Goal: Task Accomplishment & Management: Use online tool/utility

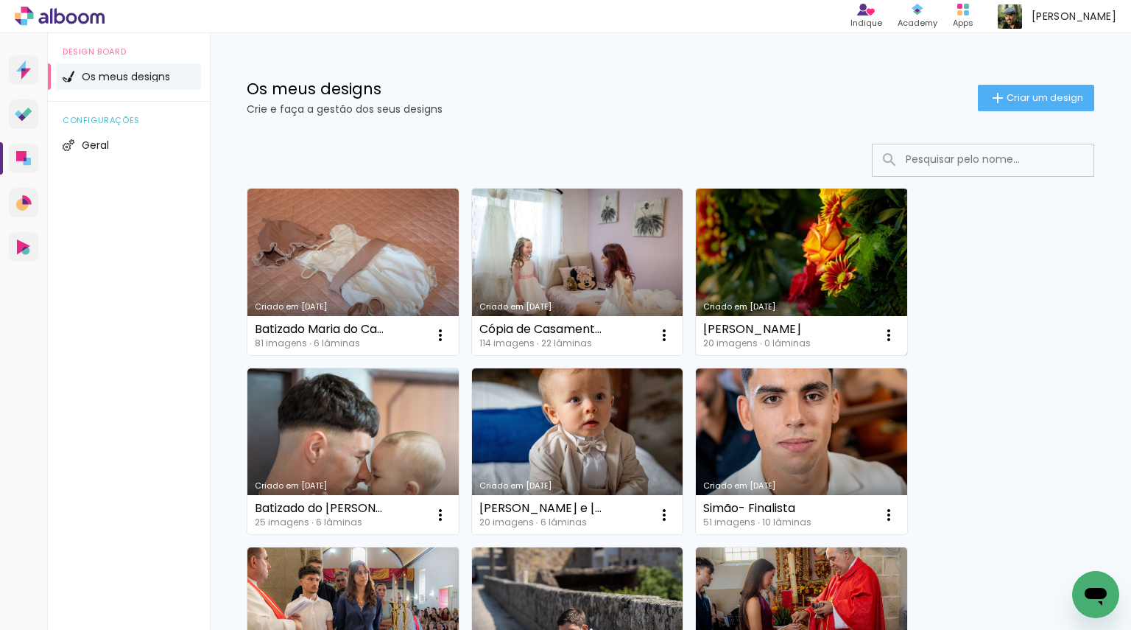
click at [782, 270] on link "Criado em [DATE]" at bounding box center [801, 272] width 211 height 166
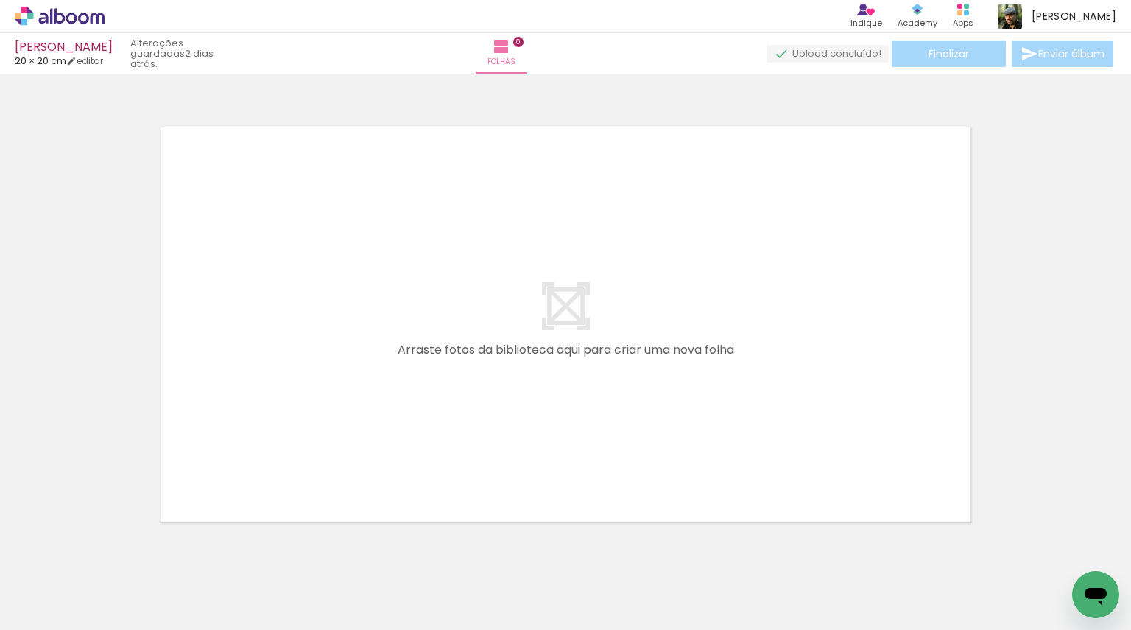
scroll to position [0, 558]
click at [659, 577] on div at bounding box center [661, 580] width 49 height 73
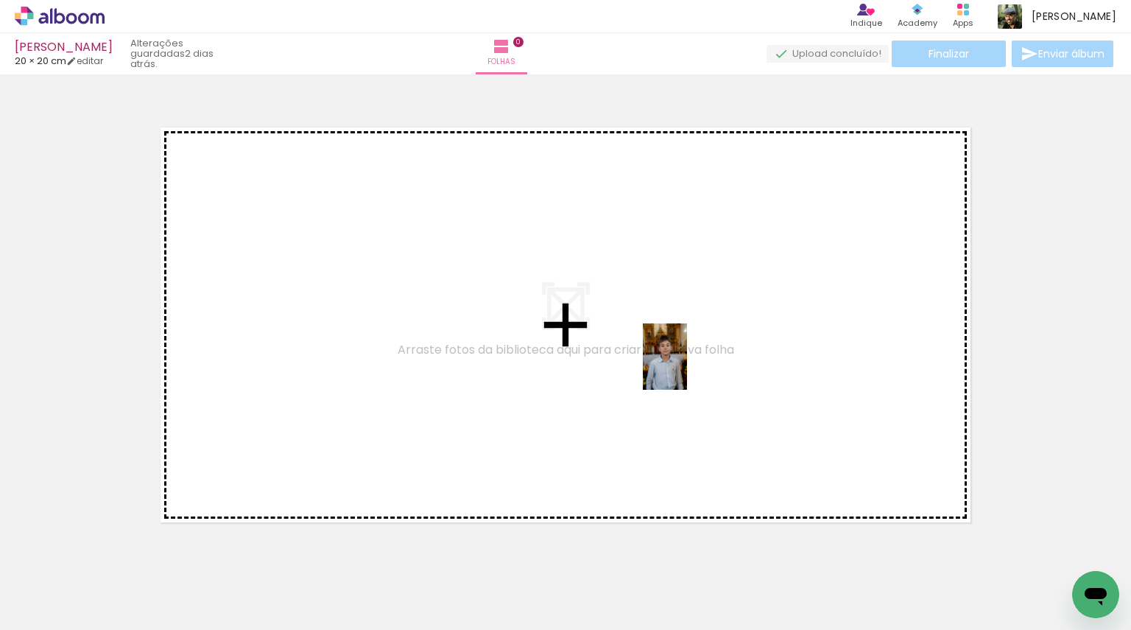
drag, startPoint x: 660, startPoint y: 583, endPoint x: 688, endPoint y: 367, distance: 218.4
click at [688, 367] on quentale-workspace at bounding box center [565, 315] width 1131 height 630
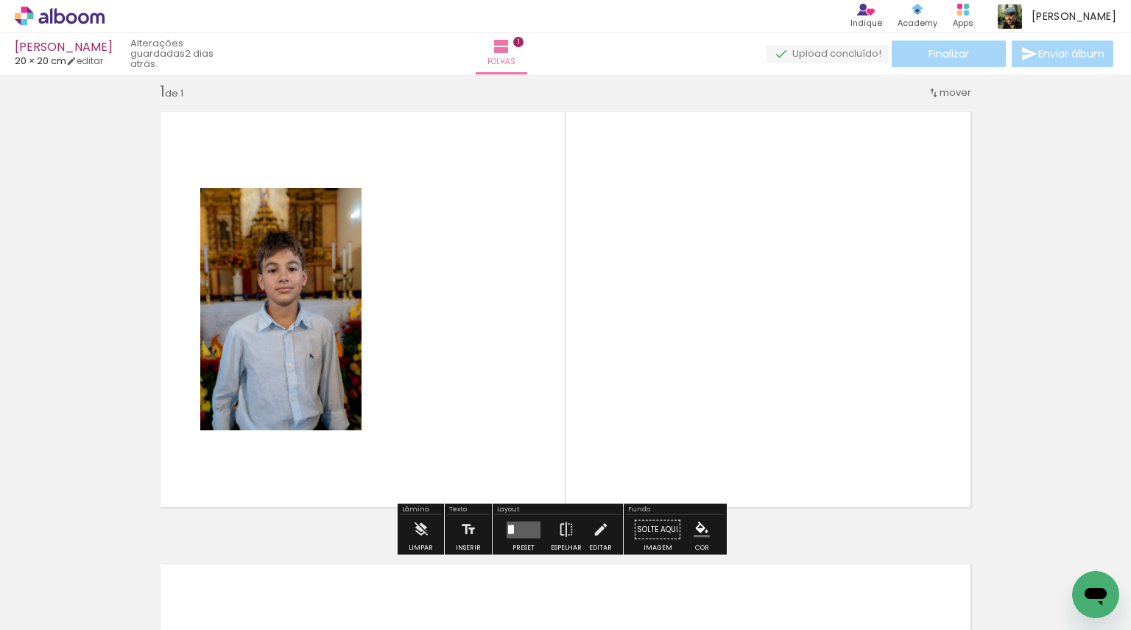
scroll to position [18, 0]
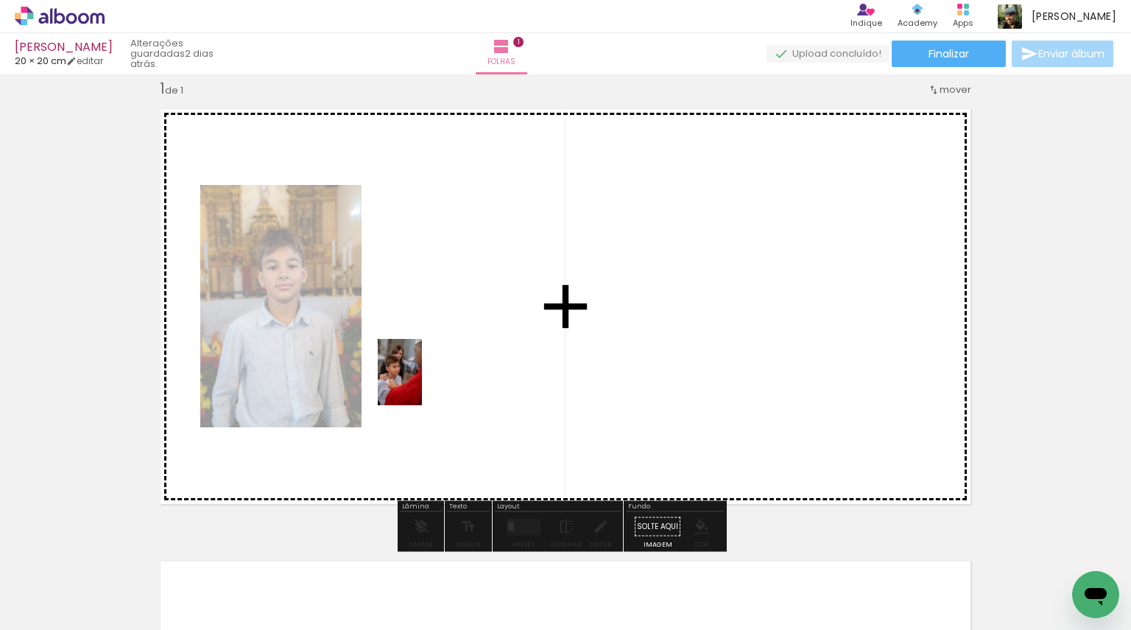
drag, startPoint x: 177, startPoint y: 589, endPoint x: 440, endPoint y: 363, distance: 346.4
click at [440, 363] on quentale-workspace at bounding box center [565, 315] width 1131 height 630
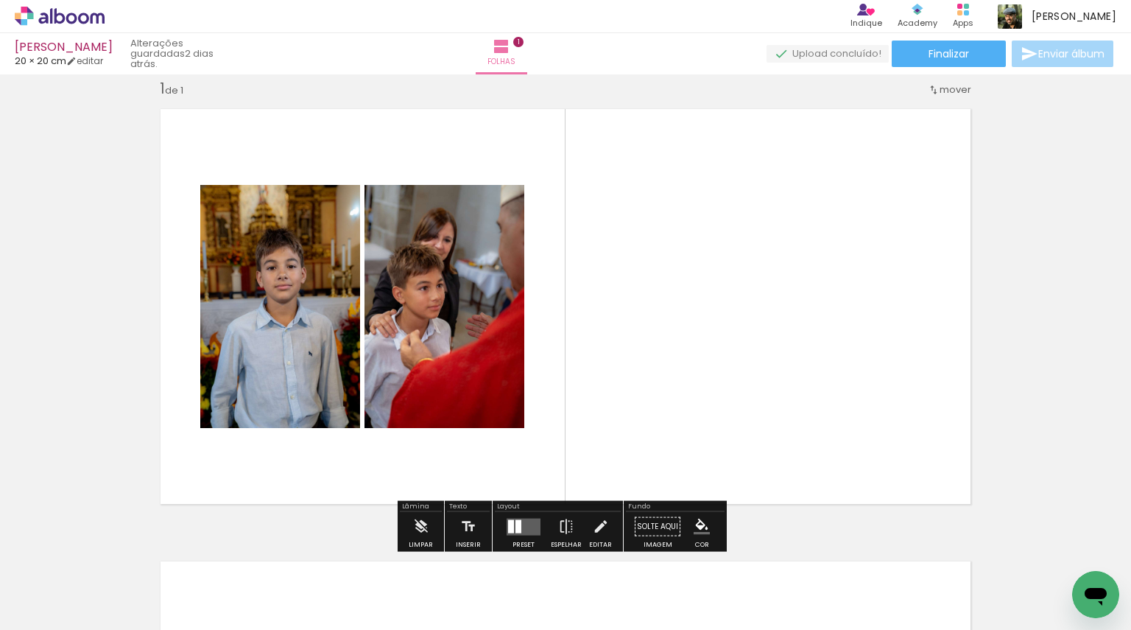
click at [508, 524] on div at bounding box center [511, 525] width 6 height 13
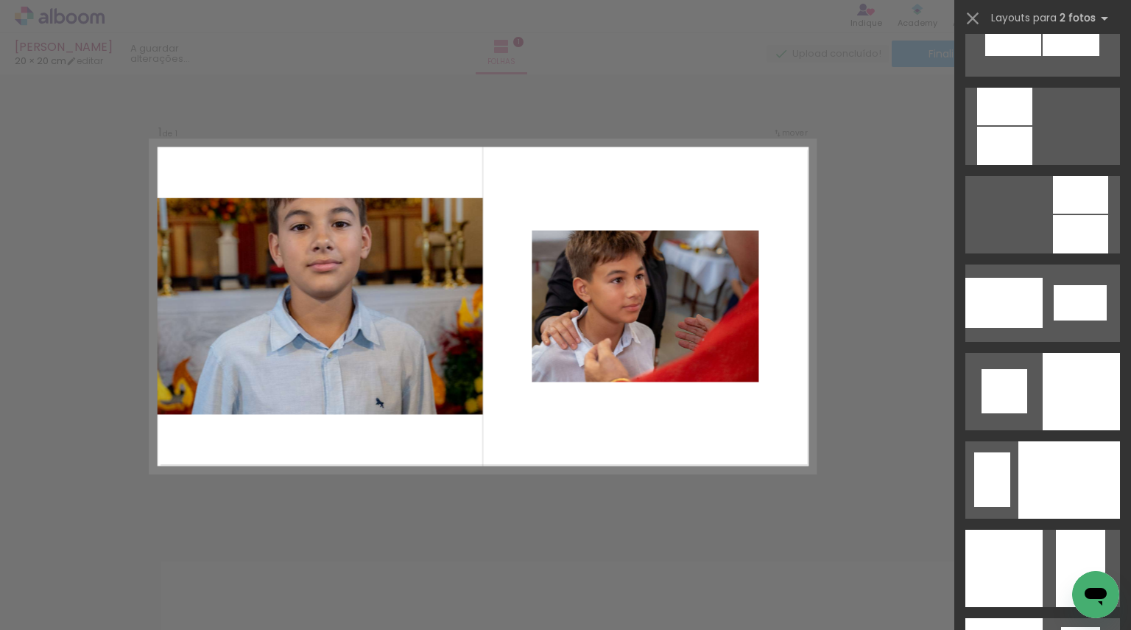
scroll to position [5598, 0]
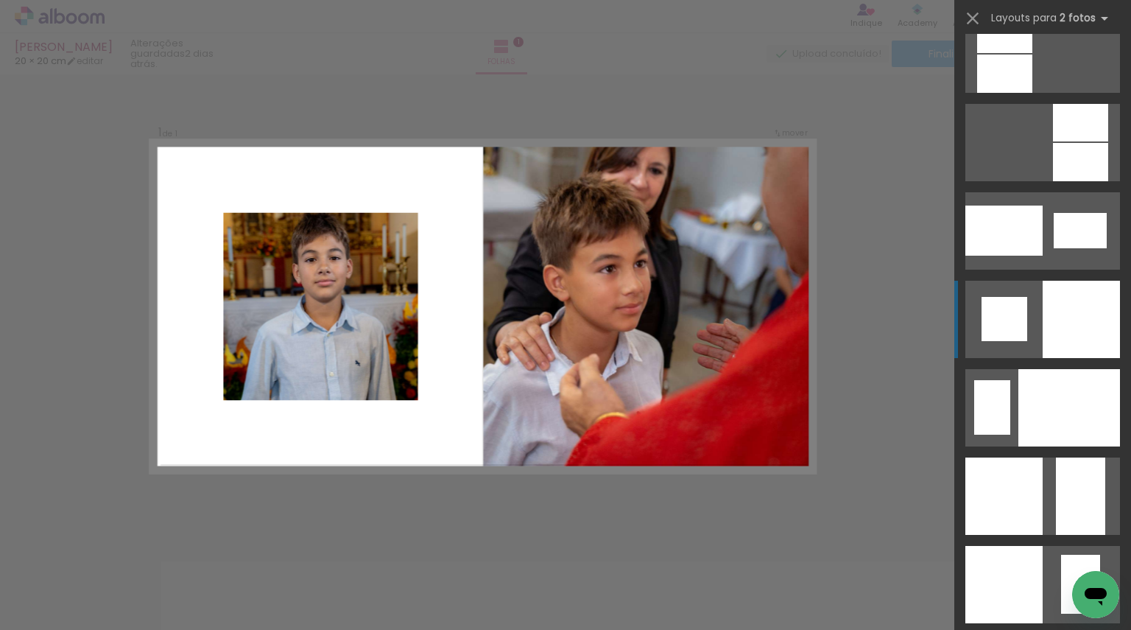
click at [1087, 326] on div at bounding box center [1081, 319] width 77 height 77
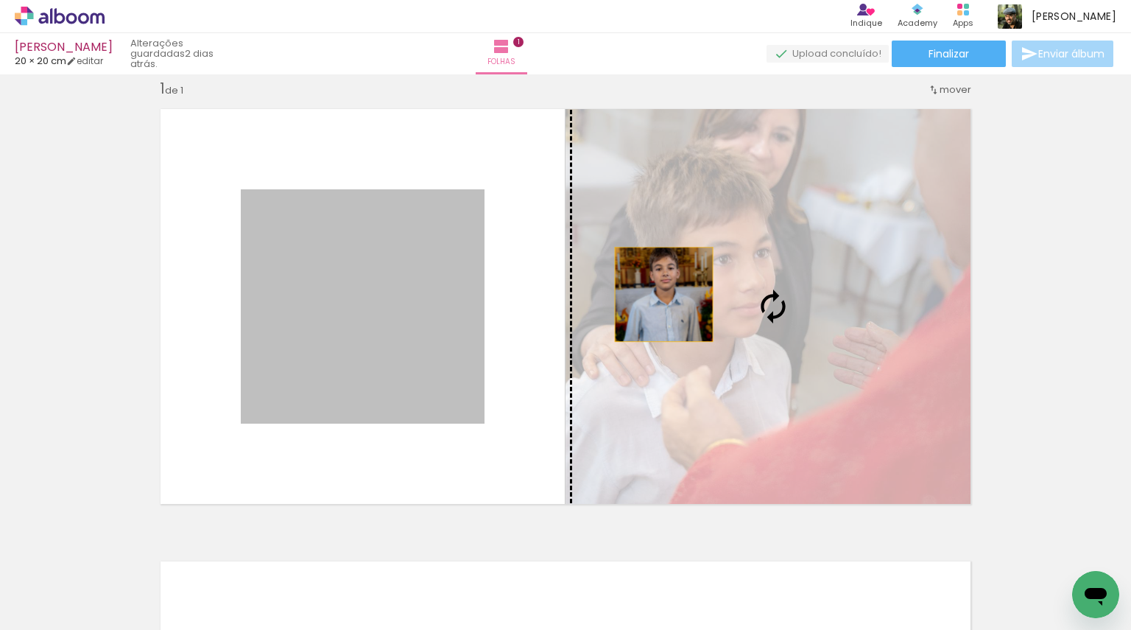
drag, startPoint x: 424, startPoint y: 331, endPoint x: 659, endPoint y: 294, distance: 237.1
click at [0, 0] on slot at bounding box center [0, 0] width 0 height 0
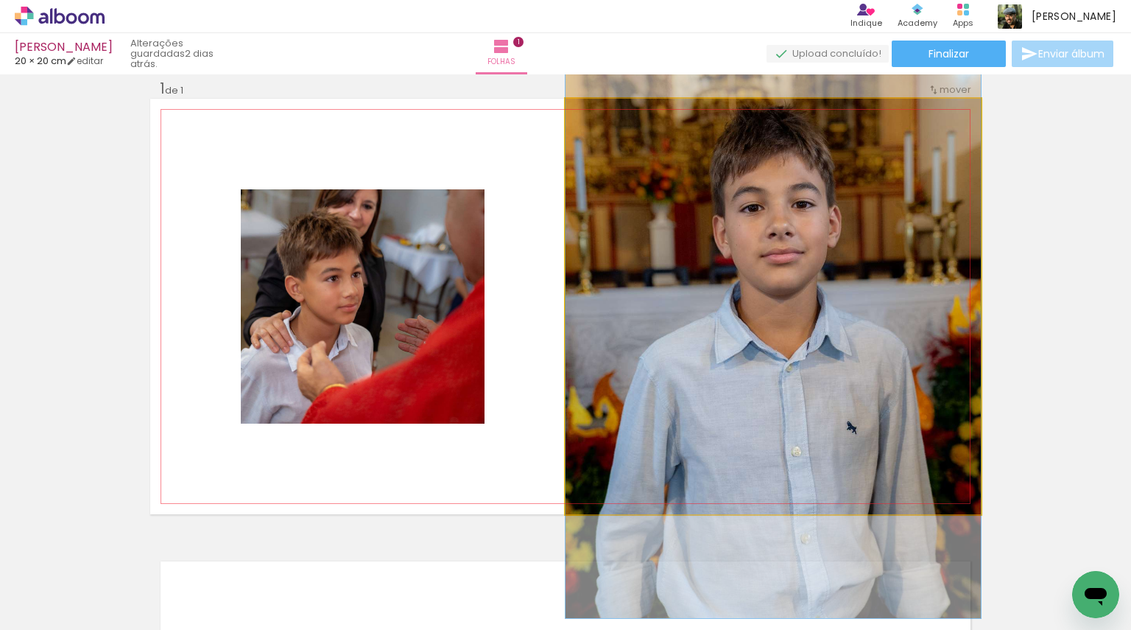
click at [686, 268] on quentale-photo at bounding box center [773, 306] width 415 height 415
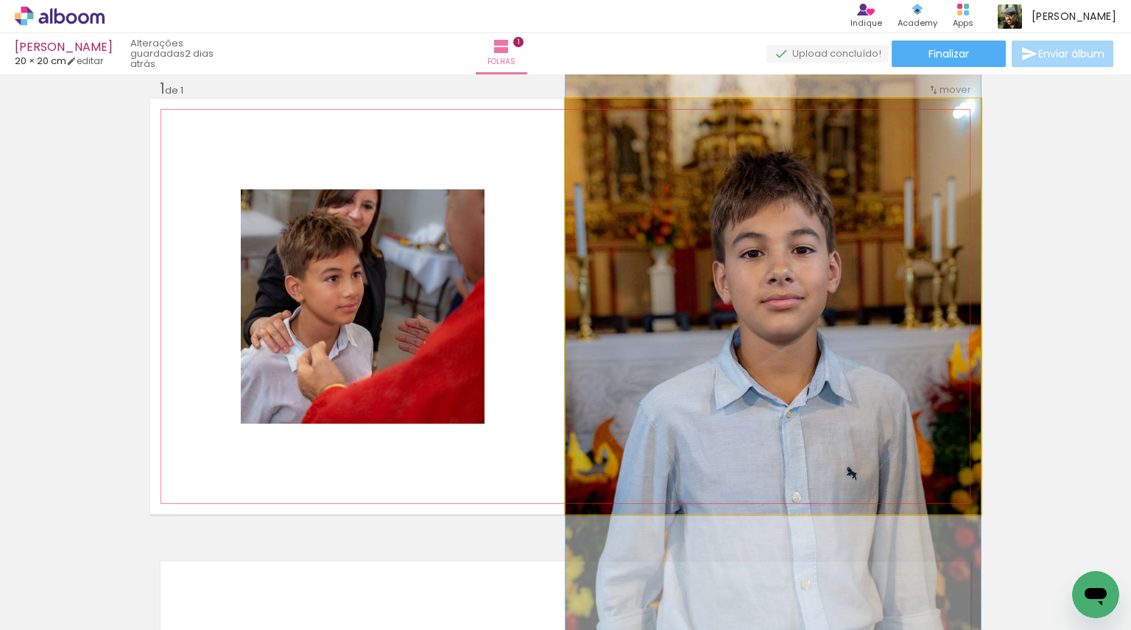
drag, startPoint x: 707, startPoint y: 252, endPoint x: 709, endPoint y: 298, distance: 45.7
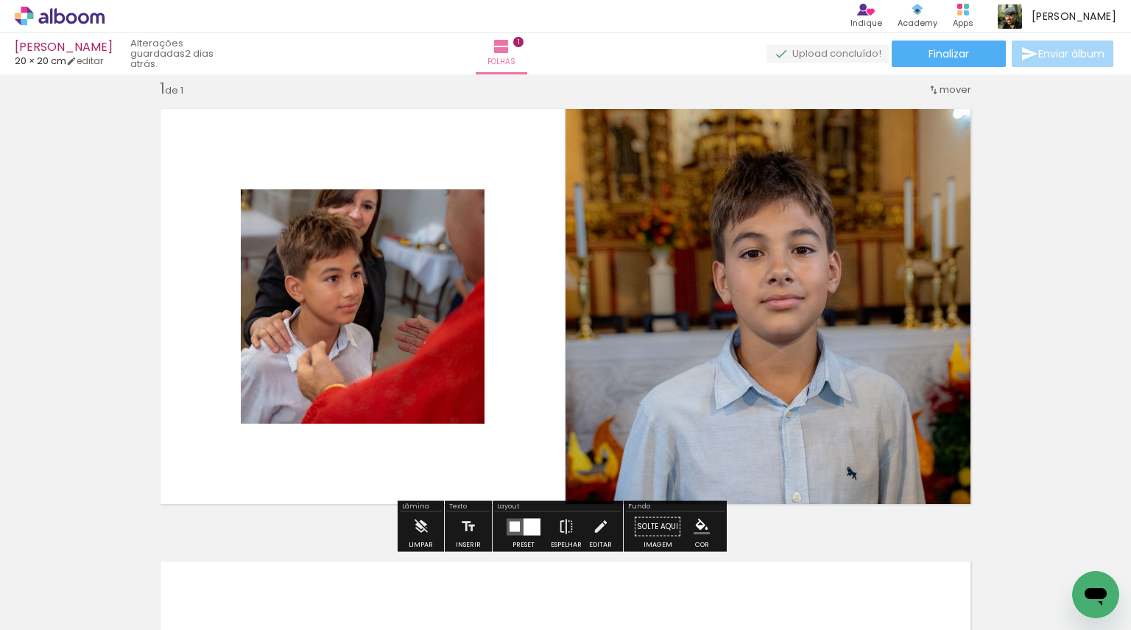
click at [408, 321] on quentale-photo at bounding box center [363, 306] width 244 height 234
click at [352, 312] on quentale-photo at bounding box center [363, 306] width 244 height 234
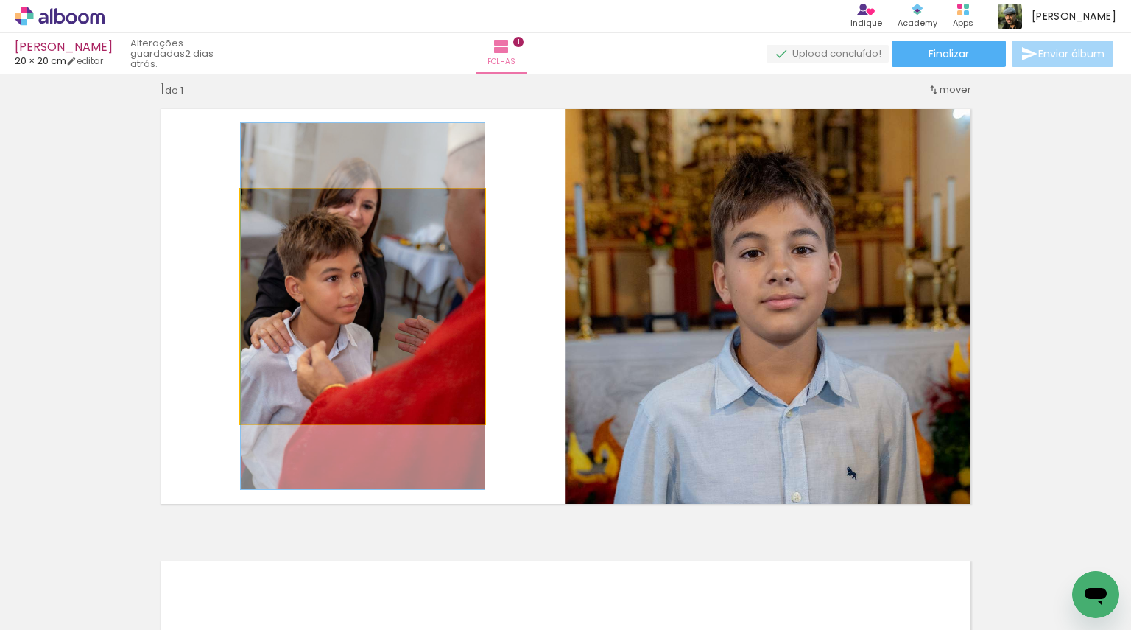
click at [352, 312] on quentale-photo at bounding box center [363, 306] width 244 height 234
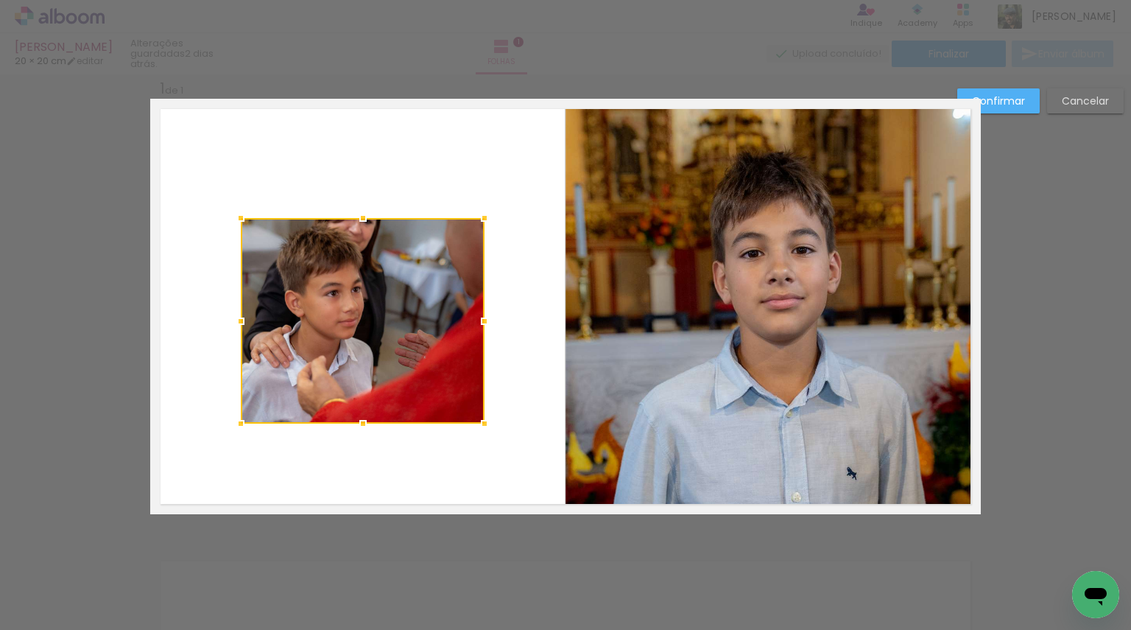
drag, startPoint x: 359, startPoint y: 191, endPoint x: 359, endPoint y: 220, distance: 28.7
click at [359, 220] on div at bounding box center [362, 217] width 29 height 29
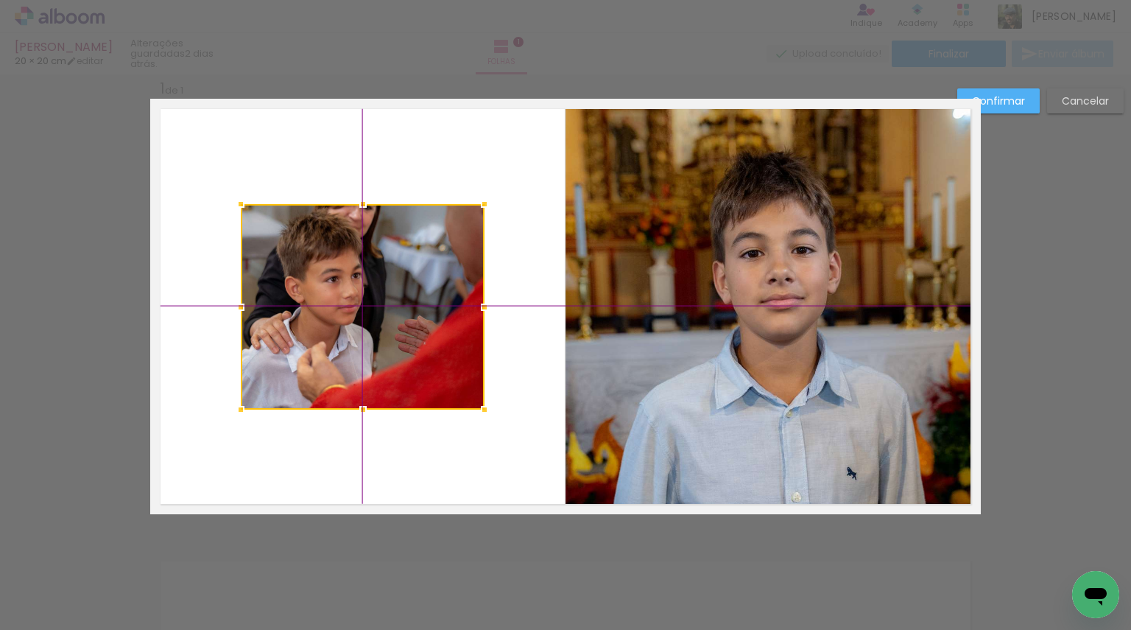
drag, startPoint x: 363, startPoint y: 299, endPoint x: 366, endPoint y: 292, distance: 7.9
click at [366, 292] on div at bounding box center [363, 307] width 244 height 206
click at [0, 0] on slot "Confirmar" at bounding box center [0, 0] width 0 height 0
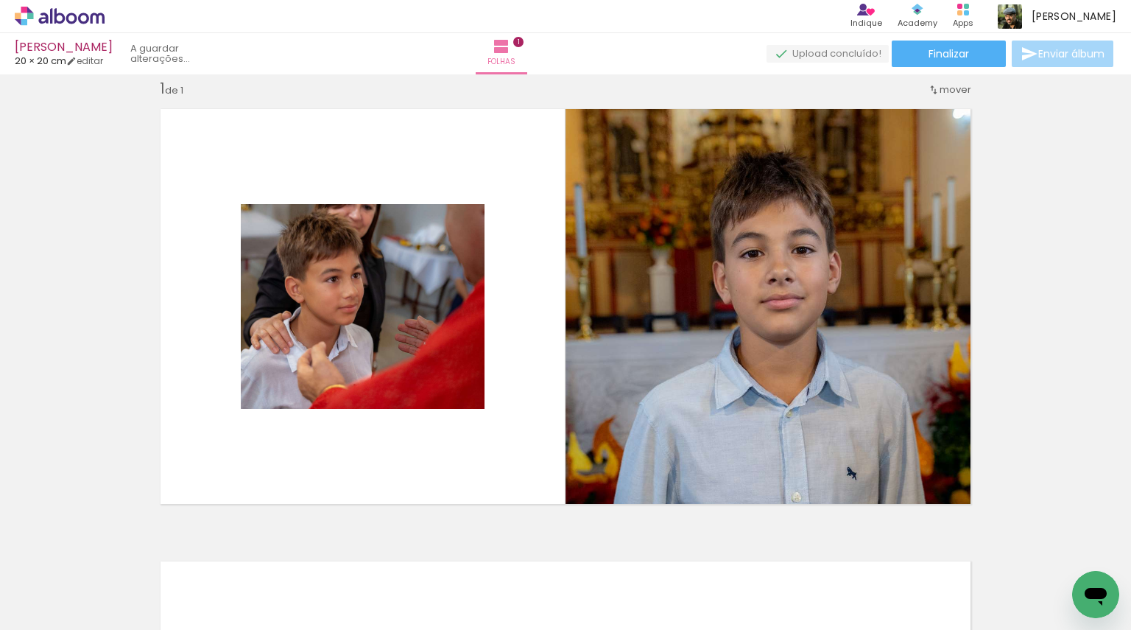
scroll to position [0, 643]
click at [833, 589] on div at bounding box center [824, 580] width 73 height 49
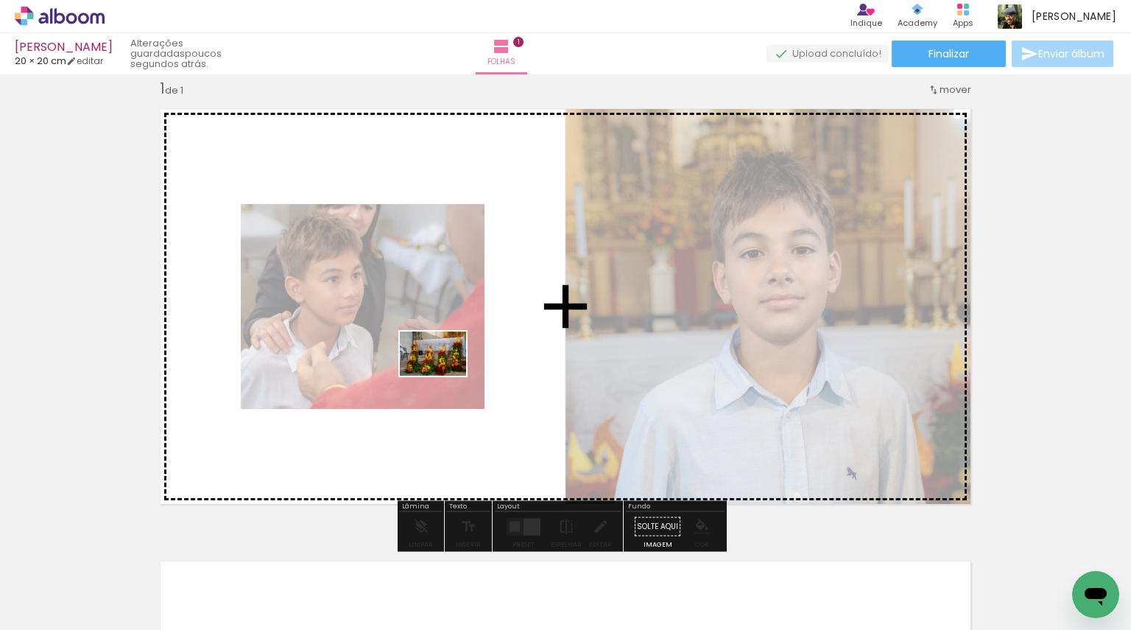
drag, startPoint x: 833, startPoint y: 589, endPoint x: 444, endPoint y: 376, distance: 443.7
click at [444, 376] on quentale-workspace at bounding box center [565, 315] width 1131 height 630
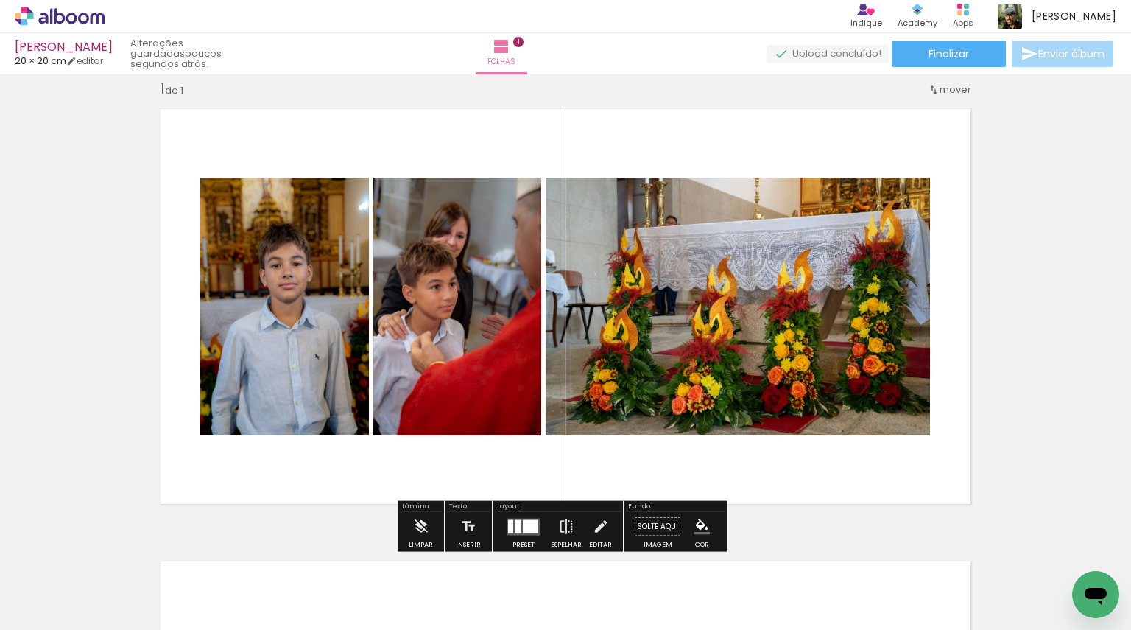
click at [645, 293] on quentale-photo at bounding box center [738, 307] width 385 height 258
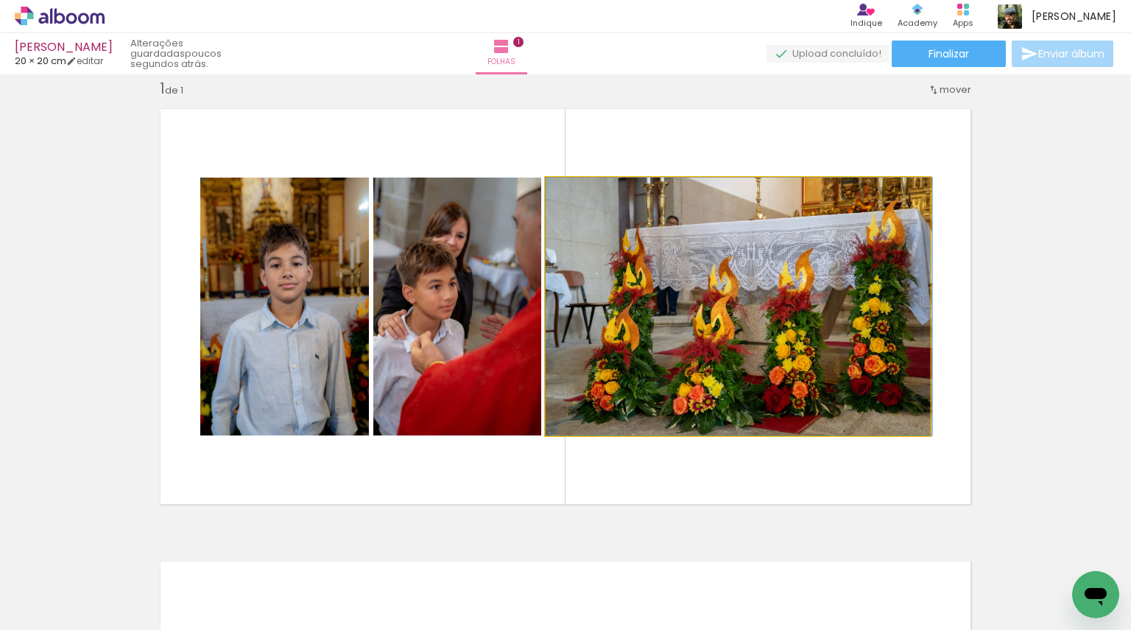
drag, startPoint x: 693, startPoint y: 313, endPoint x: 751, endPoint y: 377, distance: 86.1
click at [716, 322] on quentale-photo at bounding box center [738, 307] width 385 height 258
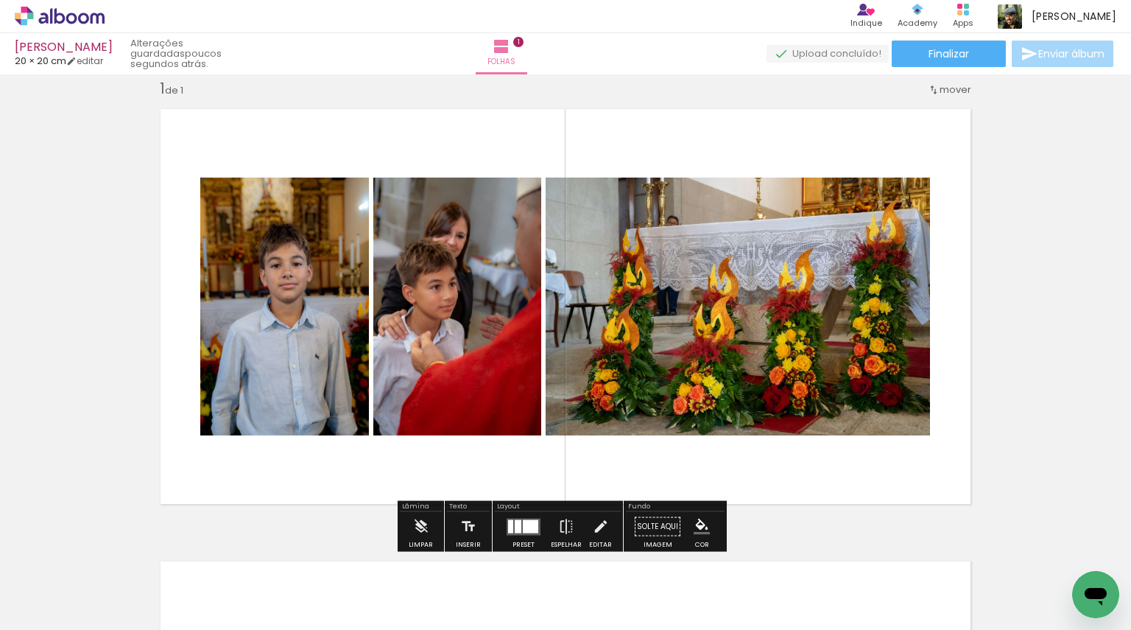
click at [716, 322] on quentale-photo at bounding box center [738, 307] width 385 height 258
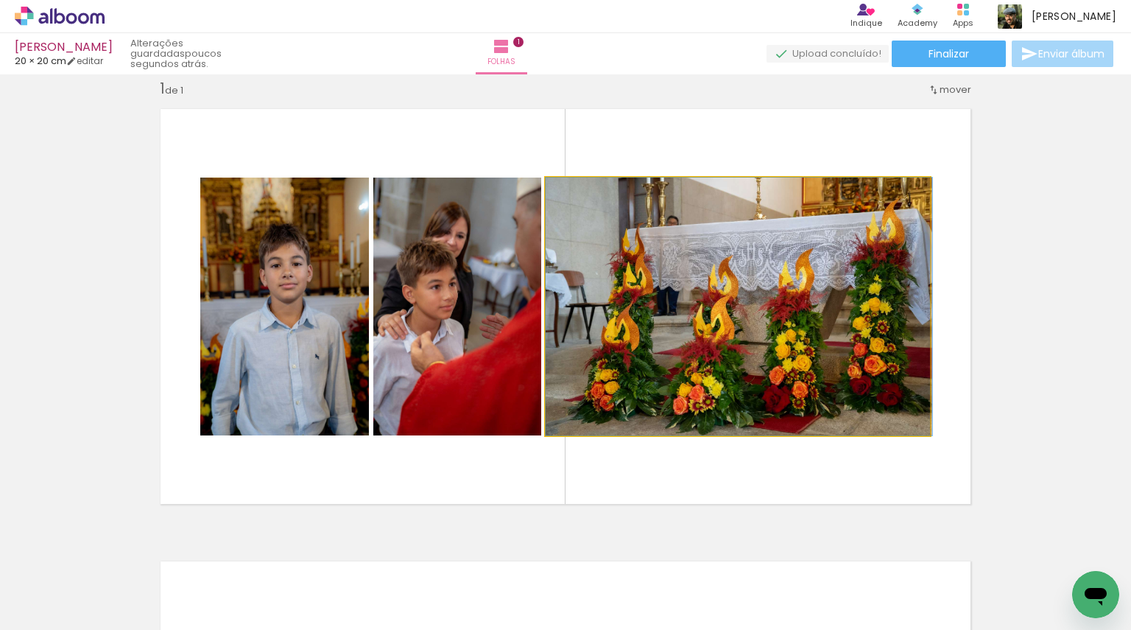
click at [716, 322] on quentale-photo at bounding box center [738, 307] width 385 height 258
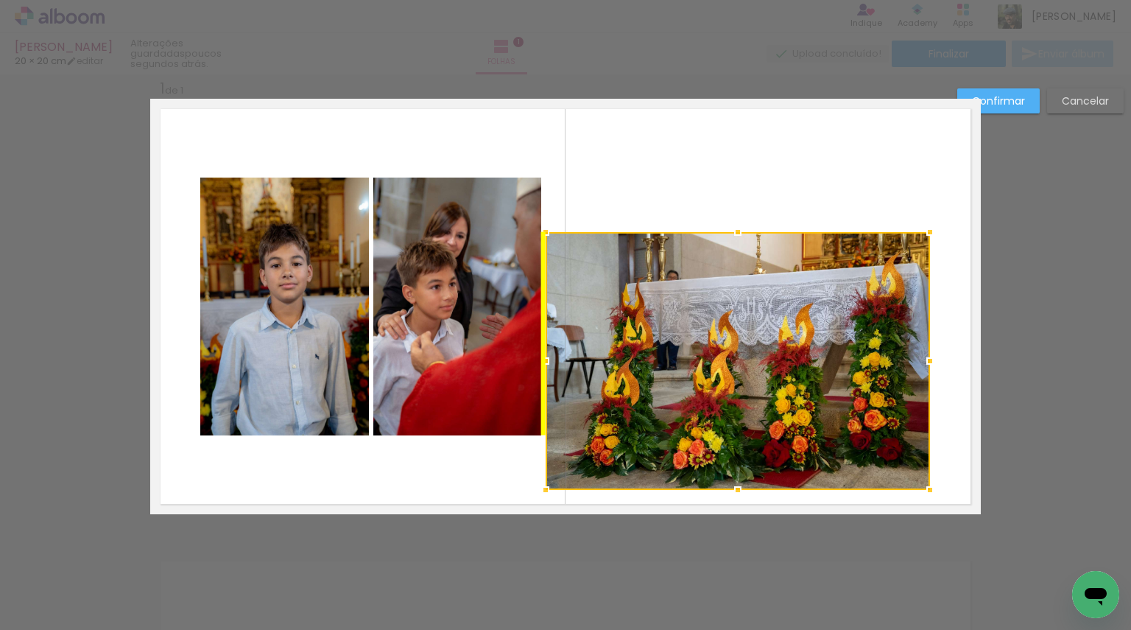
drag, startPoint x: 716, startPoint y: 322, endPoint x: 725, endPoint y: 372, distance: 50.9
click at [725, 374] on div at bounding box center [738, 361] width 385 height 258
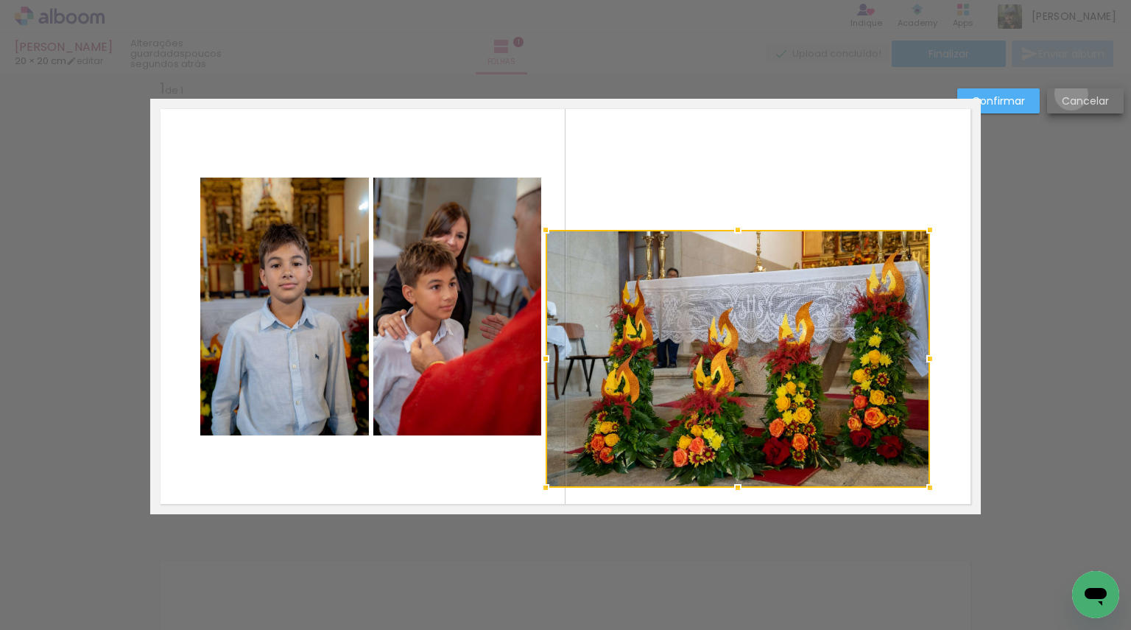
click at [0, 0] on slot "Cancelar" at bounding box center [0, 0] width 0 height 0
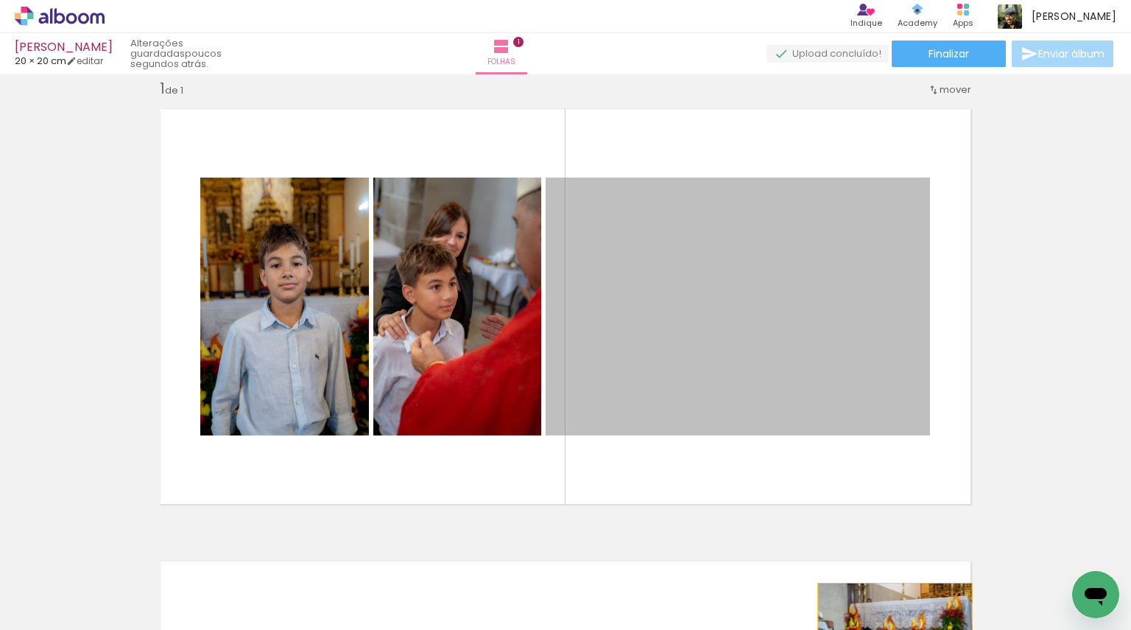
drag, startPoint x: 768, startPoint y: 309, endPoint x: 890, endPoint y: 631, distance: 344.3
click at [890, 629] on html "link( href="../../bower_components/polymer/polymer.html" rel="import" ) picture…" at bounding box center [565, 315] width 1131 height 630
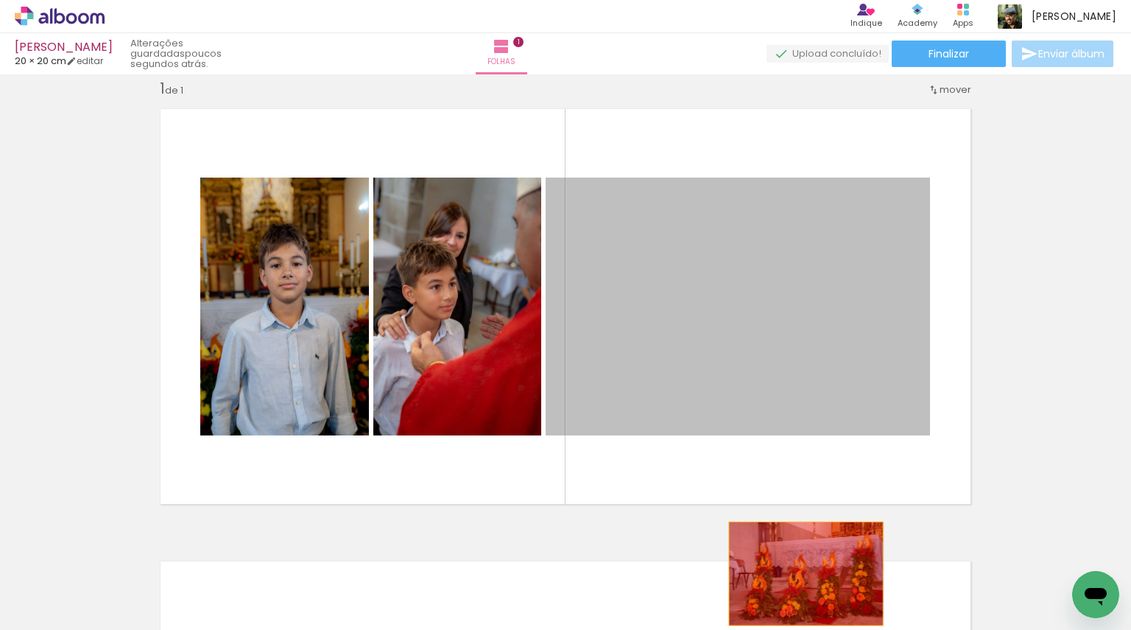
drag, startPoint x: 713, startPoint y: 340, endPoint x: 801, endPoint y: 574, distance: 250.4
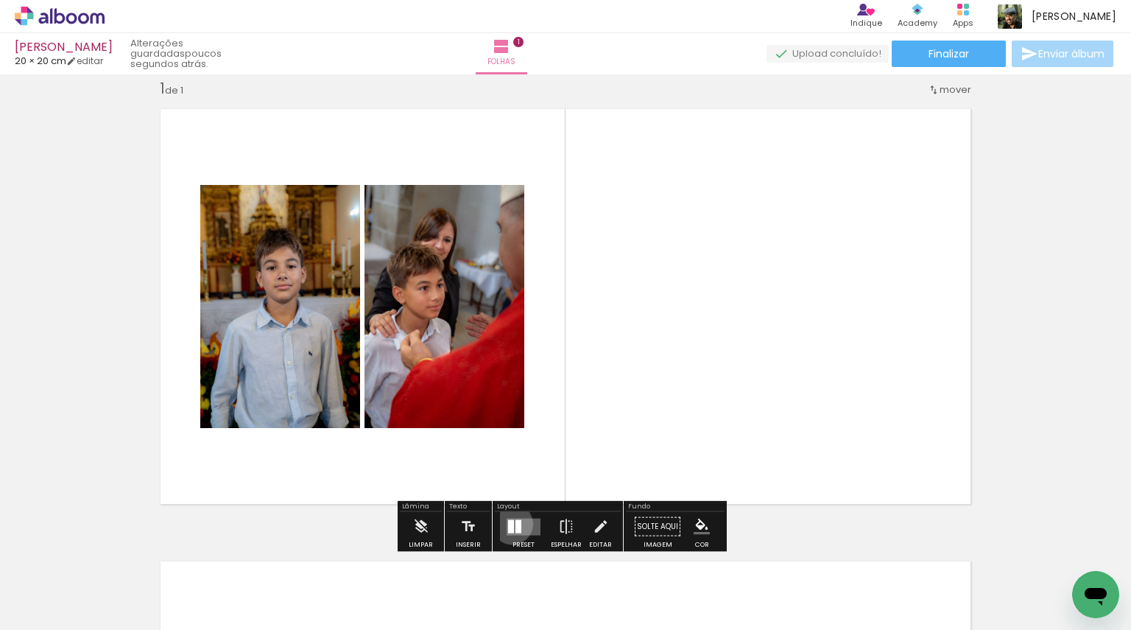
click at [509, 523] on div at bounding box center [511, 525] width 6 height 13
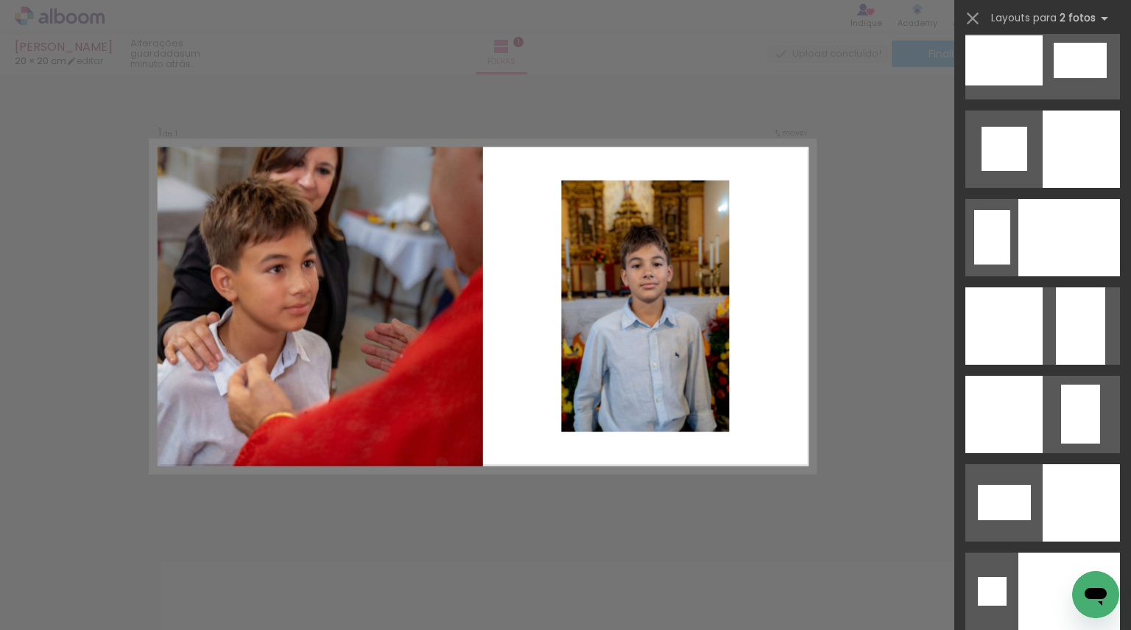
scroll to position [5746, 0]
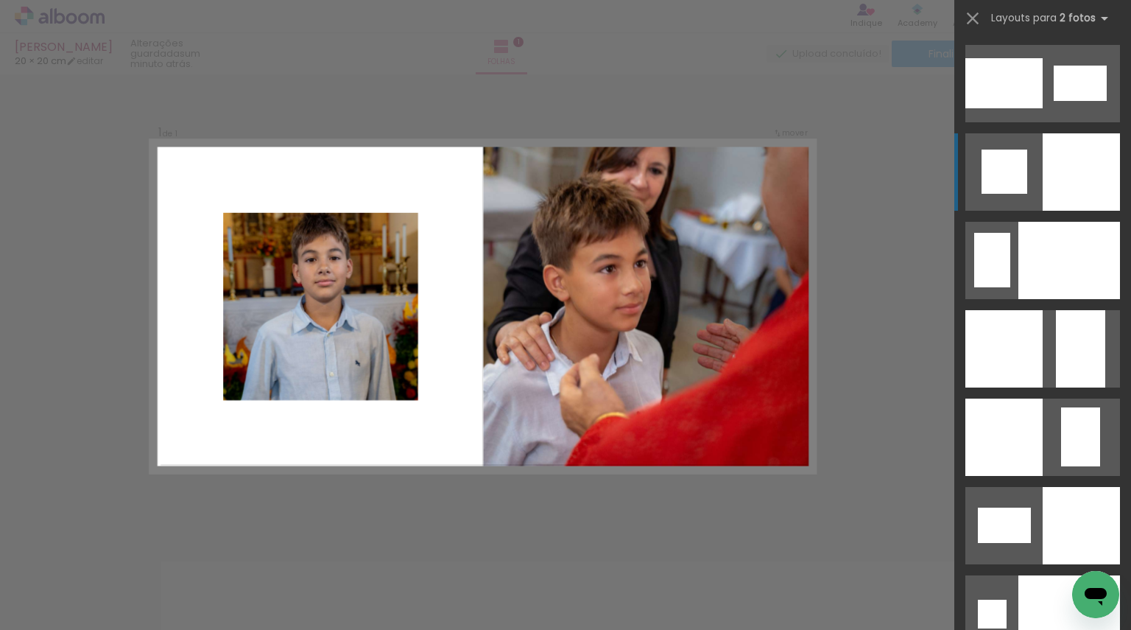
click at [1089, 198] on div at bounding box center [1081, 171] width 77 height 77
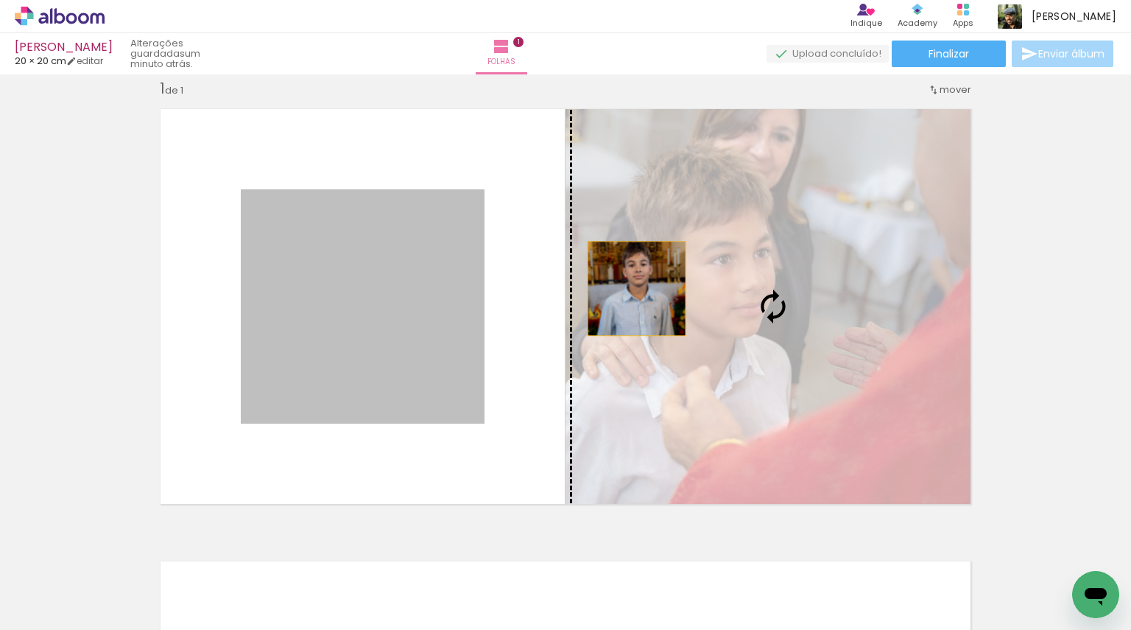
drag, startPoint x: 373, startPoint y: 323, endPoint x: 631, endPoint y: 288, distance: 260.1
click at [0, 0] on slot at bounding box center [0, 0] width 0 height 0
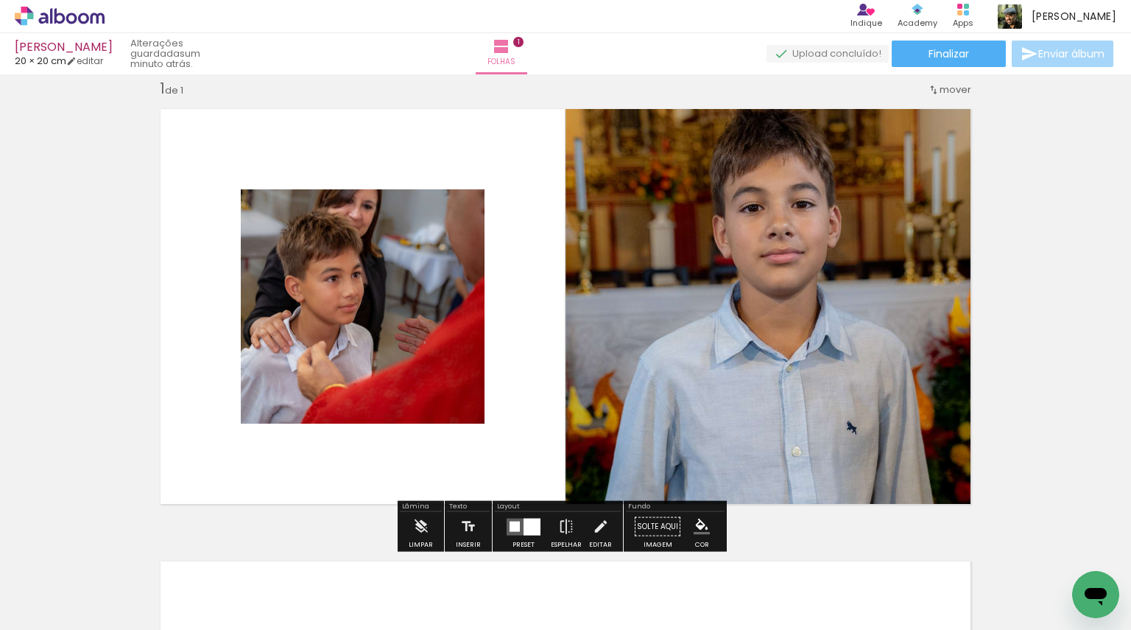
click at [379, 298] on quentale-photo at bounding box center [363, 306] width 244 height 234
drag, startPoint x: 499, startPoint y: 574, endPoint x: 602, endPoint y: 593, distance: 104.2
click at [0, 0] on slot at bounding box center [0, 0] width 0 height 0
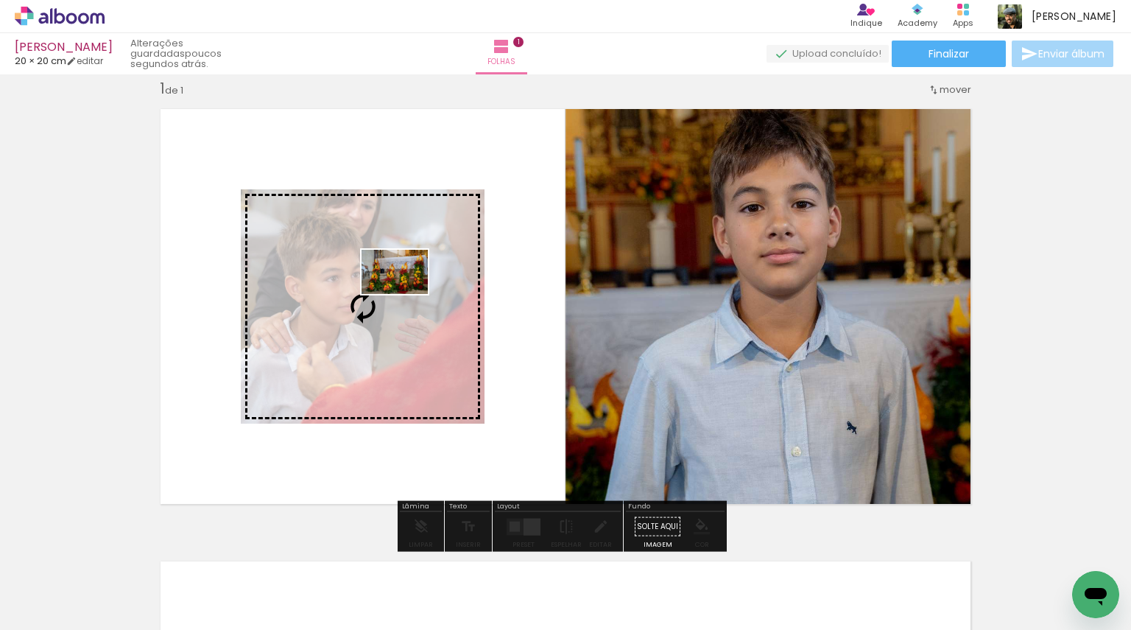
drag, startPoint x: 828, startPoint y: 594, endPoint x: 406, endPoint y: 294, distance: 517.7
click at [406, 294] on quentale-workspace at bounding box center [565, 315] width 1131 height 630
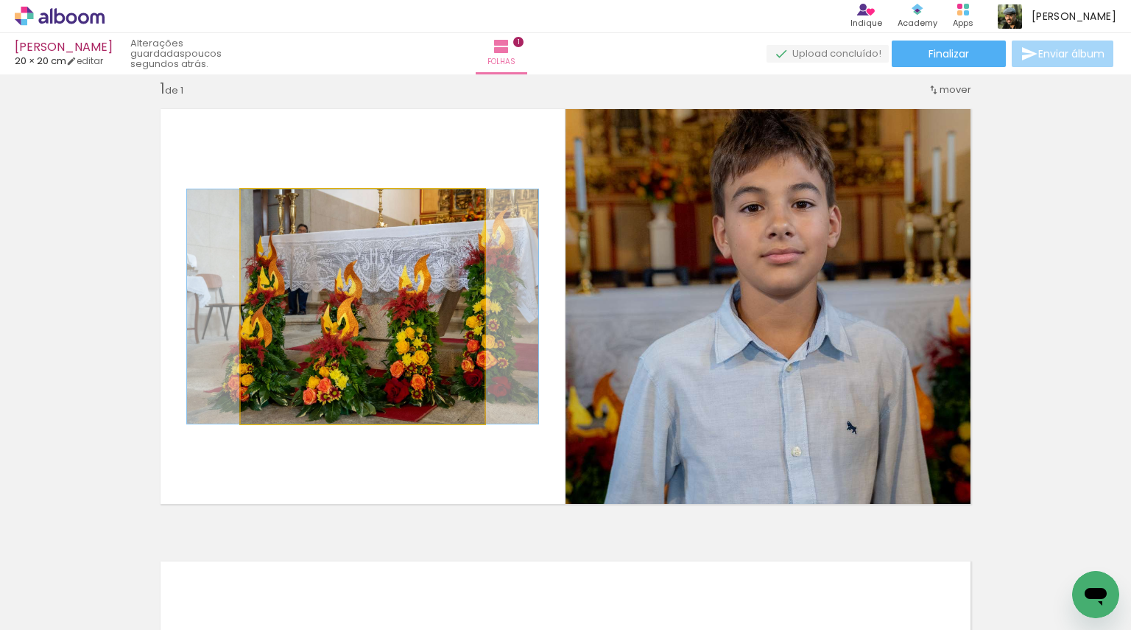
click at [320, 255] on quentale-photo at bounding box center [363, 306] width 244 height 234
click at [340, 248] on quentale-photo at bounding box center [363, 306] width 244 height 234
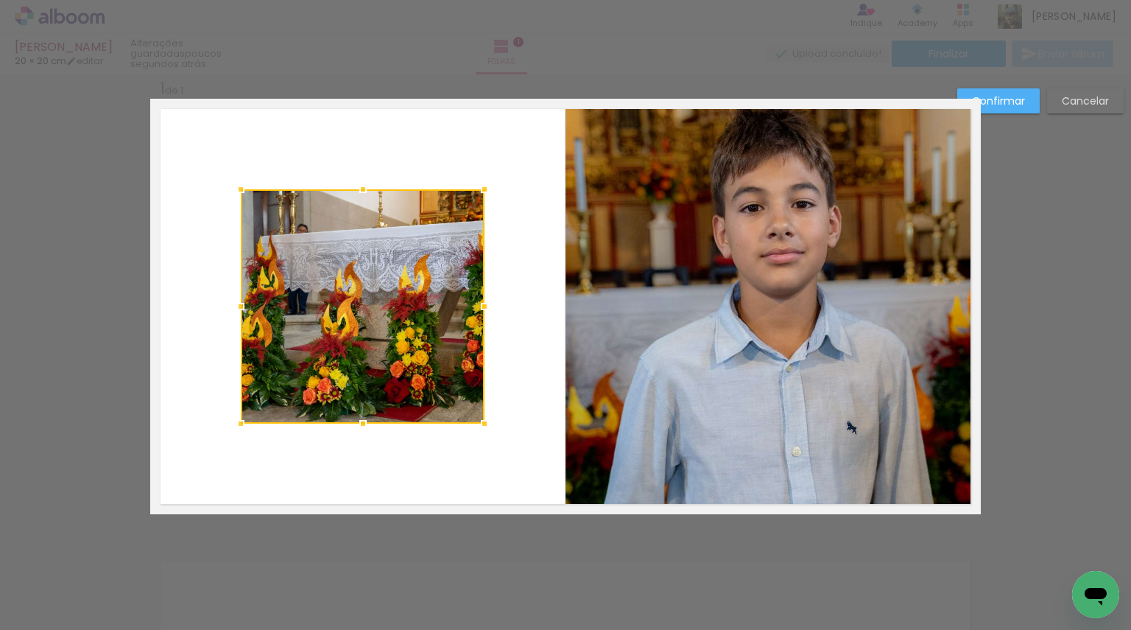
click at [356, 186] on div at bounding box center [362, 189] width 29 height 29
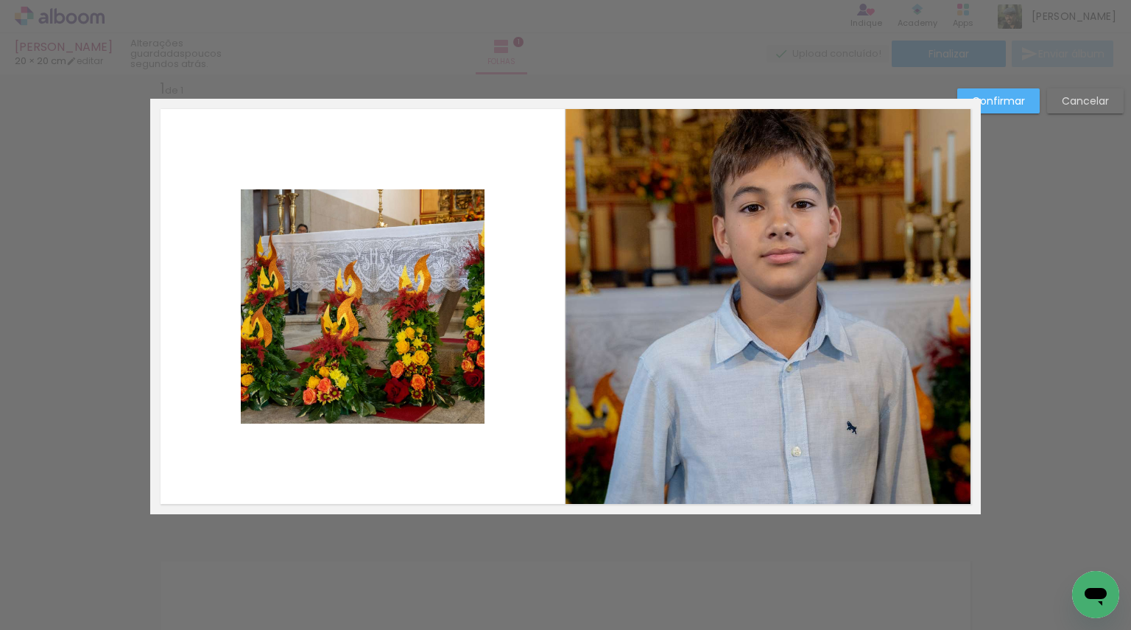
click at [415, 346] on quentale-photo at bounding box center [363, 306] width 244 height 234
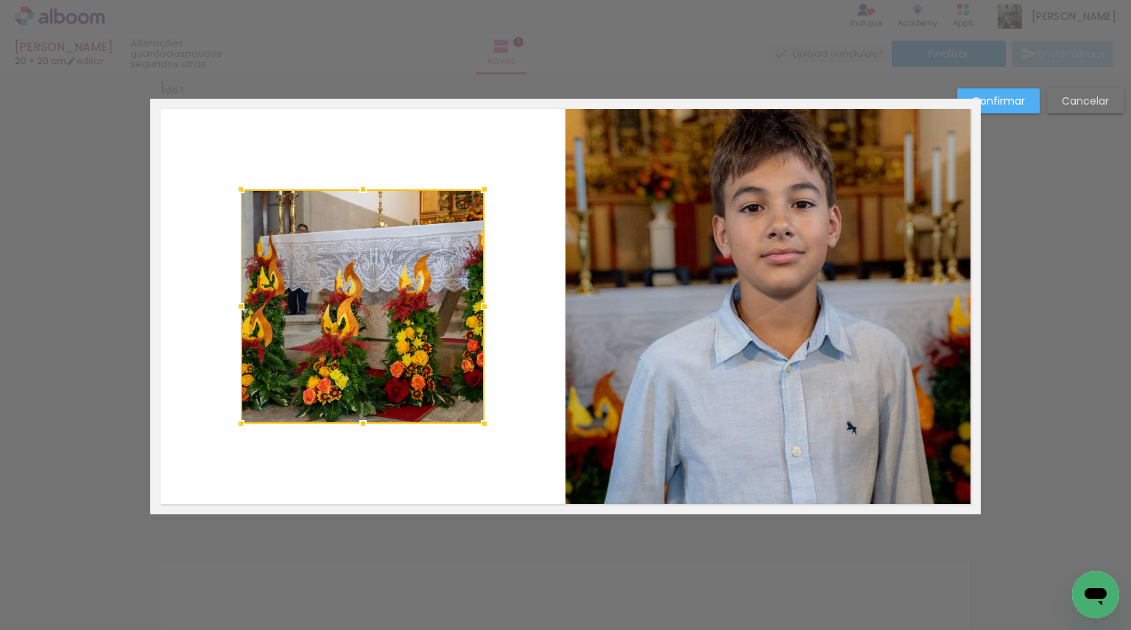
click at [690, 626] on div "Confirmar Cancelar" at bounding box center [565, 526] width 1131 height 940
click at [680, 550] on div "Confirmar Cancelar" at bounding box center [565, 526] width 1131 height 940
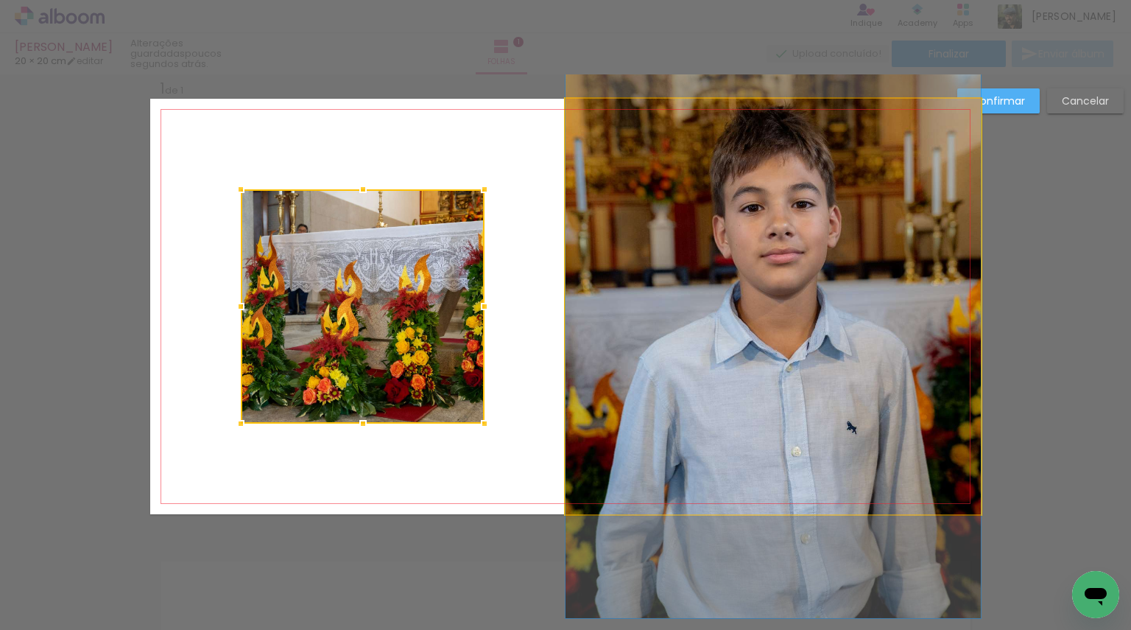
click at [704, 412] on quentale-photo at bounding box center [773, 306] width 415 height 415
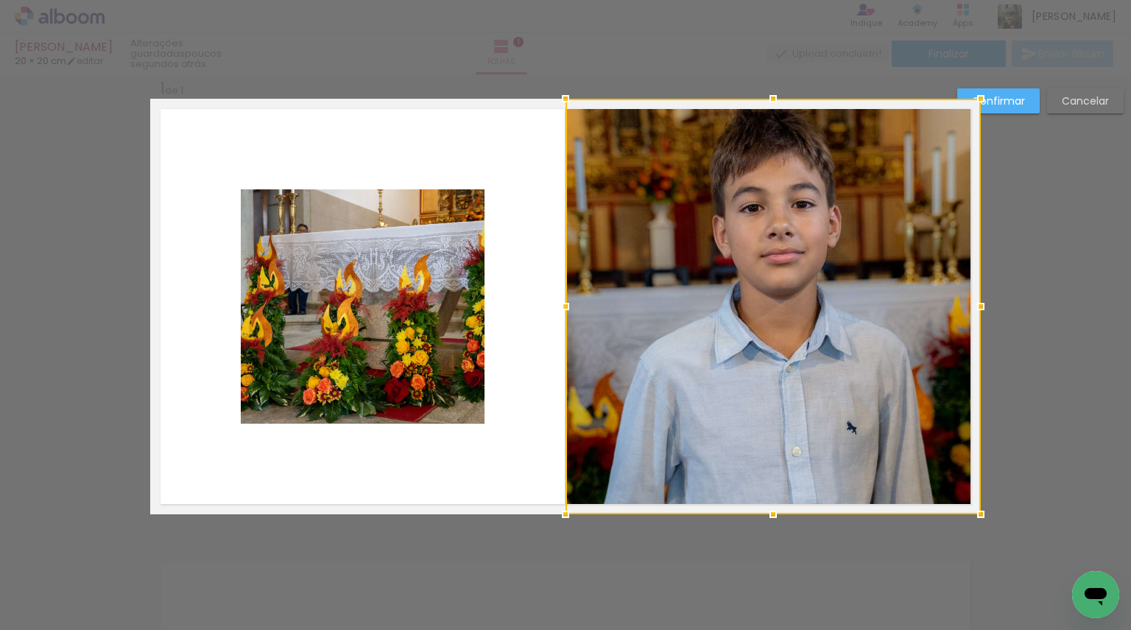
click at [0, 0] on slot "Confirmar" at bounding box center [0, 0] width 0 height 0
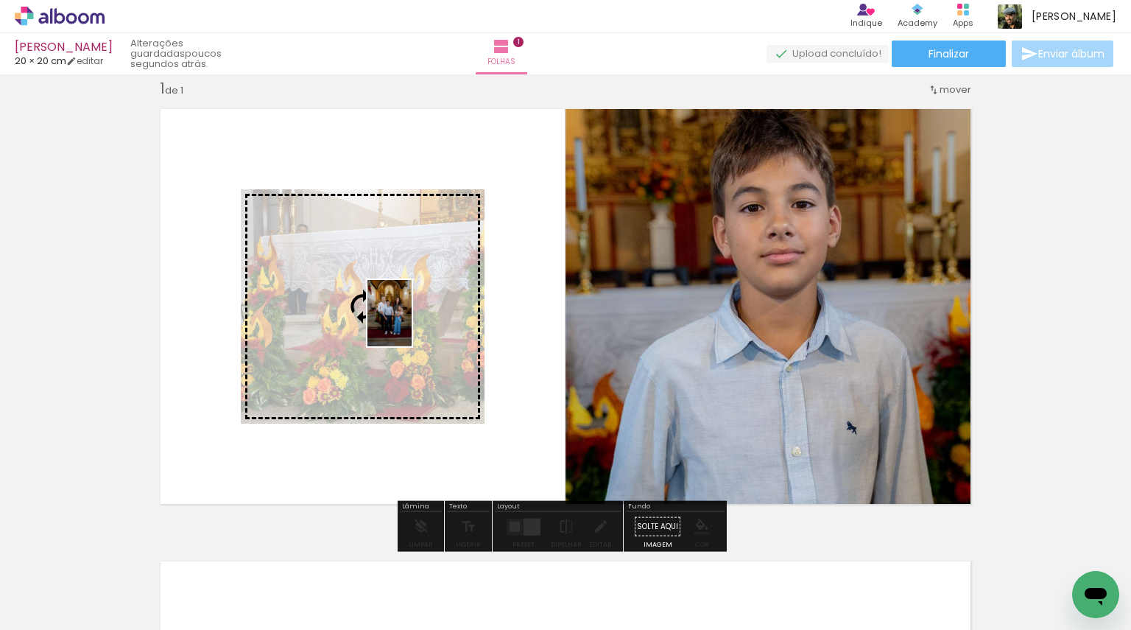
drag, startPoint x: 255, startPoint y: 577, endPoint x: 412, endPoint y: 324, distance: 297.4
click at [412, 324] on quentale-workspace at bounding box center [565, 315] width 1131 height 630
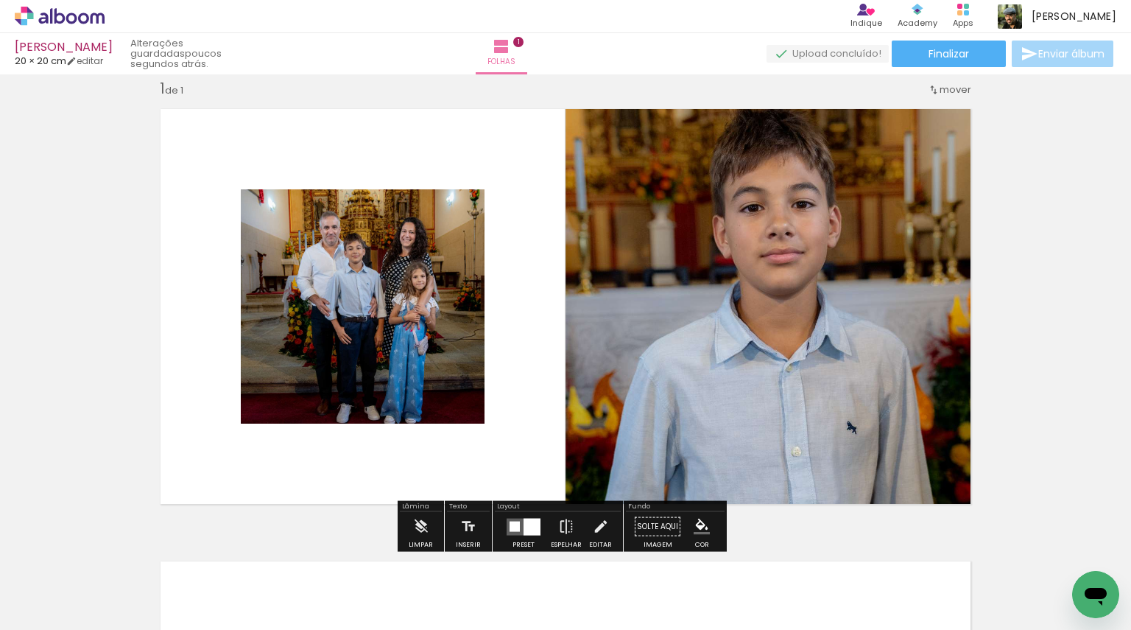
click at [376, 338] on quentale-photo at bounding box center [363, 306] width 244 height 234
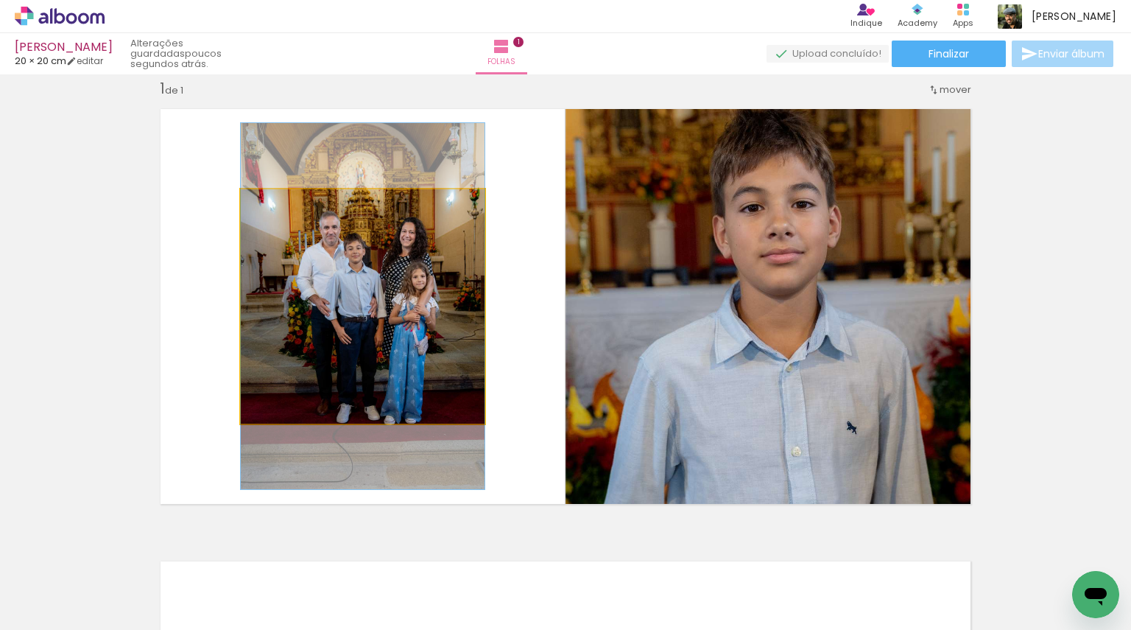
click at [407, 365] on quentale-photo at bounding box center [363, 306] width 244 height 234
click at [459, 329] on quentale-photo at bounding box center [363, 306] width 244 height 234
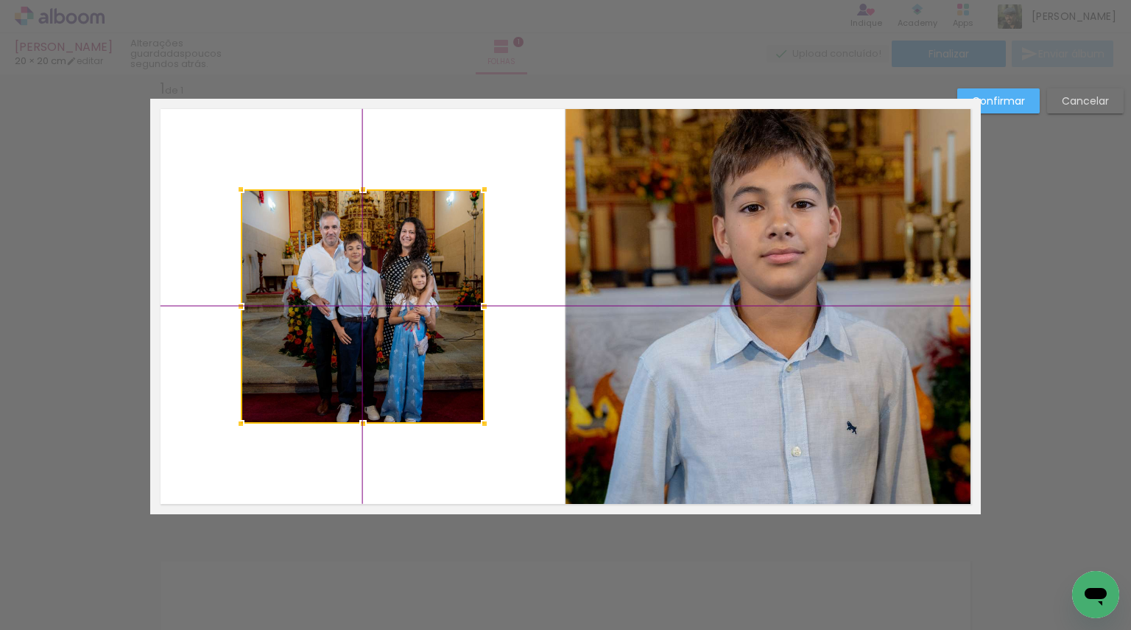
click at [365, 326] on div at bounding box center [363, 306] width 244 height 234
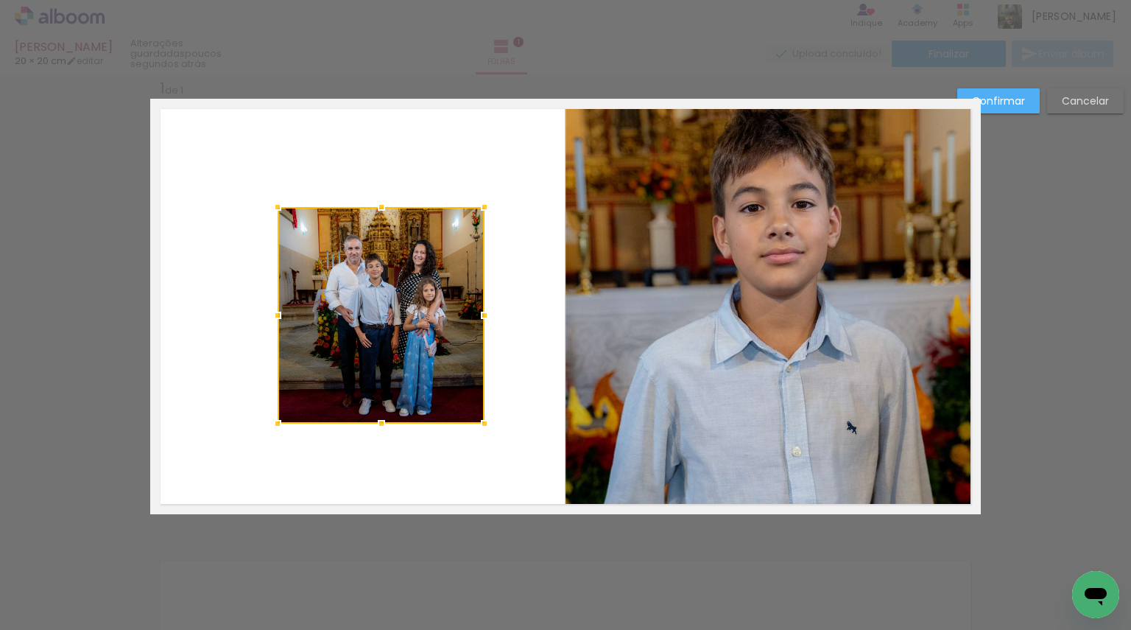
drag, startPoint x: 236, startPoint y: 189, endPoint x: 275, endPoint y: 203, distance: 42.2
click at [275, 203] on div at bounding box center [277, 206] width 29 height 29
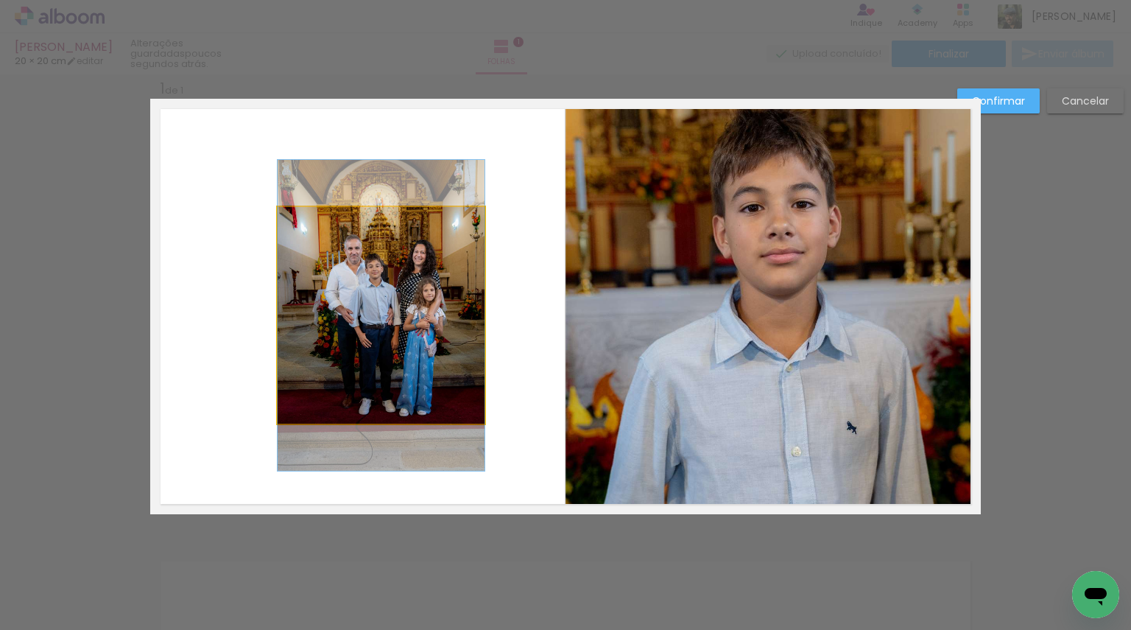
click at [469, 406] on quentale-photo at bounding box center [381, 315] width 207 height 217
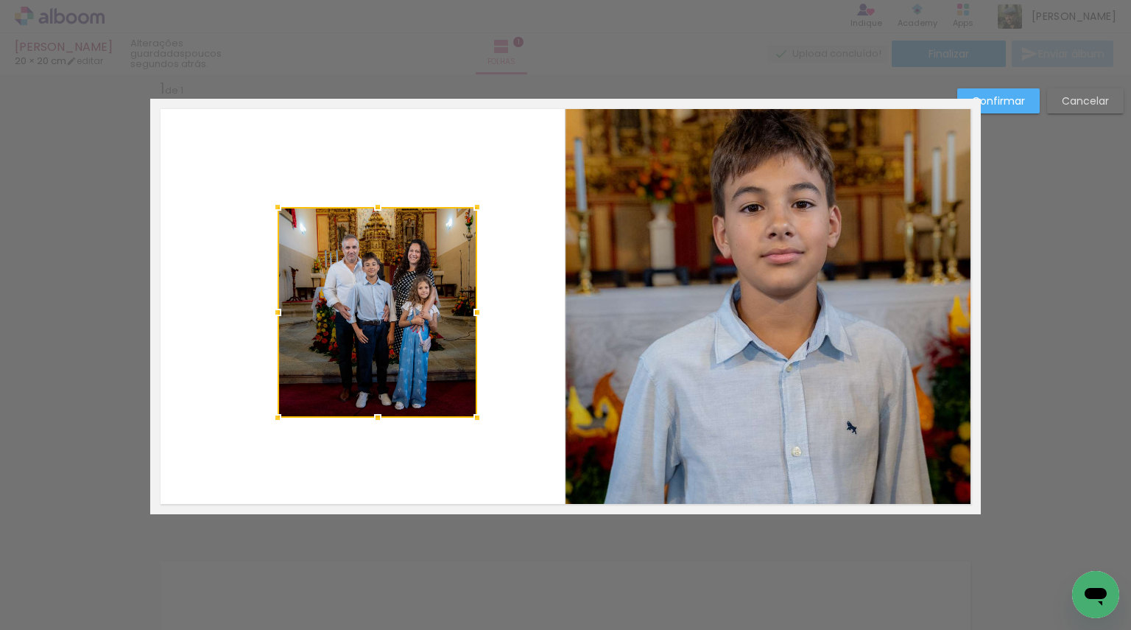
drag, startPoint x: 476, startPoint y: 424, endPoint x: 468, endPoint y: 418, distance: 9.4
click at [468, 418] on div at bounding box center [477, 417] width 29 height 29
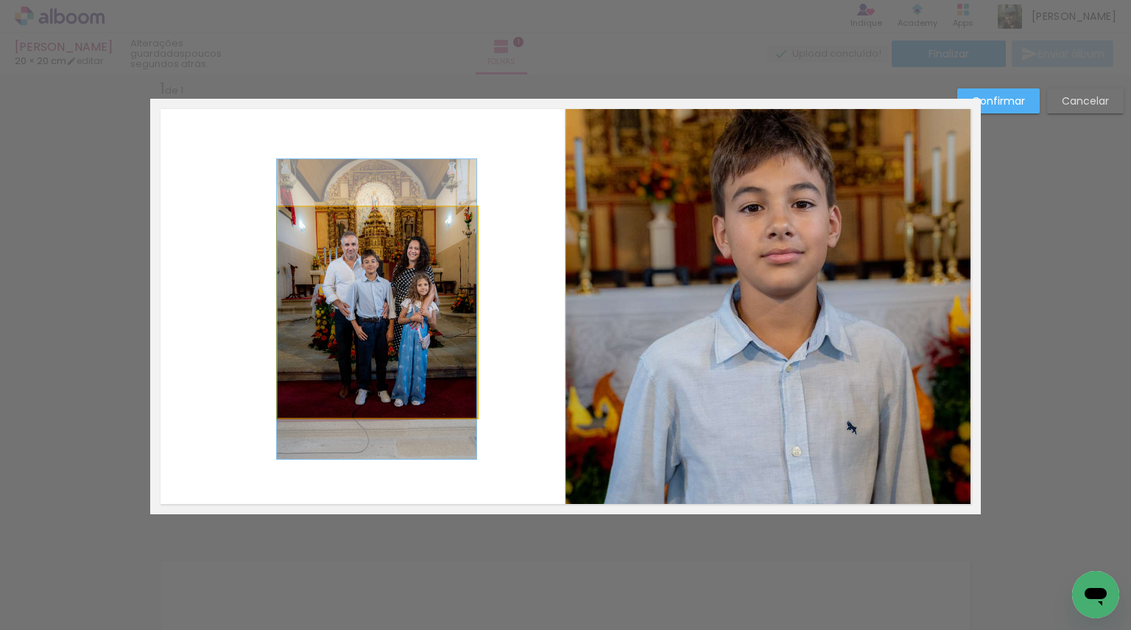
drag, startPoint x: 377, startPoint y: 350, endPoint x: 362, endPoint y: 347, distance: 15.0
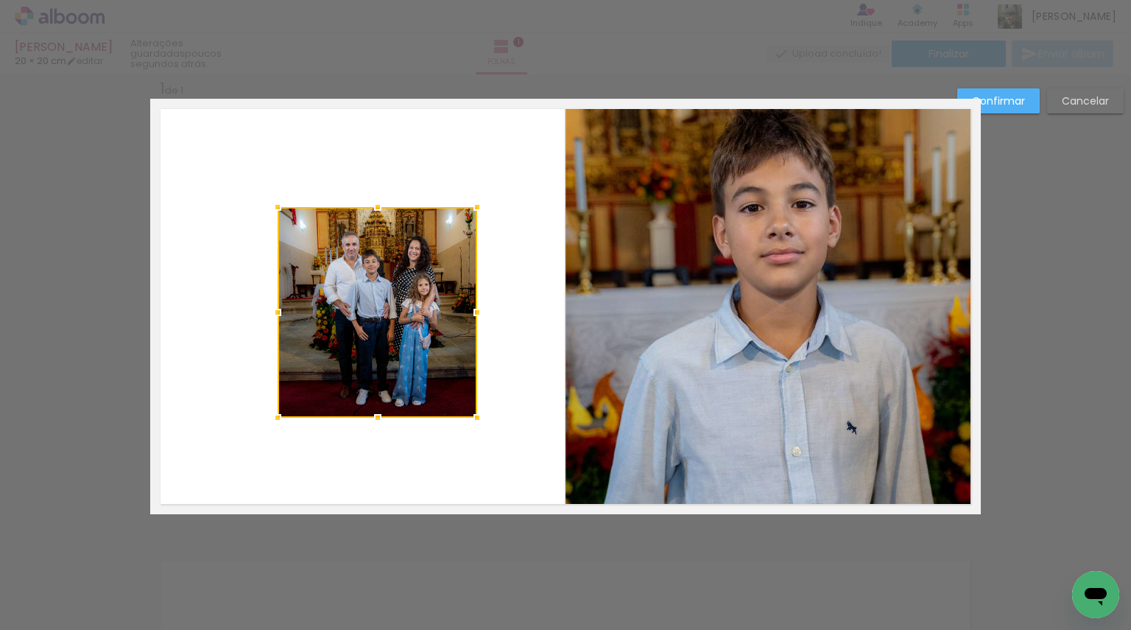
click at [378, 343] on div at bounding box center [378, 312] width 200 height 211
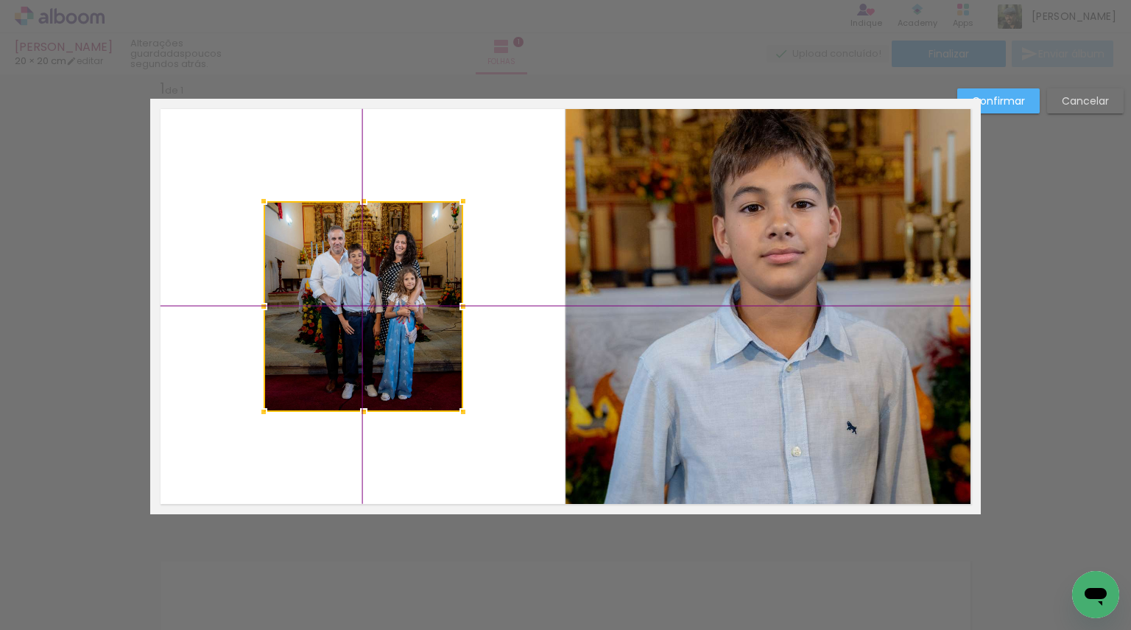
drag, startPoint x: 378, startPoint y: 329, endPoint x: 357, endPoint y: 330, distance: 20.6
click at [357, 330] on div at bounding box center [364, 306] width 200 height 211
click at [500, 354] on quentale-layouter at bounding box center [565, 306] width 831 height 415
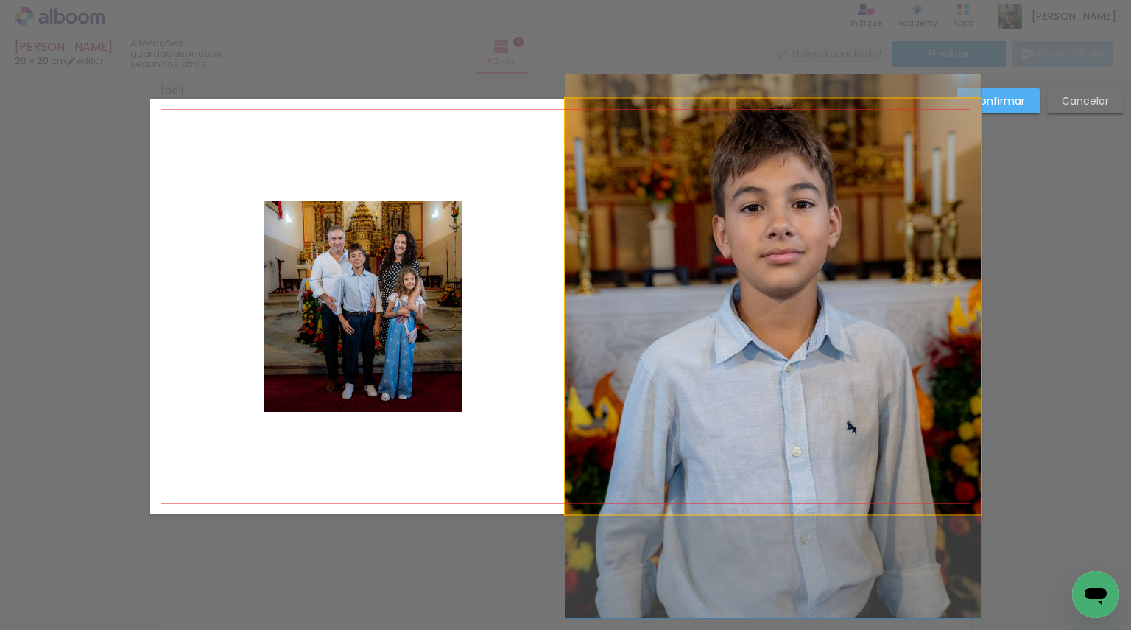
click at [730, 362] on quentale-photo at bounding box center [773, 306] width 415 height 415
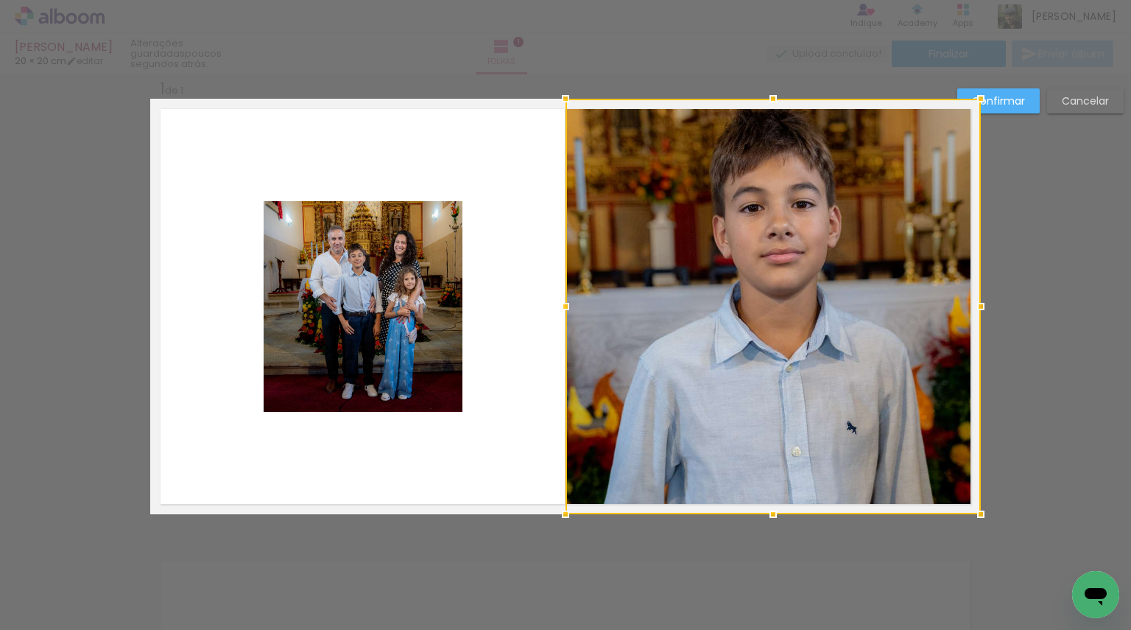
click at [730, 362] on div at bounding box center [773, 306] width 415 height 415
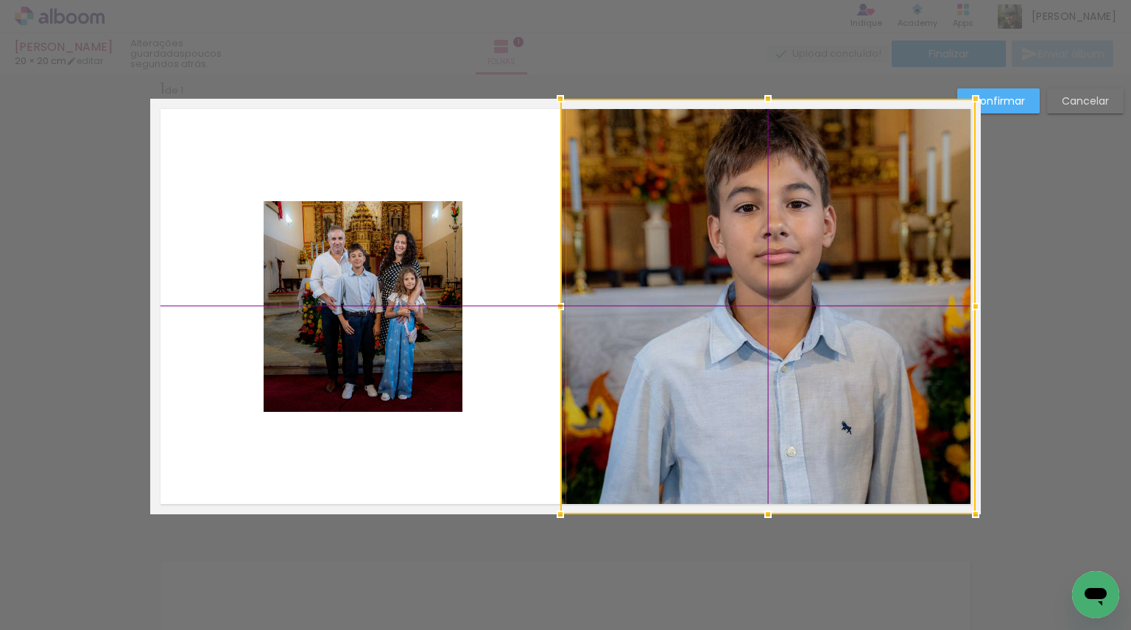
drag, startPoint x: 738, startPoint y: 348, endPoint x: 742, endPoint y: 386, distance: 37.7
click at [741, 390] on div at bounding box center [768, 306] width 415 height 415
click at [742, 385] on div at bounding box center [768, 306] width 415 height 415
click at [751, 323] on div at bounding box center [768, 306] width 415 height 415
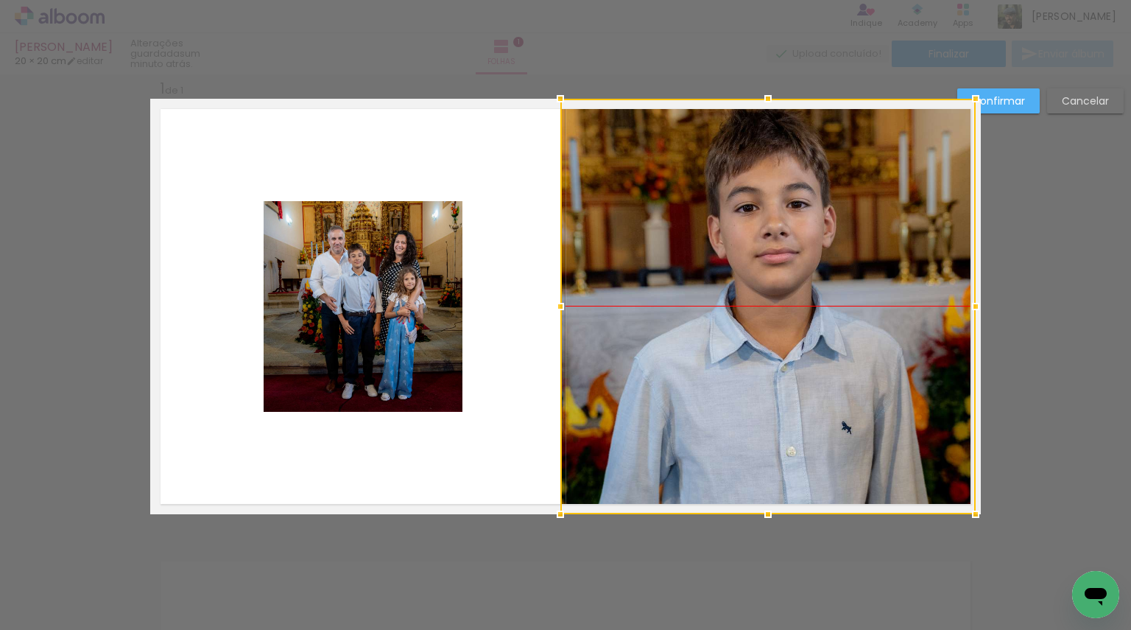
drag, startPoint x: 767, startPoint y: 351, endPoint x: 767, endPoint y: 393, distance: 42.7
click at [767, 399] on div at bounding box center [768, 306] width 415 height 415
click at [729, 381] on div at bounding box center [768, 306] width 415 height 415
click at [0, 0] on slot "Confirmar" at bounding box center [0, 0] width 0 height 0
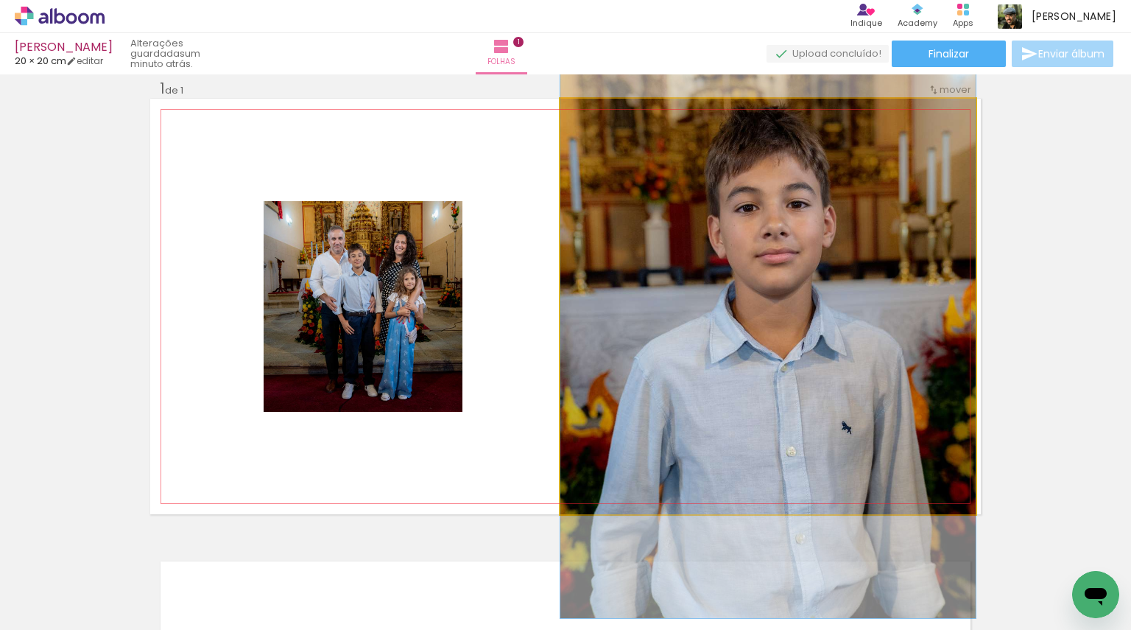
click at [749, 314] on quentale-photo at bounding box center [768, 306] width 415 height 415
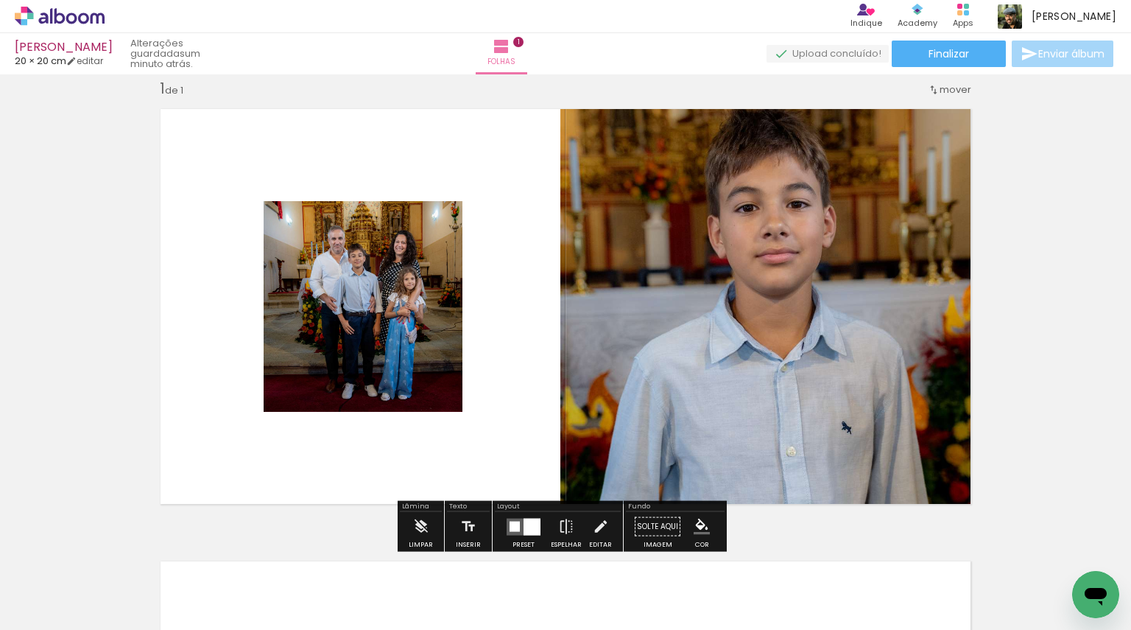
click at [750, 312] on quentale-photo at bounding box center [768, 306] width 415 height 415
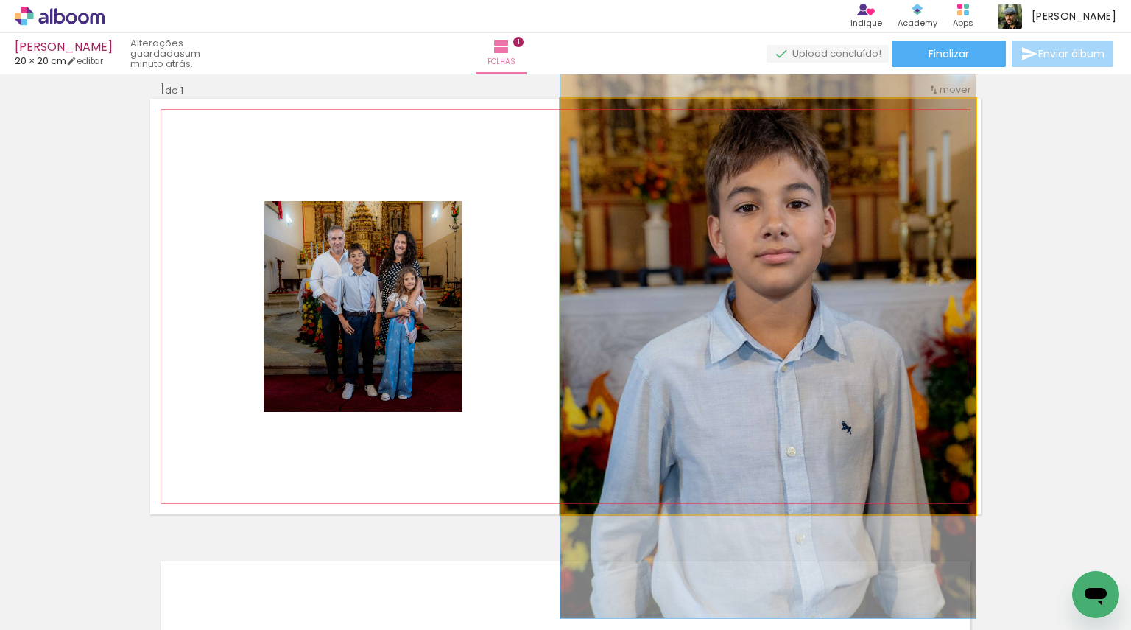
click at [750, 312] on quentale-photo at bounding box center [768, 306] width 415 height 415
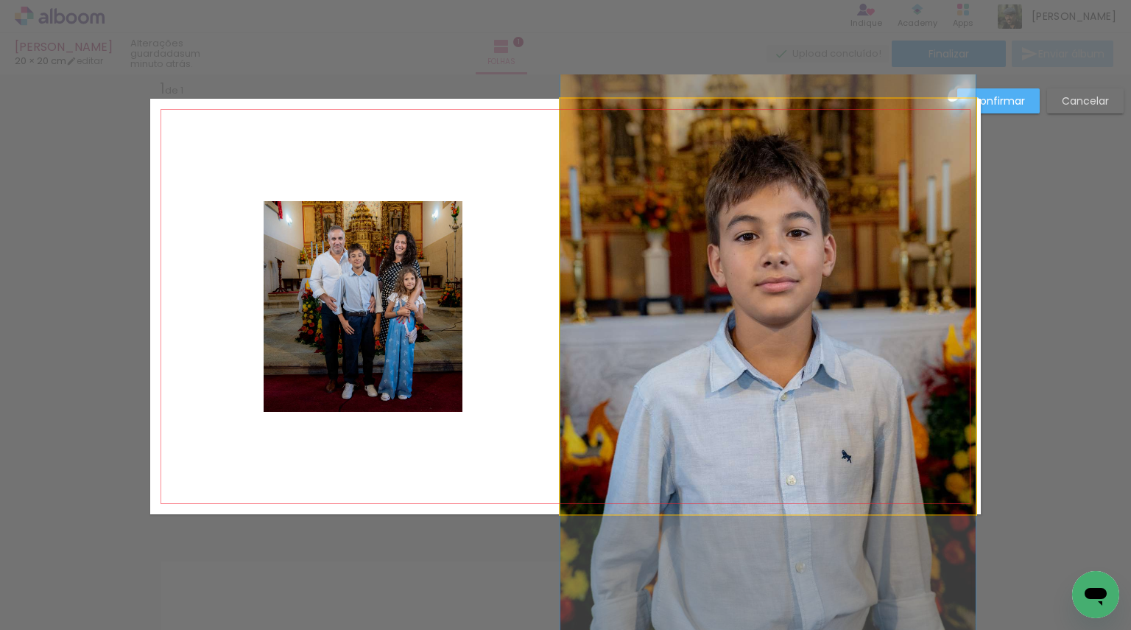
drag, startPoint x: 751, startPoint y: 308, endPoint x: 751, endPoint y: 337, distance: 28.7
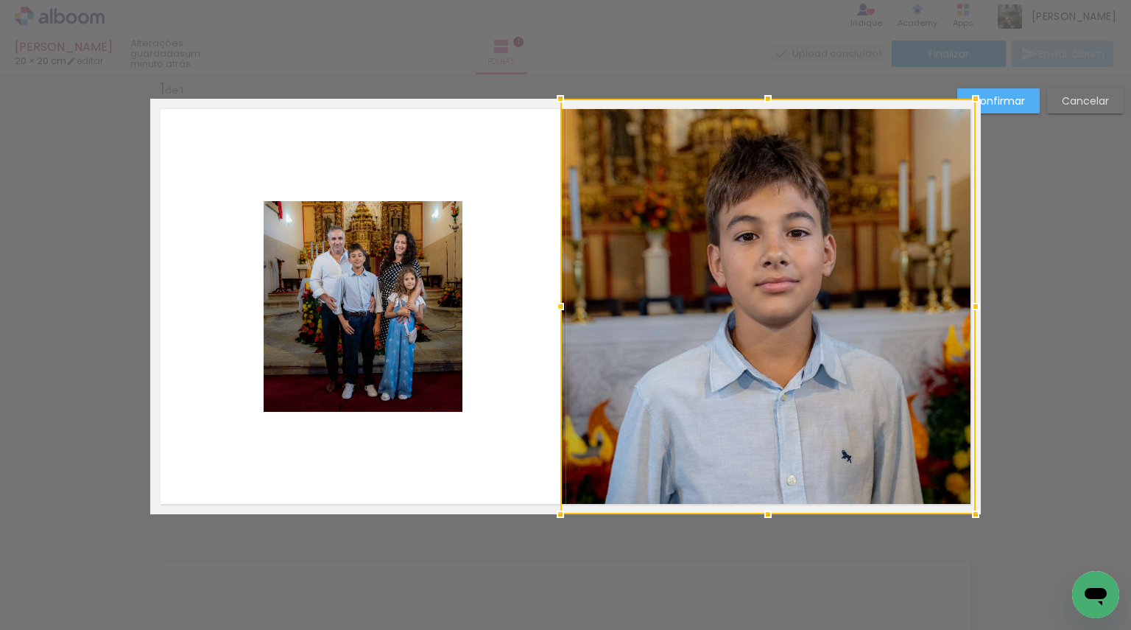
click at [539, 553] on div "Confirmar Cancelar" at bounding box center [565, 526] width 1131 height 940
click at [0, 0] on slot "Confirmar" at bounding box center [0, 0] width 0 height 0
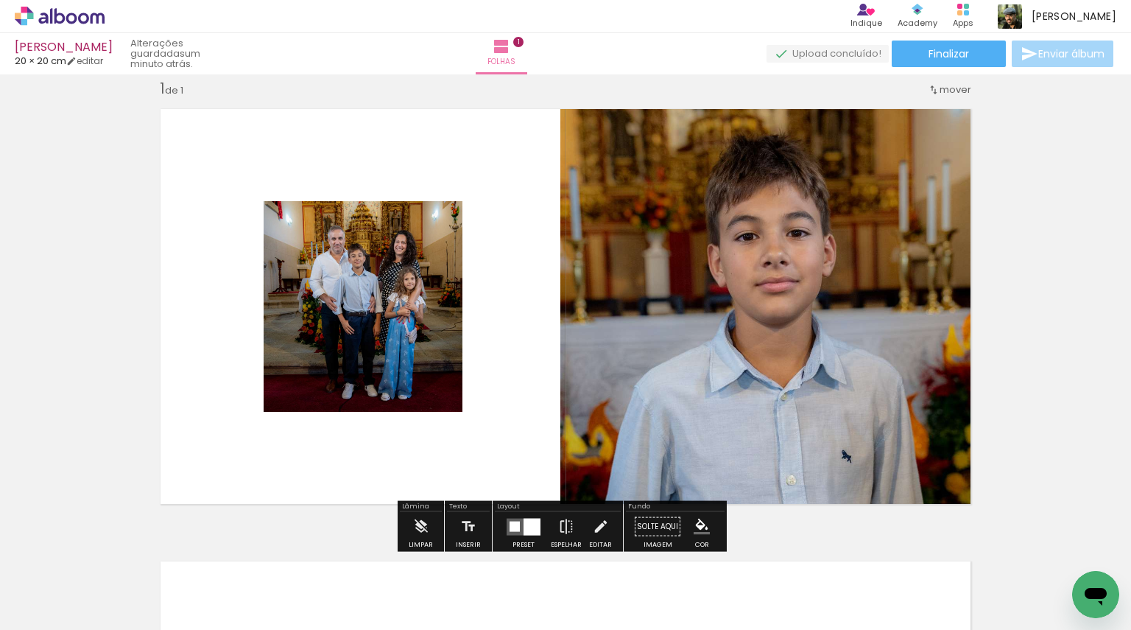
click at [1076, 275] on div "Inserir folha 1 de 1" at bounding box center [565, 513] width 1131 height 905
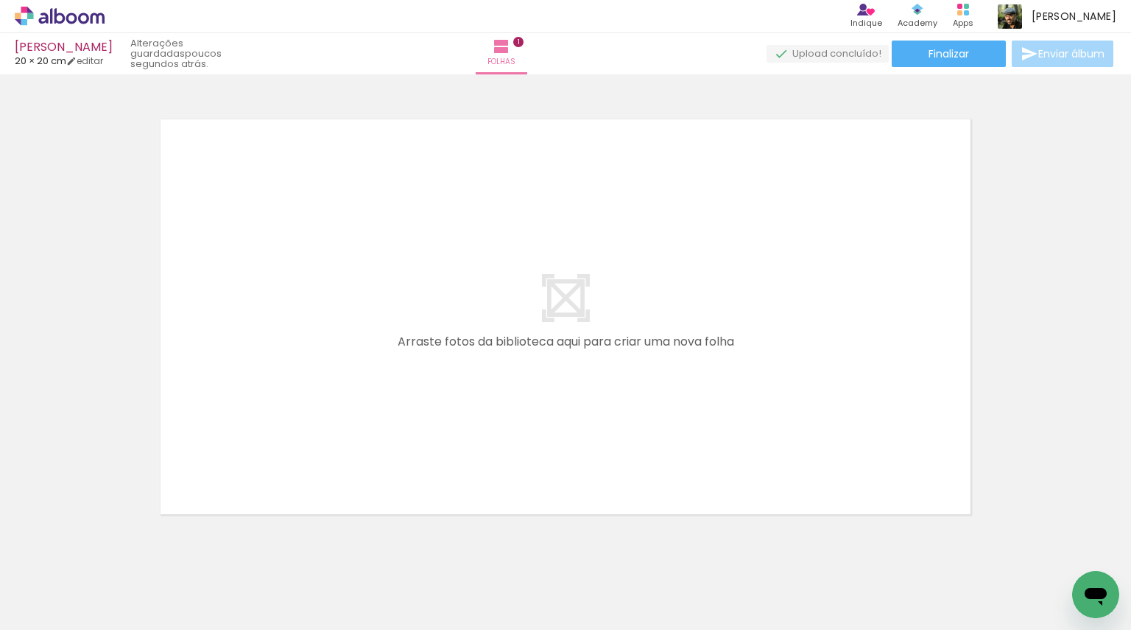
scroll to position [0, 0]
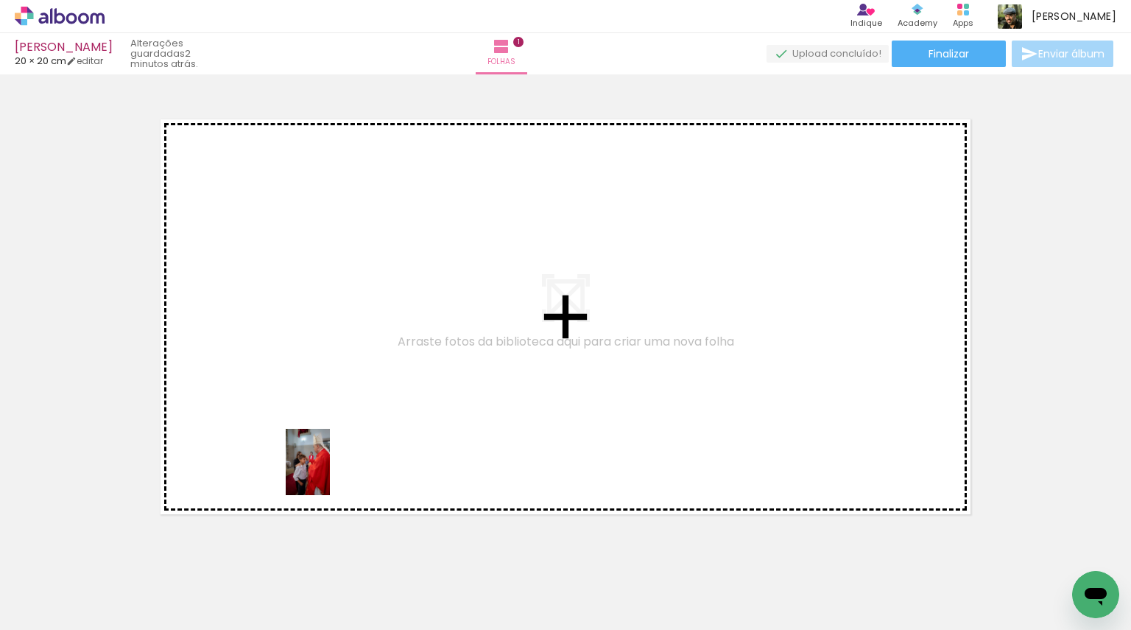
drag, startPoint x: 318, startPoint y: 597, endPoint x: 331, endPoint y: 468, distance: 129.5
click at [331, 468] on quentale-workspace at bounding box center [565, 315] width 1131 height 630
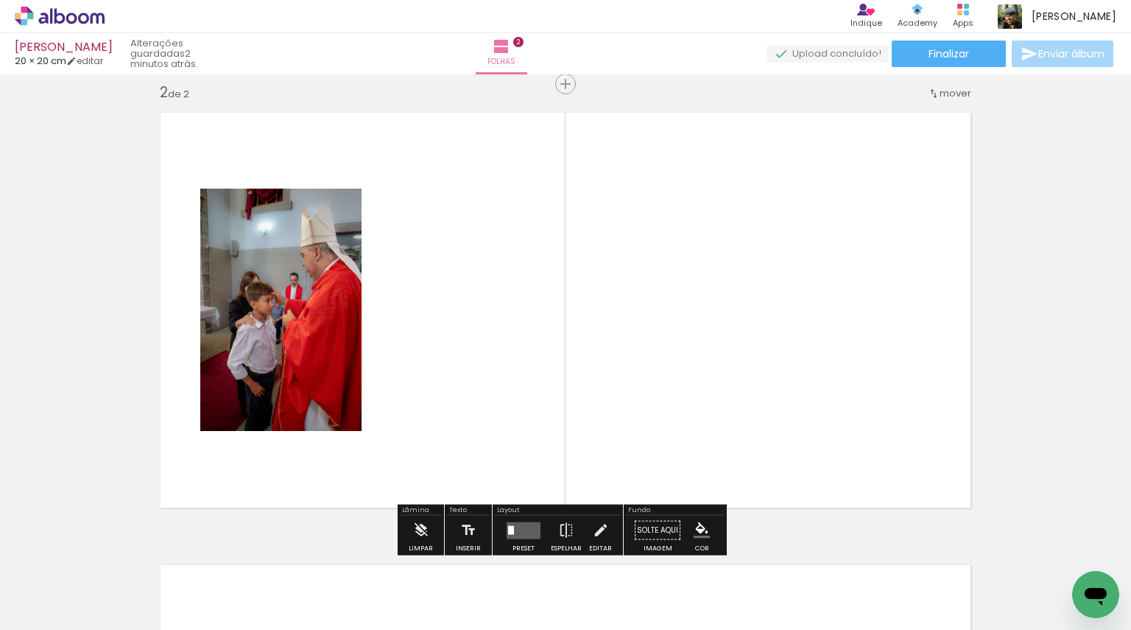
scroll to position [471, 0]
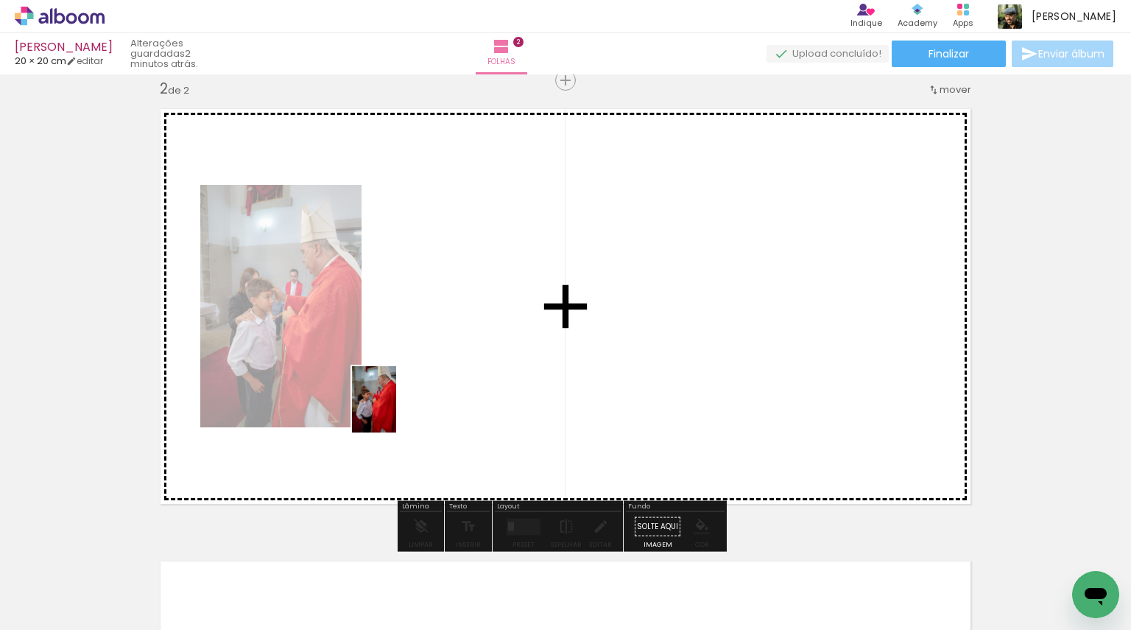
drag, startPoint x: 385, startPoint y: 578, endPoint x: 396, endPoint y: 410, distance: 168.4
click at [396, 410] on quentale-workspace at bounding box center [565, 315] width 1131 height 630
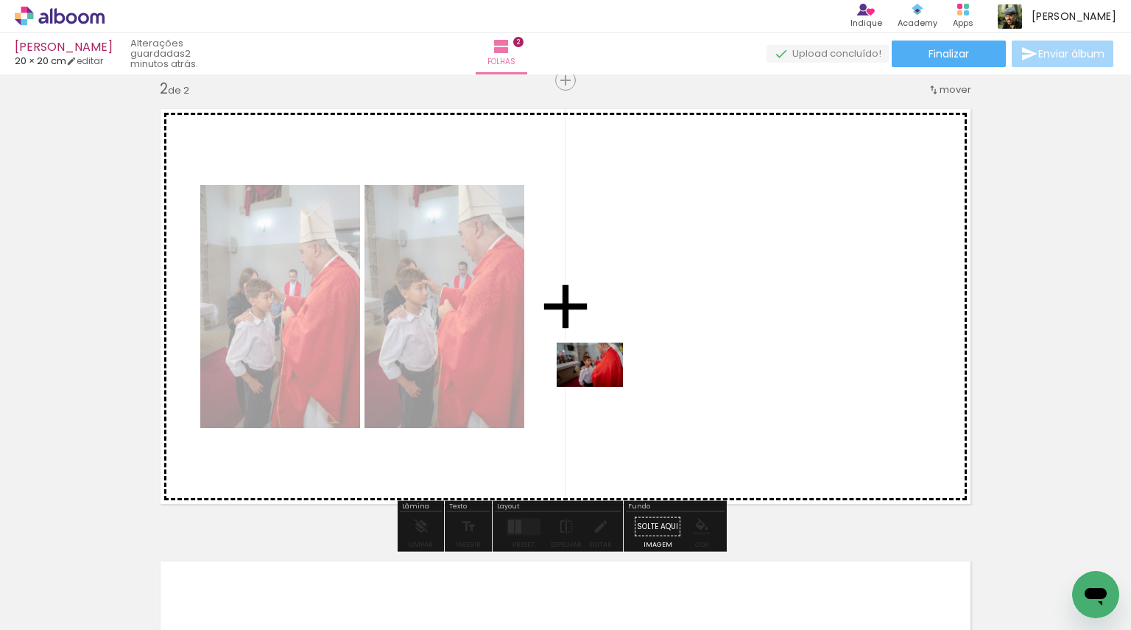
drag, startPoint x: 477, startPoint y: 585, endPoint x: 601, endPoint y: 387, distance: 233.6
click at [601, 387] on quentale-workspace at bounding box center [565, 315] width 1131 height 630
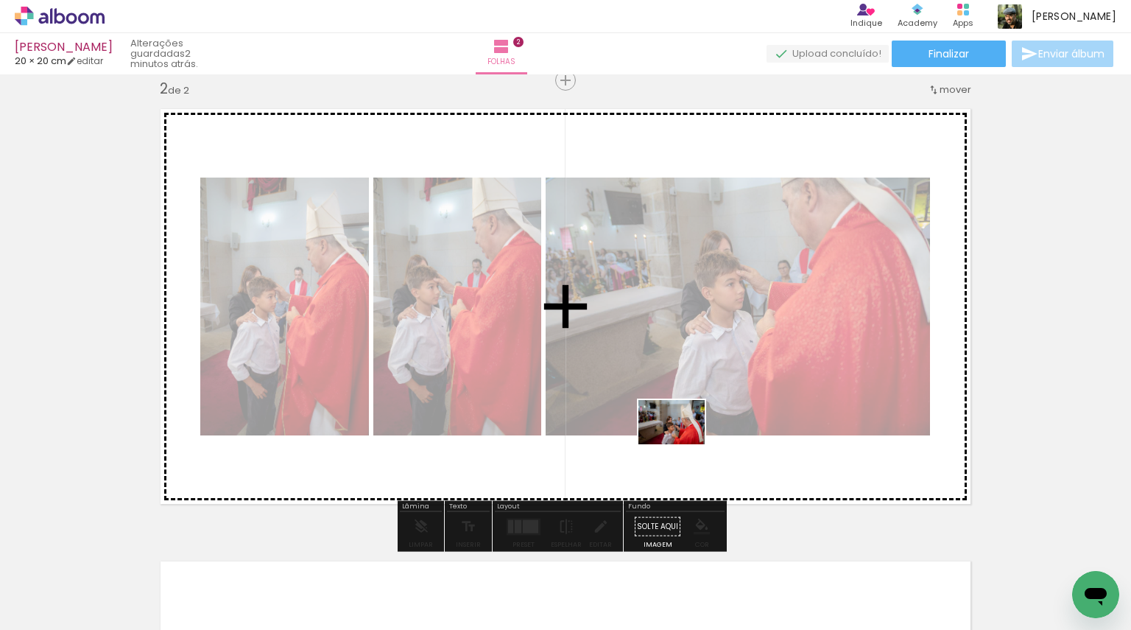
drag, startPoint x: 575, startPoint y: 589, endPoint x: 683, endPoint y: 444, distance: 180.5
click at [683, 444] on quentale-workspace at bounding box center [565, 315] width 1131 height 630
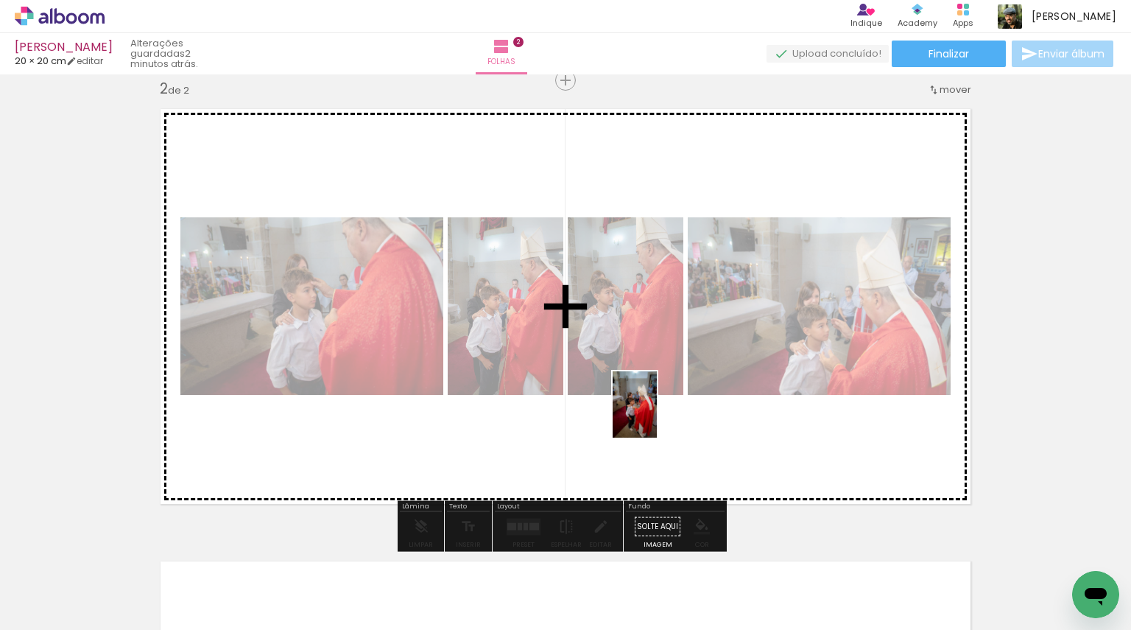
drag, startPoint x: 647, startPoint y: 580, endPoint x: 657, endPoint y: 415, distance: 165.3
click at [657, 415] on quentale-workspace at bounding box center [565, 315] width 1131 height 630
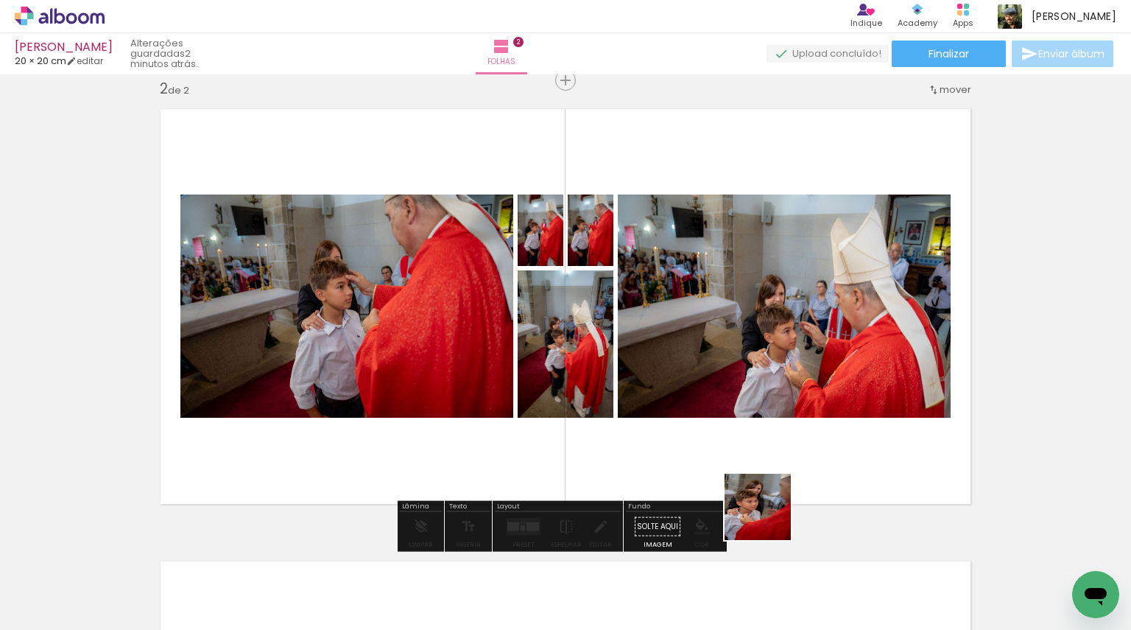
drag, startPoint x: 725, startPoint y: 597, endPoint x: 795, endPoint y: 472, distance: 142.8
click at [796, 468] on quentale-workspace at bounding box center [565, 315] width 1131 height 630
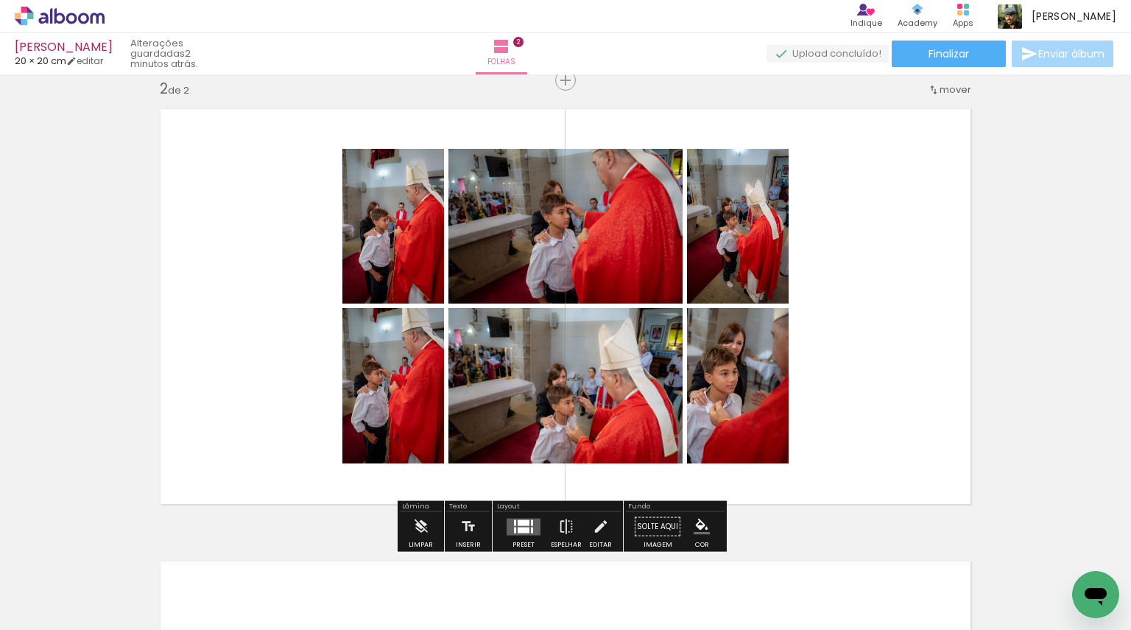
click at [519, 527] on div at bounding box center [524, 530] width 12 height 6
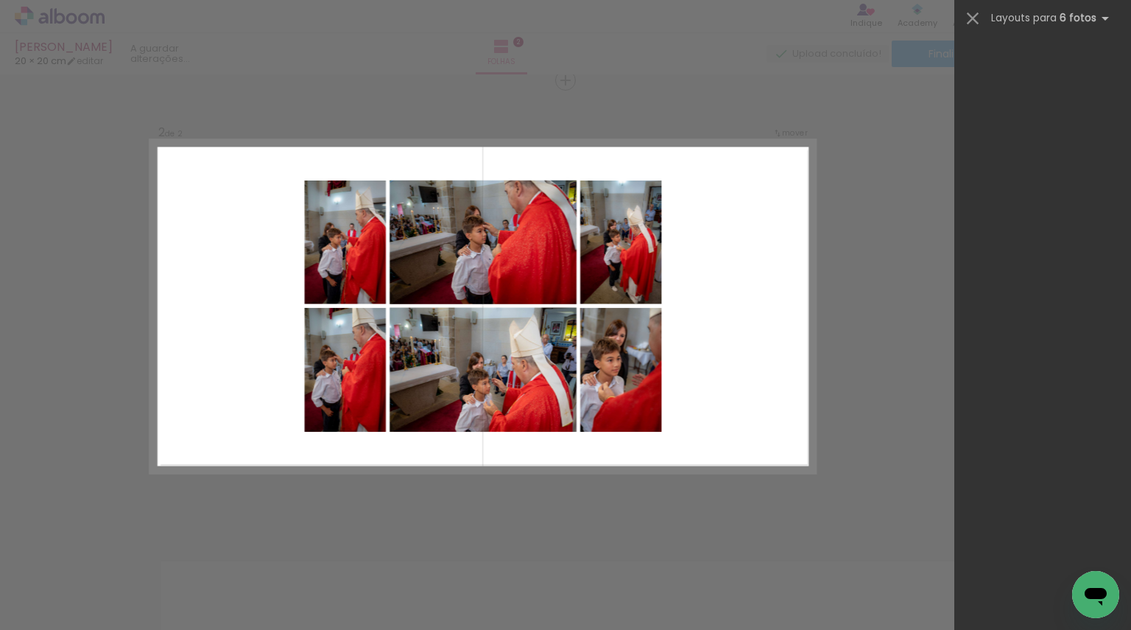
scroll to position [0, 0]
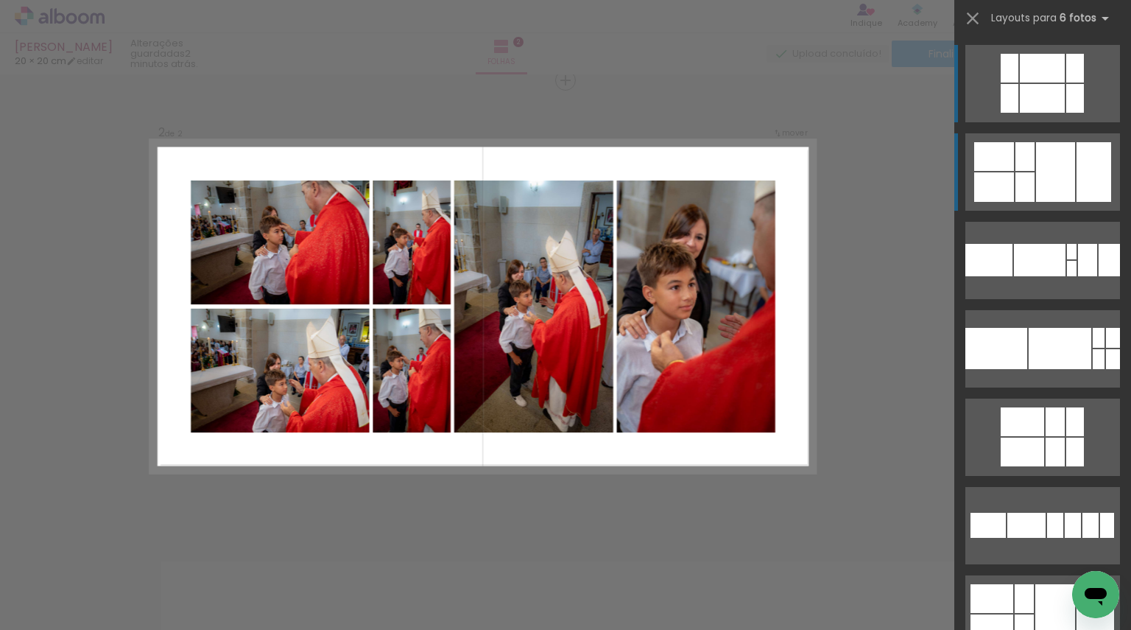
click at [1050, 161] on div at bounding box center [1055, 172] width 39 height 60
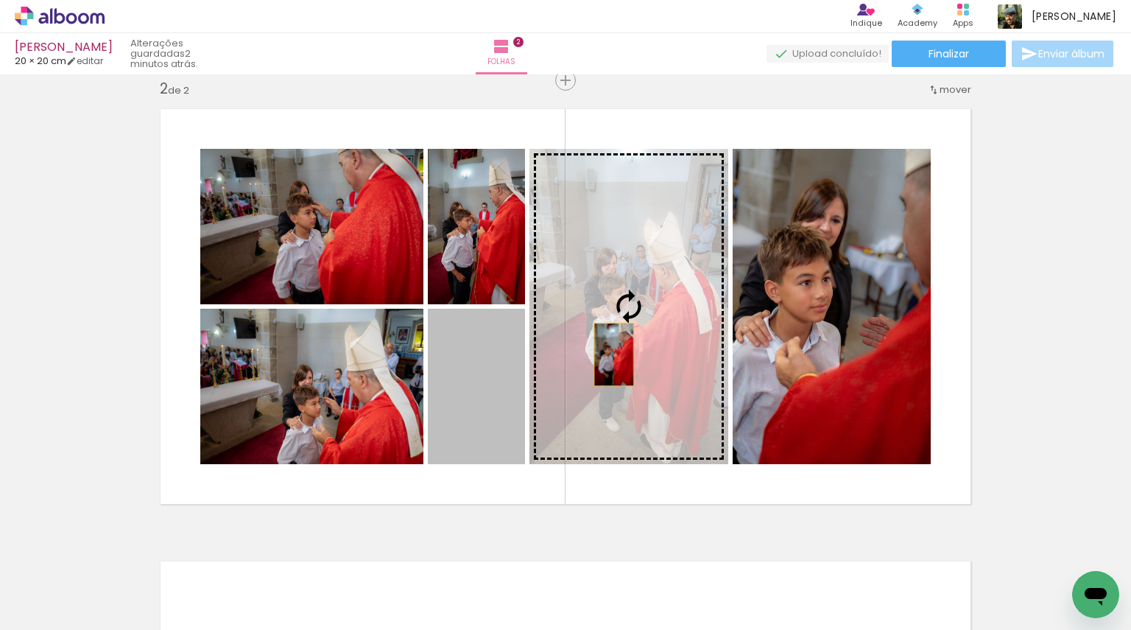
drag, startPoint x: 457, startPoint y: 410, endPoint x: 608, endPoint y: 354, distance: 161.7
click at [0, 0] on slot at bounding box center [0, 0] width 0 height 0
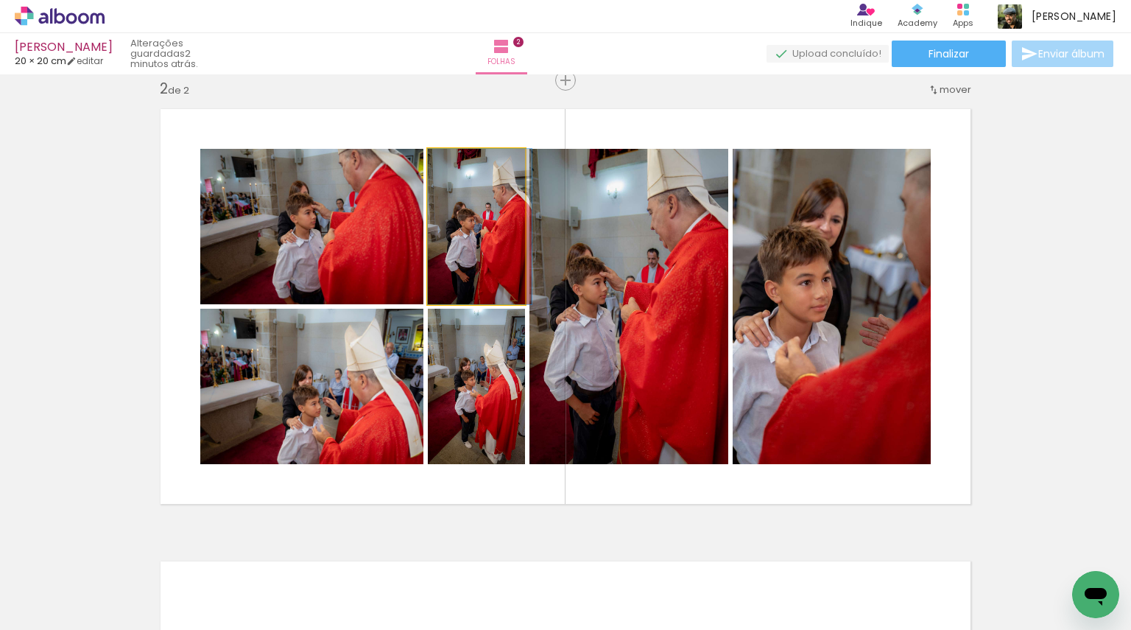
drag, startPoint x: 485, startPoint y: 259, endPoint x: 616, endPoint y: 273, distance: 131.9
click at [0, 0] on slot at bounding box center [0, 0] width 0 height 0
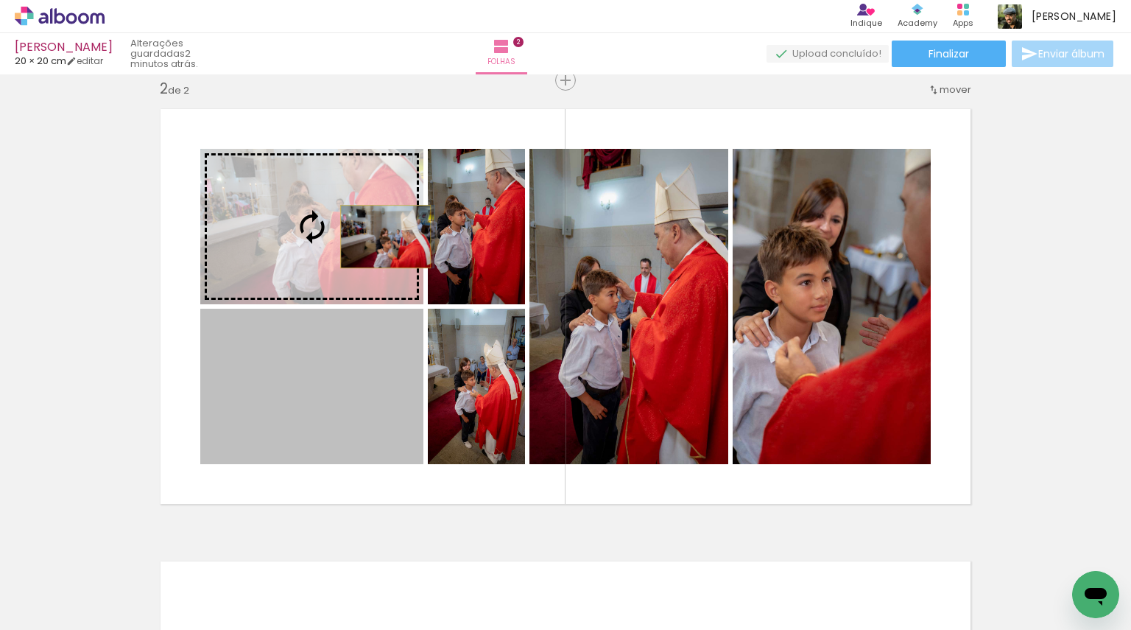
drag, startPoint x: 355, startPoint y: 359, endPoint x: 380, endPoint y: 236, distance: 125.5
click at [0, 0] on slot at bounding box center [0, 0] width 0 height 0
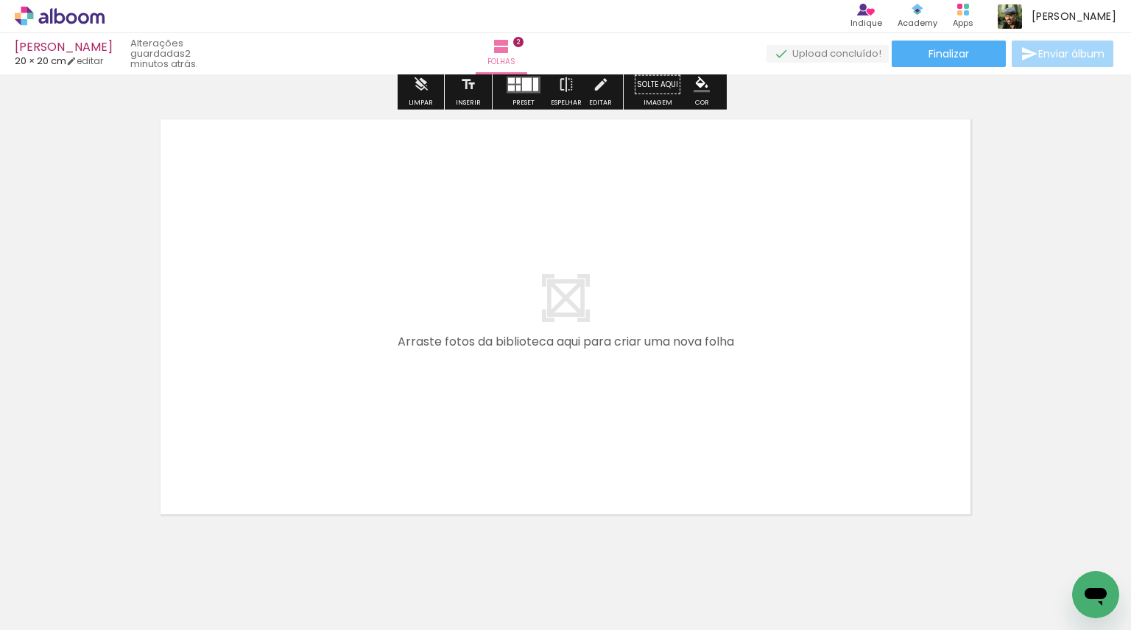
scroll to position [950, 0]
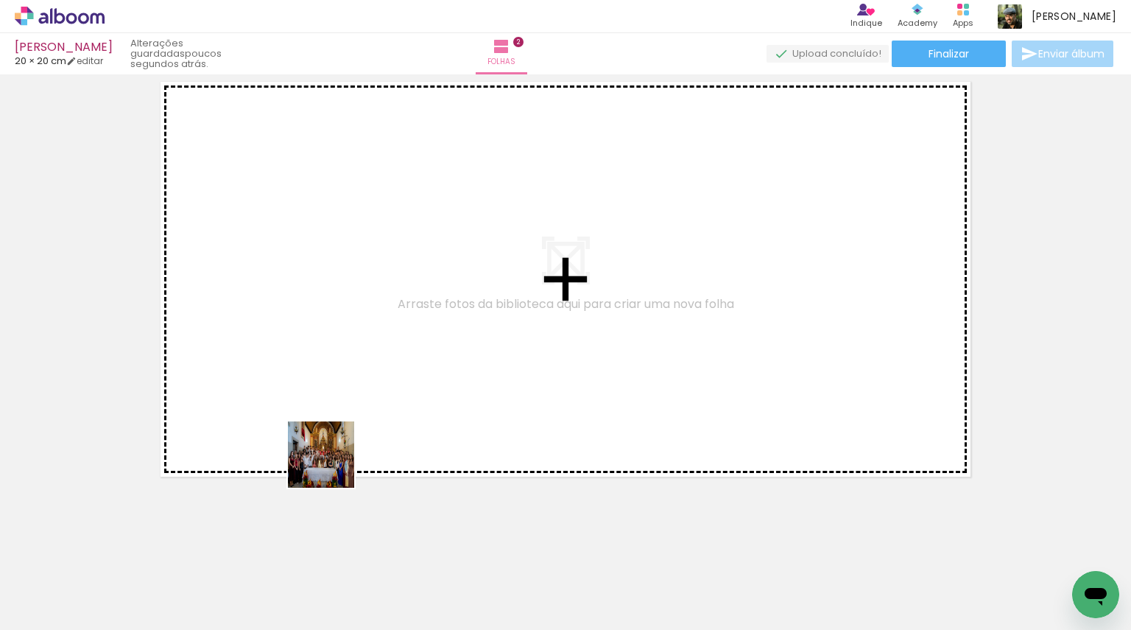
drag, startPoint x: 220, startPoint y: 585, endPoint x: 381, endPoint y: 411, distance: 237.2
click at [380, 412] on quentale-workspace at bounding box center [565, 315] width 1131 height 630
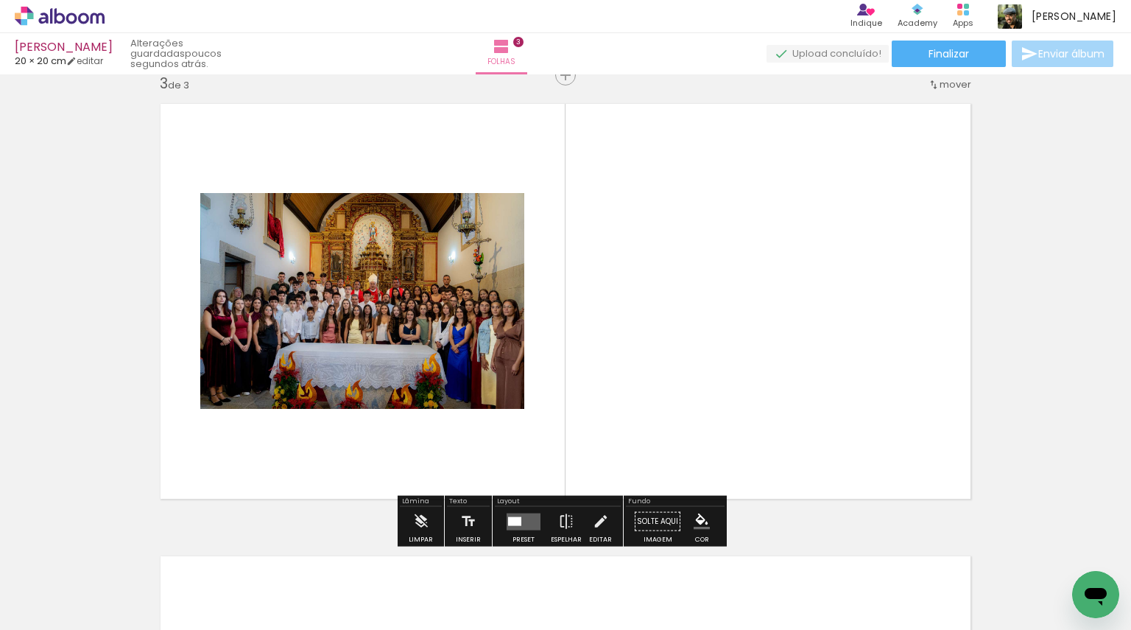
scroll to position [923, 0]
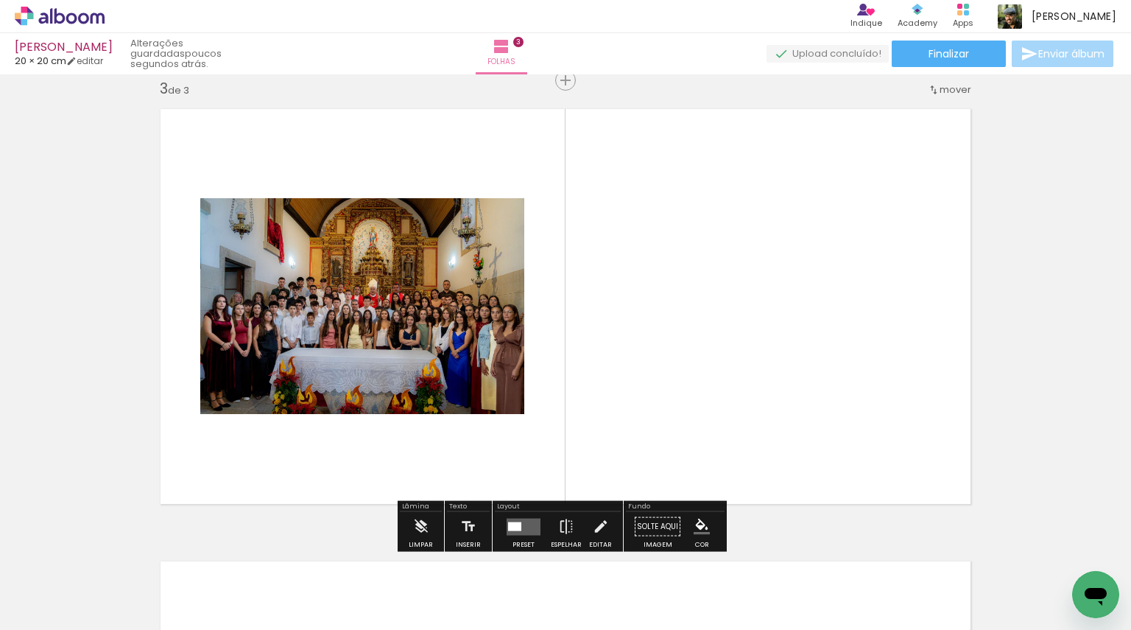
click at [394, 347] on quentale-photo at bounding box center [362, 306] width 324 height 216
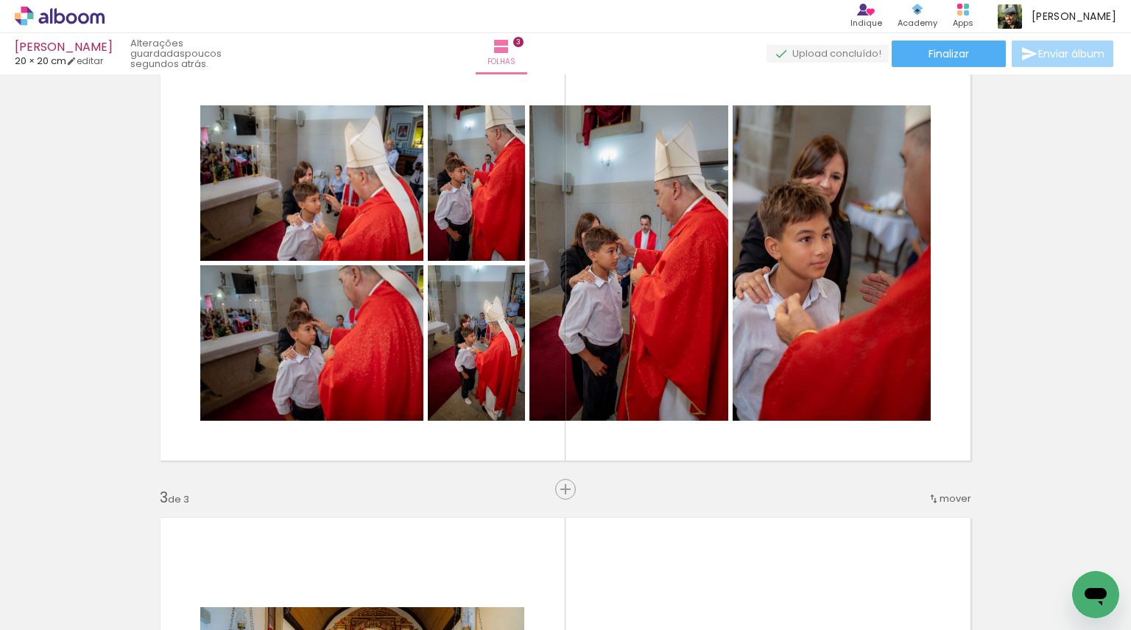
scroll to position [481, 0]
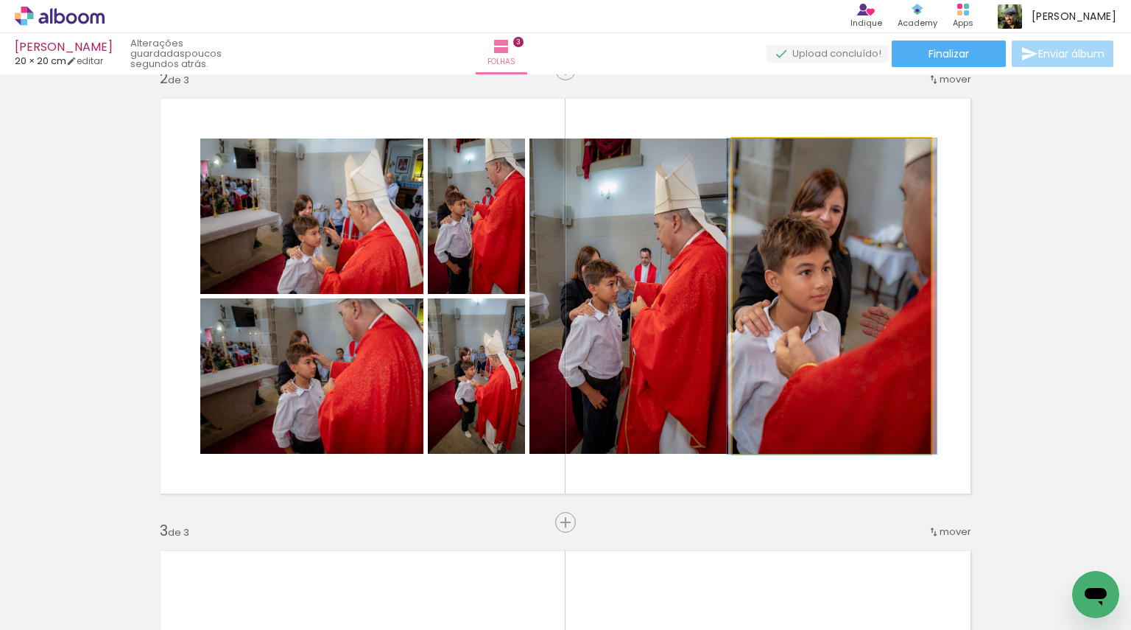
click at [806, 366] on quentale-photo at bounding box center [832, 295] width 198 height 315
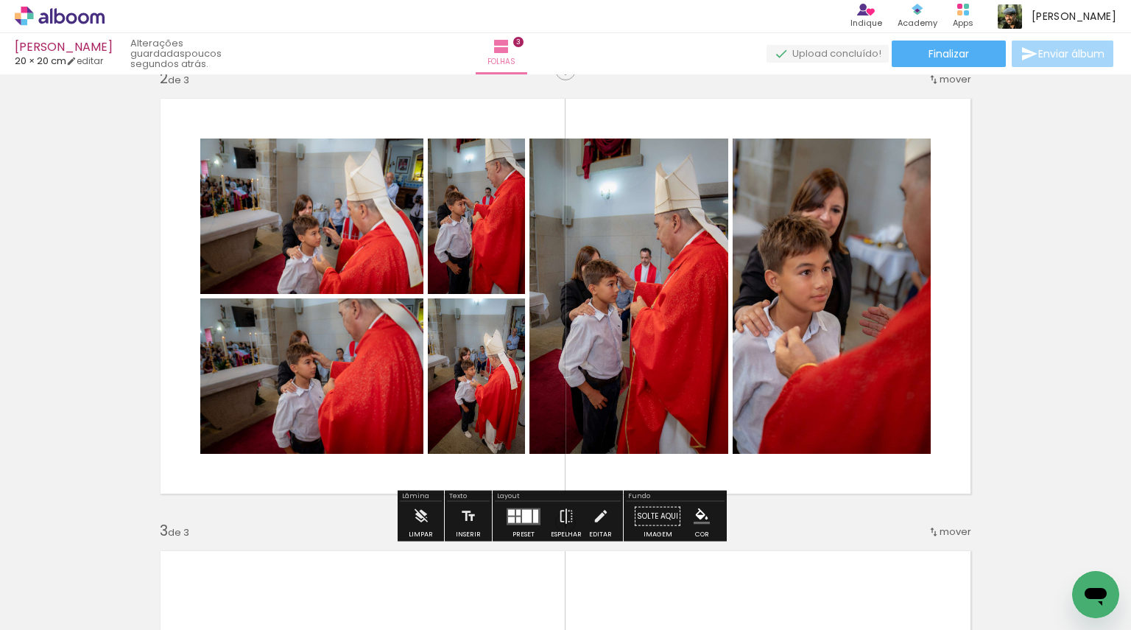
click at [802, 357] on quentale-photo at bounding box center [832, 295] width 198 height 315
click at [807, 351] on quentale-photo at bounding box center [832, 295] width 198 height 315
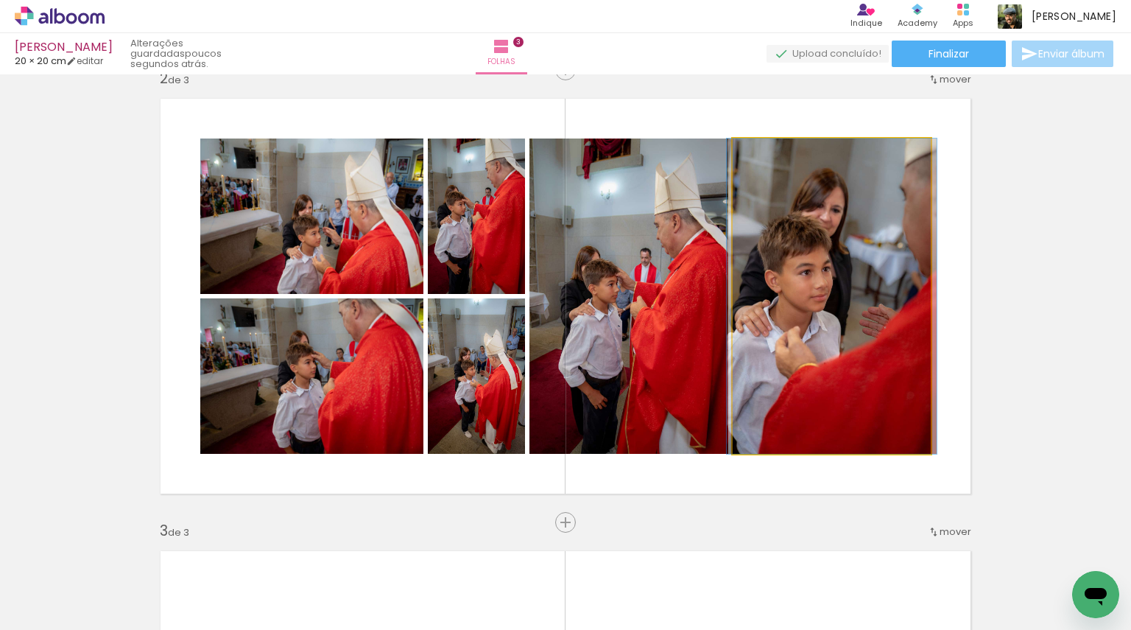
click at [807, 351] on quentale-photo at bounding box center [832, 295] width 198 height 315
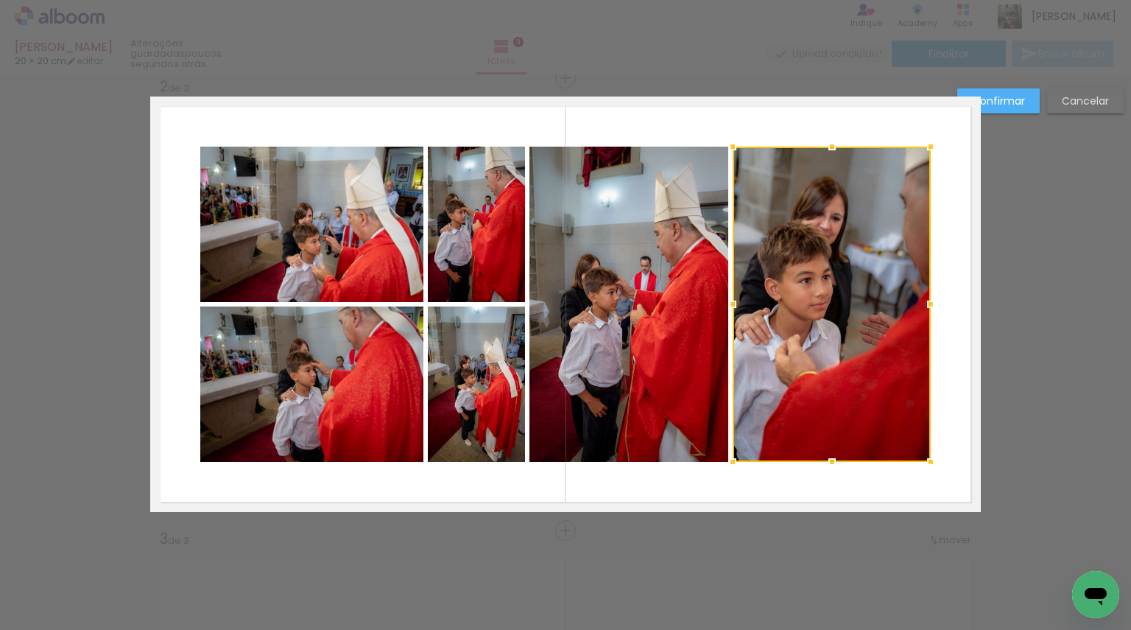
scroll to position [471, 0]
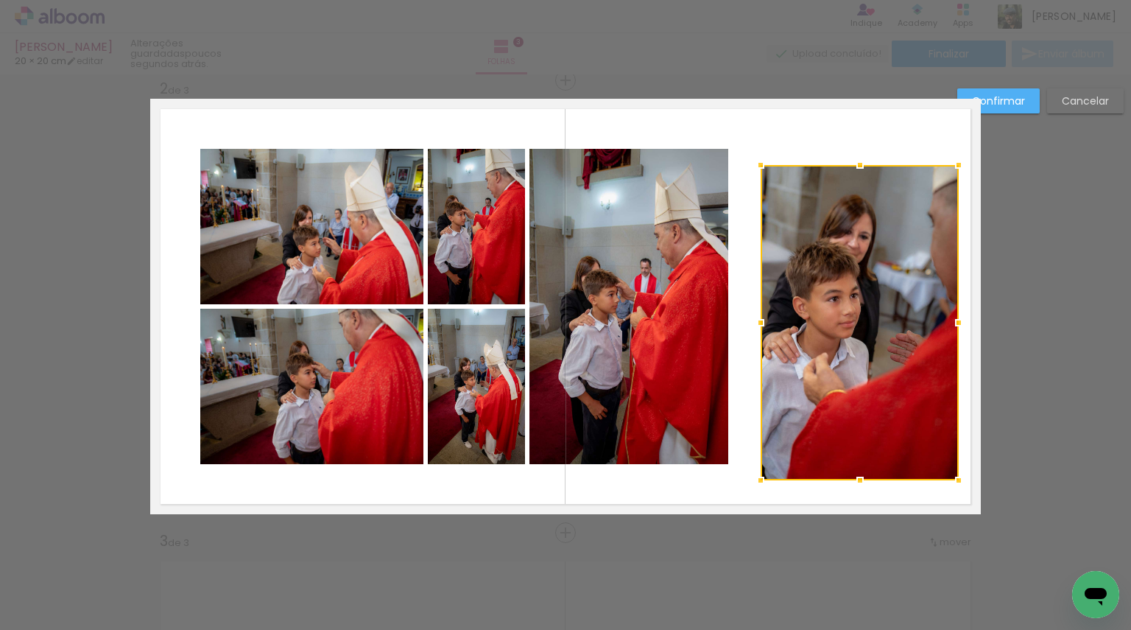
drag, startPoint x: 827, startPoint y: 334, endPoint x: 849, endPoint y: 350, distance: 27.0
click at [854, 350] on div at bounding box center [860, 322] width 198 height 315
click at [849, 350] on div at bounding box center [860, 321] width 198 height 315
click at [1026, 103] on paper-button "Confirmar" at bounding box center [999, 100] width 83 height 25
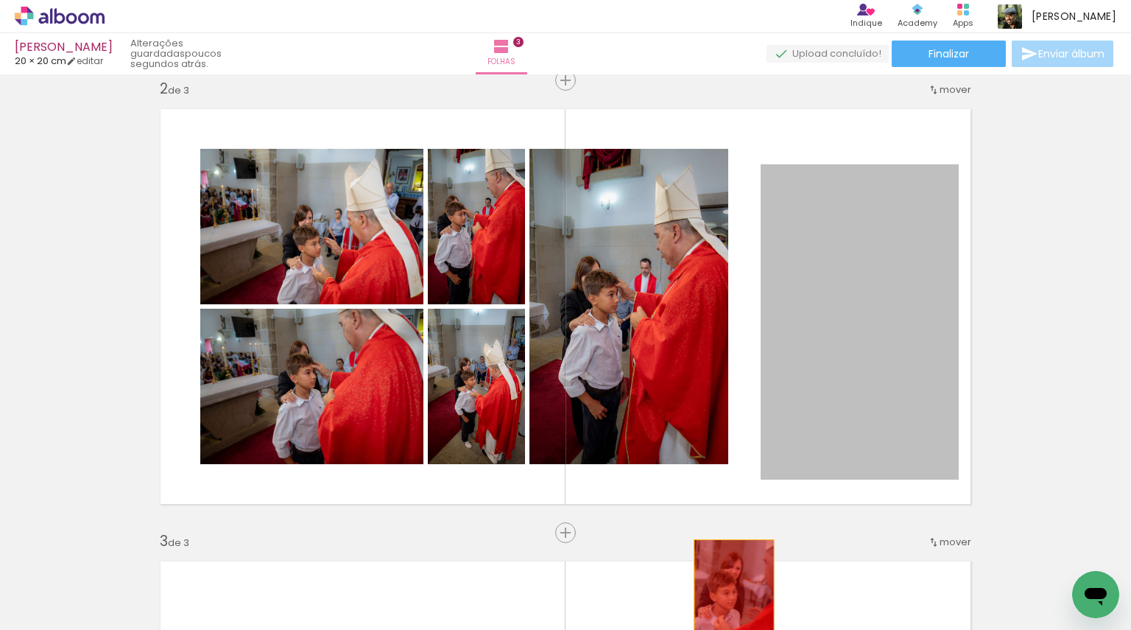
drag, startPoint x: 867, startPoint y: 259, endPoint x: 728, endPoint y: 603, distance: 371.1
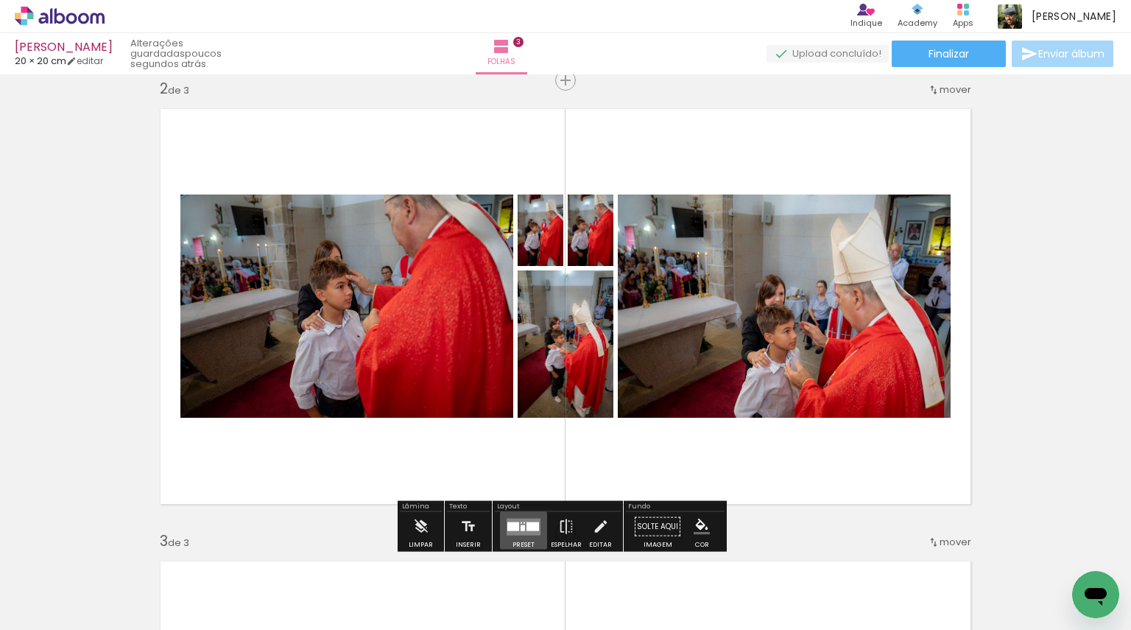
click at [527, 530] on div at bounding box center [533, 526] width 13 height 9
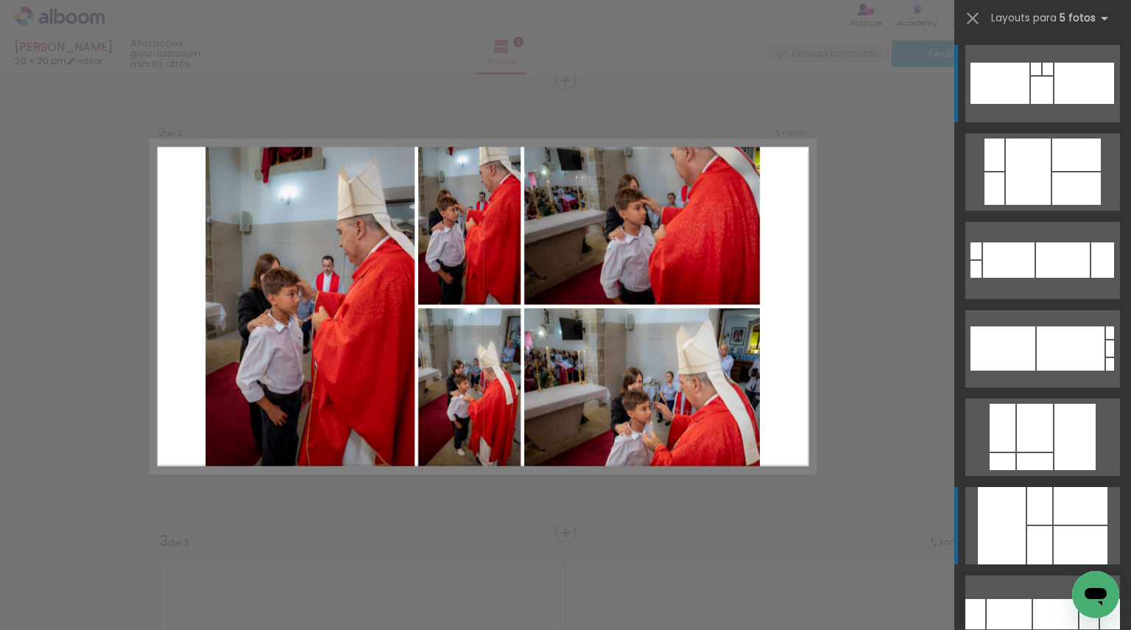
click at [1061, 522] on div at bounding box center [1081, 506] width 54 height 38
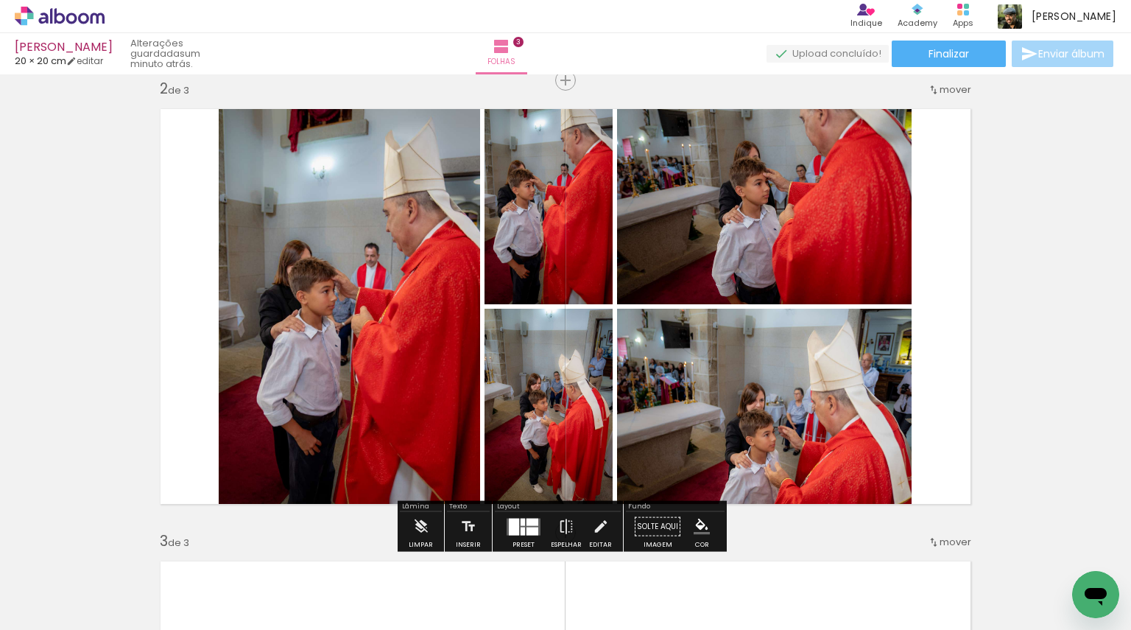
click at [731, 427] on quentale-photo at bounding box center [764, 412] width 295 height 206
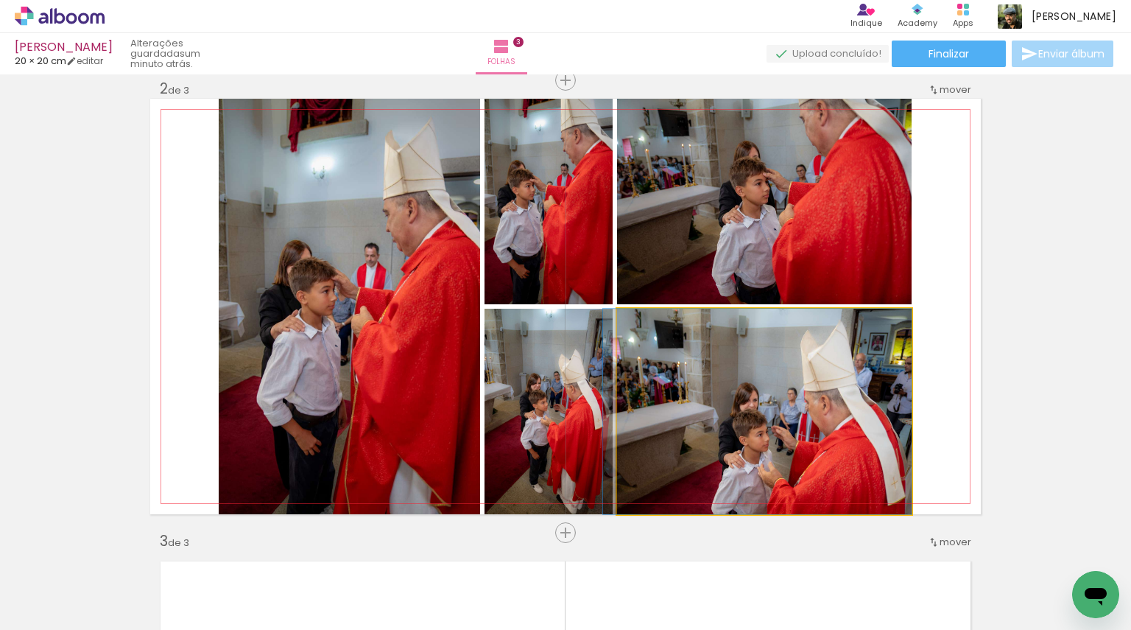
drag, startPoint x: 740, startPoint y: 424, endPoint x: 731, endPoint y: 396, distance: 29.8
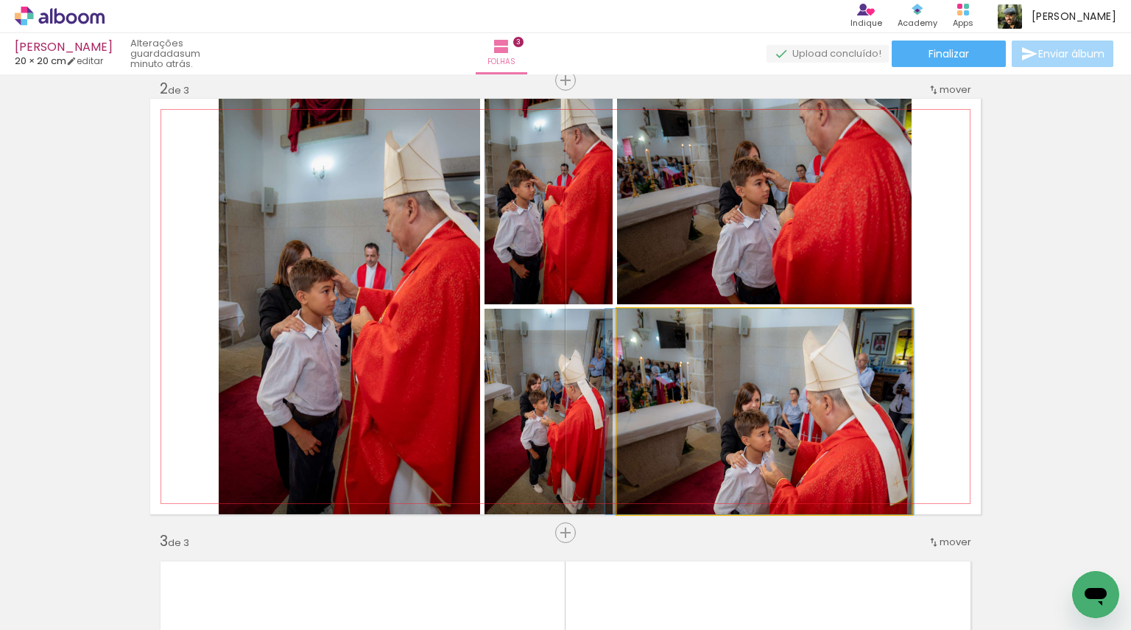
click at [708, 377] on quentale-photo at bounding box center [764, 412] width 295 height 206
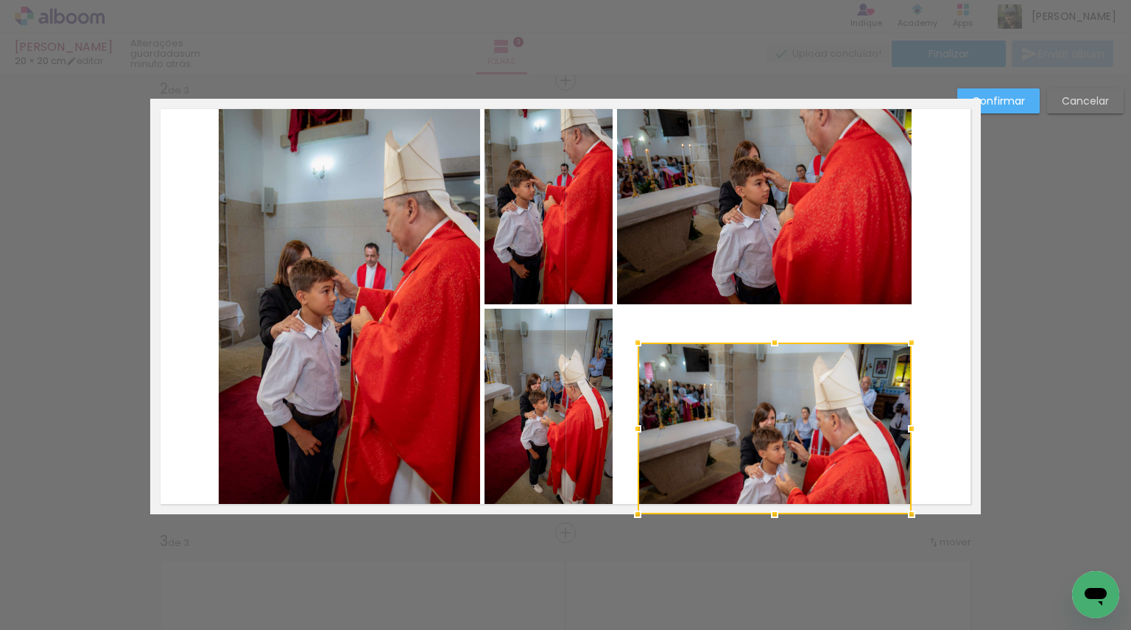
drag, startPoint x: 616, startPoint y: 312, endPoint x: 636, endPoint y: 346, distance: 40.3
click at [636, 346] on div at bounding box center [637, 342] width 29 height 29
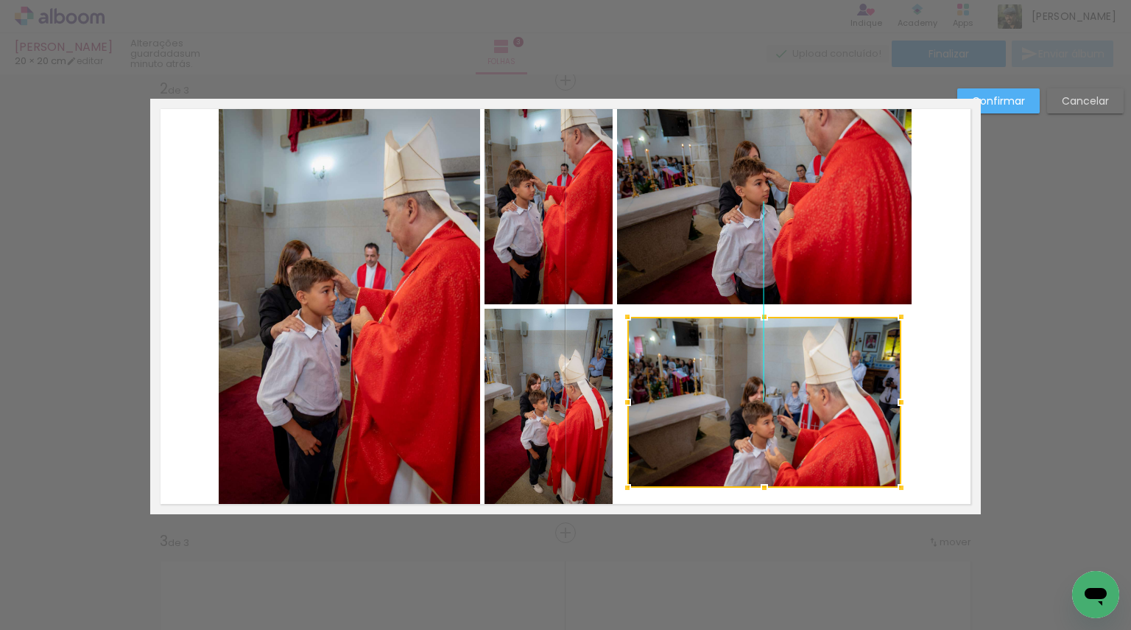
drag, startPoint x: 737, startPoint y: 418, endPoint x: 726, endPoint y: 391, distance: 28.7
click at [726, 391] on div at bounding box center [765, 402] width 274 height 171
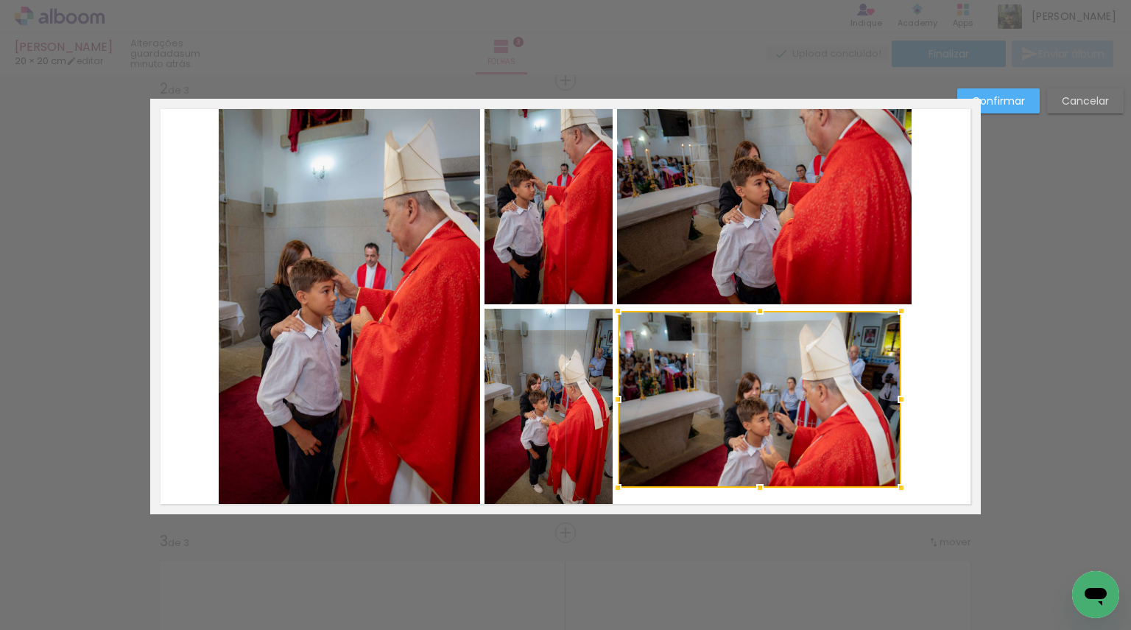
drag, startPoint x: 620, startPoint y: 320, endPoint x: 611, endPoint y: 314, distance: 10.6
click at [611, 314] on div at bounding box center [617, 310] width 29 height 29
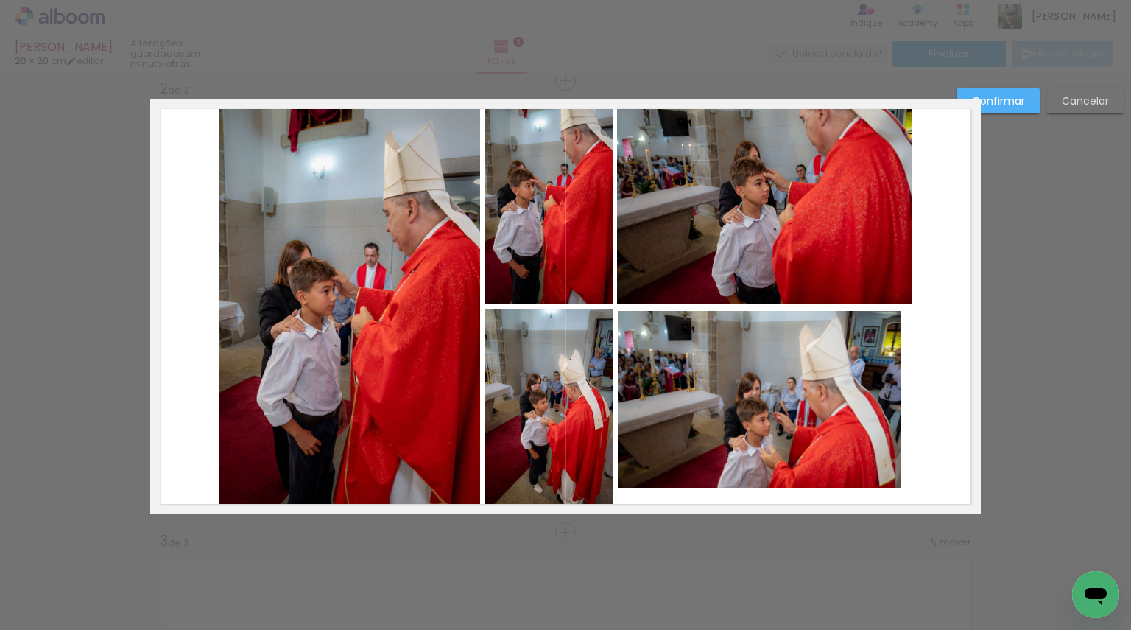
click at [583, 429] on quentale-photo at bounding box center [549, 412] width 128 height 206
click at [0, 0] on slot "Confirmar" at bounding box center [0, 0] width 0 height 0
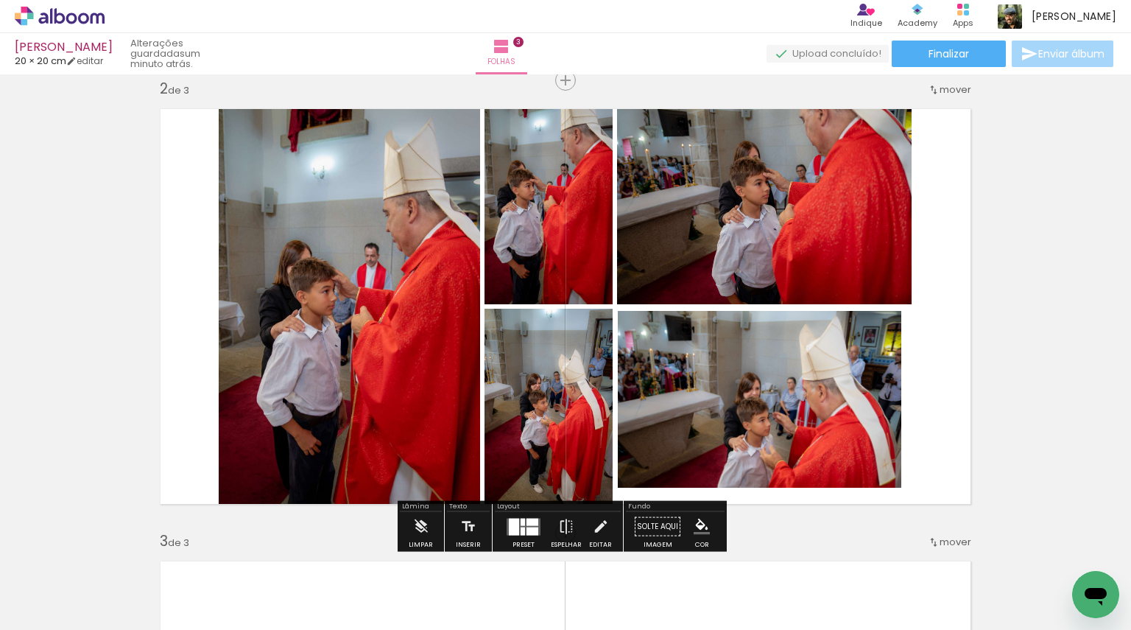
click at [527, 529] on div at bounding box center [533, 531] width 12 height 8
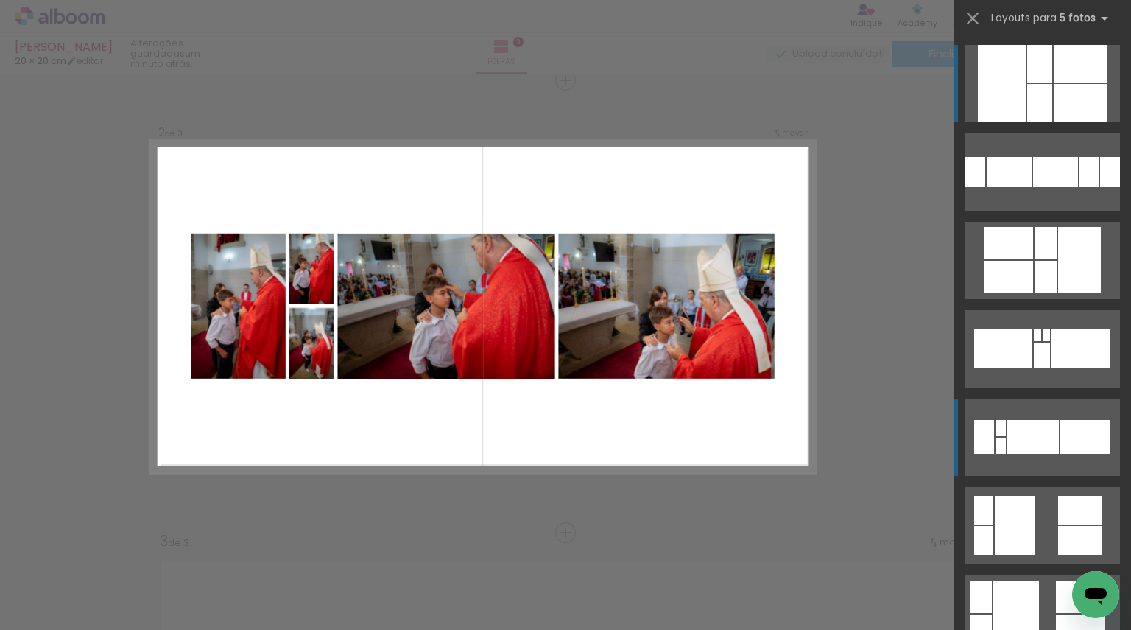
scroll to position [516, 0]
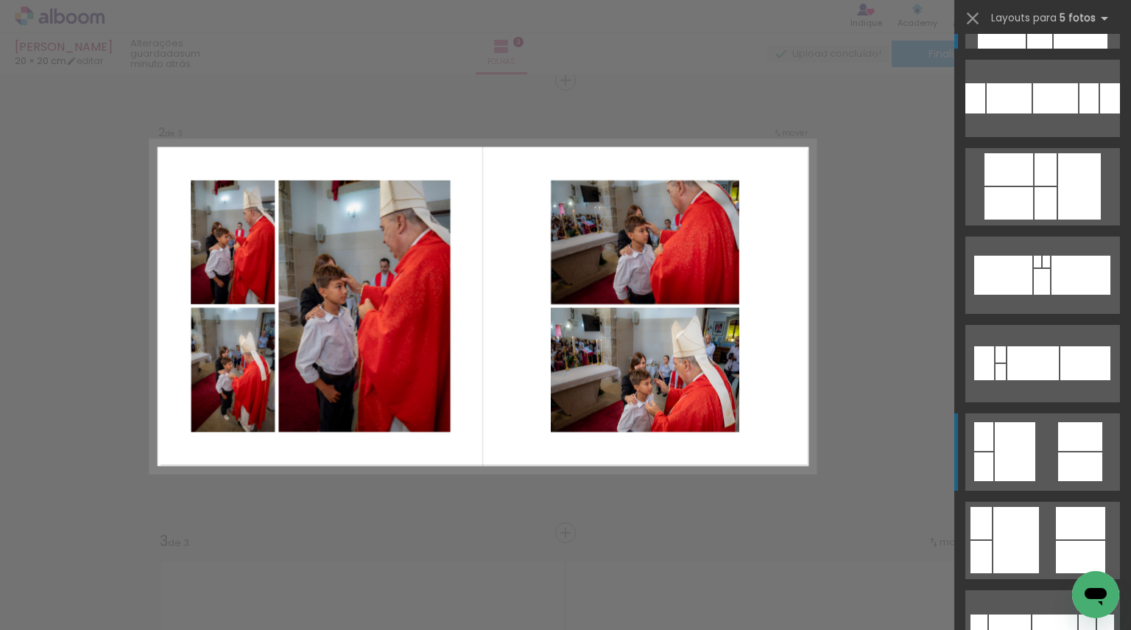
click at [1031, 449] on quentale-layouter at bounding box center [1043, 451] width 155 height 77
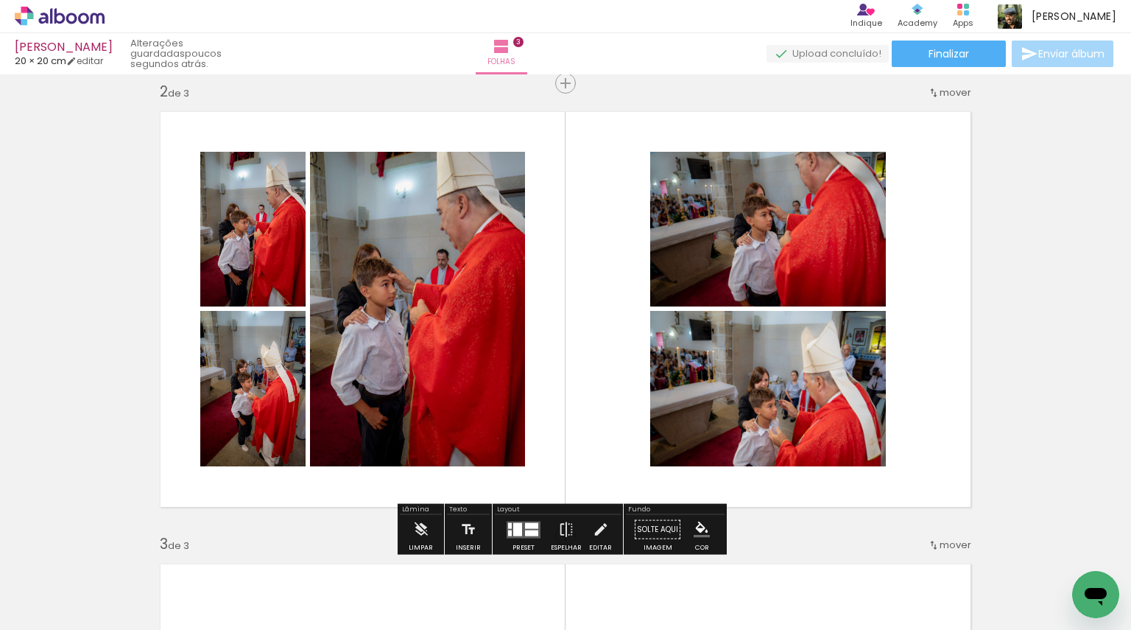
scroll to position [471, 0]
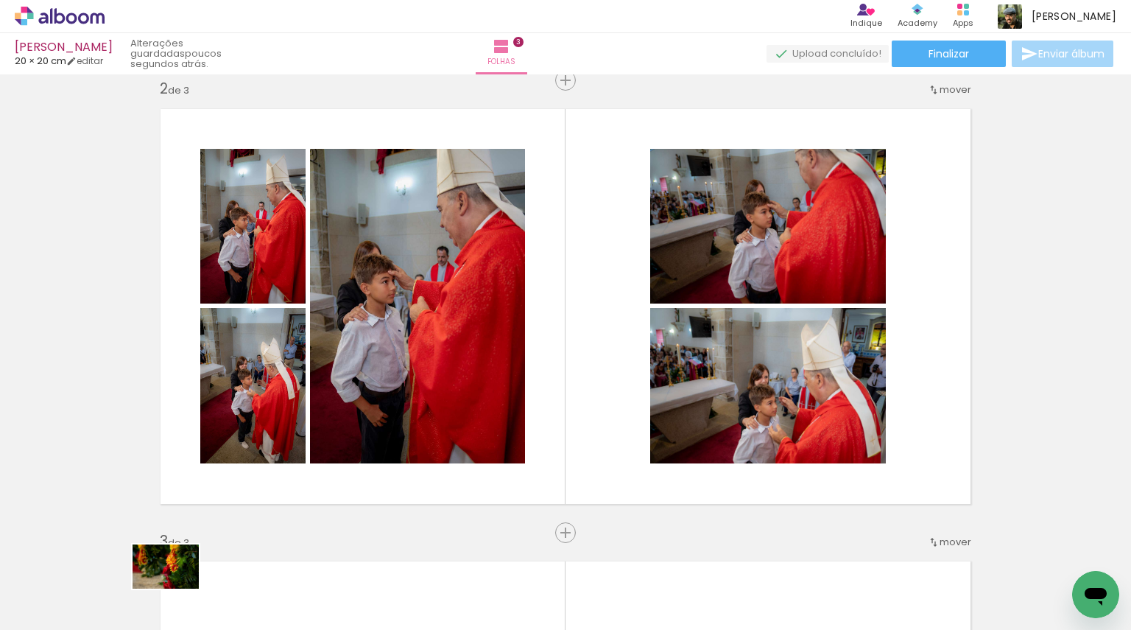
drag, startPoint x: 133, startPoint y: 585, endPoint x: 177, endPoint y: 589, distance: 43.6
click at [169, 589] on div at bounding box center [132, 580] width 73 height 49
drag, startPoint x: 138, startPoint y: 583, endPoint x: 162, endPoint y: 603, distance: 30.8
click at [160, 605] on div at bounding box center [132, 580] width 73 height 49
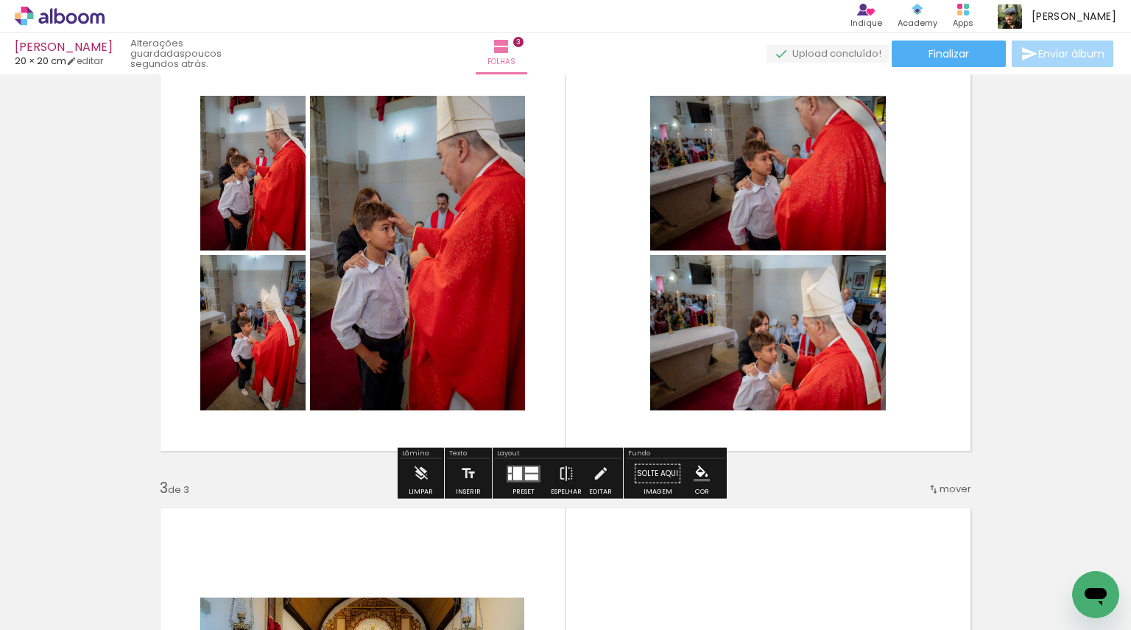
scroll to position [544, 0]
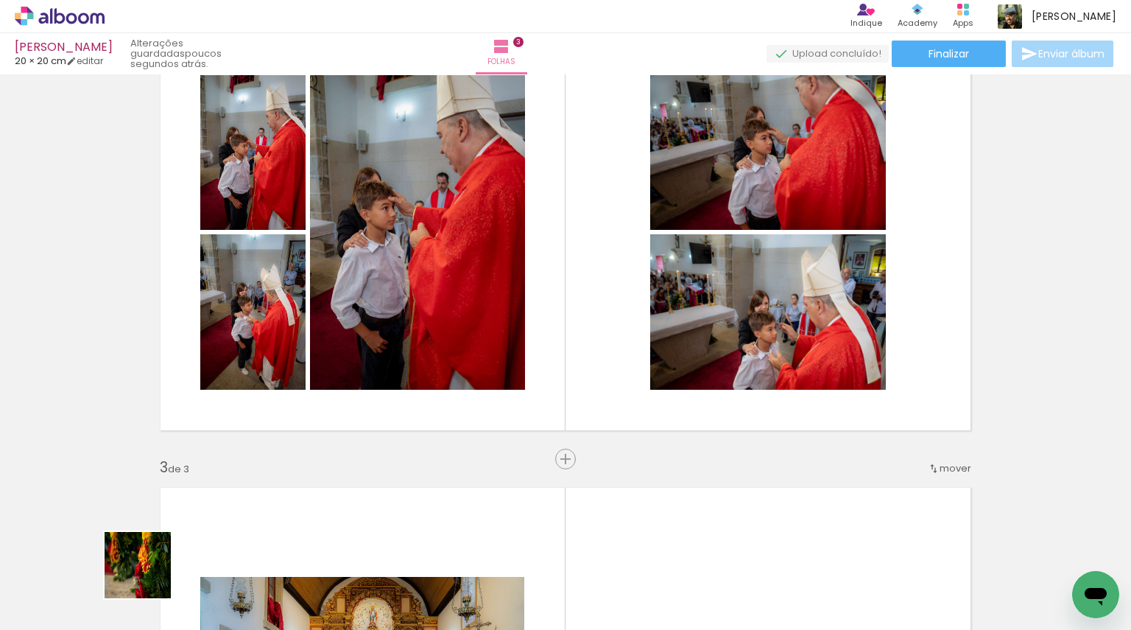
drag, startPoint x: 145, startPoint y: 578, endPoint x: 150, endPoint y: 571, distance: 8.6
click at [150, 575] on div at bounding box center [132, 580] width 73 height 49
drag, startPoint x: 136, startPoint y: 592, endPoint x: 188, endPoint y: 597, distance: 51.9
click at [0, 0] on slot at bounding box center [0, 0] width 0 height 0
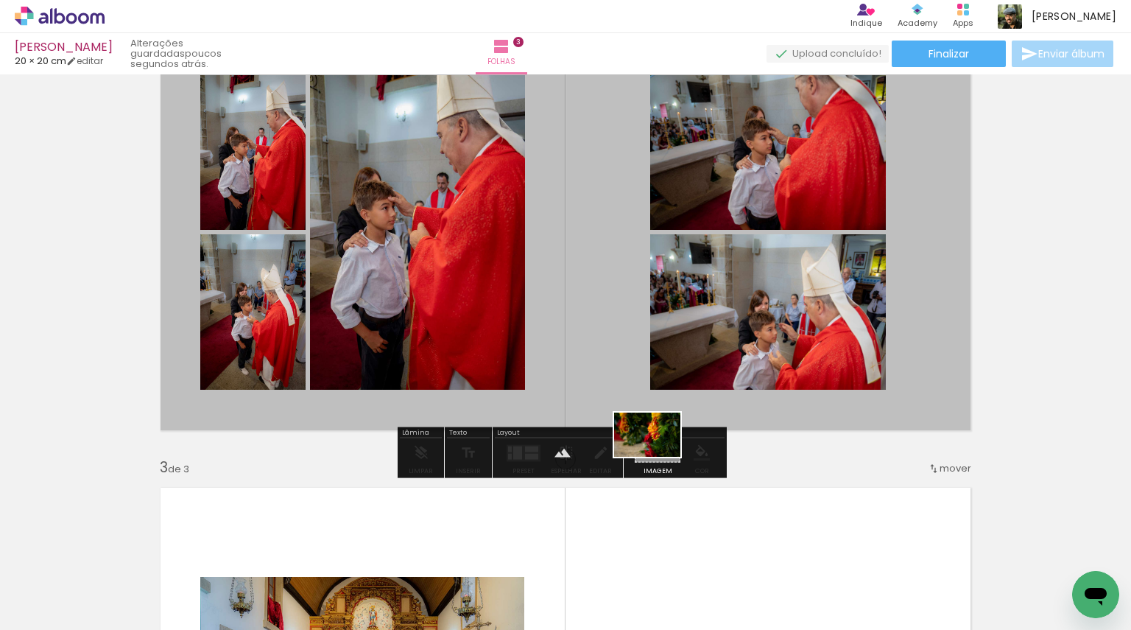
drag, startPoint x: 132, startPoint y: 583, endPoint x: 659, endPoint y: 457, distance: 541.7
click at [659, 457] on quentale-workspace at bounding box center [565, 315] width 1131 height 630
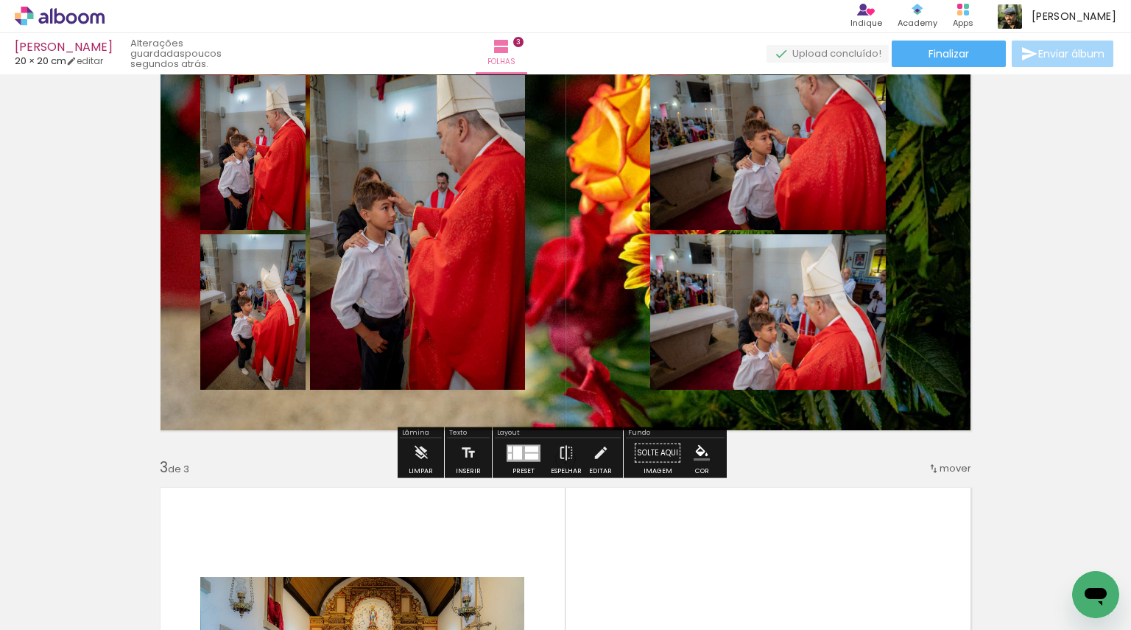
click at [596, 407] on quentale-layouter at bounding box center [565, 232] width 831 height 415
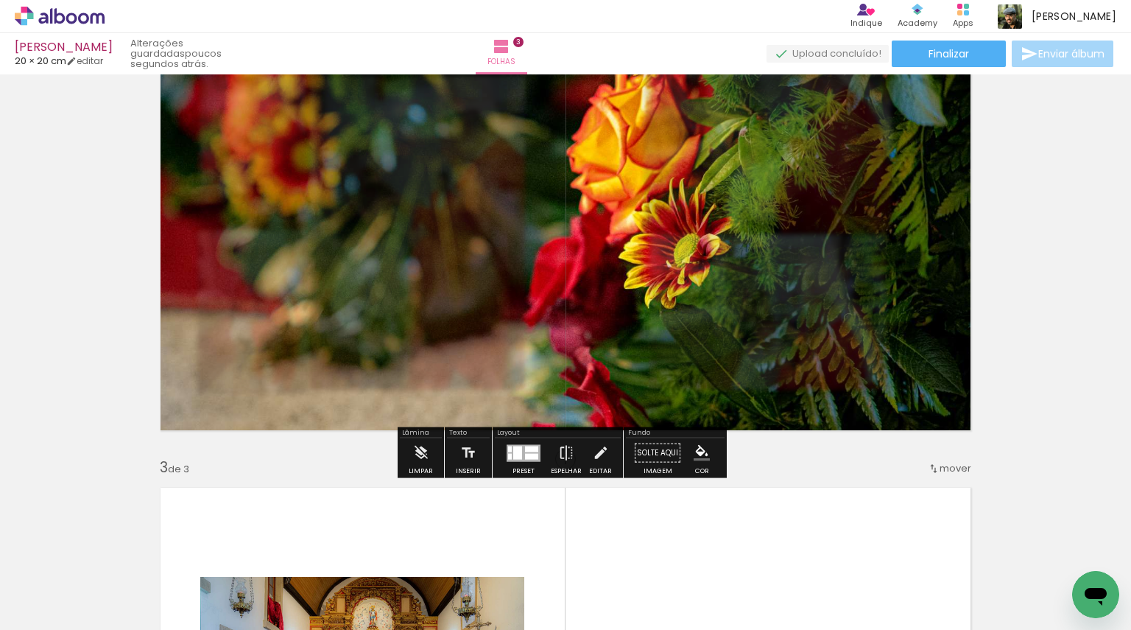
click at [596, 407] on quentale-photo at bounding box center [565, 232] width 831 height 415
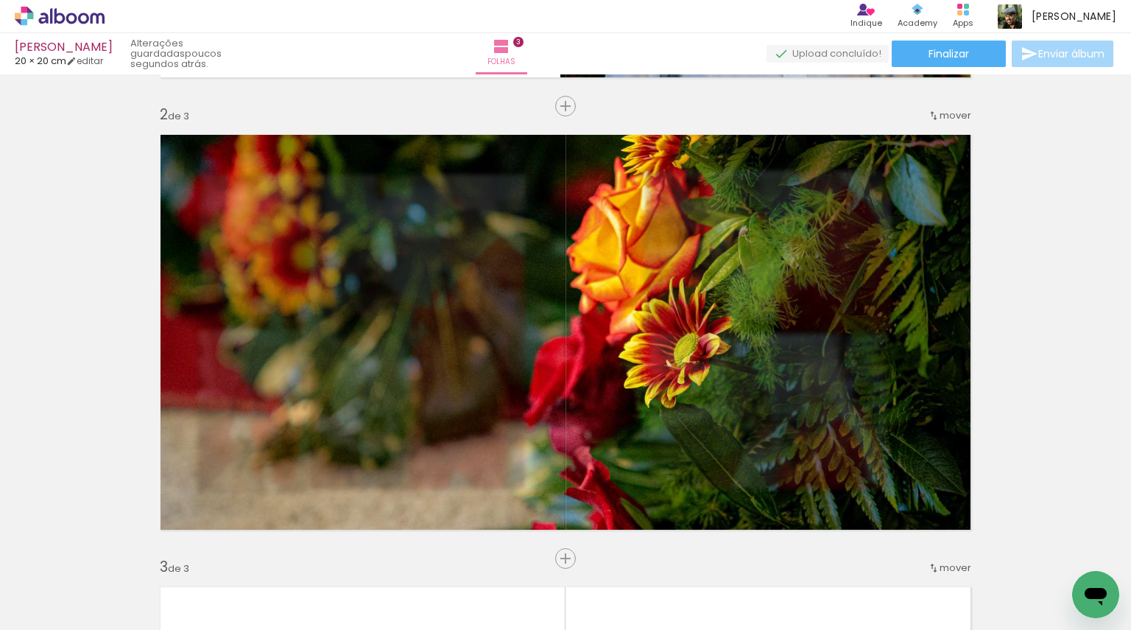
scroll to position [457, 0]
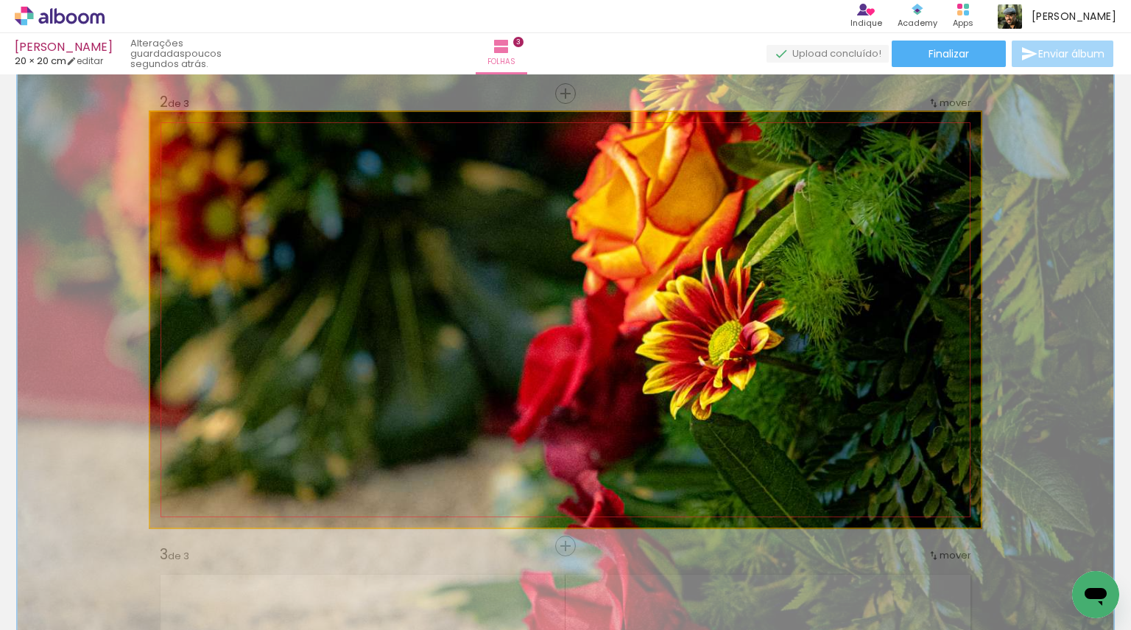
drag, startPoint x: 200, startPoint y: 148, endPoint x: 216, endPoint y: 150, distance: 16.3
type paper-slider "132"
click at [217, 150] on div at bounding box center [223, 149] width 13 height 13
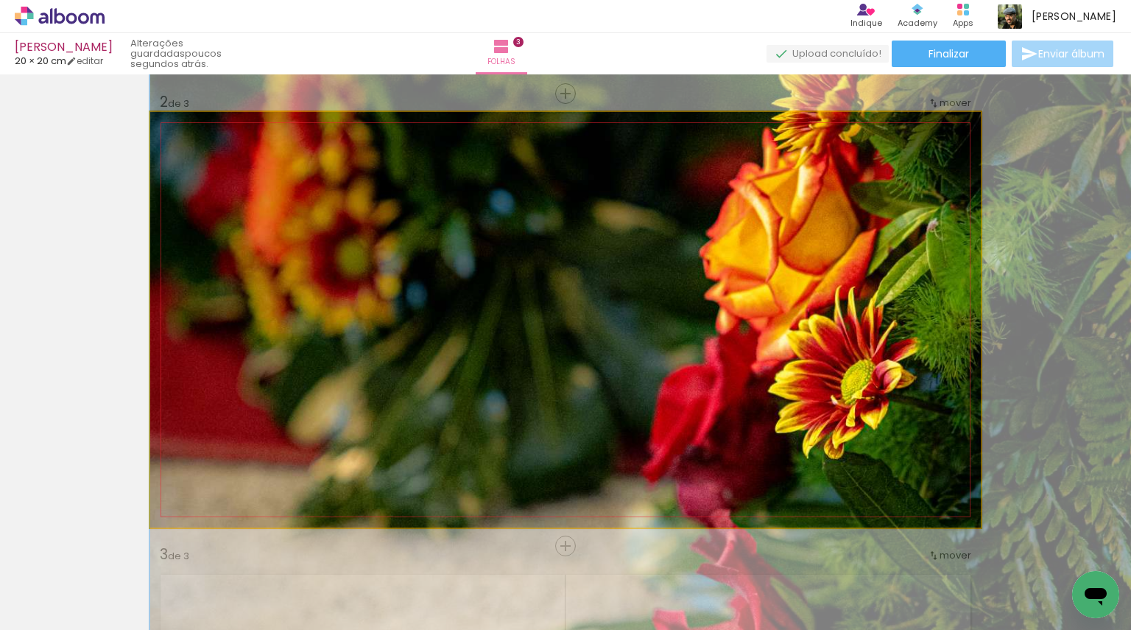
drag, startPoint x: 407, startPoint y: 284, endPoint x: 569, endPoint y: 323, distance: 166.7
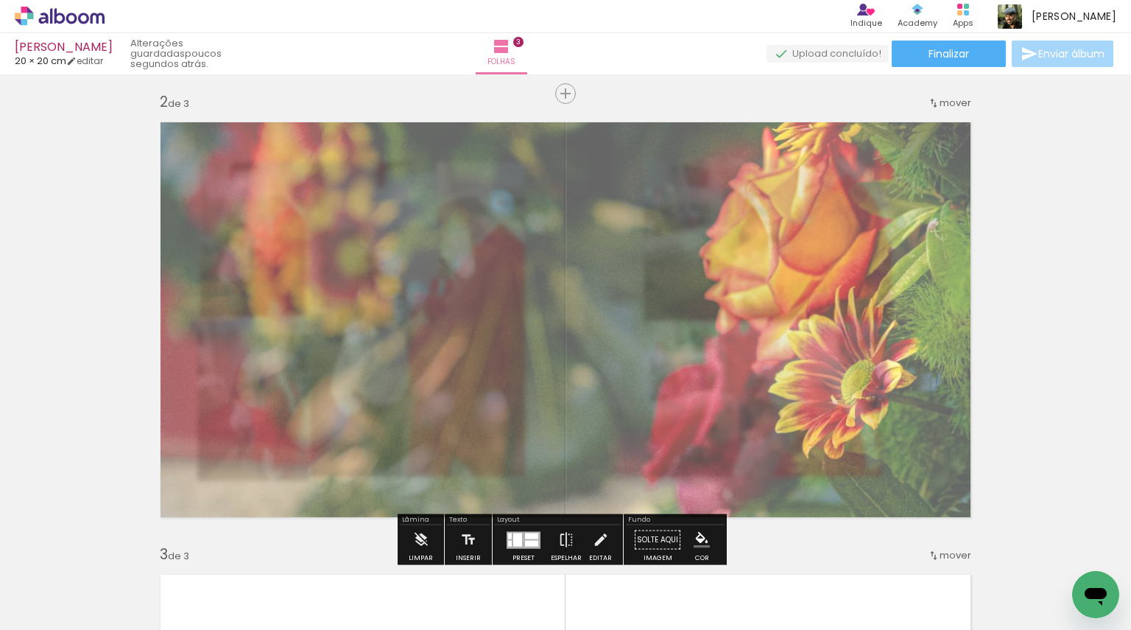
drag, startPoint x: 360, startPoint y: 150, endPoint x: 336, endPoint y: 150, distance: 24.3
type paper-slider "60"
click at [340, 150] on div at bounding box center [344, 149] width 9 height 9
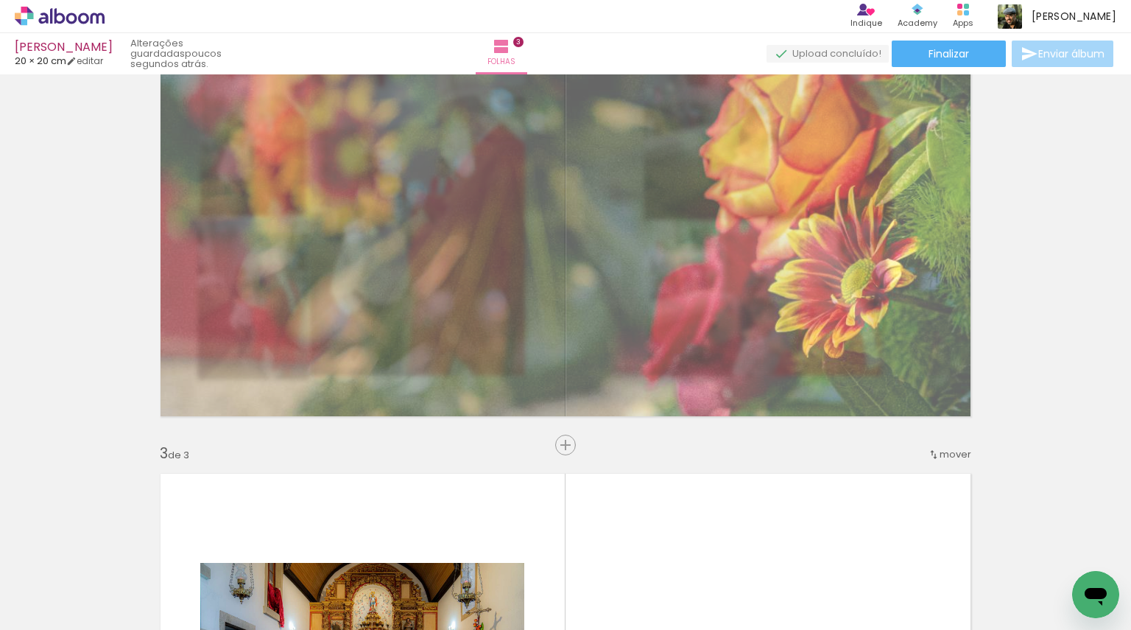
scroll to position [467, 0]
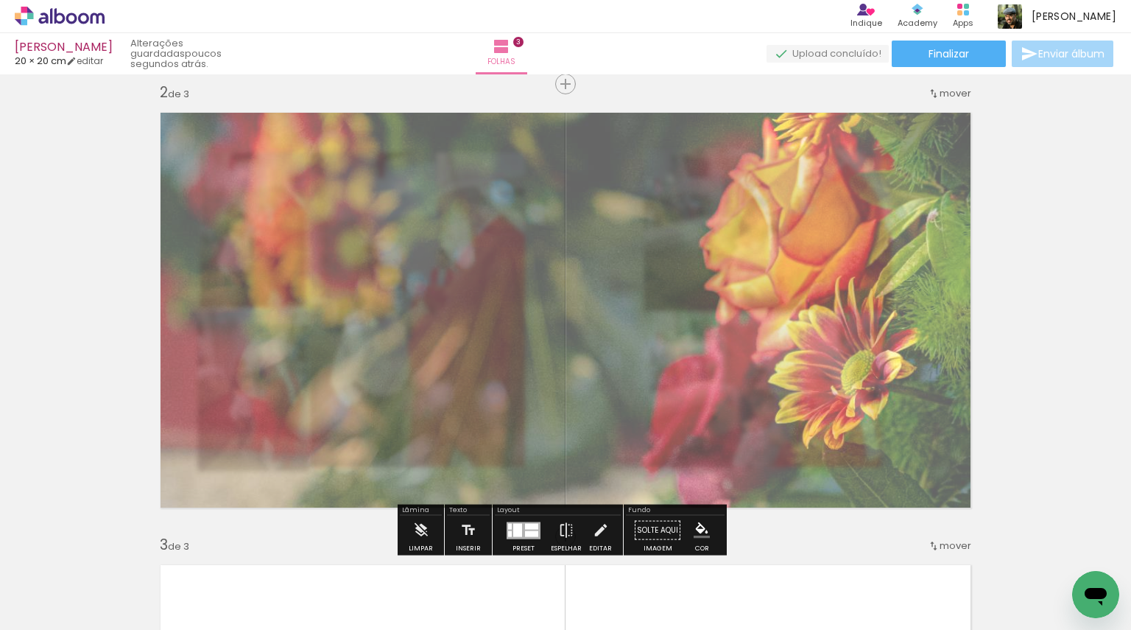
click at [909, 222] on quentale-layouter at bounding box center [565, 309] width 831 height 415
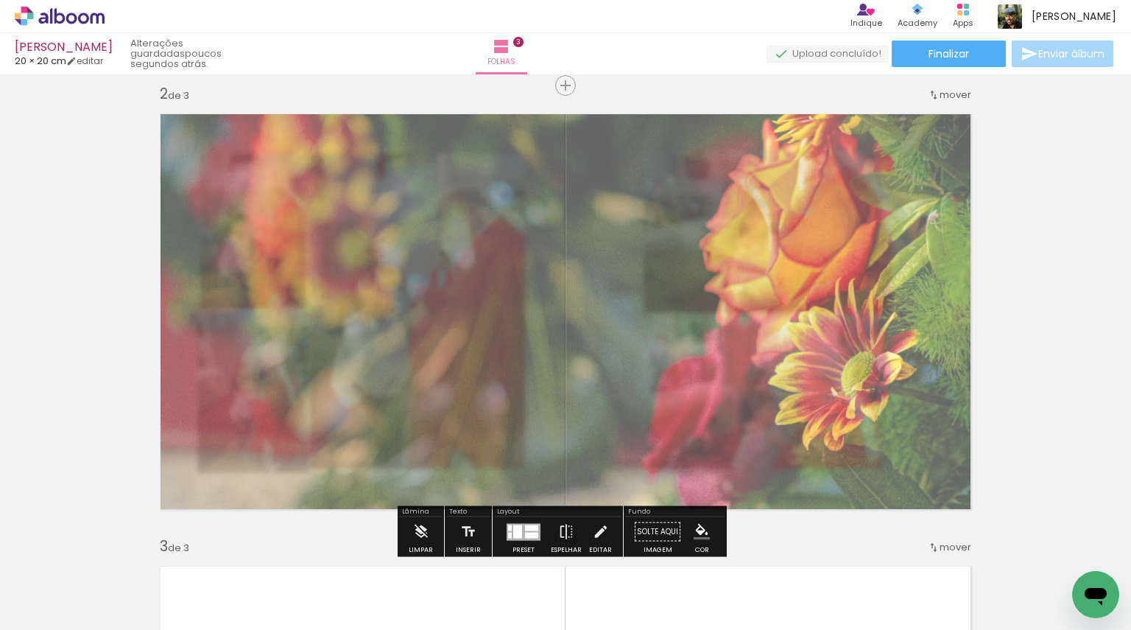
click at [1084, 234] on div "Inserir folha 1 de 3 Inserir folha 2 de 3 Inserir folha 3 de 3" at bounding box center [565, 519] width 1131 height 1810
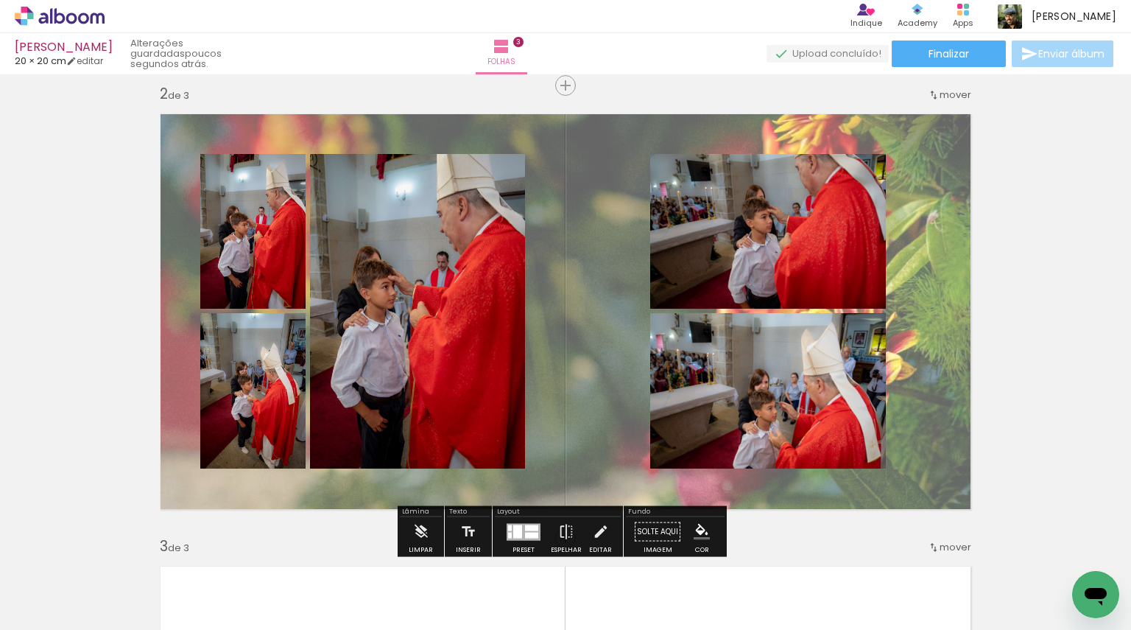
click at [579, 179] on quentale-layouter at bounding box center [565, 311] width 831 height 415
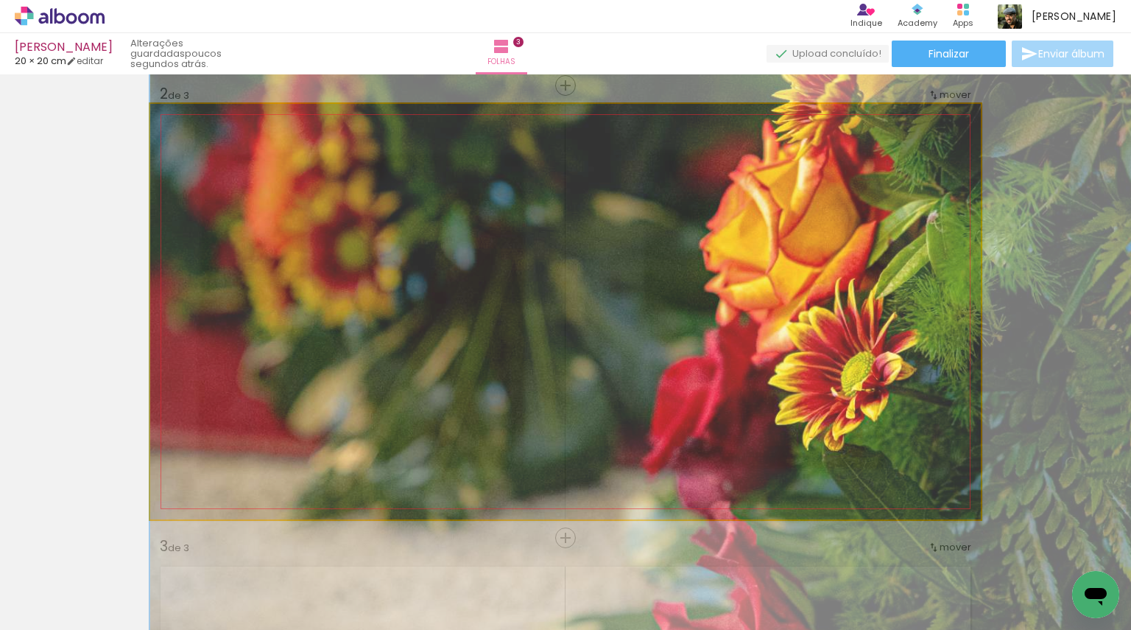
click at [579, 179] on quentale-photo at bounding box center [565, 311] width 831 height 415
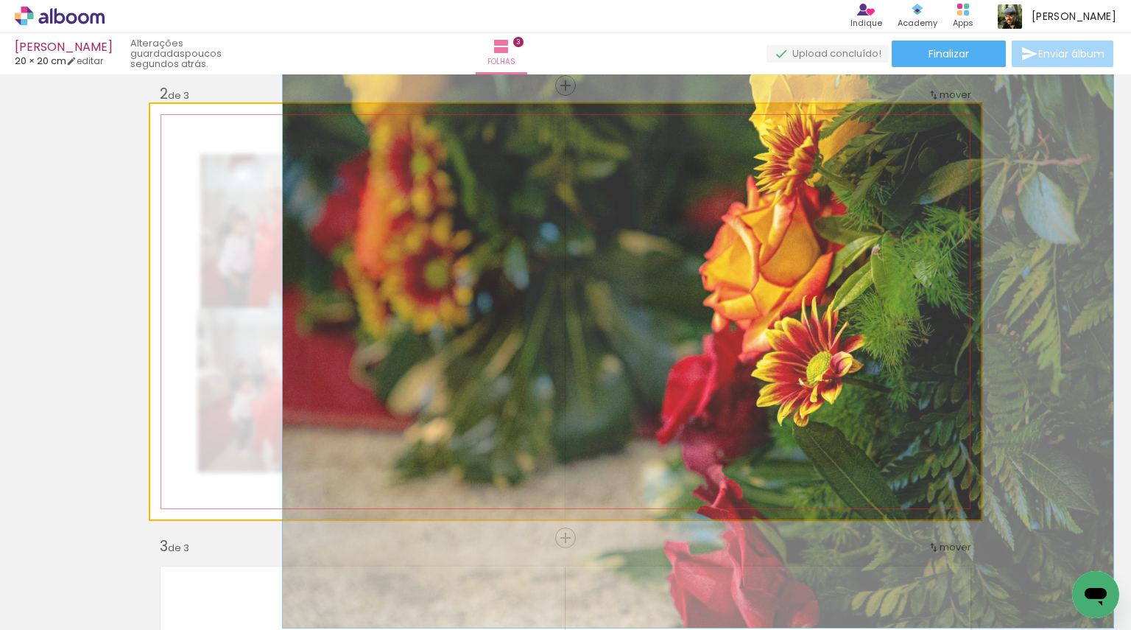
drag, startPoint x: 212, startPoint y: 141, endPoint x: 188, endPoint y: 145, distance: 24.7
click at [188, 145] on div at bounding box center [228, 141] width 102 height 22
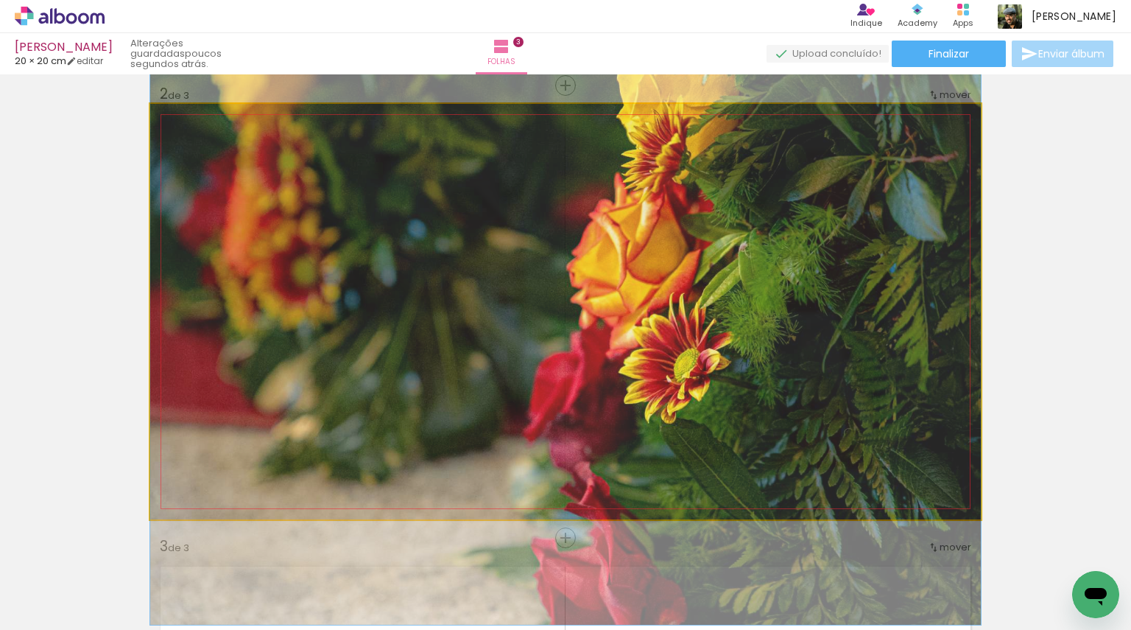
drag, startPoint x: 662, startPoint y: 264, endPoint x: 647, endPoint y: 262, distance: 15.0
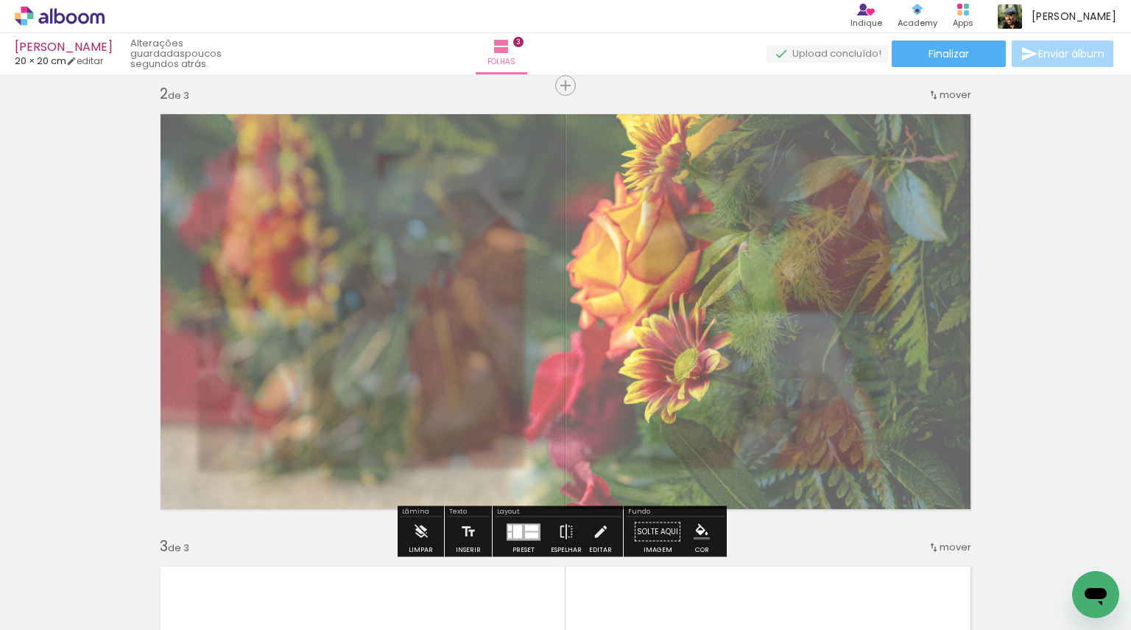
click at [598, 338] on quentale-photo at bounding box center [565, 311] width 831 height 415
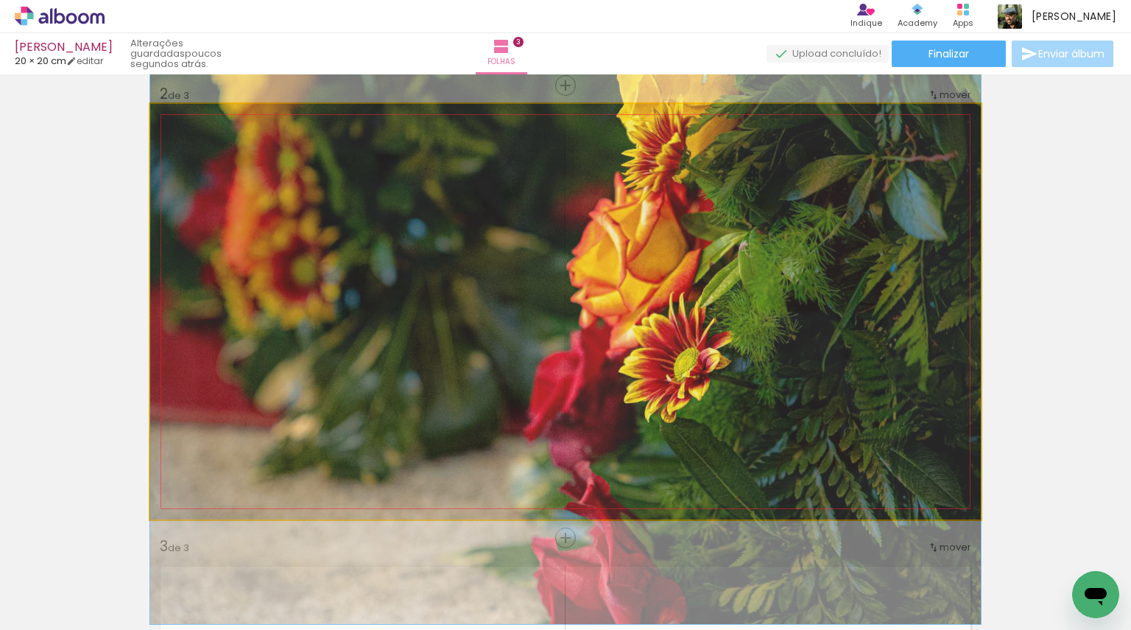
drag, startPoint x: 598, startPoint y: 338, endPoint x: 582, endPoint y: 337, distance: 16.2
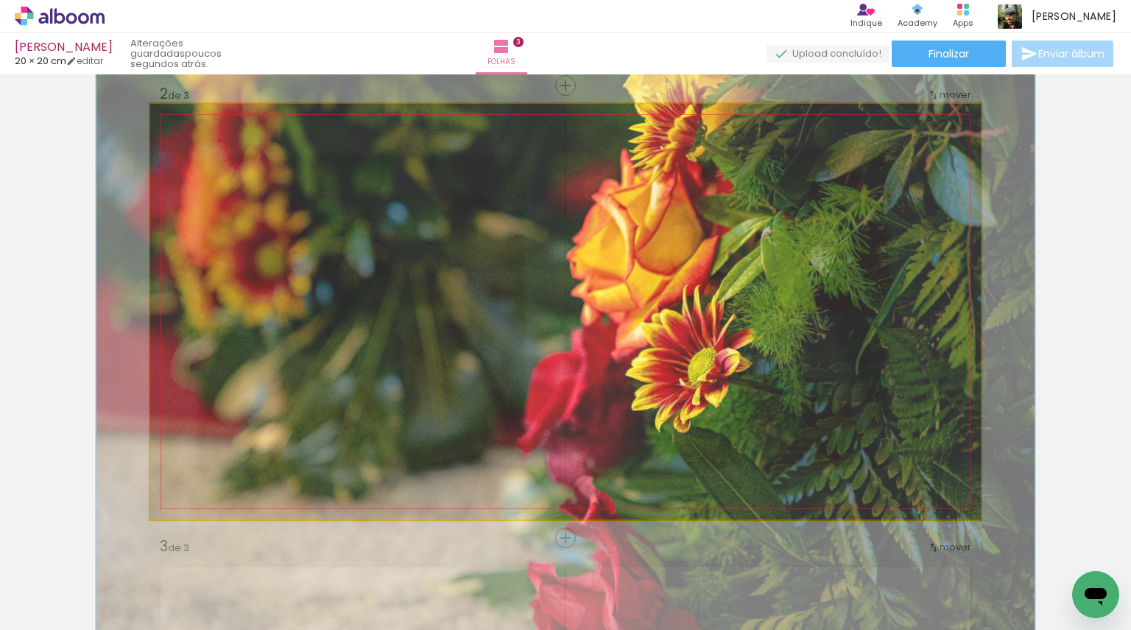
type paper-slider "113"
click at [209, 140] on div at bounding box center [213, 141] width 13 height 13
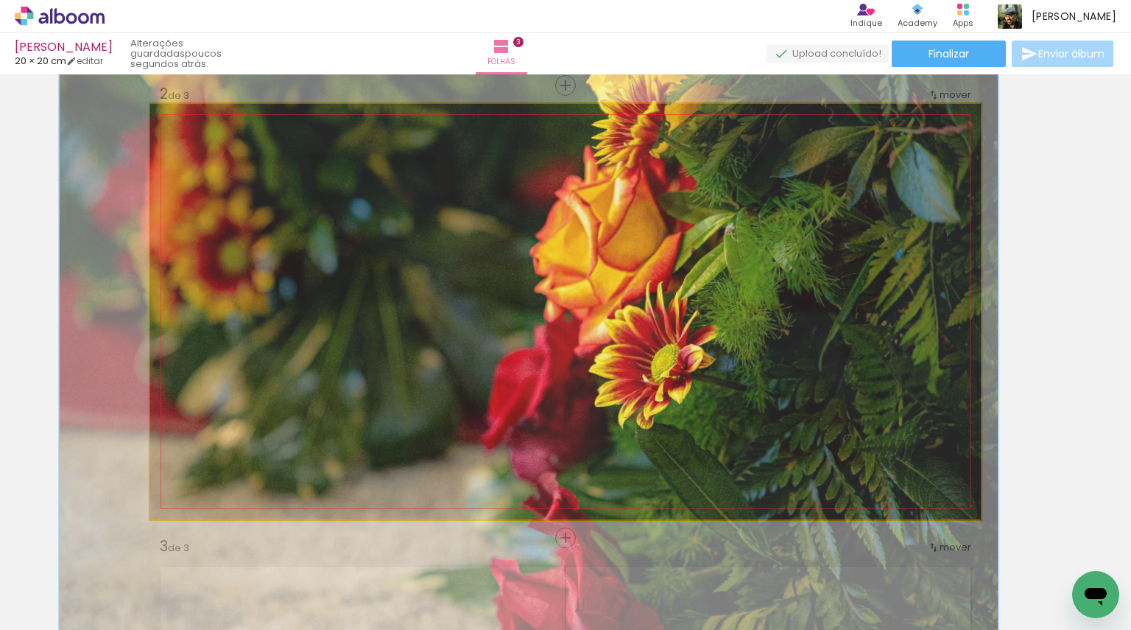
drag, startPoint x: 471, startPoint y: 277, endPoint x: 435, endPoint y: 273, distance: 37.0
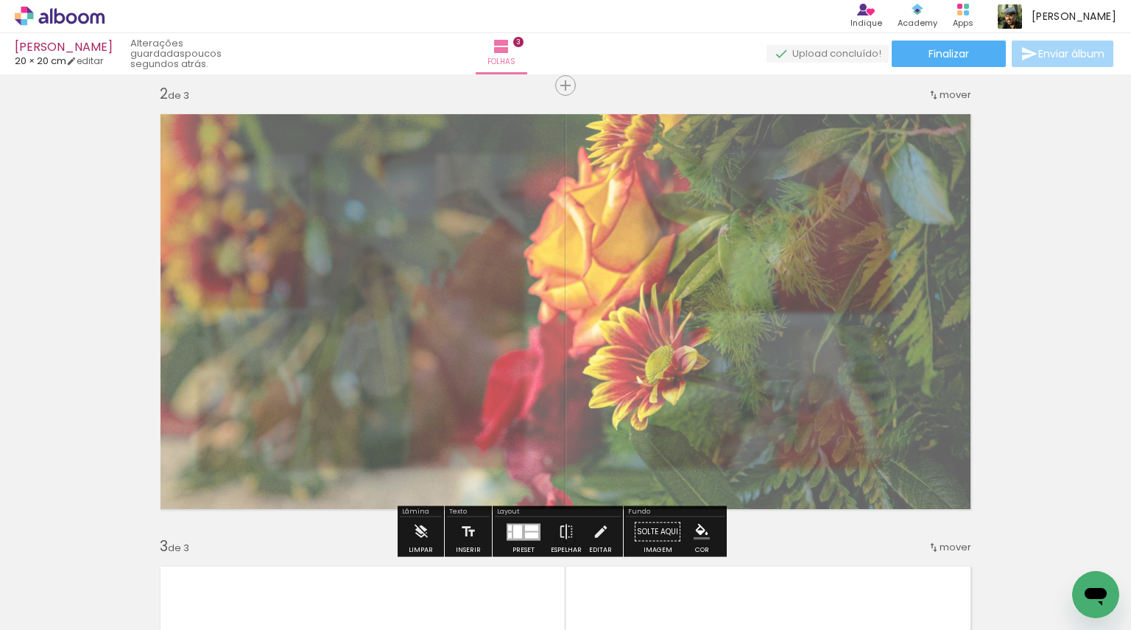
click at [1046, 257] on div "Inserir folha 1 de 3 Inserir folha 2 de 3 Inserir folha 3 de 3" at bounding box center [565, 519] width 1131 height 1810
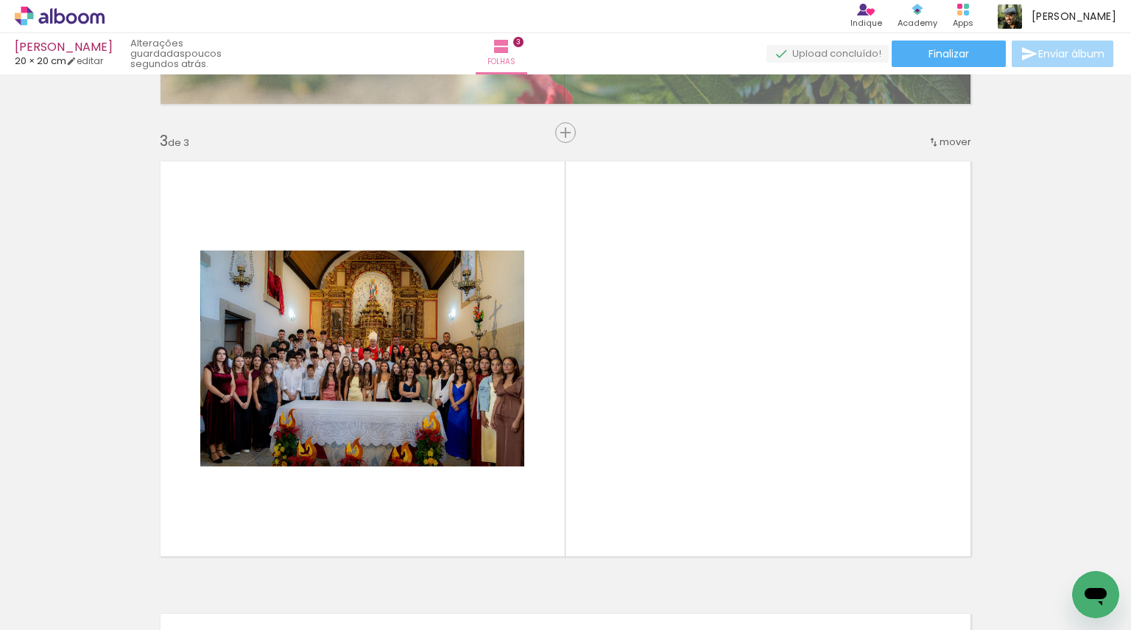
scroll to position [981, 0]
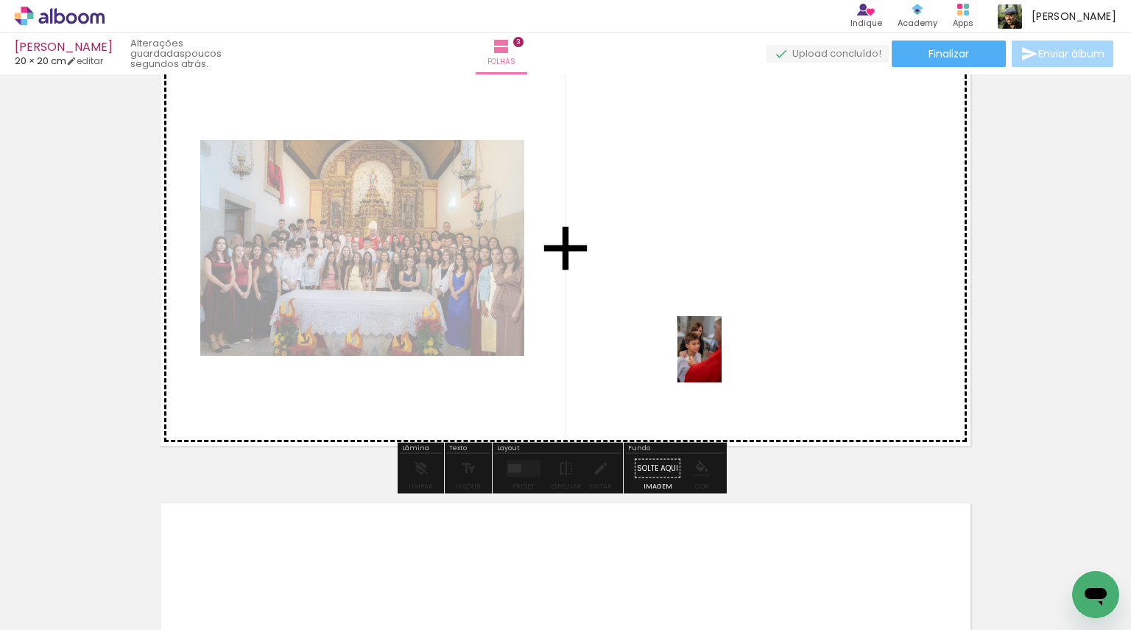
drag, startPoint x: 717, startPoint y: 591, endPoint x: 722, endPoint y: 348, distance: 243.1
click at [722, 348] on quentale-workspace at bounding box center [565, 315] width 1131 height 630
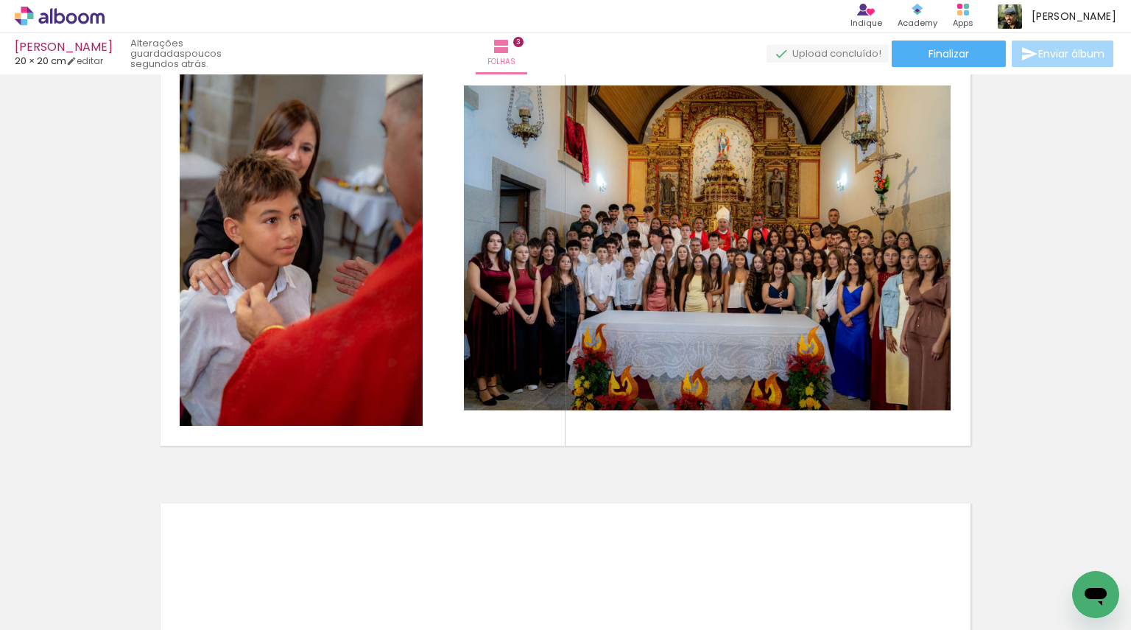
scroll to position [0, 183]
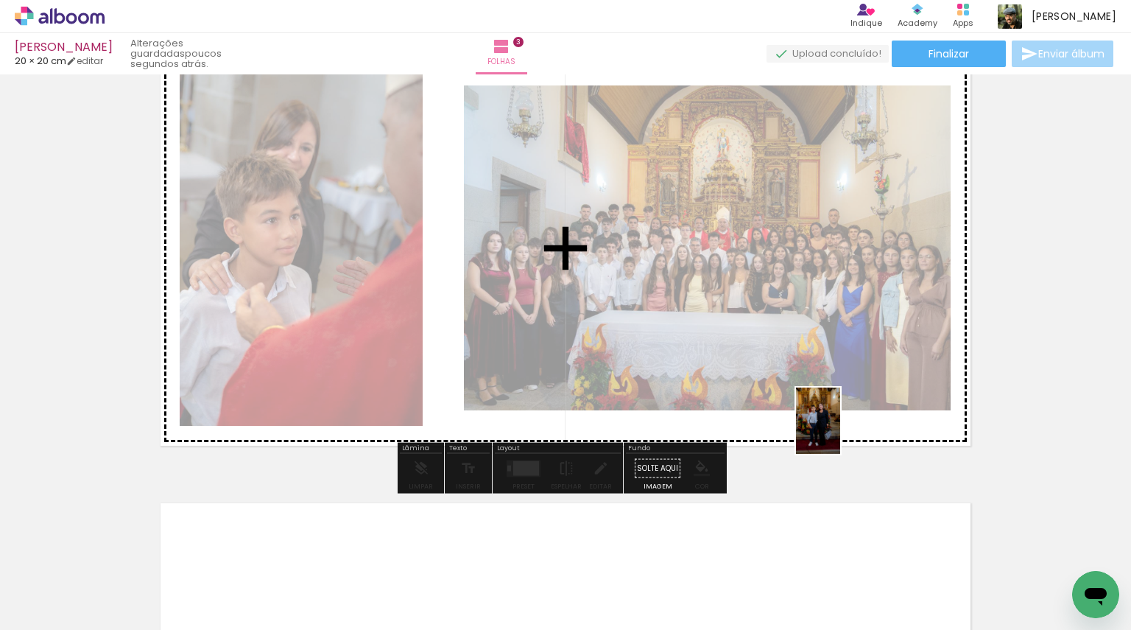
drag, startPoint x: 878, startPoint y: 591, endPoint x: 840, endPoint y: 430, distance: 164.9
click at [840, 430] on quentale-workspace at bounding box center [565, 315] width 1131 height 630
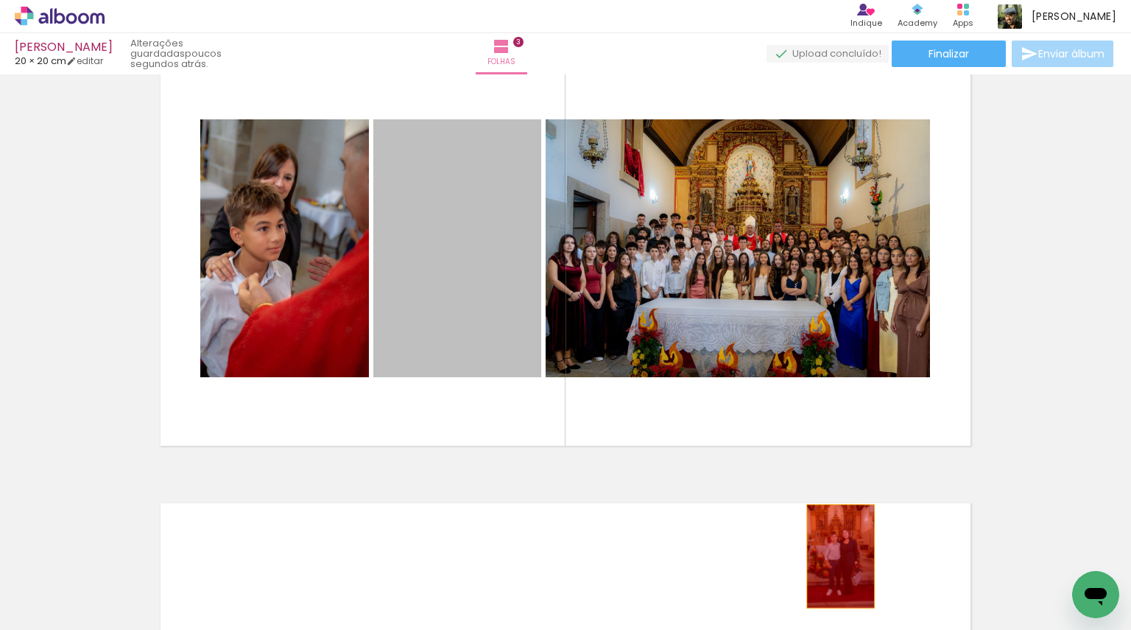
drag, startPoint x: 477, startPoint y: 288, endPoint x: 837, endPoint y: 558, distance: 449.9
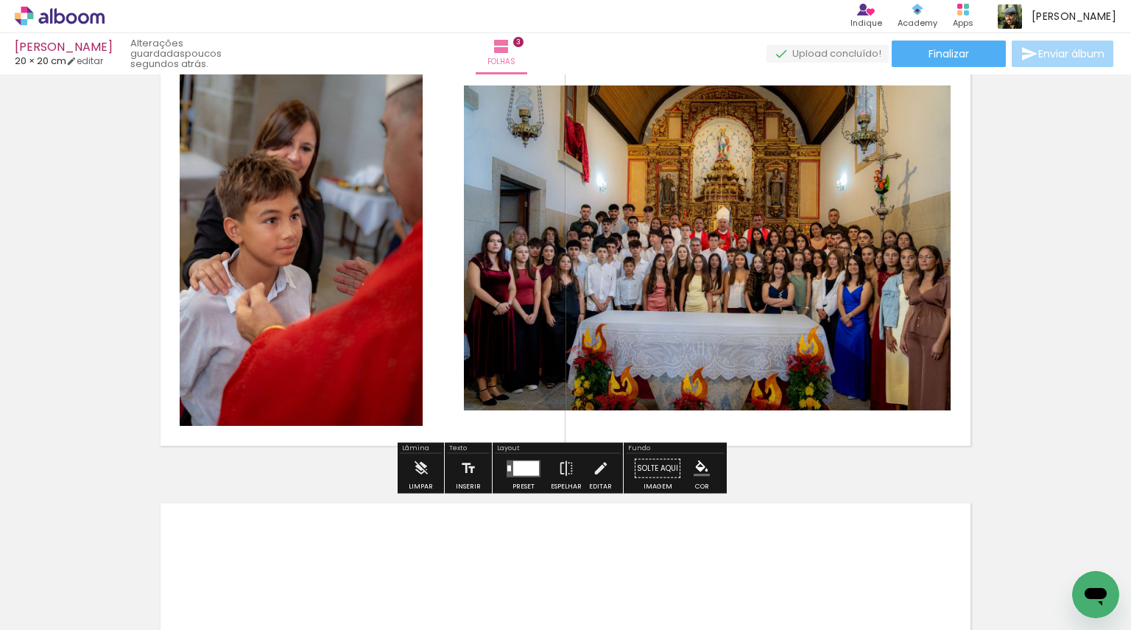
click at [939, 580] on div at bounding box center [954, 580] width 49 height 73
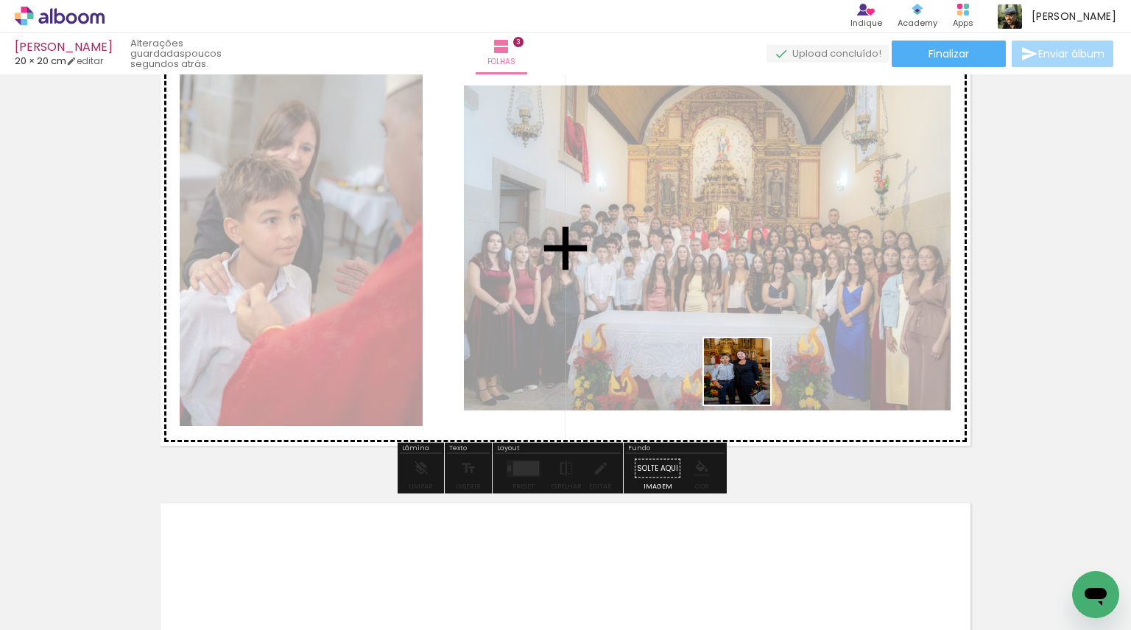
drag, startPoint x: 963, startPoint y: 582, endPoint x: 743, endPoint y: 376, distance: 301.2
click at [743, 376] on quentale-workspace at bounding box center [565, 315] width 1131 height 630
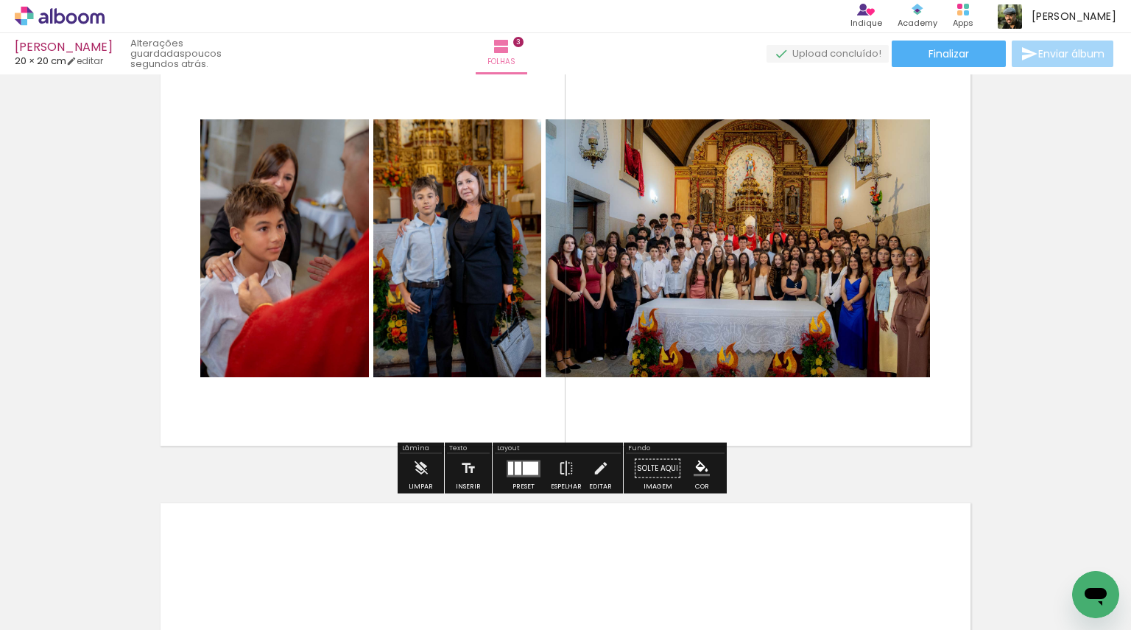
click at [523, 471] on div at bounding box center [530, 467] width 15 height 13
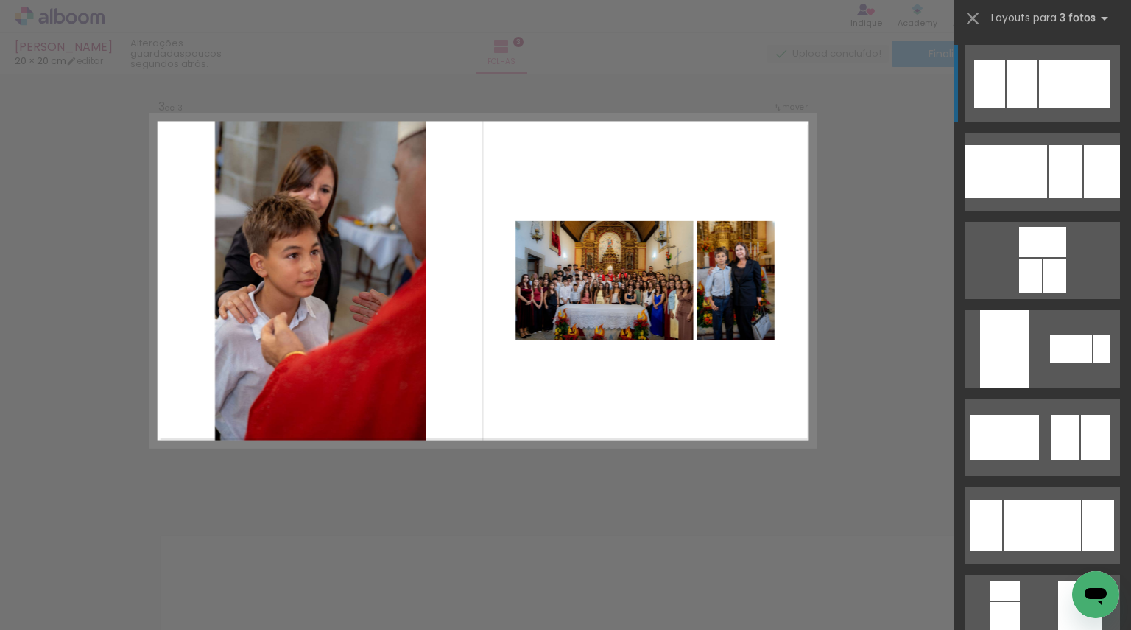
scroll to position [923, 0]
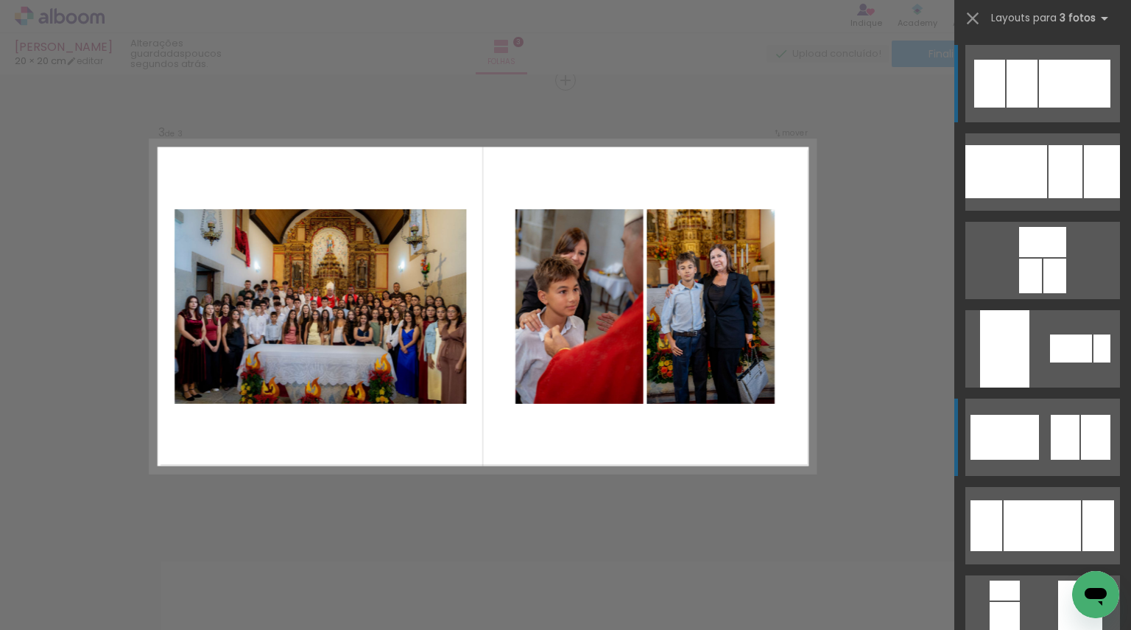
click at [1007, 438] on div at bounding box center [1005, 437] width 69 height 45
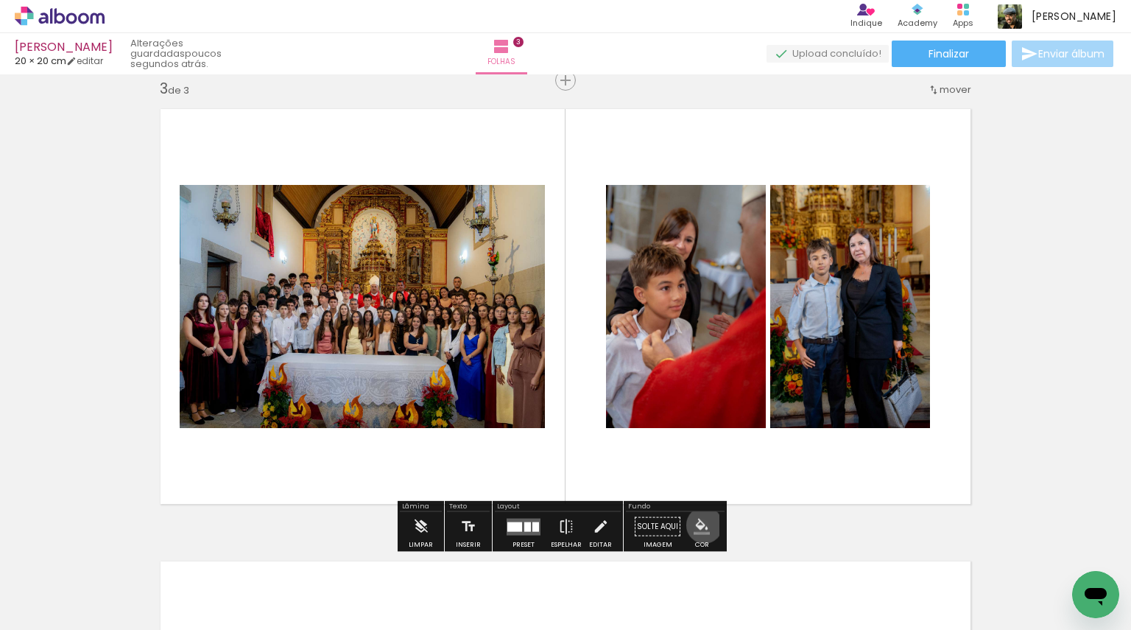
click at [699, 524] on iron-icon "color picker" at bounding box center [702, 527] width 16 height 16
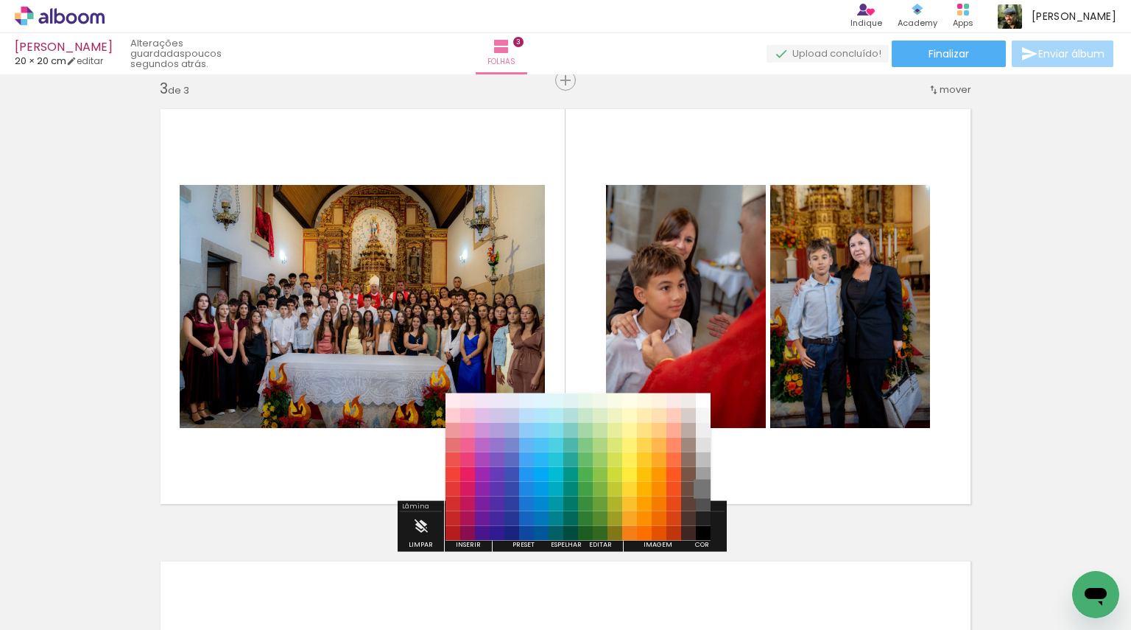
click at [705, 490] on paper-item "#757575" at bounding box center [703, 488] width 15 height 15
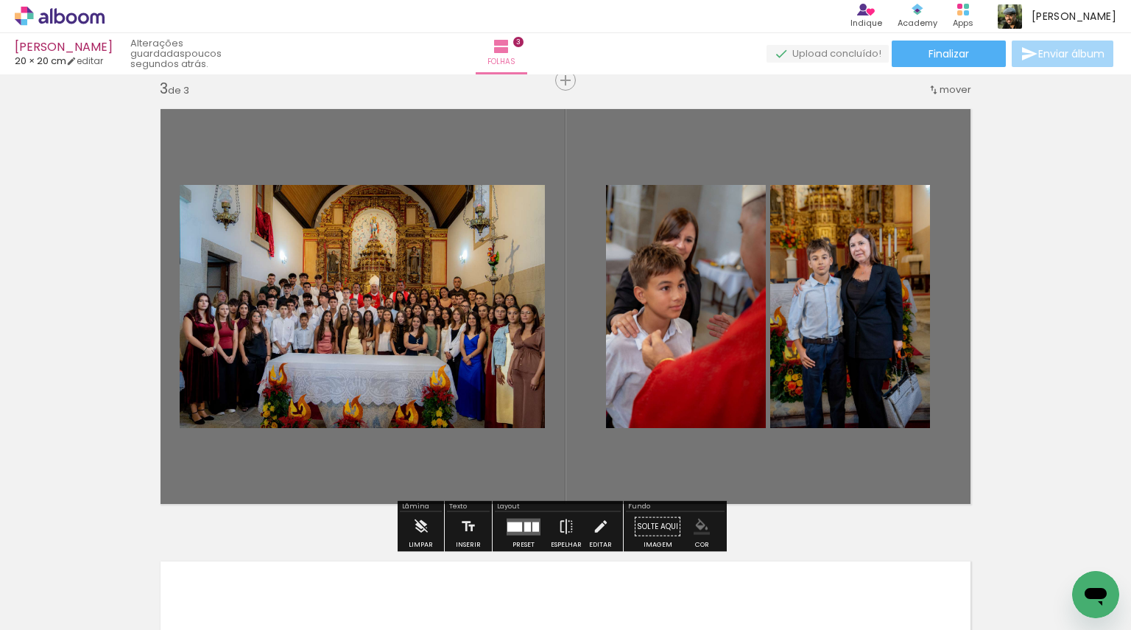
click at [698, 527] on iron-icon "color picker" at bounding box center [702, 527] width 16 height 16
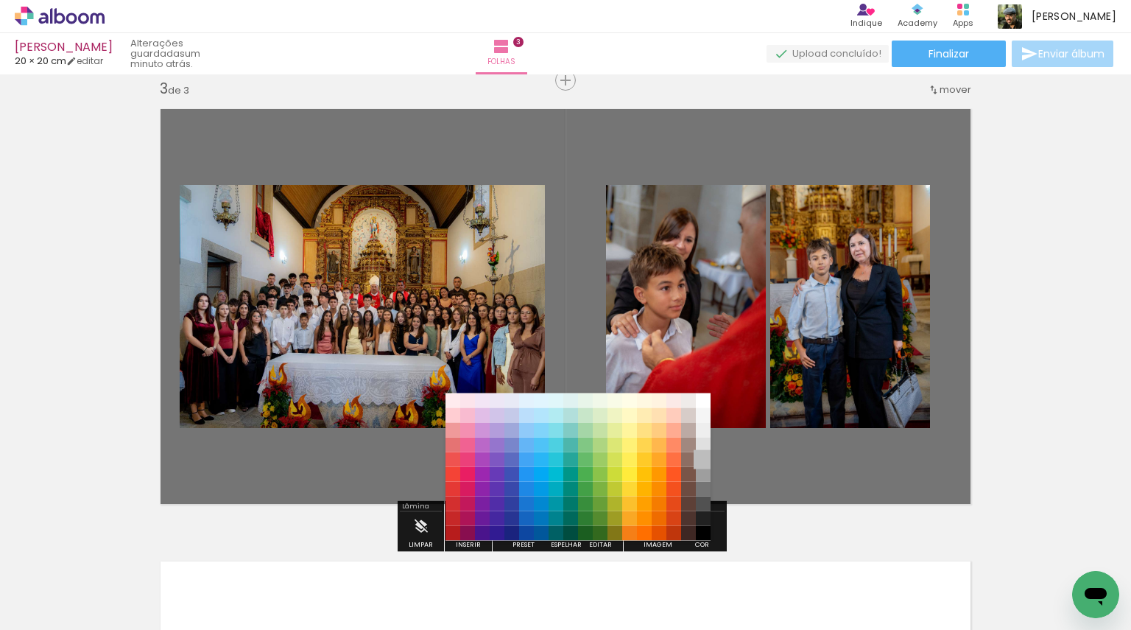
click at [706, 453] on paper-item "#bdbdbd" at bounding box center [703, 459] width 15 height 15
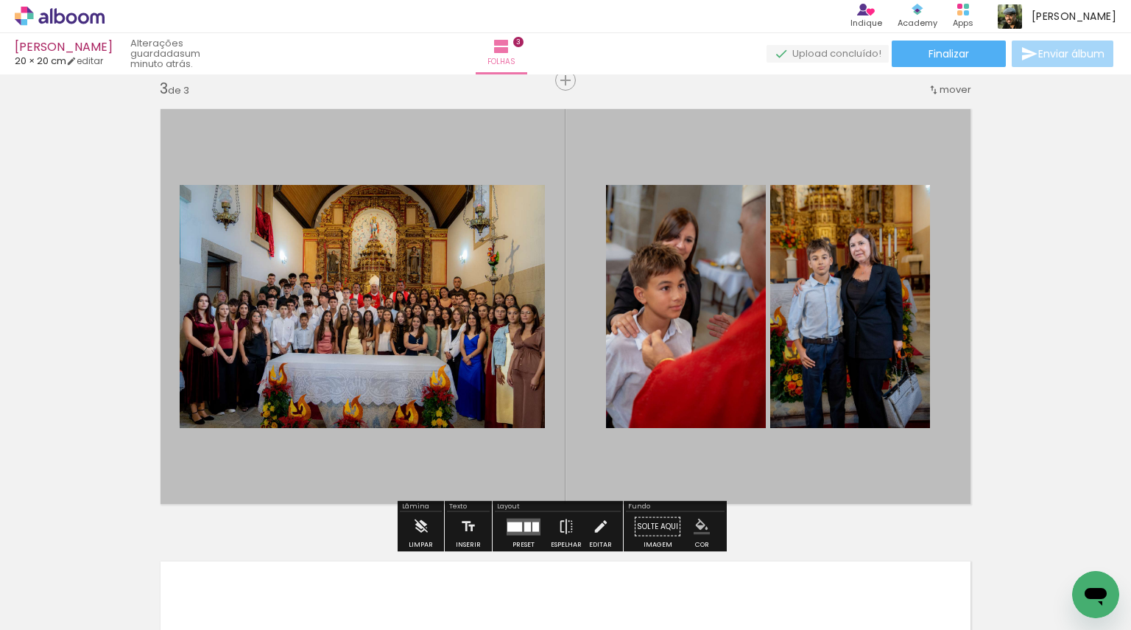
click at [698, 524] on iron-icon "color picker" at bounding box center [702, 527] width 16 height 16
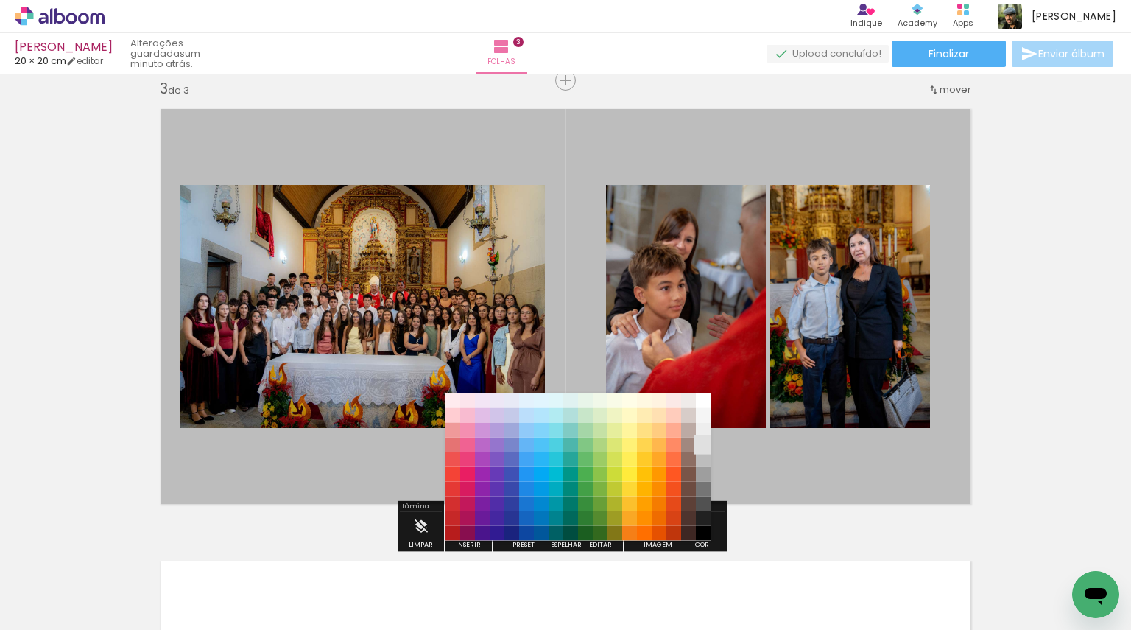
click at [707, 442] on paper-item "#e0e0e0" at bounding box center [703, 444] width 15 height 15
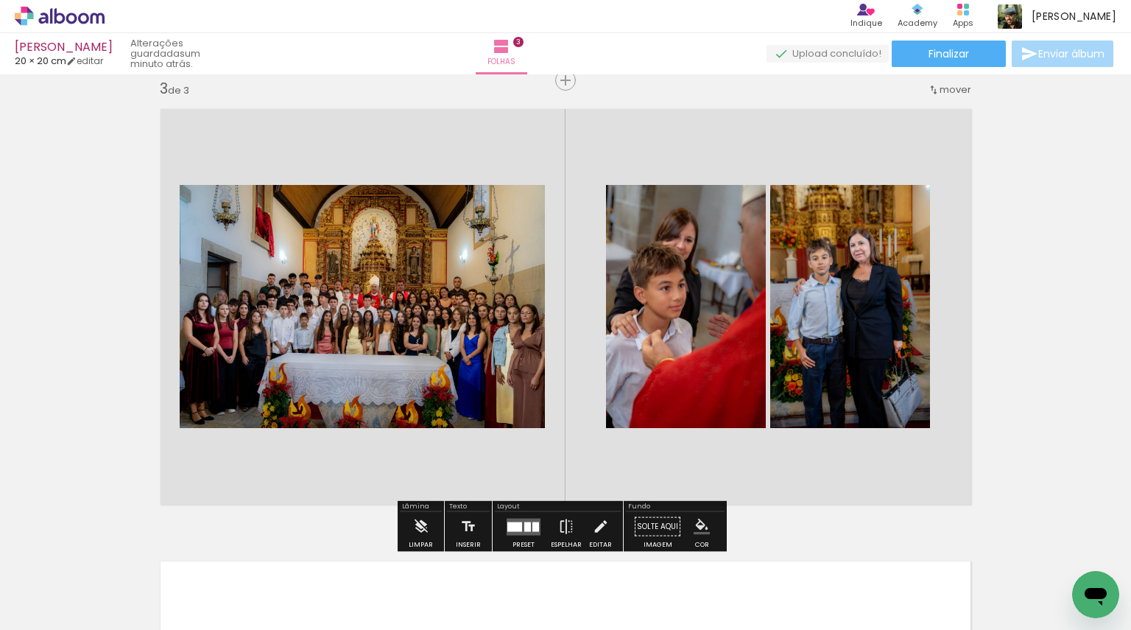
click at [695, 524] on iron-icon "color picker" at bounding box center [702, 527] width 16 height 16
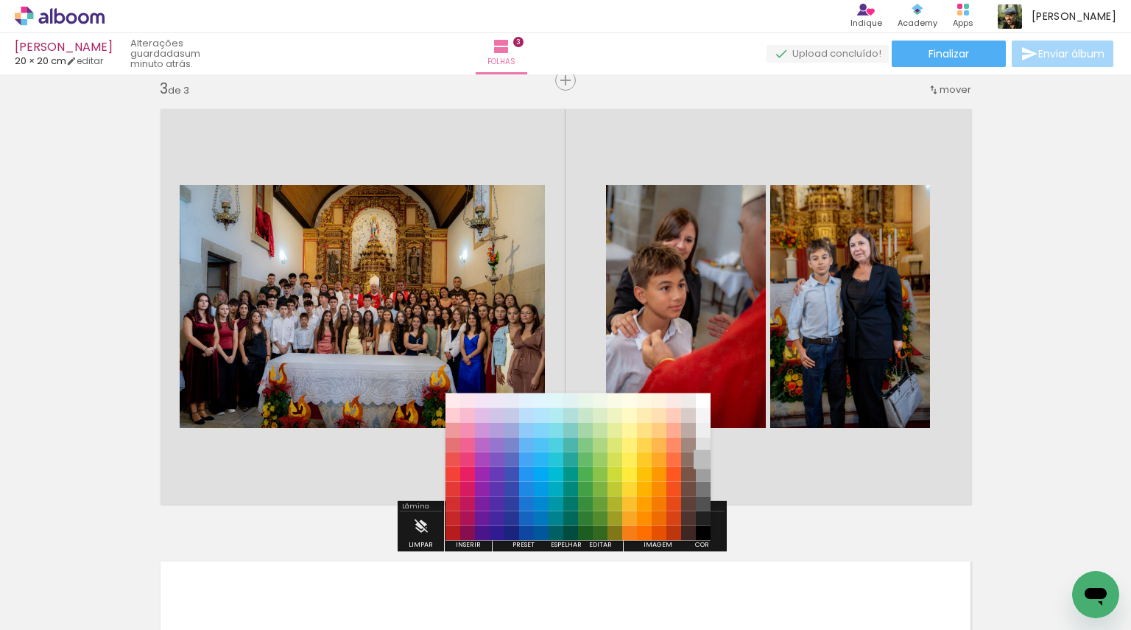
click at [703, 463] on paper-item "#bdbdbd" at bounding box center [703, 459] width 15 height 15
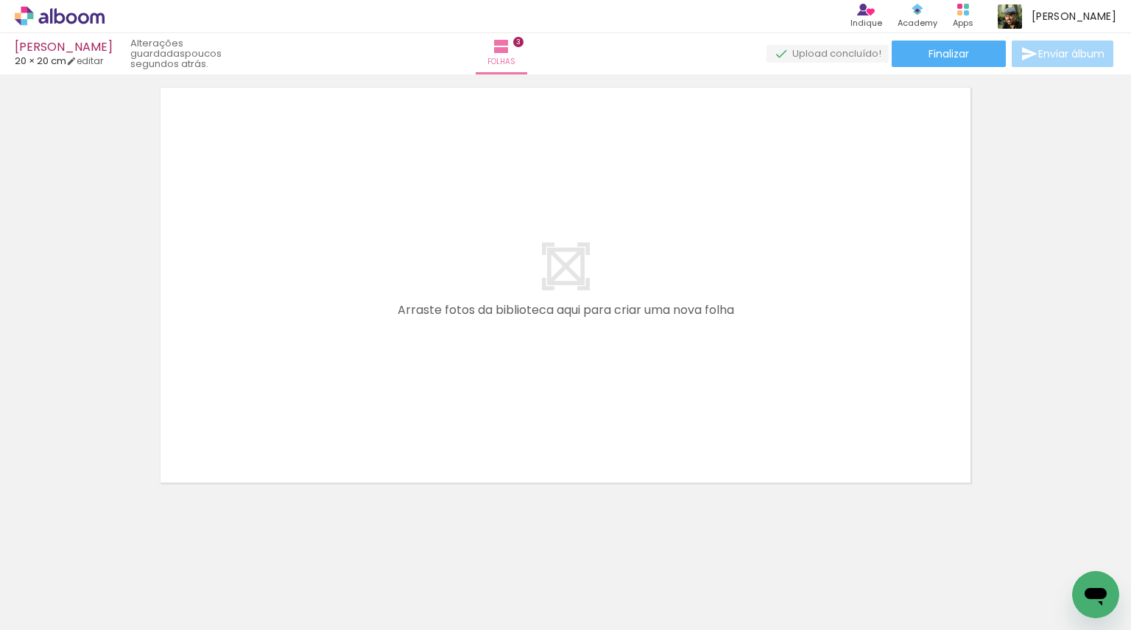
scroll to position [1403, 0]
click at [598, 371] on quentale-layouter at bounding box center [565, 278] width 831 height 415
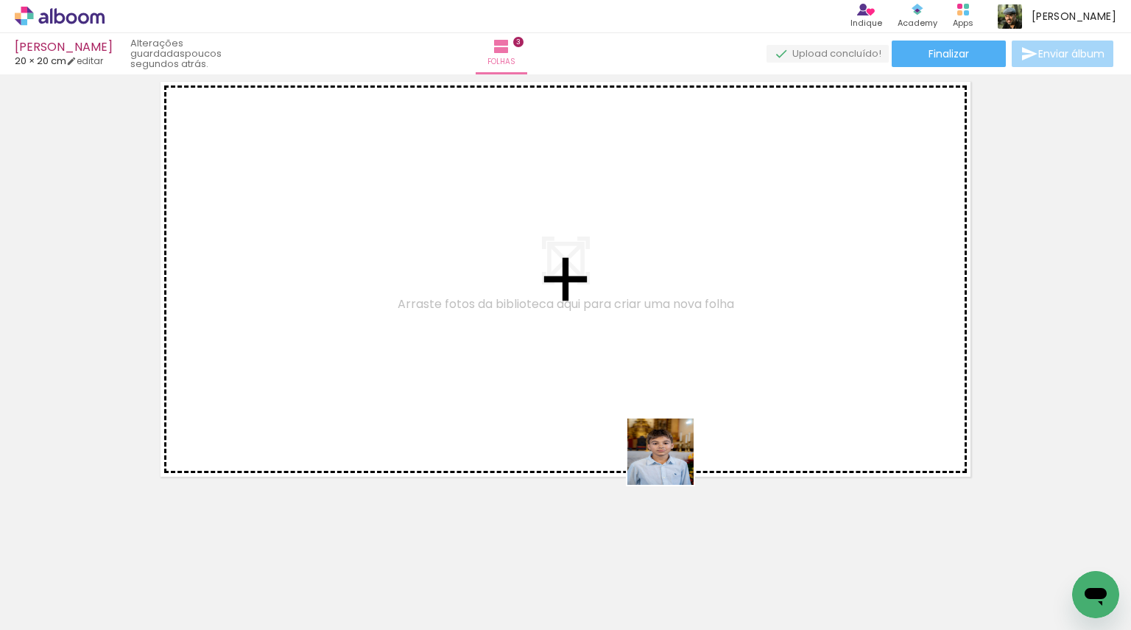
drag, startPoint x: 773, startPoint y: 601, endPoint x: 609, endPoint y: 425, distance: 240.3
click at [609, 424] on quentale-workspace at bounding box center [565, 315] width 1131 height 630
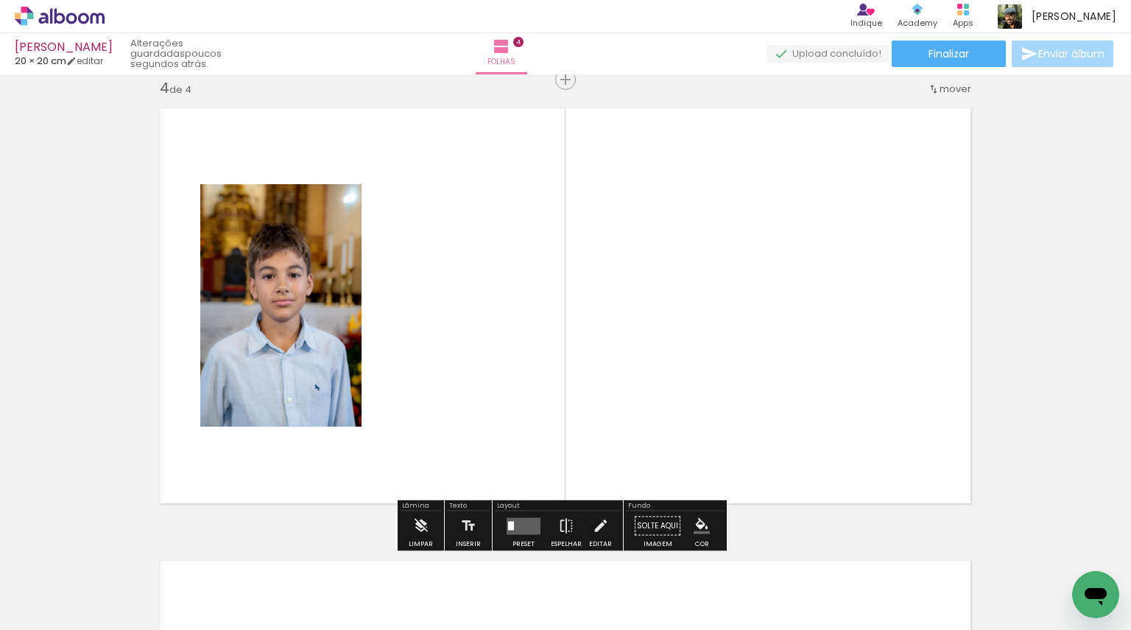
scroll to position [1375, 0]
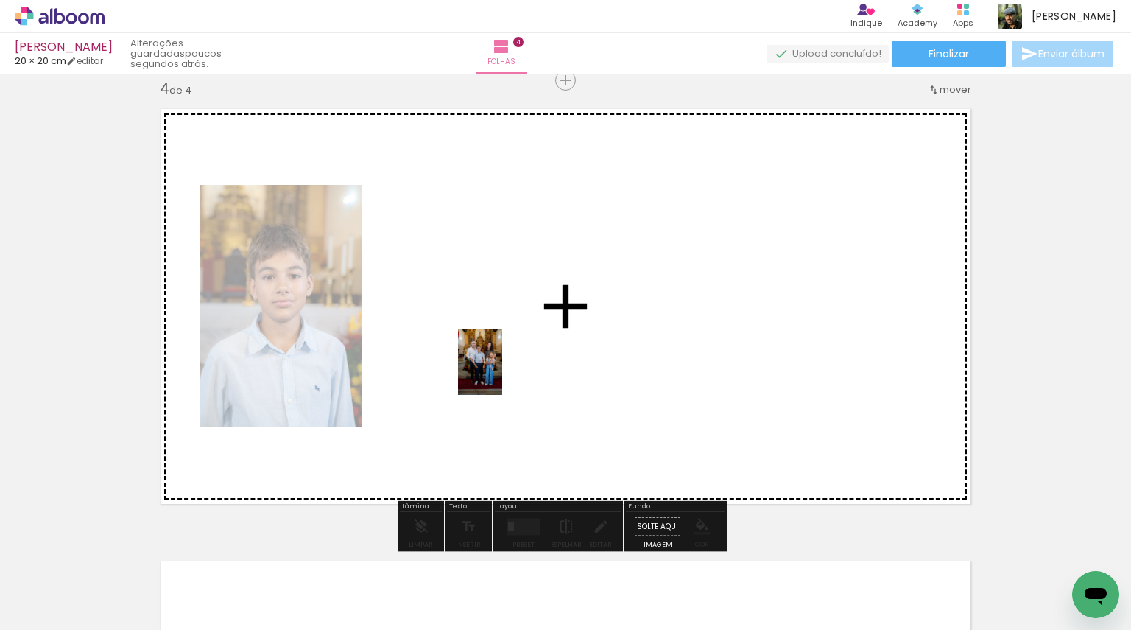
drag, startPoint x: 444, startPoint y: 594, endPoint x: 502, endPoint y: 373, distance: 229.2
click at [502, 373] on quentale-workspace at bounding box center [565, 315] width 1131 height 630
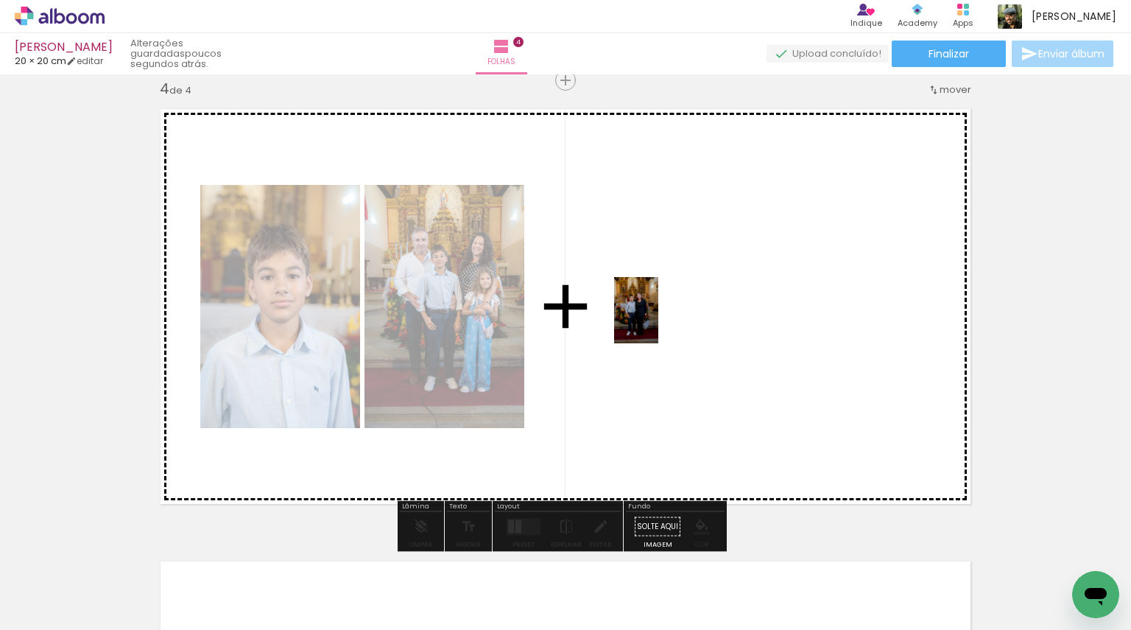
drag, startPoint x: 521, startPoint y: 586, endPoint x: 664, endPoint y: 313, distance: 308.4
click at [664, 313] on quentale-workspace at bounding box center [565, 315] width 1131 height 630
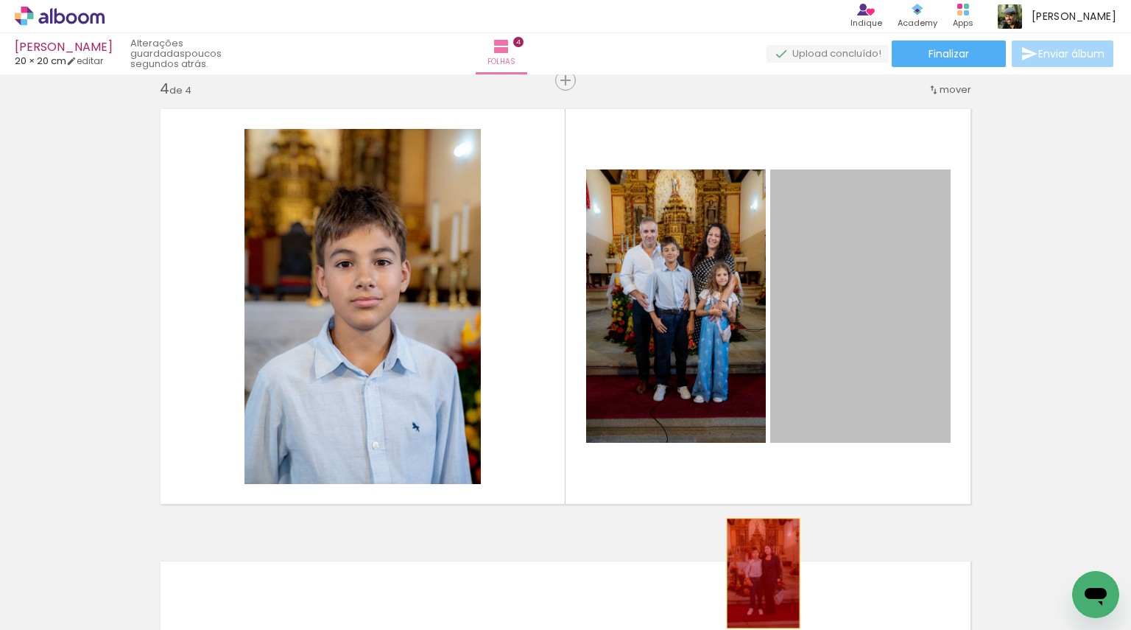
drag, startPoint x: 872, startPoint y: 346, endPoint x: 758, endPoint y: 574, distance: 254.6
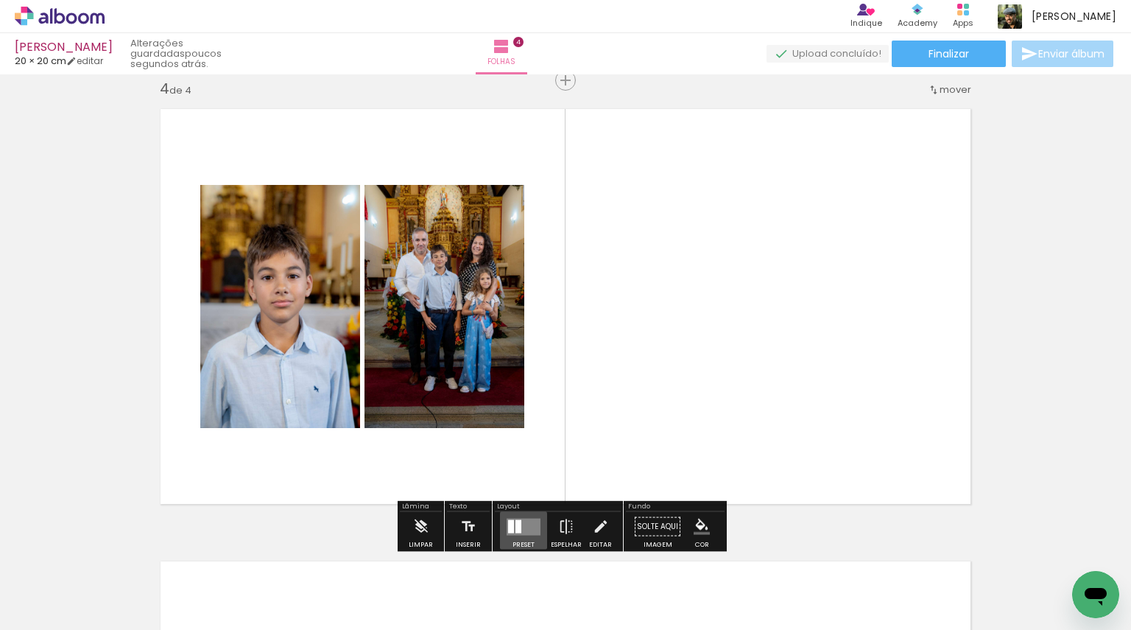
click at [516, 524] on div at bounding box center [519, 525] width 6 height 13
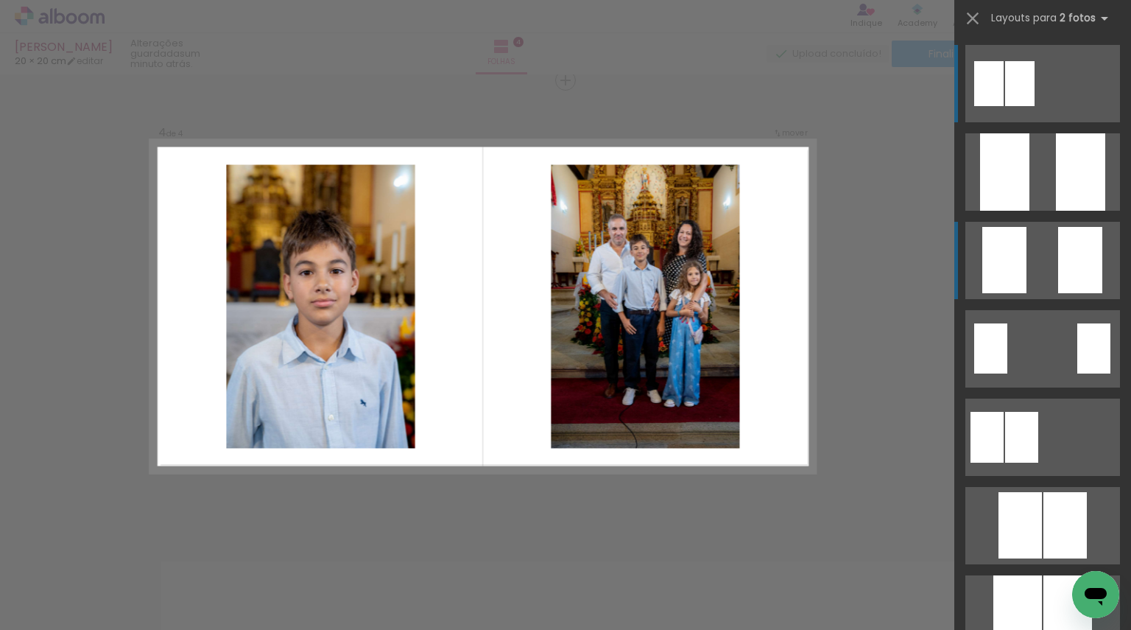
click at [1008, 257] on div at bounding box center [1005, 260] width 44 height 66
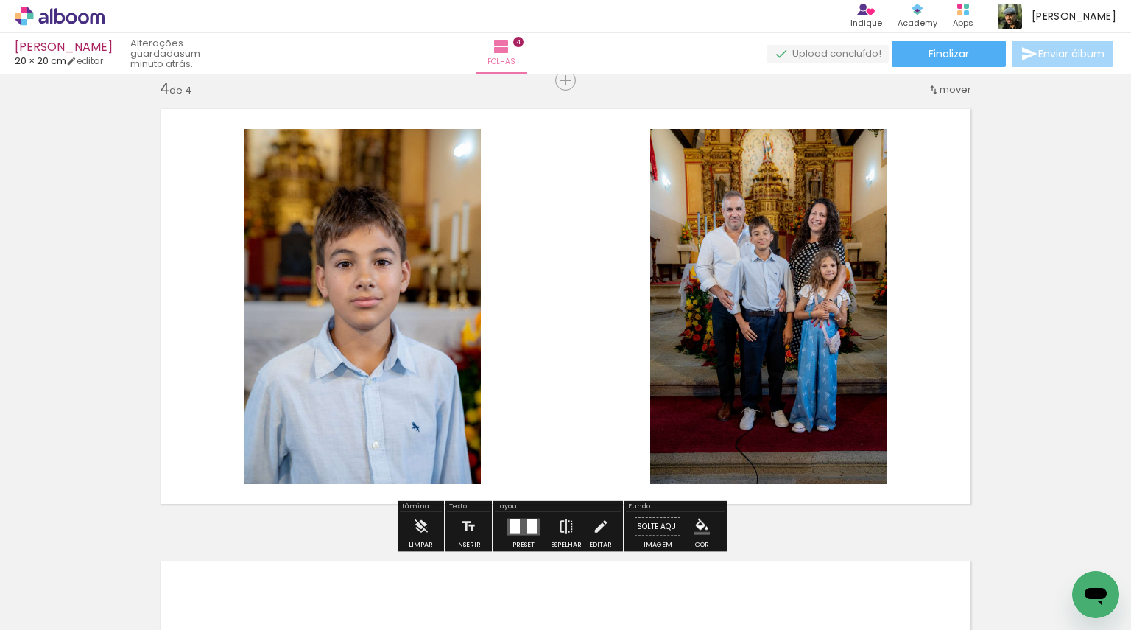
click at [413, 390] on quentale-photo at bounding box center [363, 306] width 236 height 355
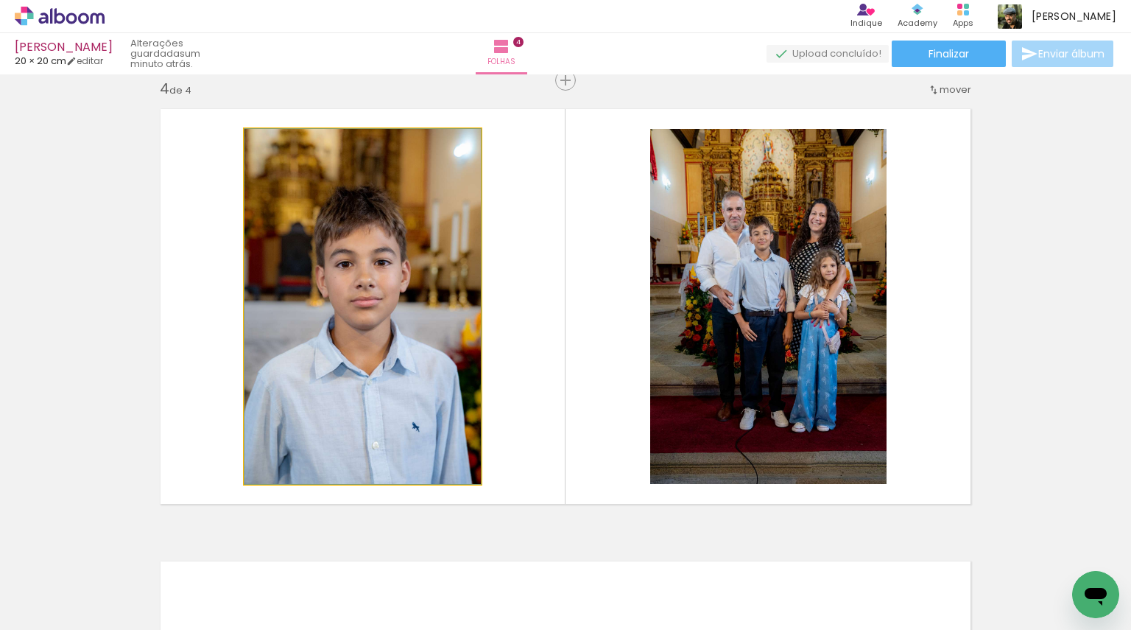
drag, startPoint x: 390, startPoint y: 388, endPoint x: 390, endPoint y: 369, distance: 19.2
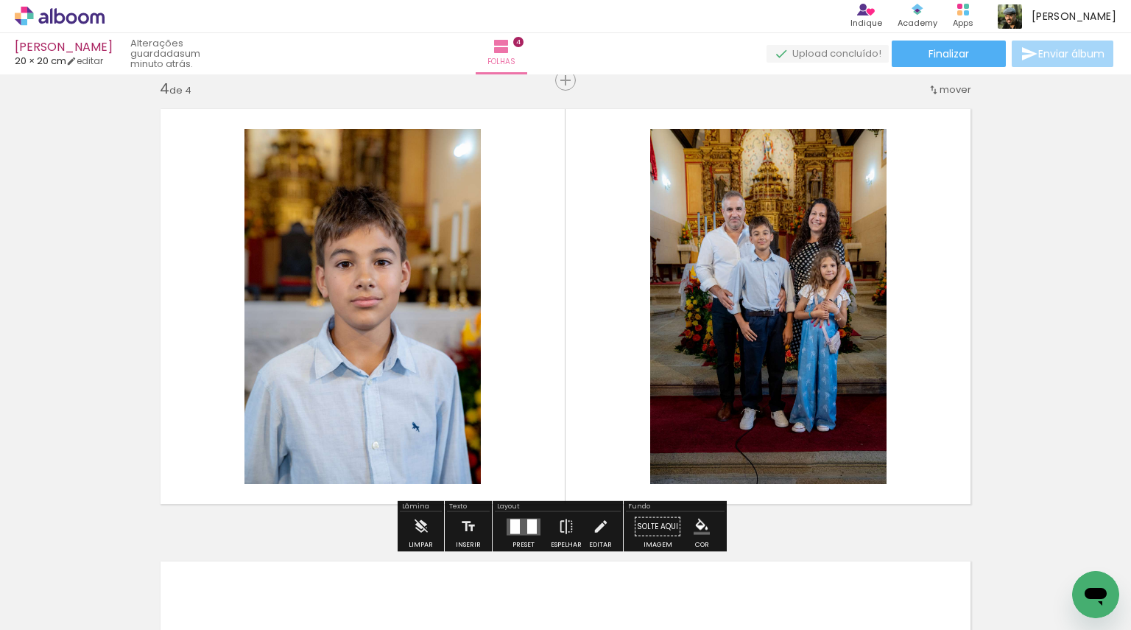
click at [296, 214] on quentale-photo at bounding box center [363, 306] width 236 height 355
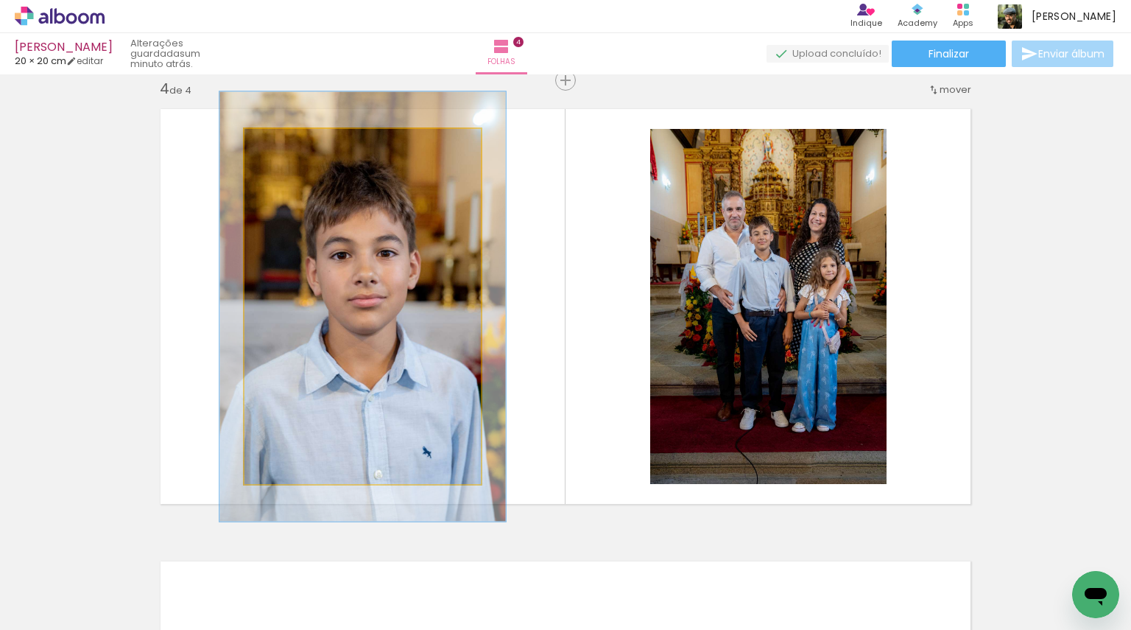
drag, startPoint x: 272, startPoint y: 144, endPoint x: 283, endPoint y: 142, distance: 11.1
type paper-slider "121"
click at [284, 142] on div at bounding box center [290, 144] width 13 height 13
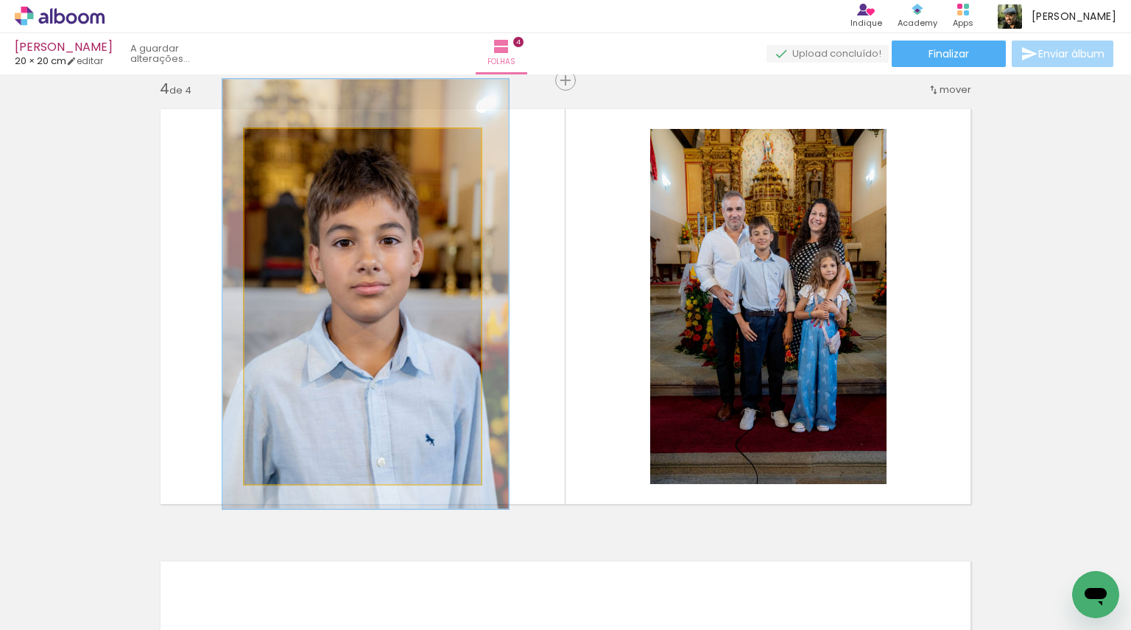
drag, startPoint x: 312, startPoint y: 245, endPoint x: 315, endPoint y: 232, distance: 12.9
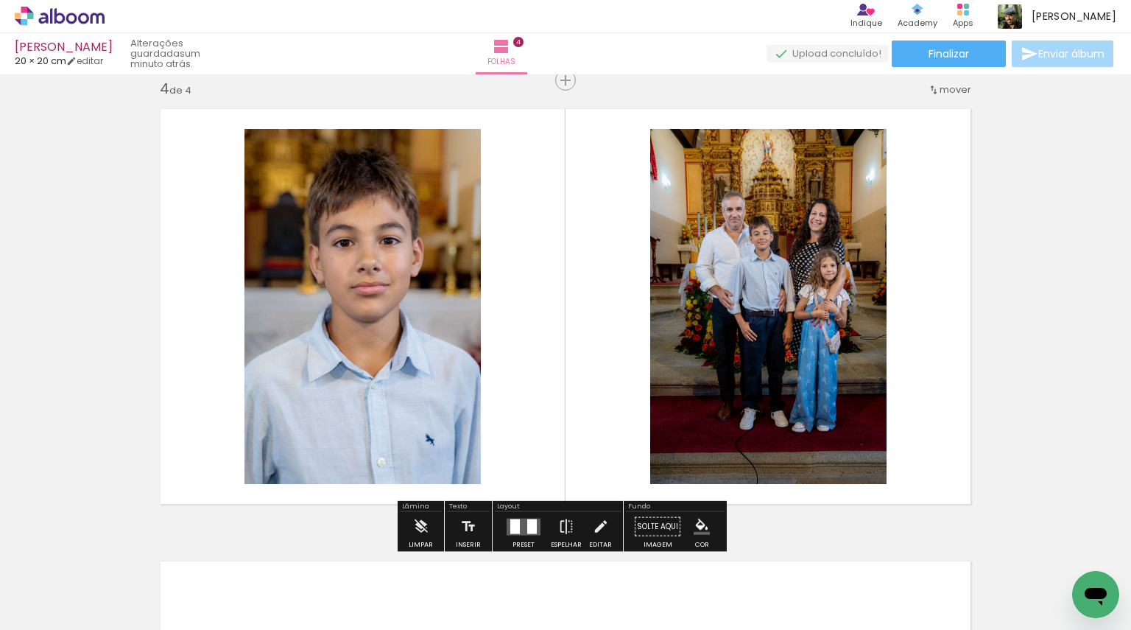
click at [724, 326] on quentale-photo at bounding box center [768, 306] width 236 height 355
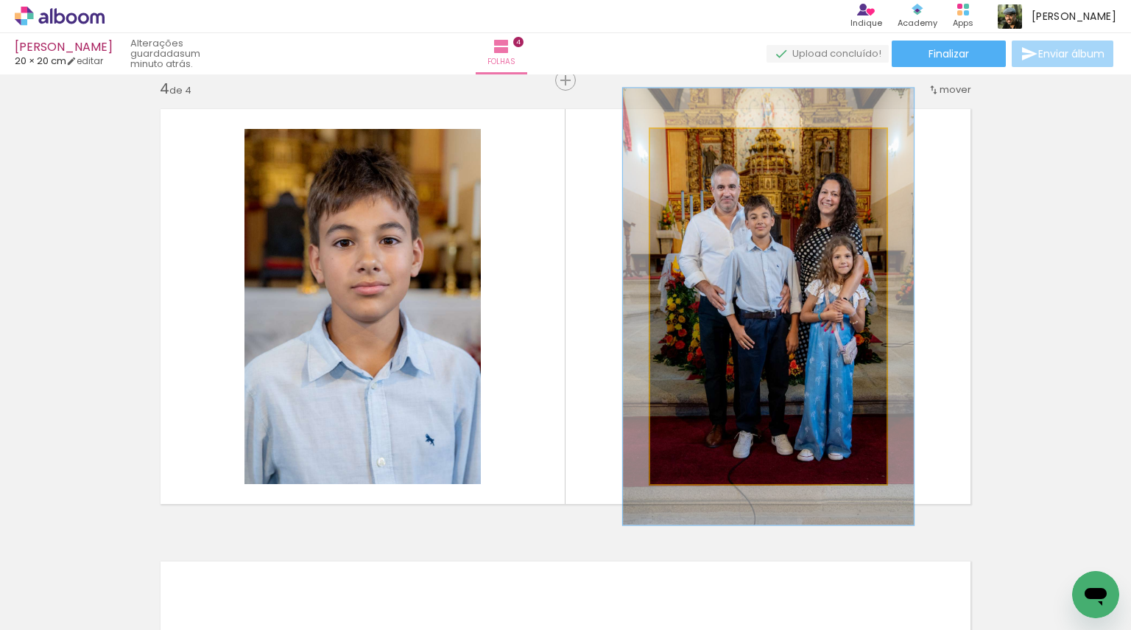
drag, startPoint x: 684, startPoint y: 144, endPoint x: 695, endPoint y: 143, distance: 11.8
type paper-slider "123"
click at [695, 143] on div at bounding box center [697, 145] width 24 height 24
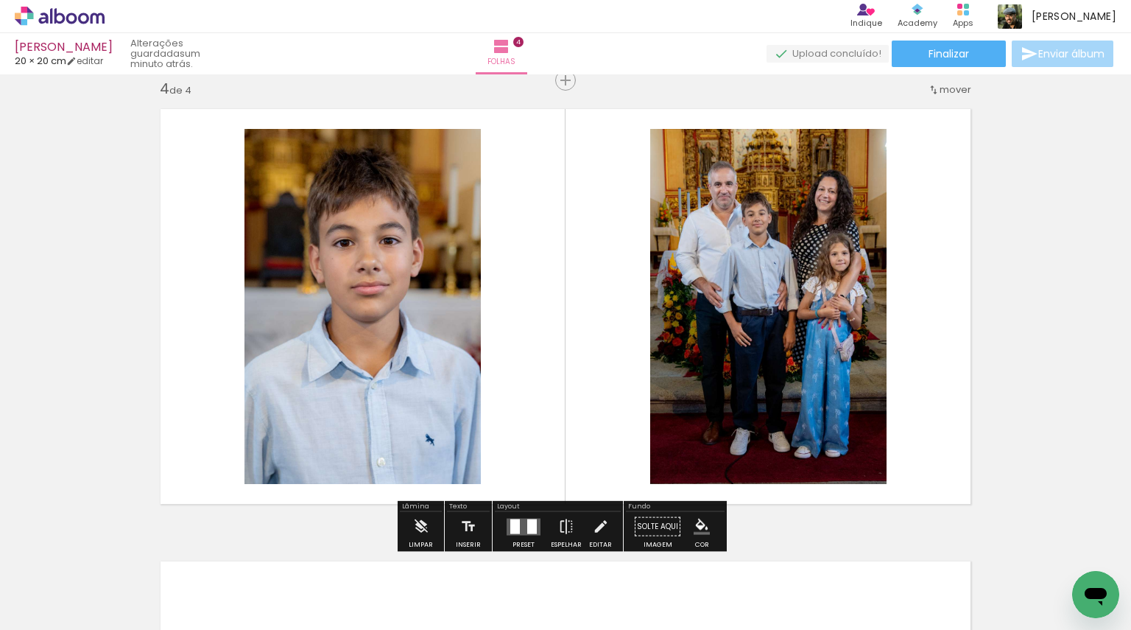
click at [696, 520] on iron-icon "color picker" at bounding box center [702, 527] width 16 height 16
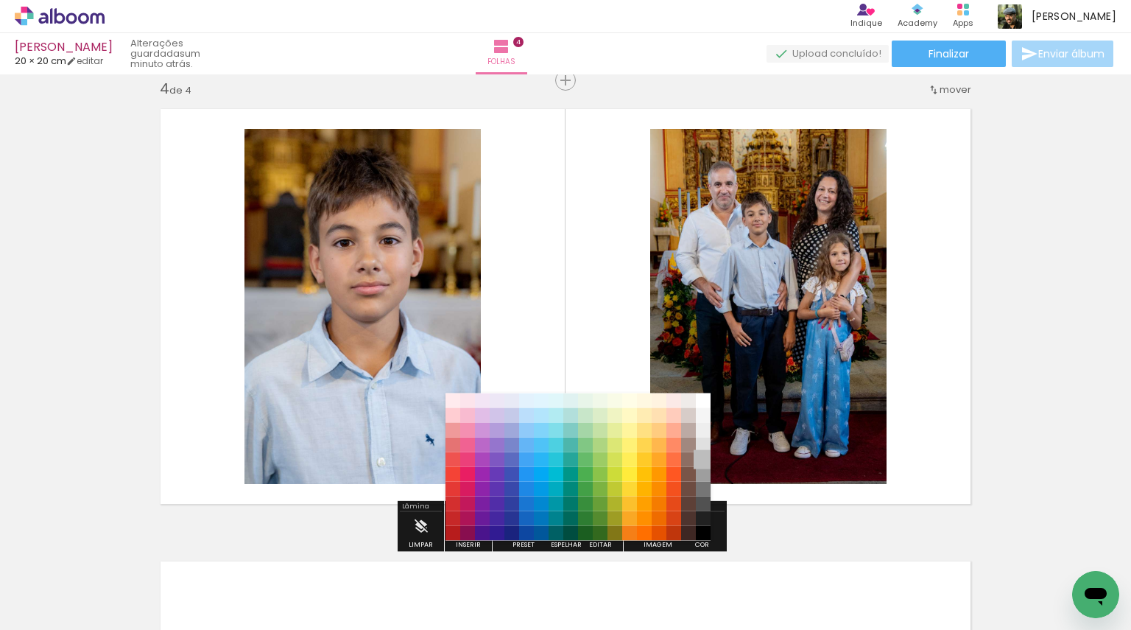
click at [704, 457] on paper-item "#bdbdbd" at bounding box center [703, 459] width 15 height 15
click at [945, 405] on quentale-layouter at bounding box center [565, 306] width 831 height 415
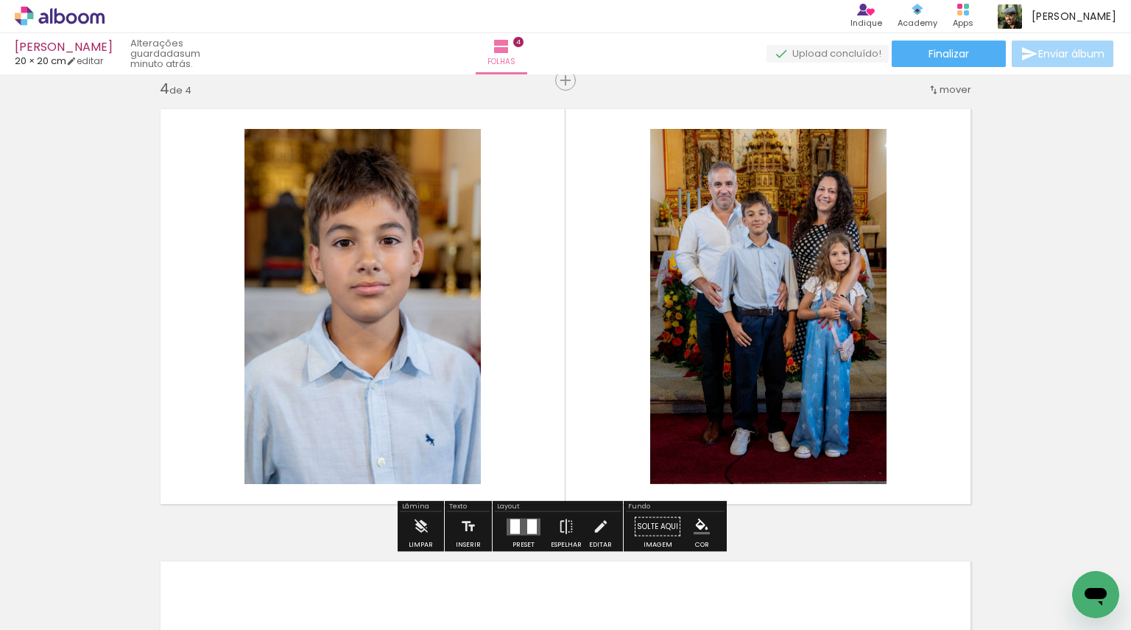
click at [699, 526] on iron-icon "color picker" at bounding box center [702, 527] width 16 height 16
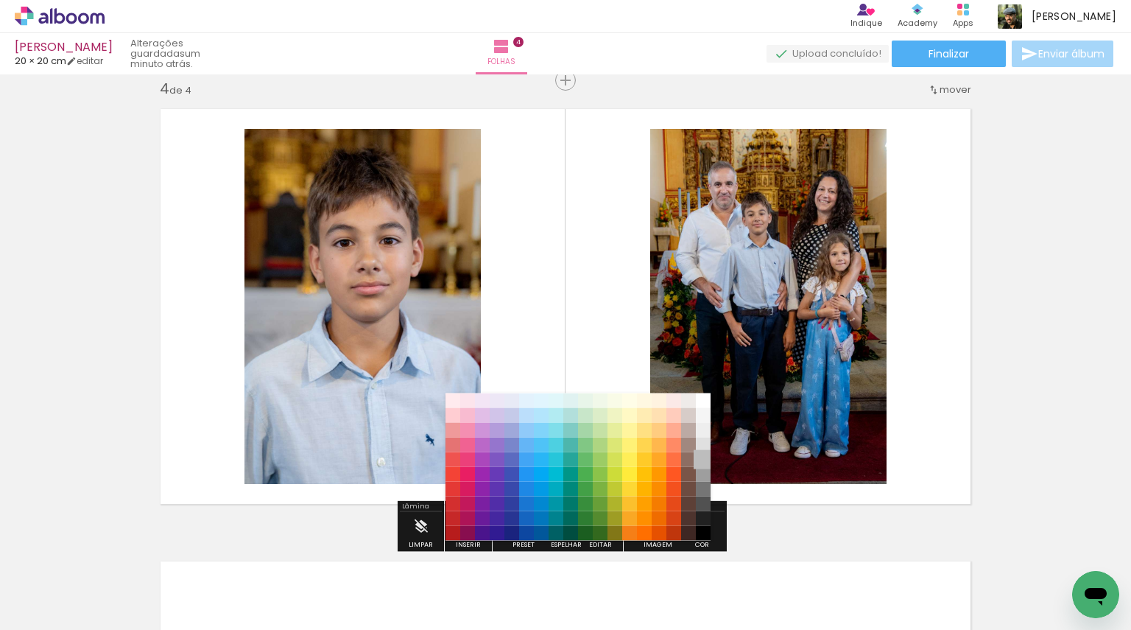
click at [703, 457] on paper-item "#bdbdbd" at bounding box center [703, 459] width 15 height 15
click at [704, 480] on paper-item "#9e9e9e" at bounding box center [703, 473] width 15 height 15
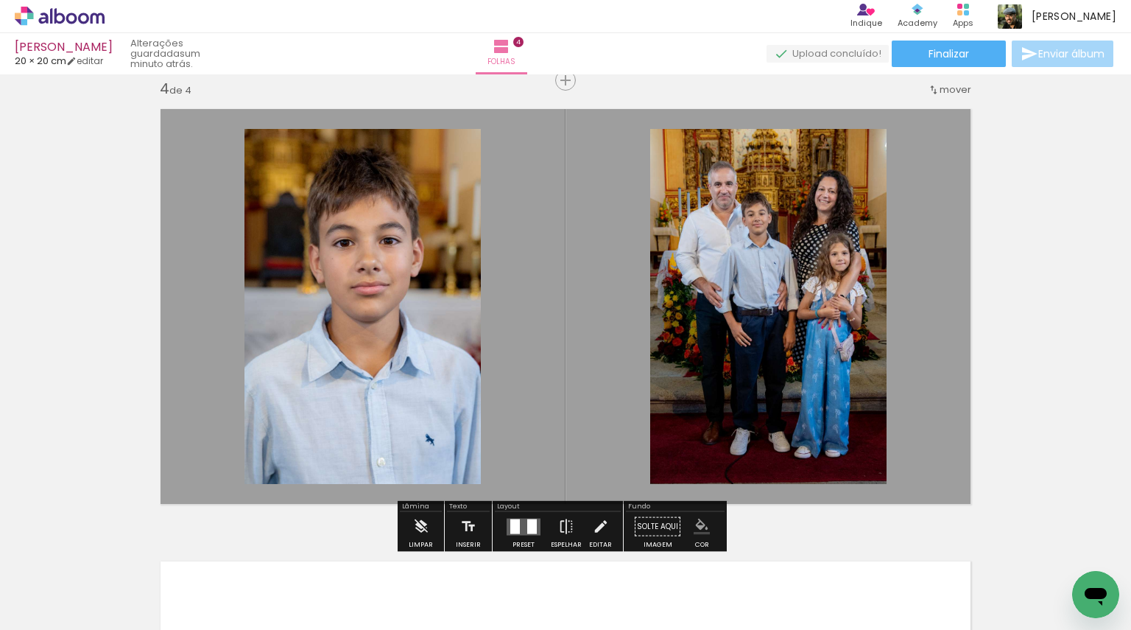
click at [698, 527] on iron-icon "color picker" at bounding box center [702, 527] width 16 height 16
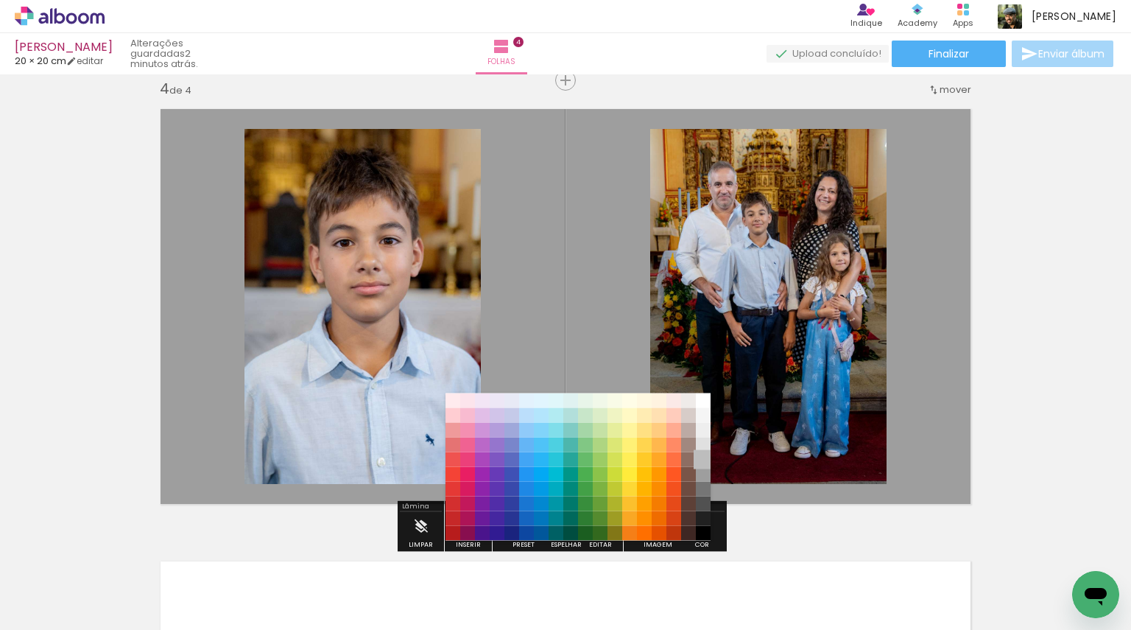
click at [704, 457] on paper-item "#bdbdbd" at bounding box center [703, 459] width 15 height 15
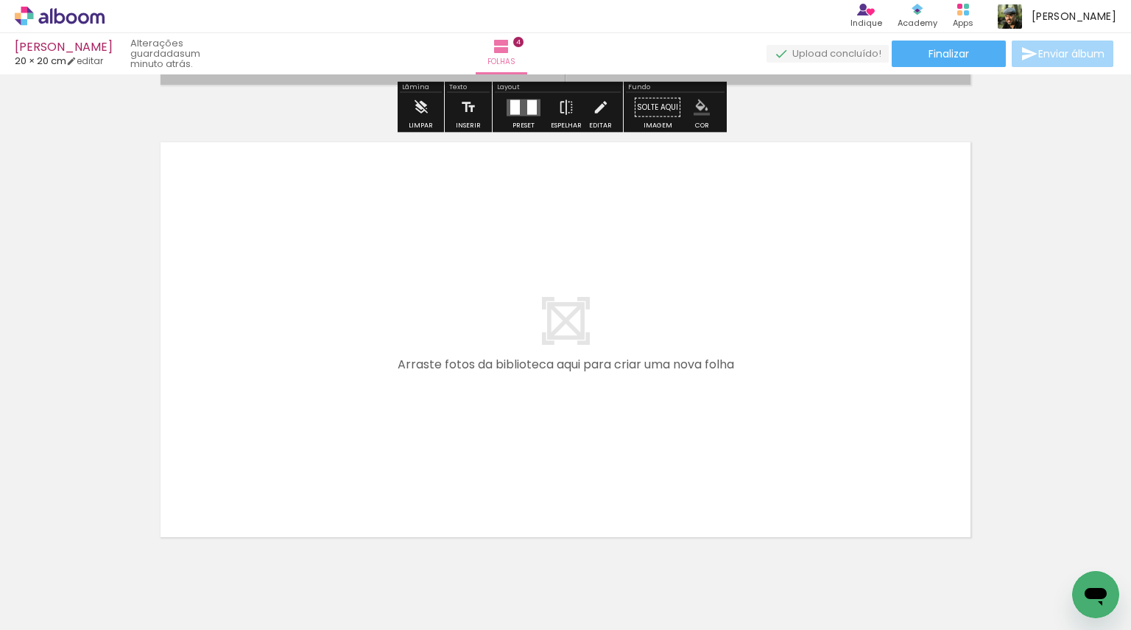
scroll to position [1817, 0]
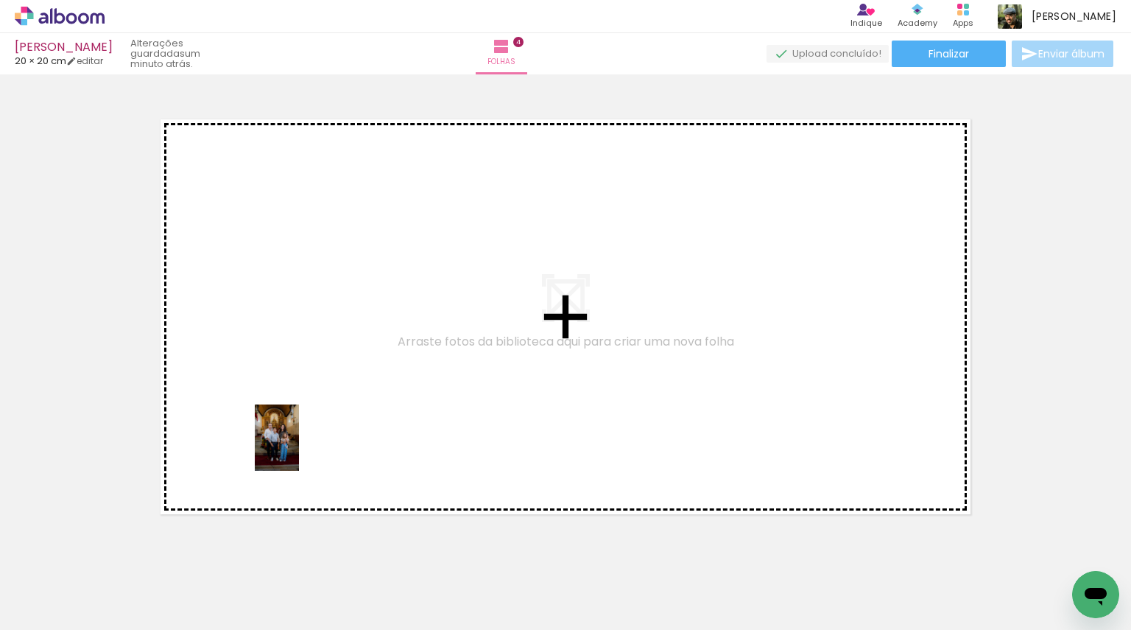
drag, startPoint x: 299, startPoint y: 592, endPoint x: 304, endPoint y: 391, distance: 201.2
click at [304, 391] on quentale-workspace at bounding box center [565, 315] width 1131 height 630
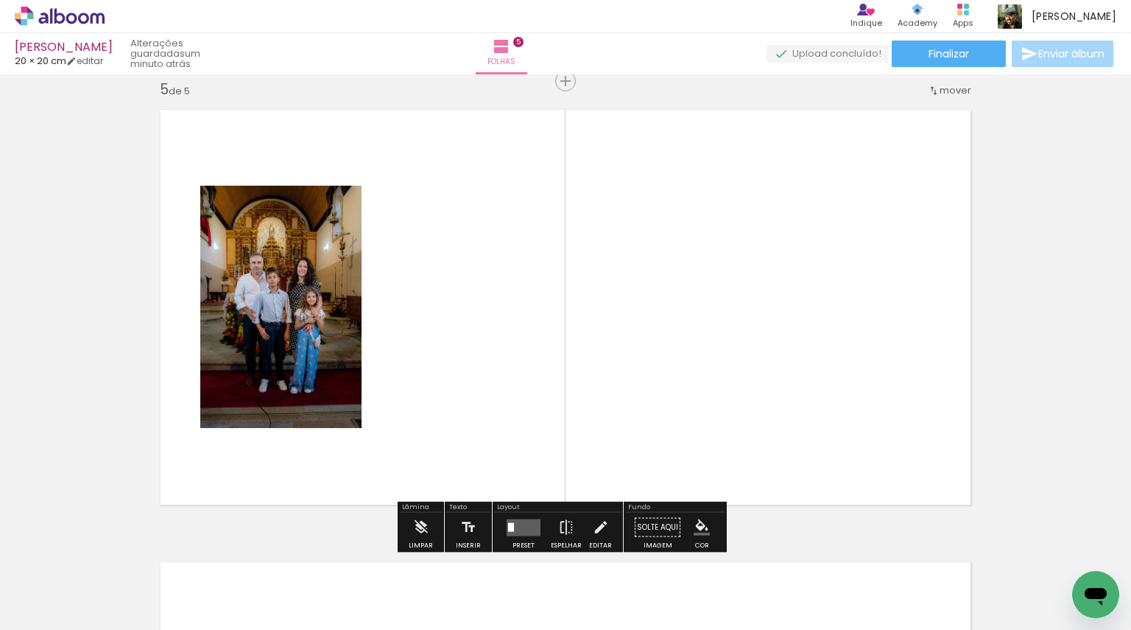
scroll to position [1828, 0]
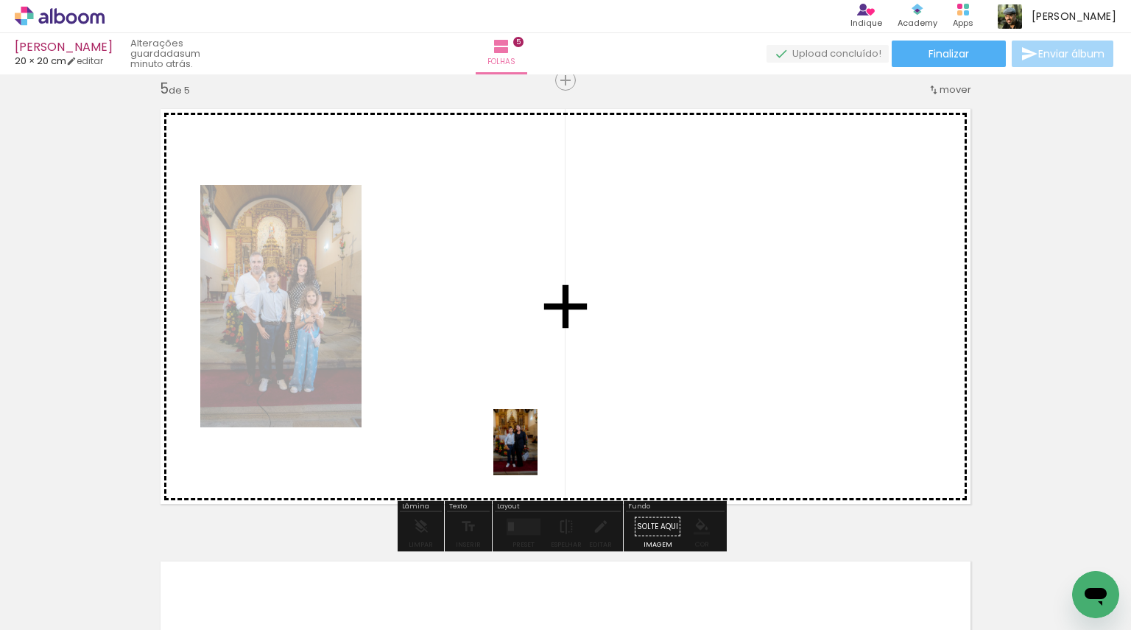
drag, startPoint x: 544, startPoint y: 600, endPoint x: 538, endPoint y: 453, distance: 147.5
click at [538, 453] on quentale-workspace at bounding box center [565, 315] width 1131 height 630
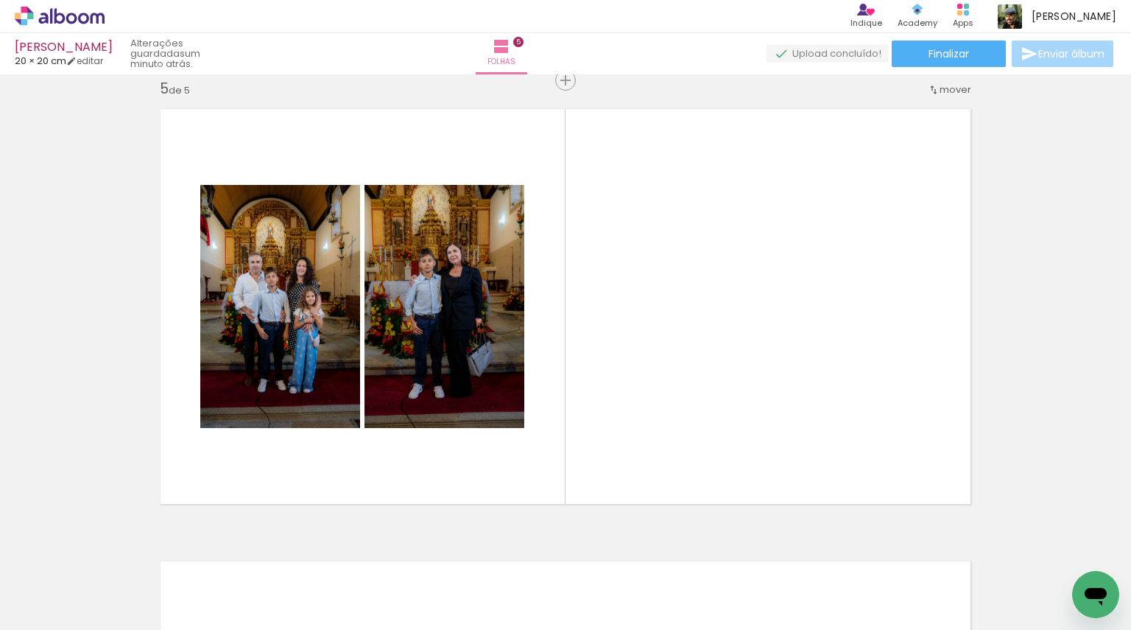
scroll to position [0, 643]
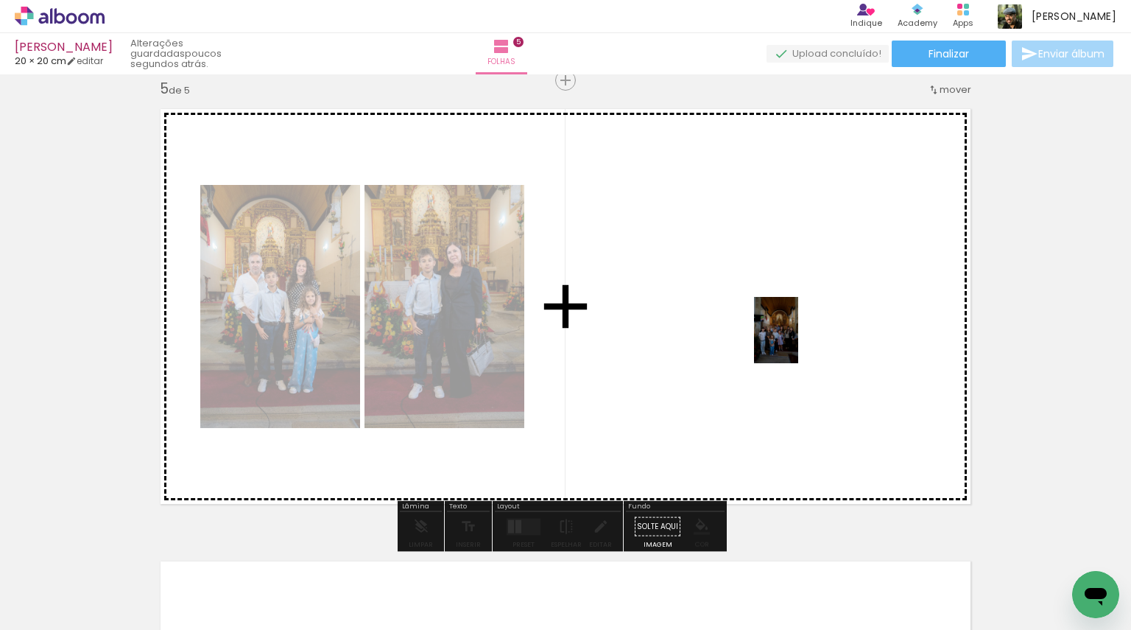
drag, startPoint x: 910, startPoint y: 578, endPoint x: 799, endPoint y: 341, distance: 262.3
click at [799, 341] on quentale-workspace at bounding box center [565, 315] width 1131 height 630
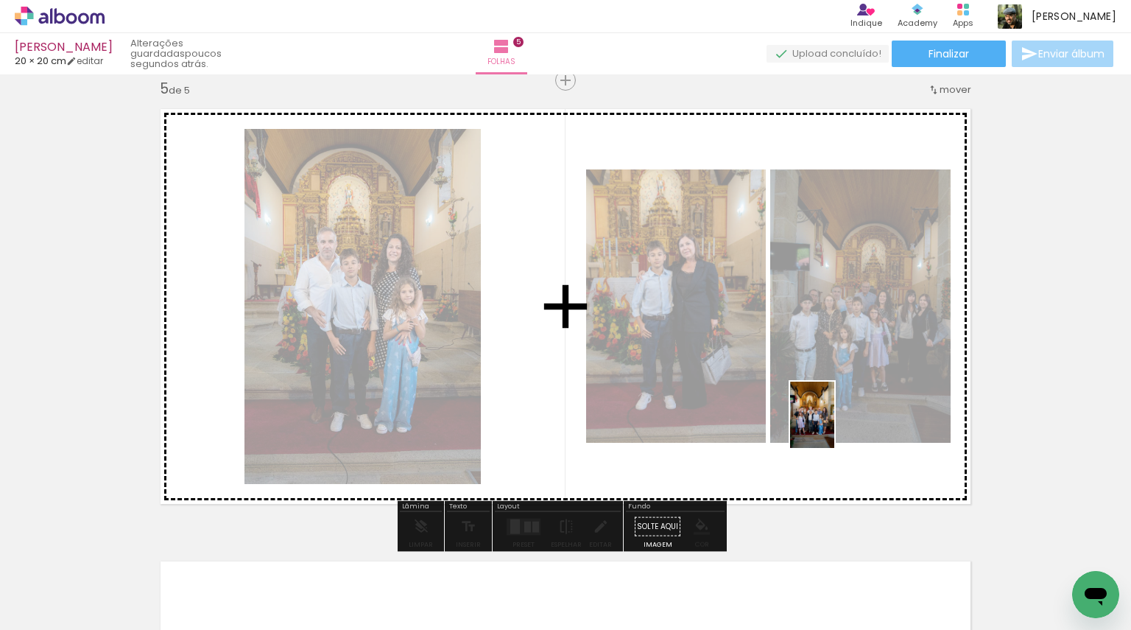
drag, startPoint x: 994, startPoint y: 587, endPoint x: 832, endPoint y: 427, distance: 228.1
click at [833, 424] on quentale-workspace at bounding box center [565, 315] width 1131 height 630
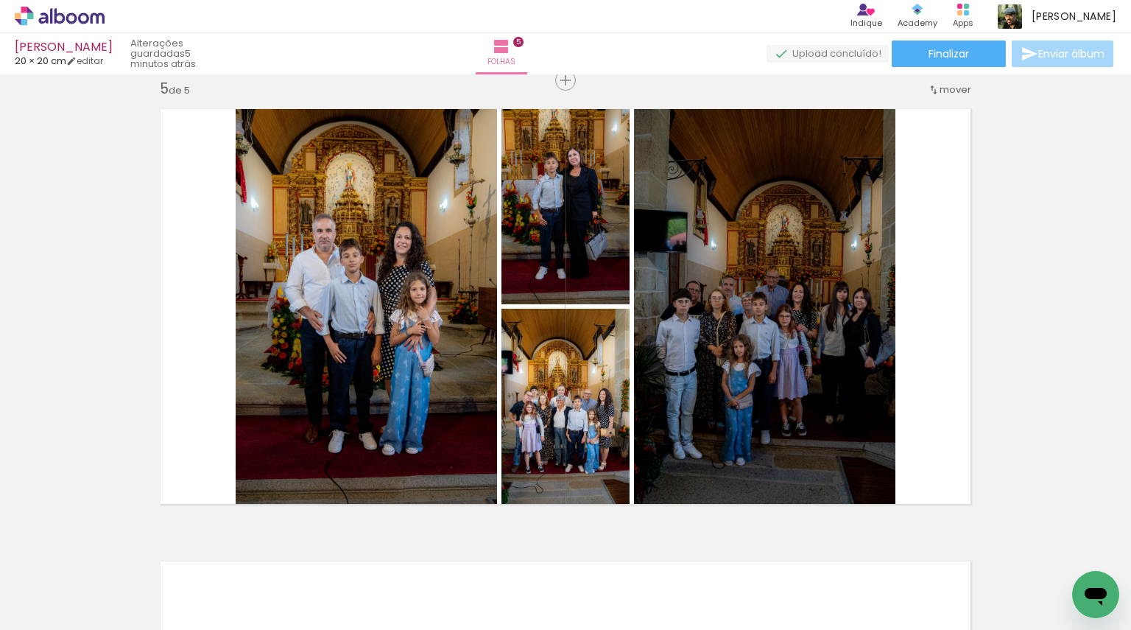
scroll to position [0, 643]
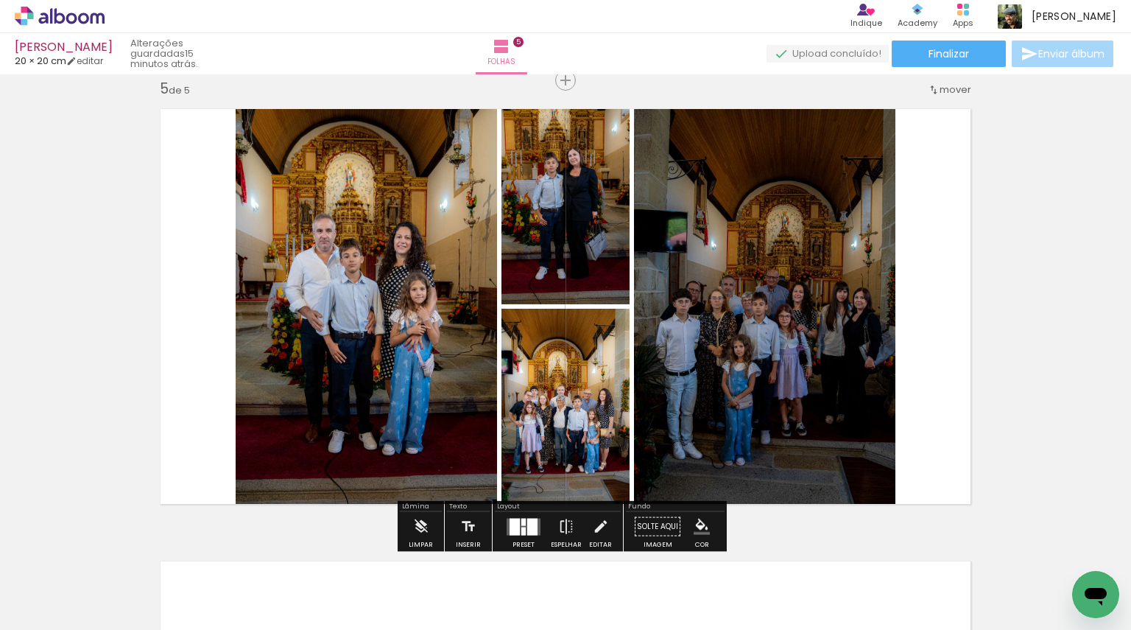
drag, startPoint x: 926, startPoint y: 438, endPoint x: 913, endPoint y: 607, distance: 169.2
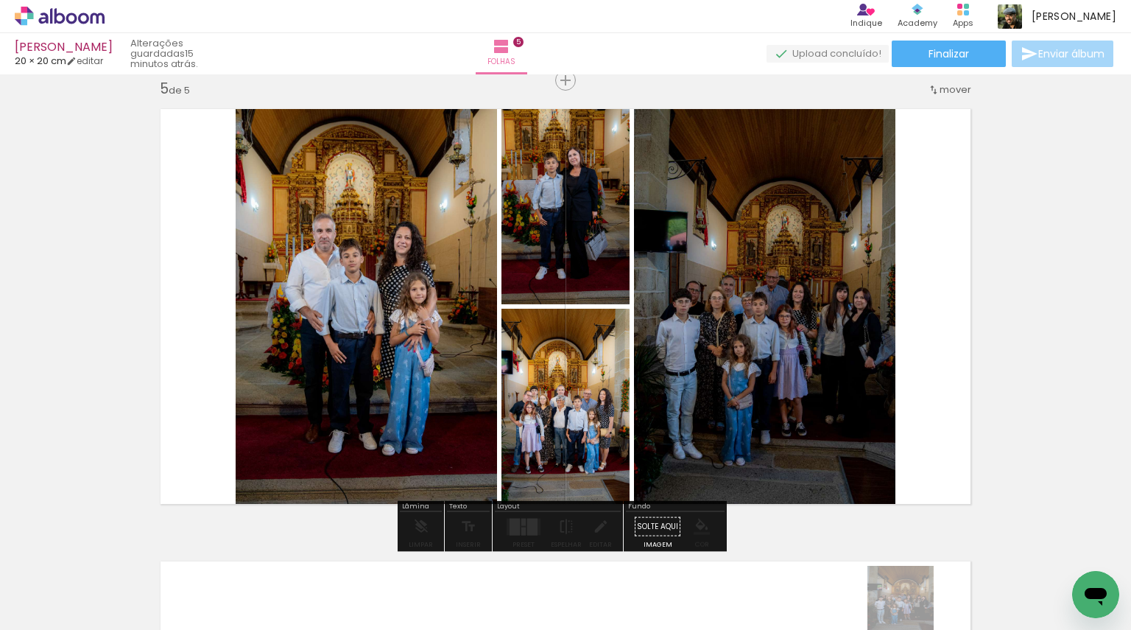
drag, startPoint x: 913, startPoint y: 607, endPoint x: 894, endPoint y: 628, distance: 28.1
click at [121, 621] on iron-horizontal-list at bounding box center [105, 584] width 29 height 92
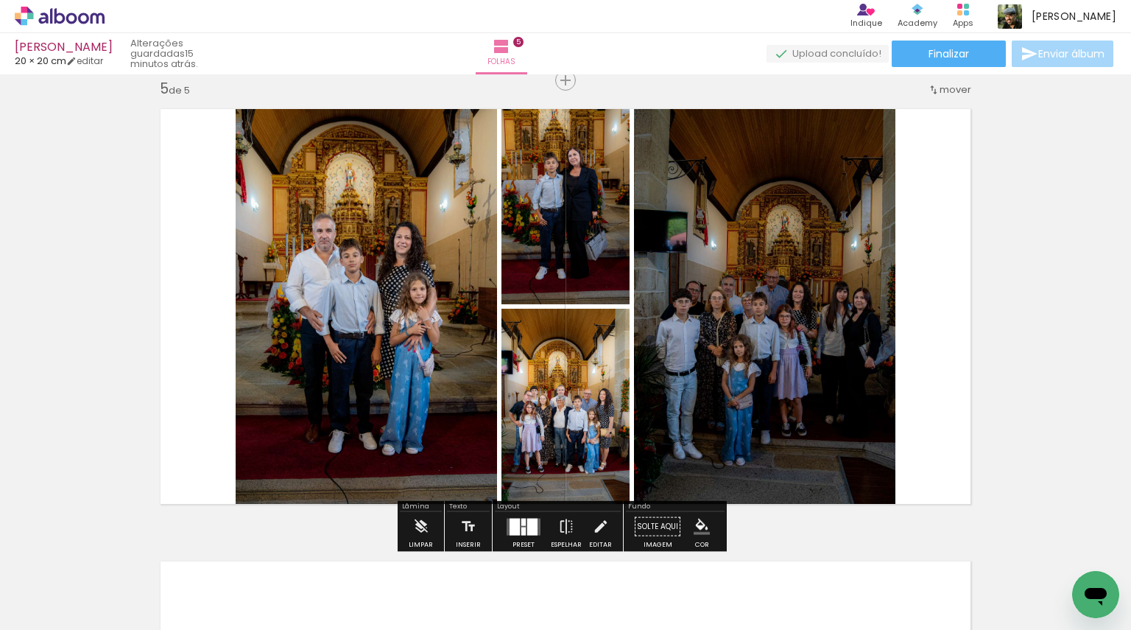
click at [698, 521] on iron-icon "color picker" at bounding box center [702, 527] width 16 height 16
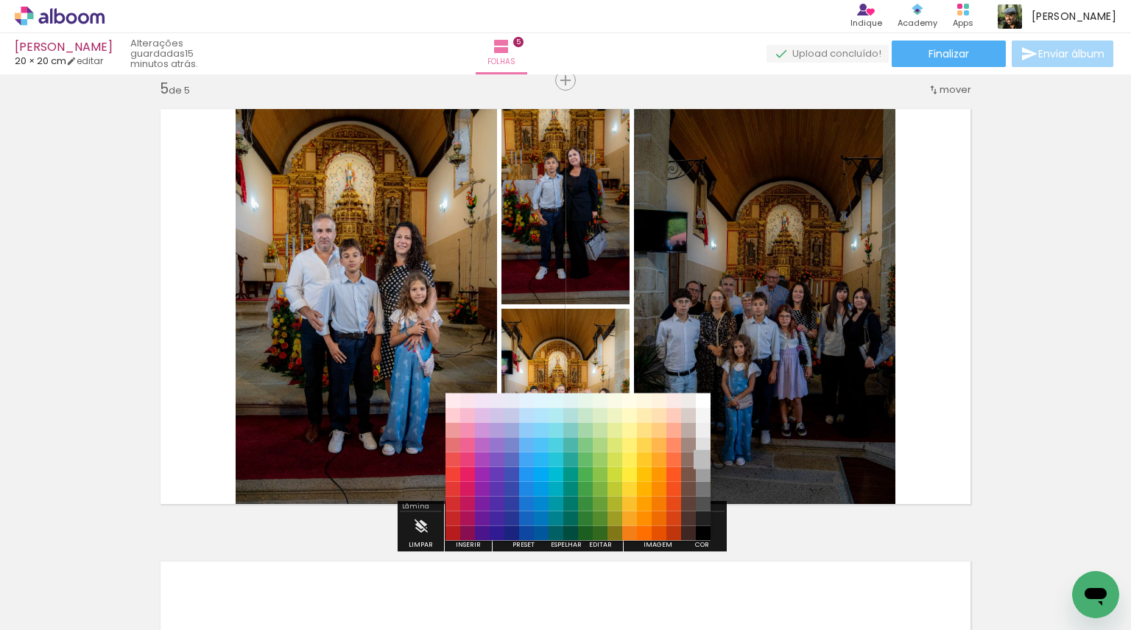
click at [707, 457] on paper-item "#bdbdbd" at bounding box center [703, 459] width 15 height 15
click at [699, 477] on paper-item "#9e9e9e" at bounding box center [703, 473] width 15 height 15
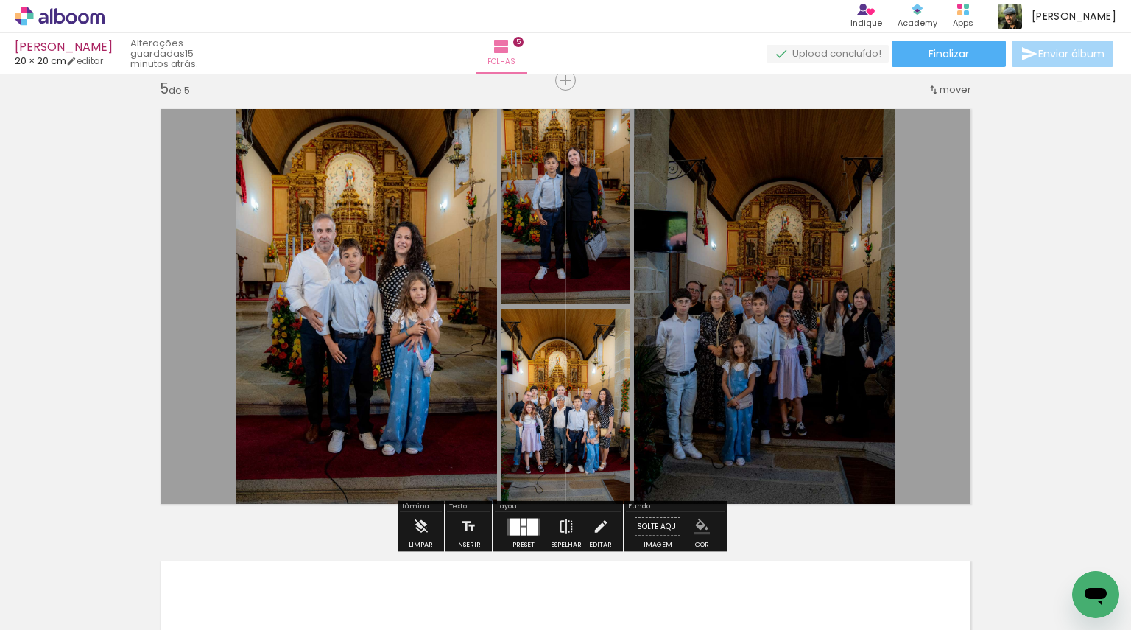
click at [694, 524] on iron-icon "color picker" at bounding box center [702, 527] width 16 height 16
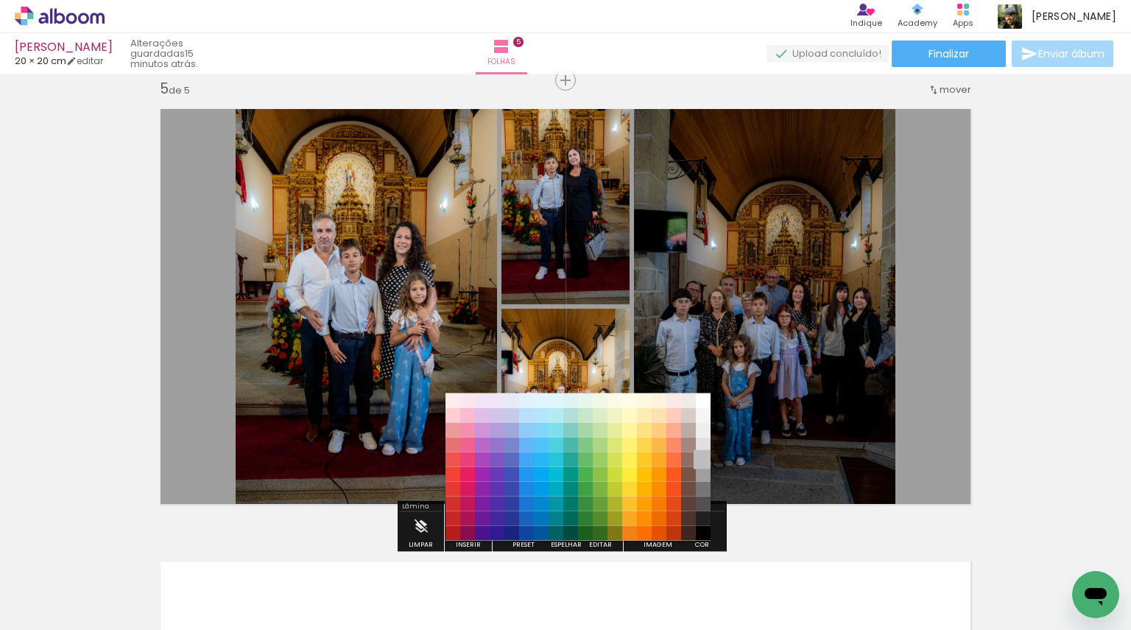
click at [705, 459] on paper-item "#bdbdbd" at bounding box center [703, 459] width 15 height 15
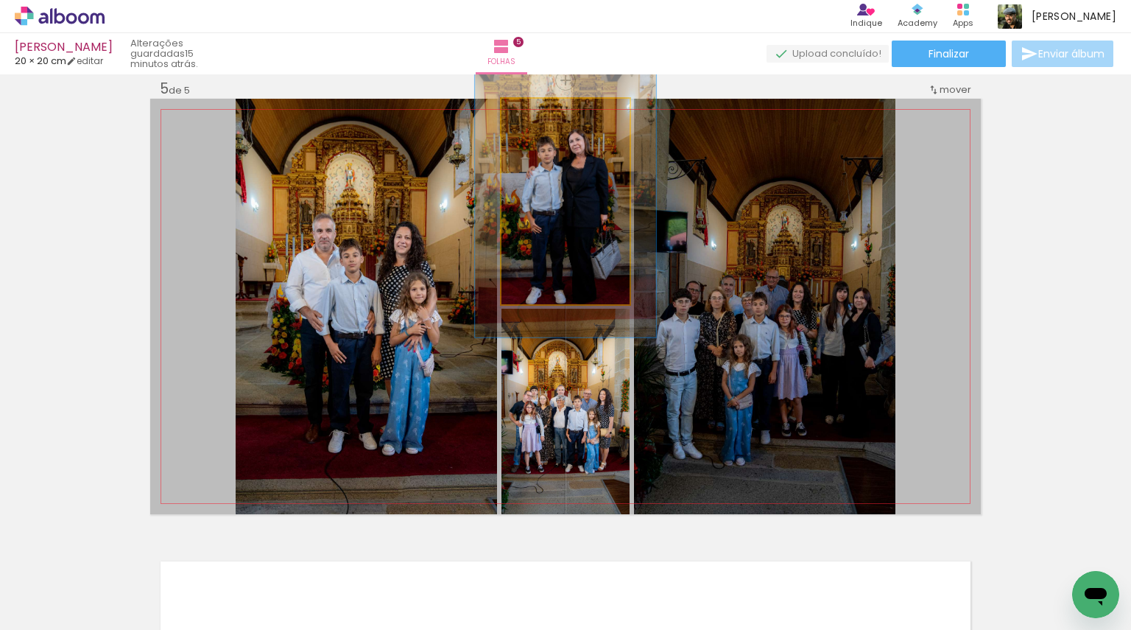
drag, startPoint x: 530, startPoint y: 113, endPoint x: 547, endPoint y: 113, distance: 16.2
type paper-slider "132"
click at [547, 113] on div at bounding box center [552, 114] width 13 height 13
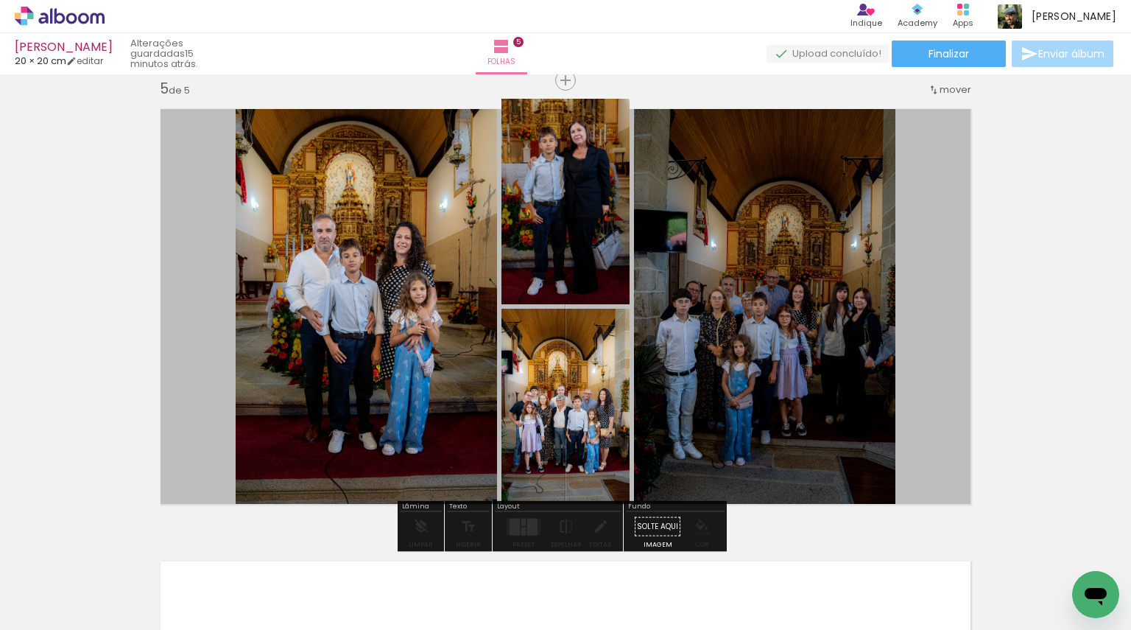
drag, startPoint x: 542, startPoint y: 206, endPoint x: 544, endPoint y: 196, distance: 9.7
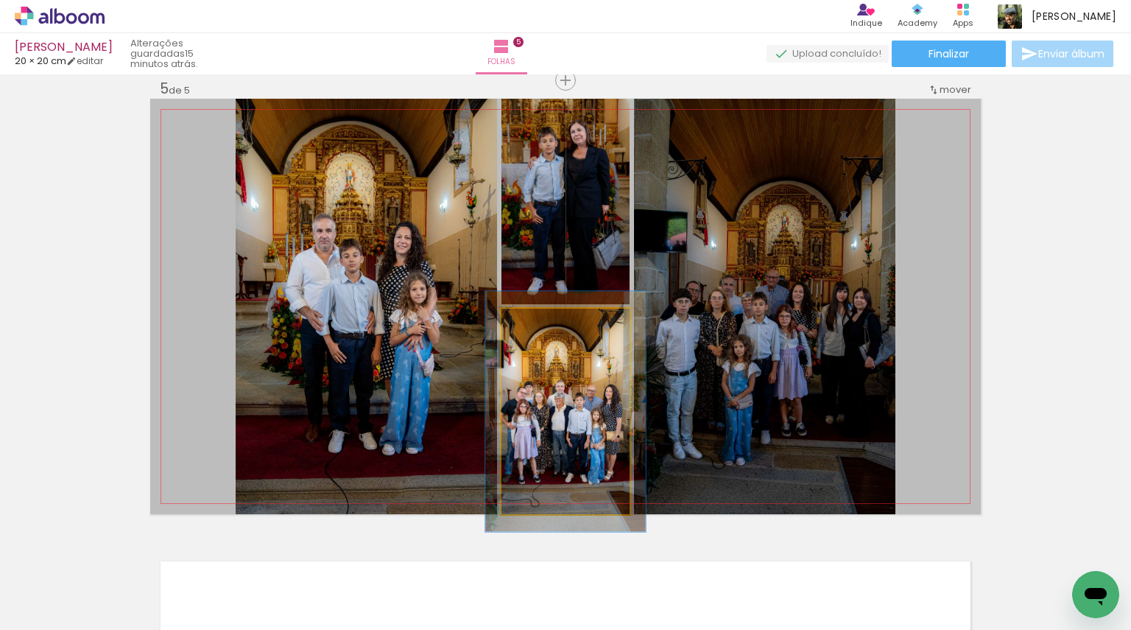
drag, startPoint x: 534, startPoint y: 323, endPoint x: 543, endPoint y: 323, distance: 8.8
type paper-slider "117"
click at [543, 323] on div at bounding box center [544, 323] width 13 height 13
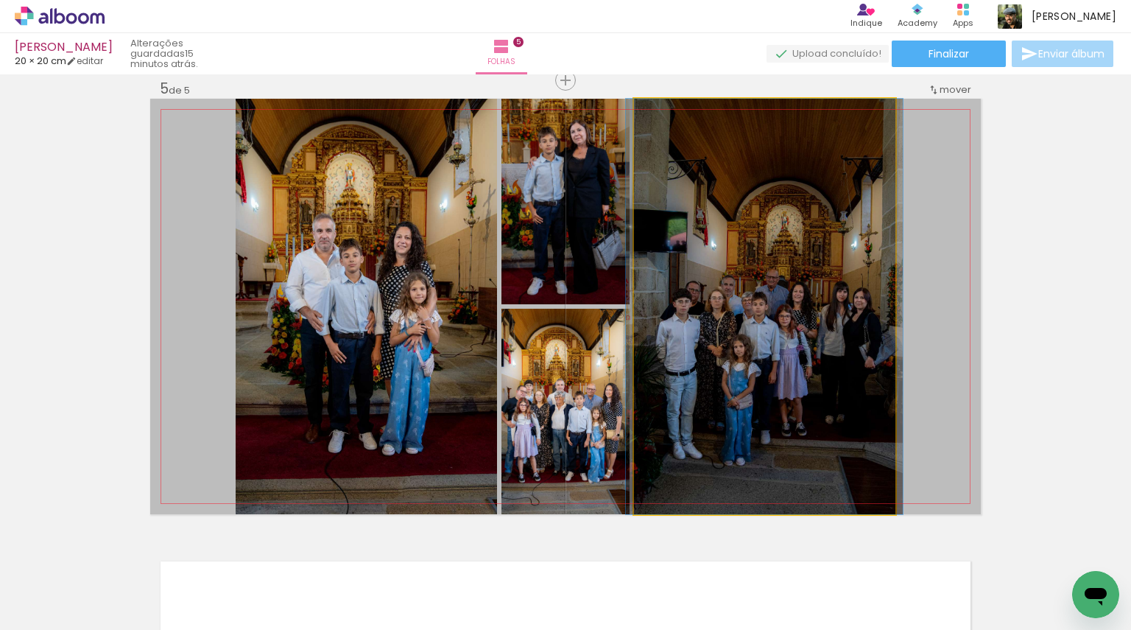
click at [715, 358] on quentale-photo at bounding box center [765, 306] width 262 height 415
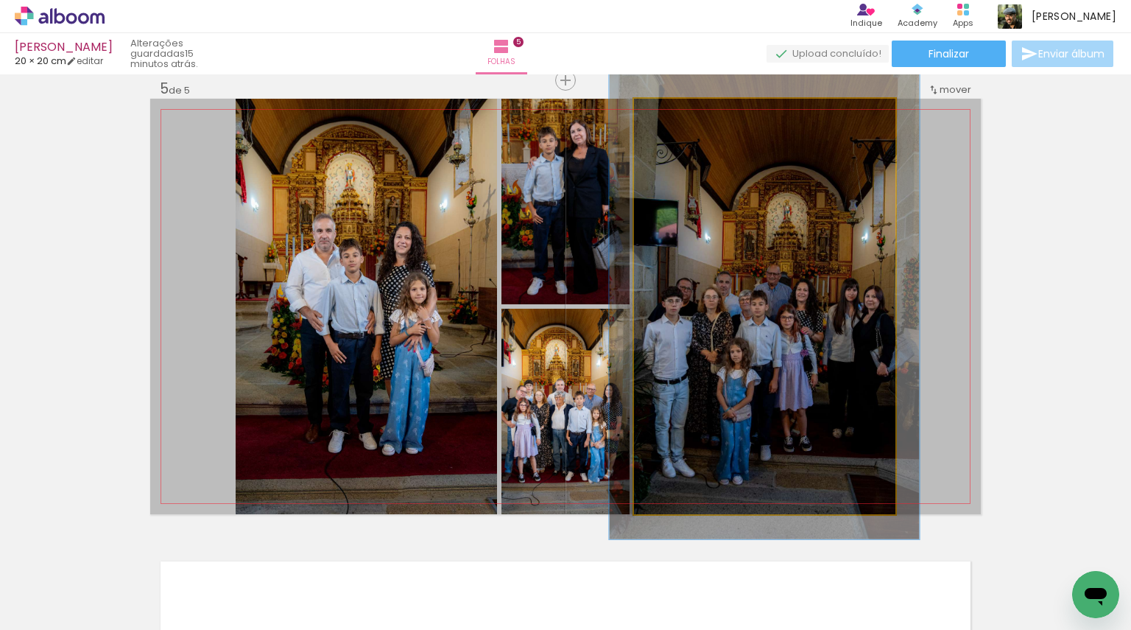
type paper-slider "112"
click at [673, 116] on div at bounding box center [675, 114] width 24 height 24
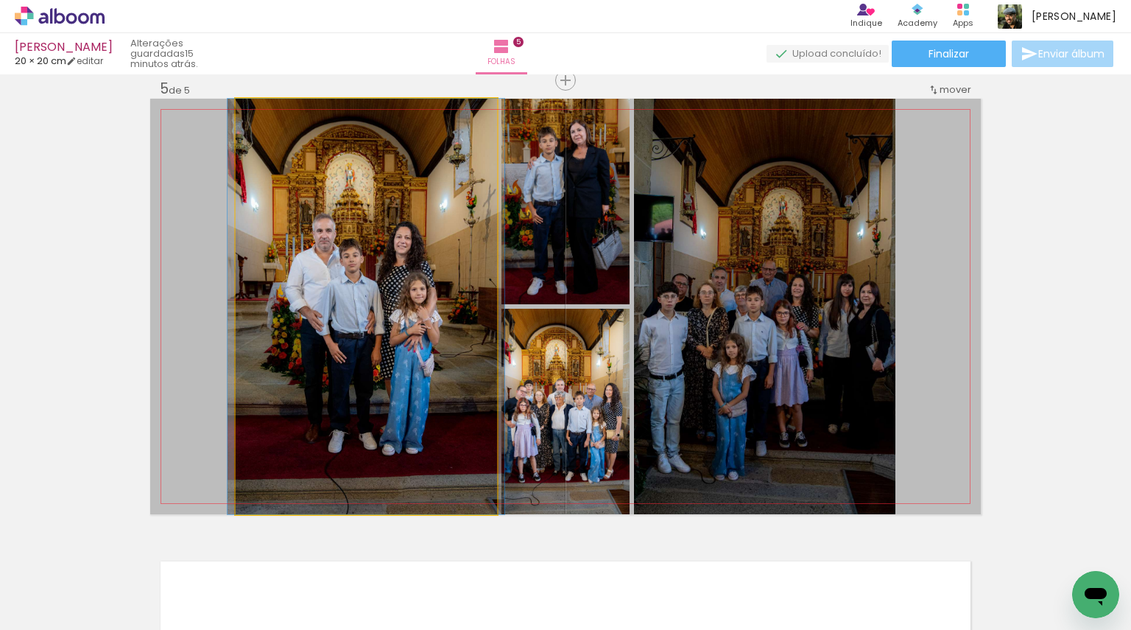
click at [331, 300] on quentale-photo at bounding box center [367, 306] width 262 height 415
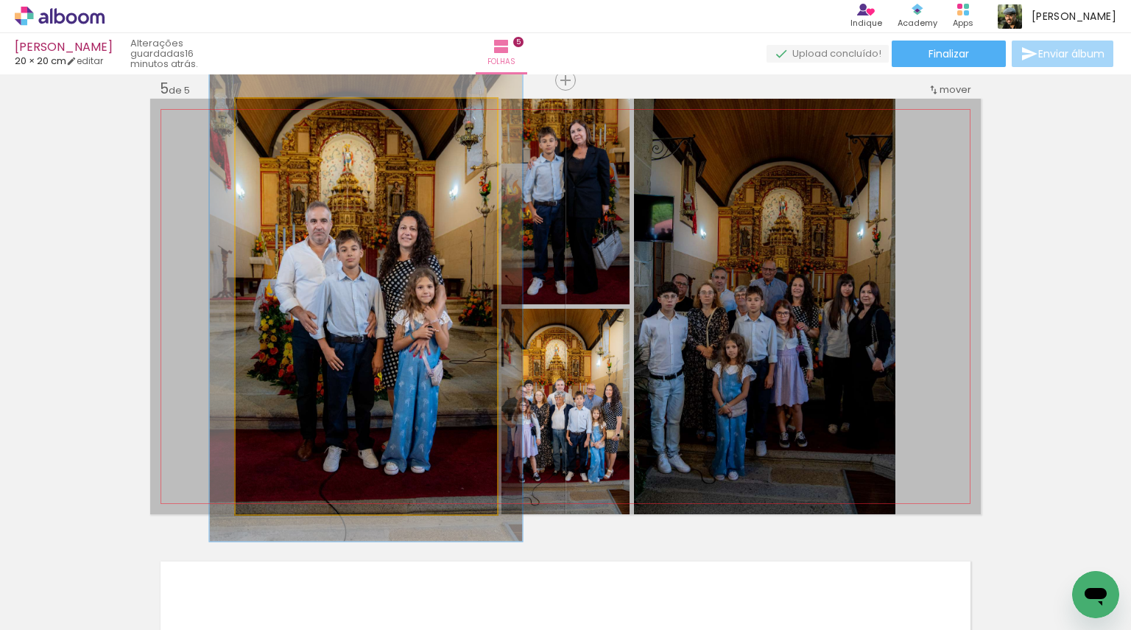
type paper-slider "113"
click at [270, 114] on div at bounding box center [276, 114] width 13 height 13
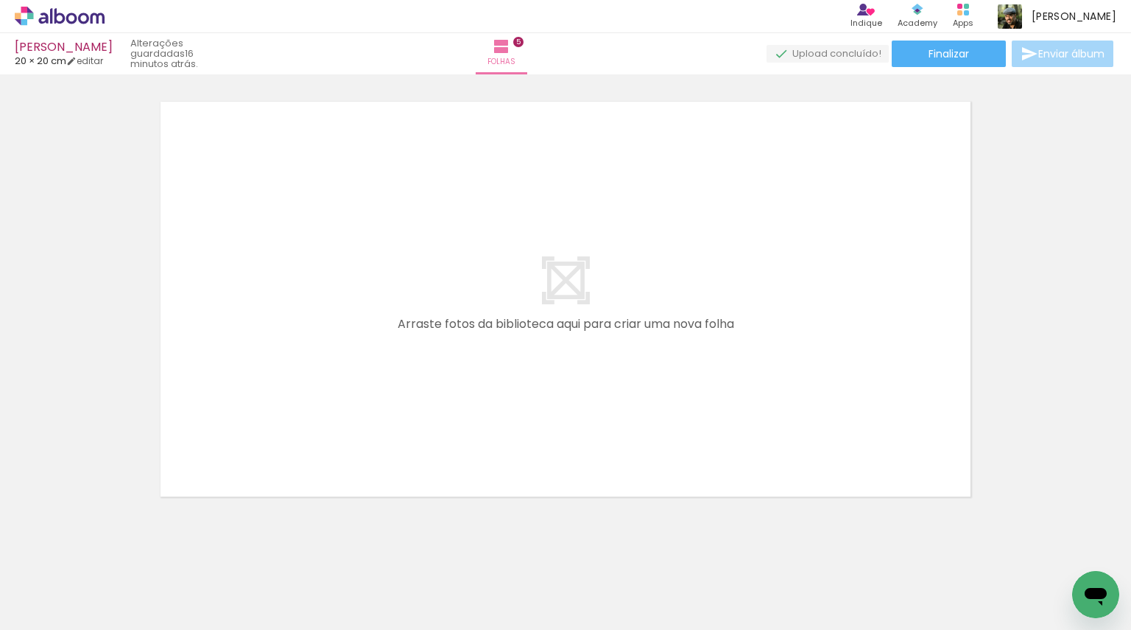
scroll to position [2307, 0]
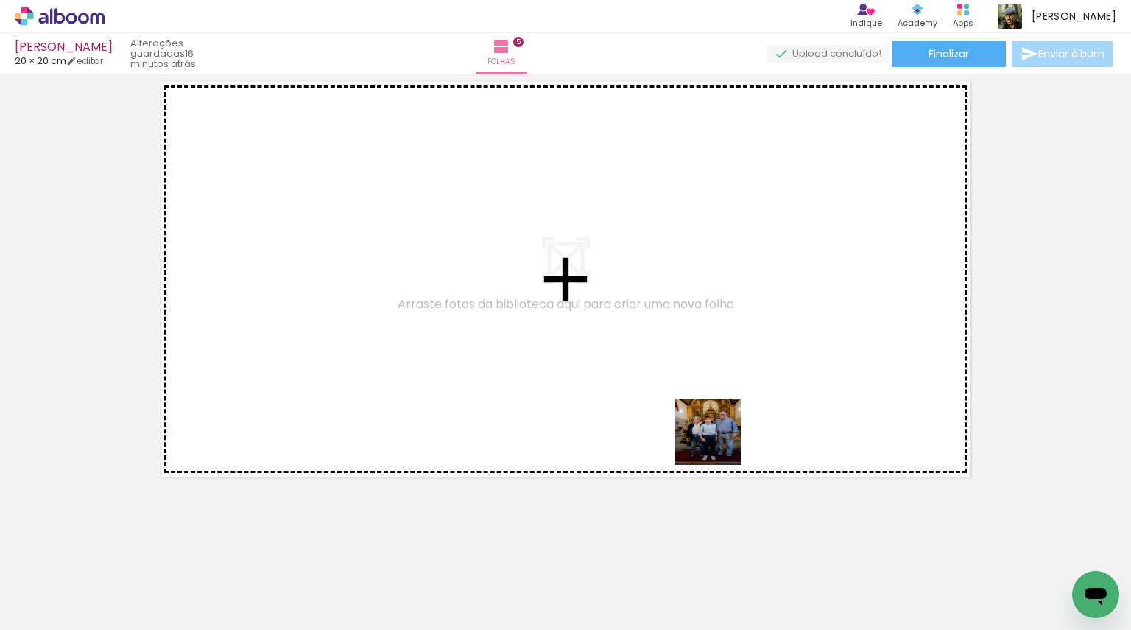
drag, startPoint x: 746, startPoint y: 574, endPoint x: 729, endPoint y: 411, distance: 163.8
click at [717, 396] on quentale-workspace at bounding box center [565, 315] width 1131 height 630
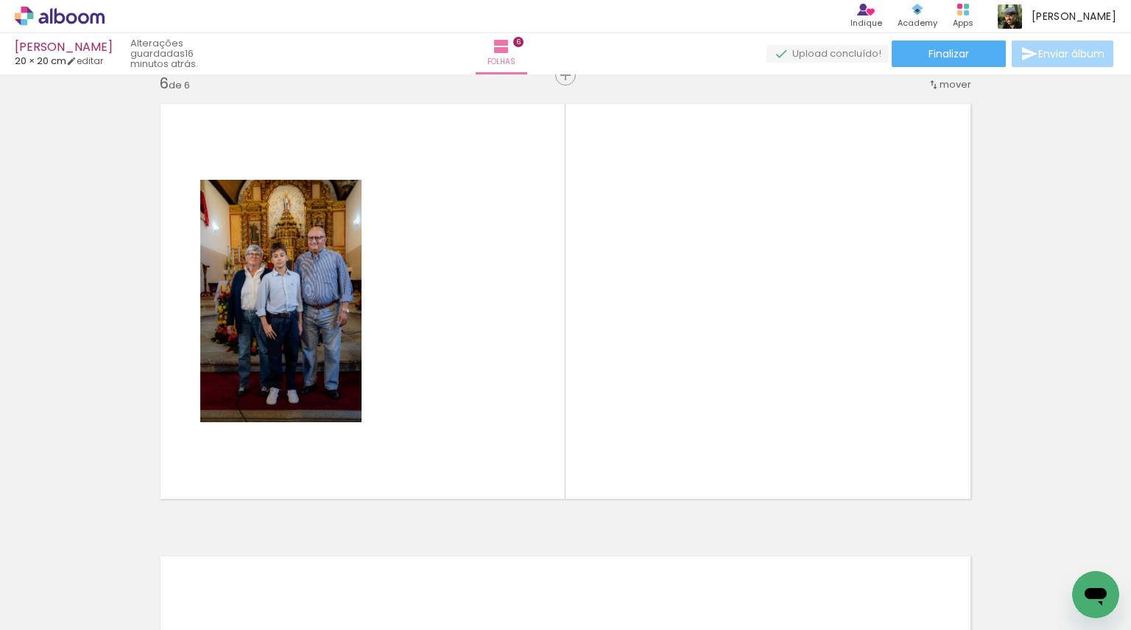
scroll to position [2280, 0]
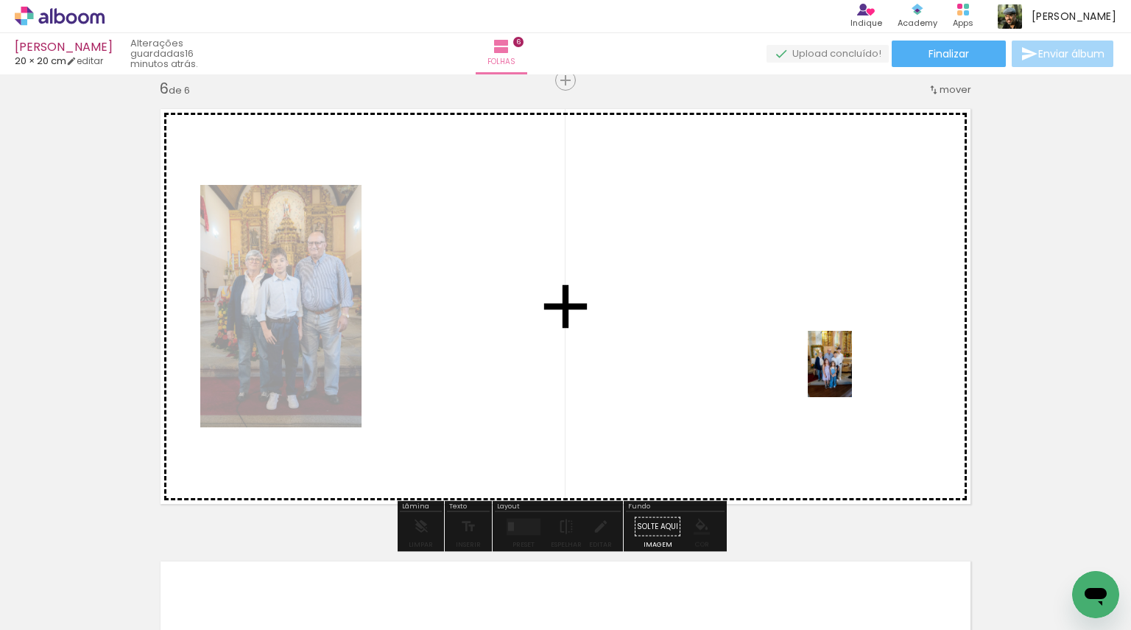
drag, startPoint x: 1059, startPoint y: 561, endPoint x: 834, endPoint y: 360, distance: 301.0
click at [834, 362] on quentale-workspace at bounding box center [565, 315] width 1131 height 630
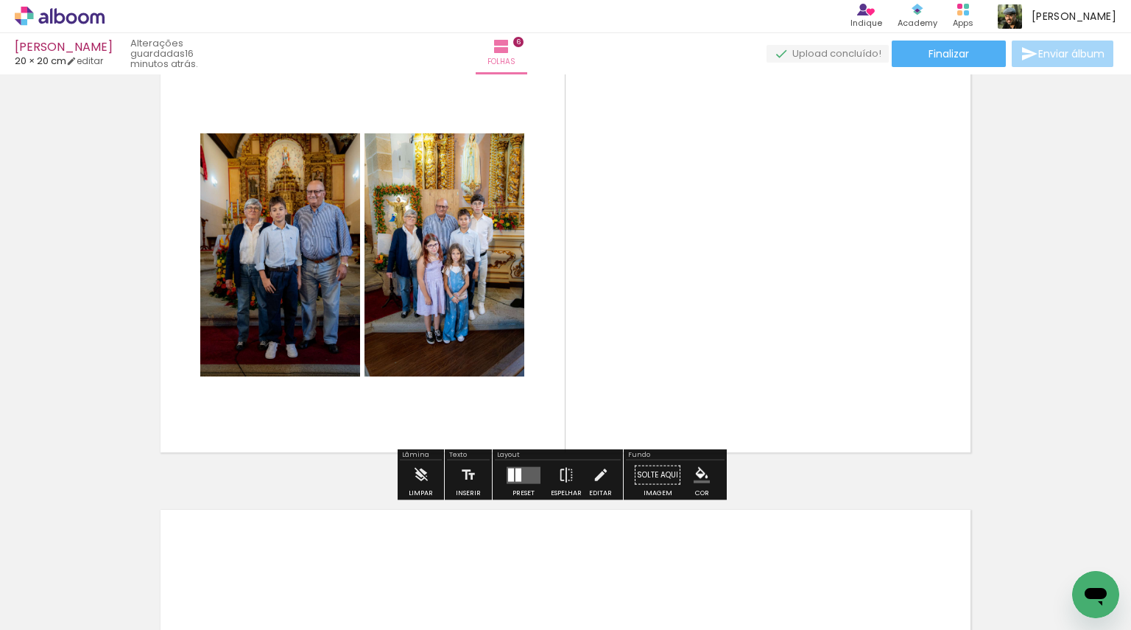
scroll to position [2427, 0]
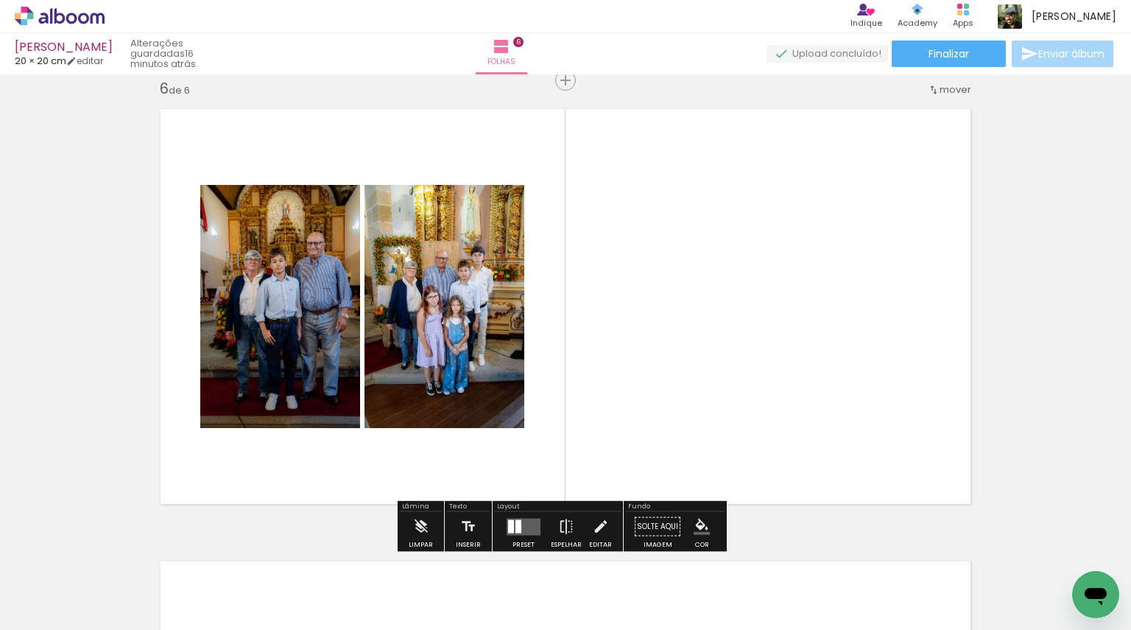
click at [510, 521] on div at bounding box center [511, 525] width 6 height 13
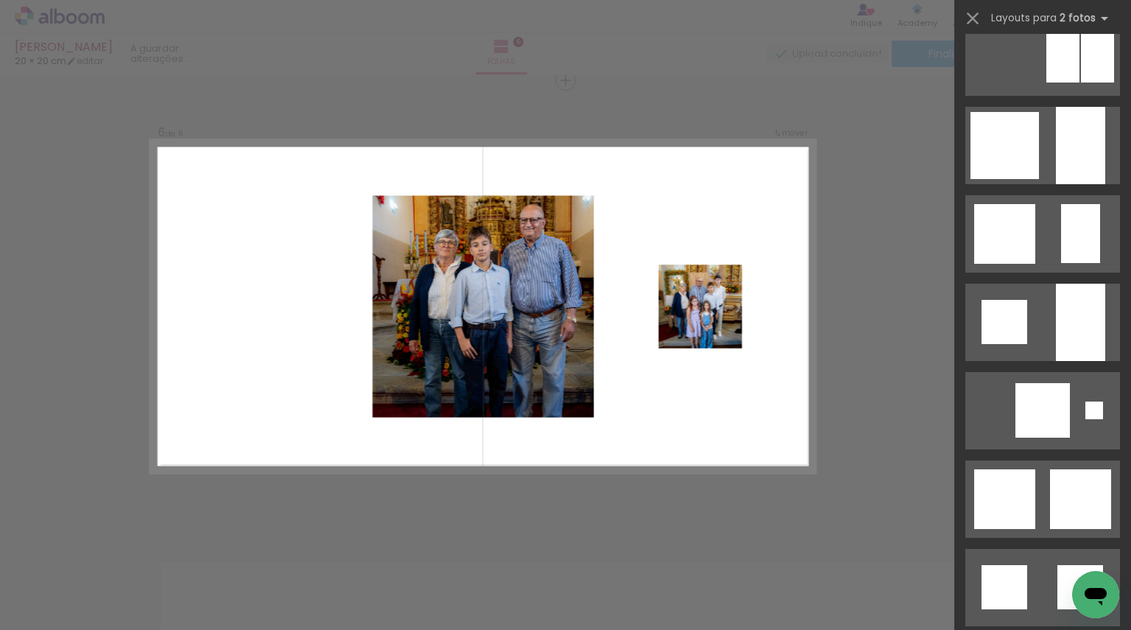
scroll to position [1252, 0]
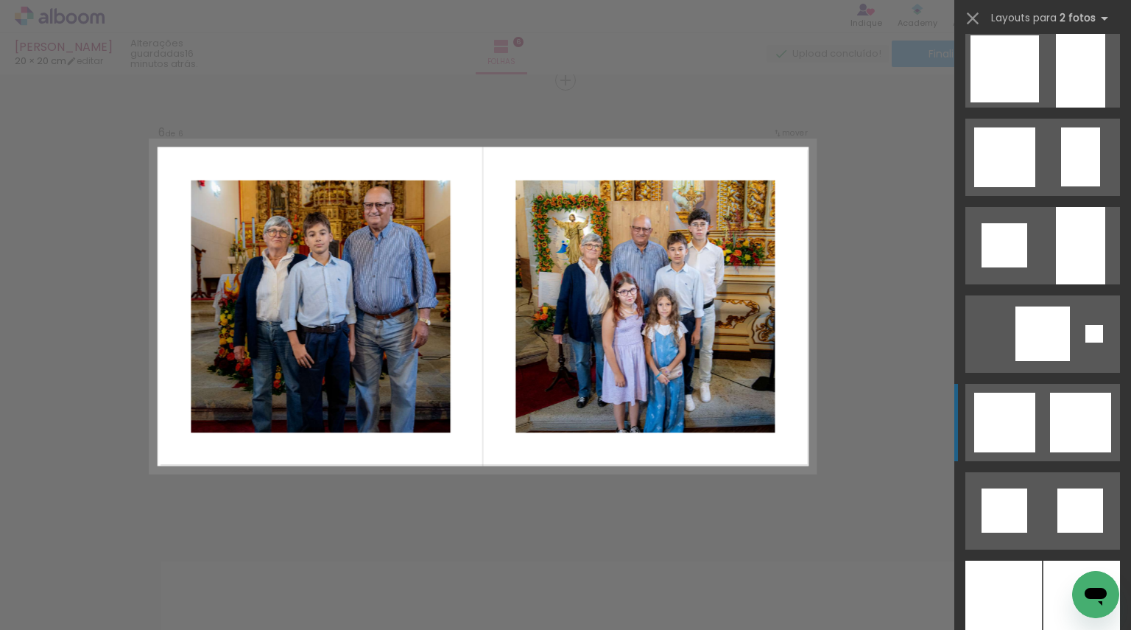
click at [1014, 418] on div at bounding box center [1005, 423] width 61 height 60
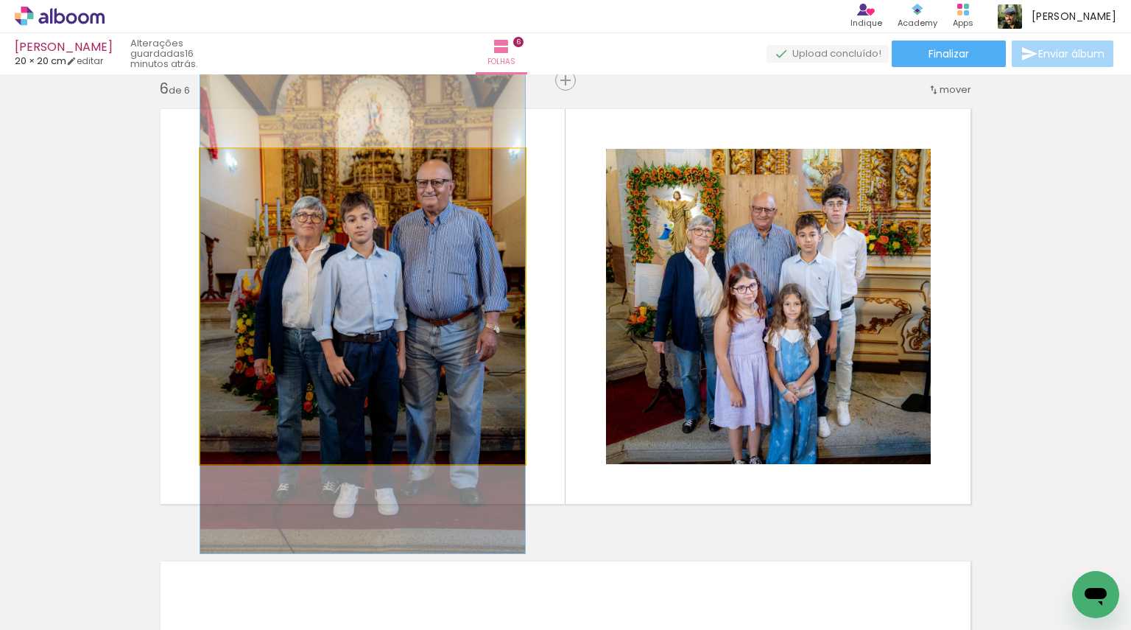
drag, startPoint x: 418, startPoint y: 332, endPoint x: 434, endPoint y: 335, distance: 15.7
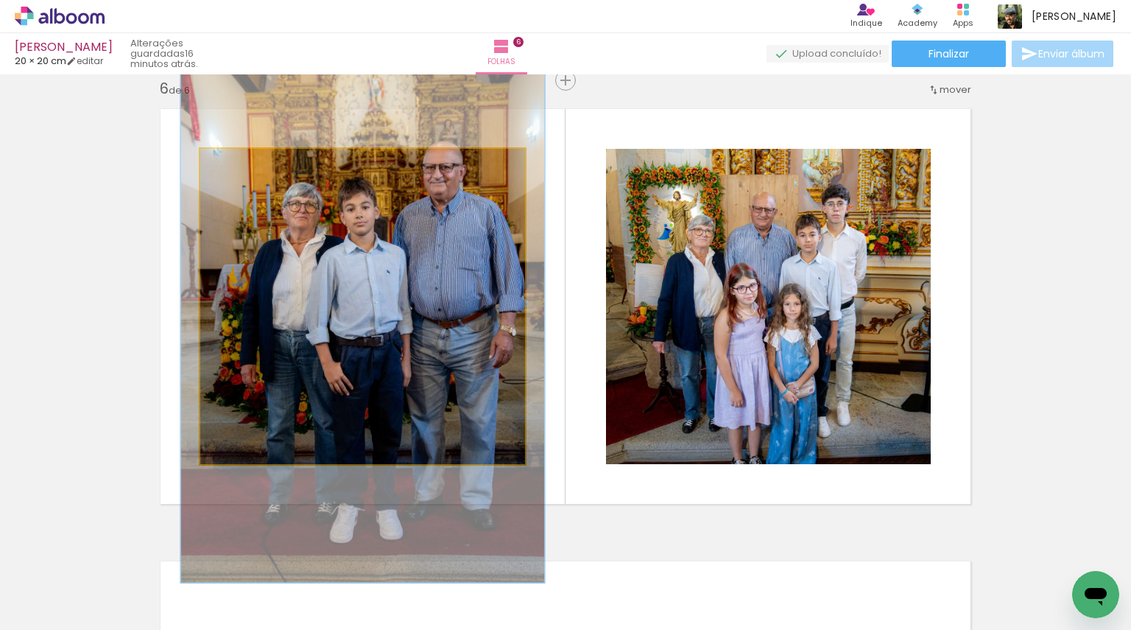
type paper-slider "112"
click at [239, 164] on div at bounding box center [240, 164] width 13 height 13
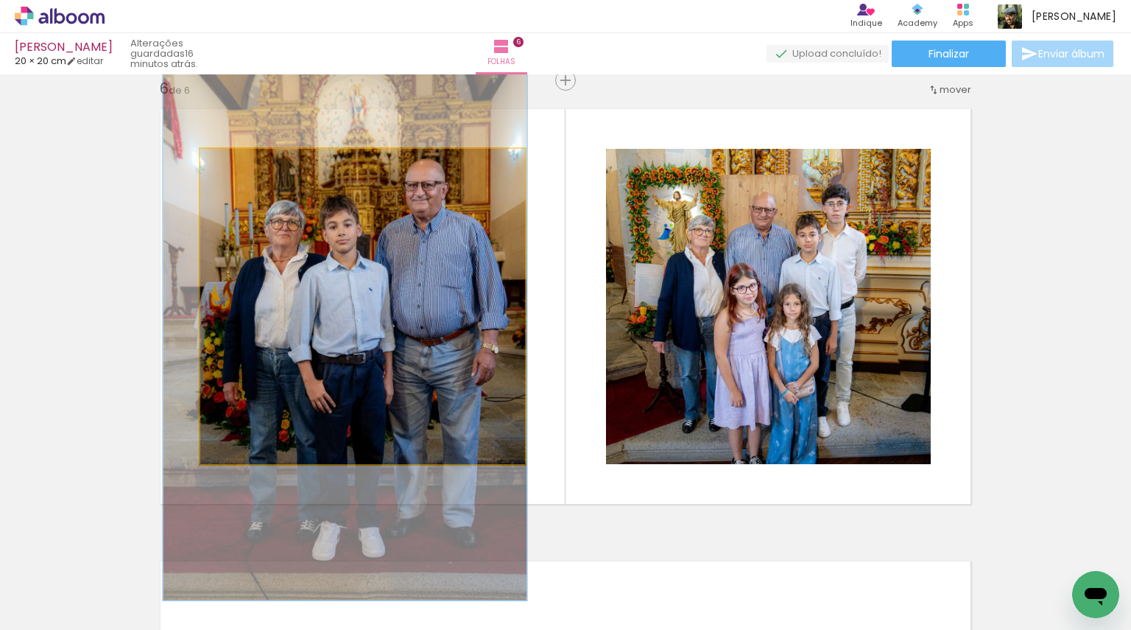
drag, startPoint x: 336, startPoint y: 256, endPoint x: 318, endPoint y: 273, distance: 25.0
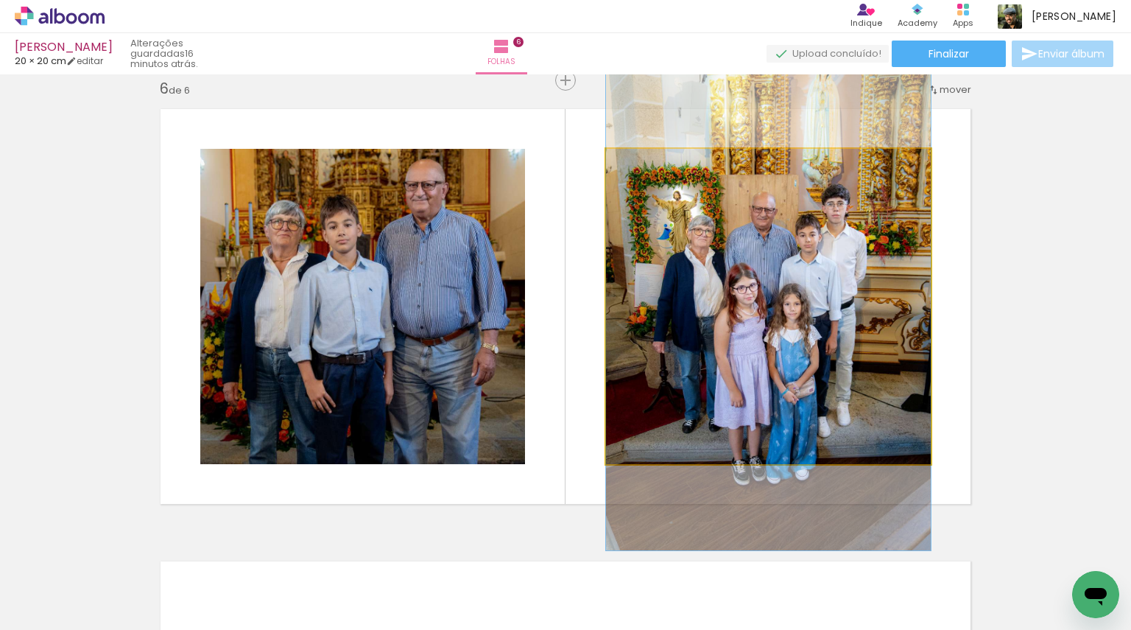
click at [715, 287] on quentale-photo at bounding box center [768, 306] width 325 height 315
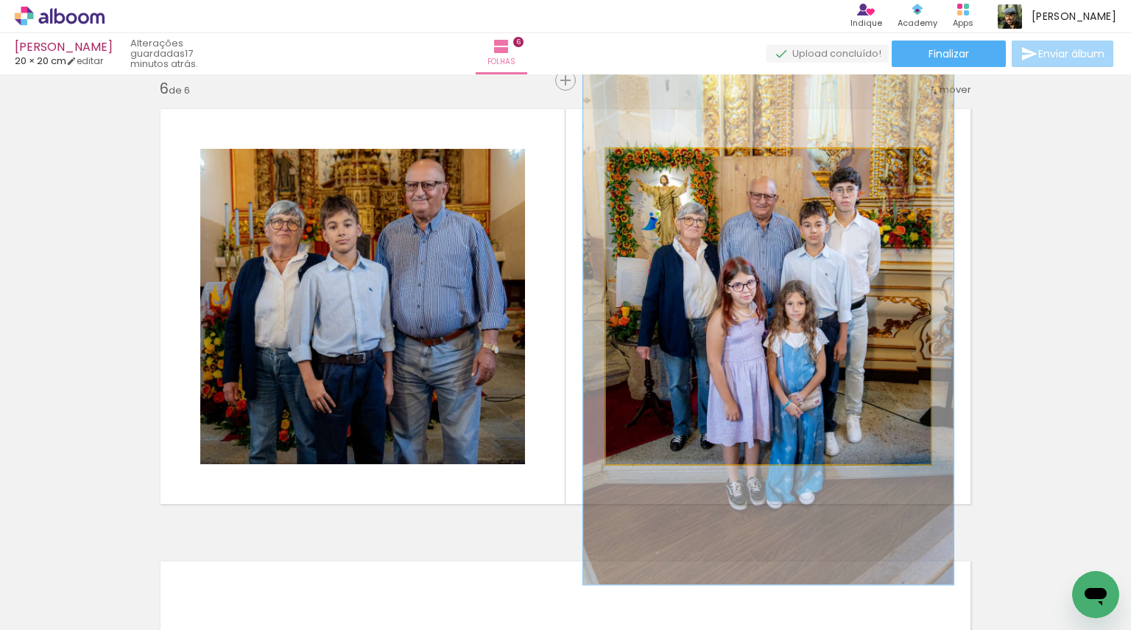
type paper-slider "114"
click at [645, 161] on div at bounding box center [648, 164] width 13 height 13
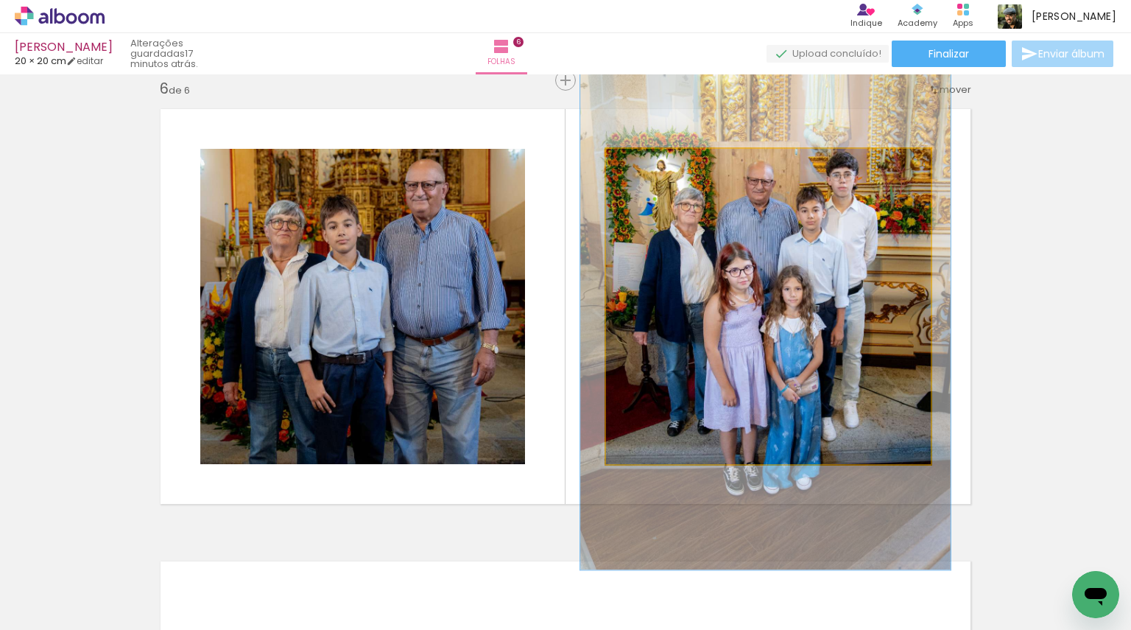
drag, startPoint x: 687, startPoint y: 334, endPoint x: 684, endPoint y: 319, distance: 15.0
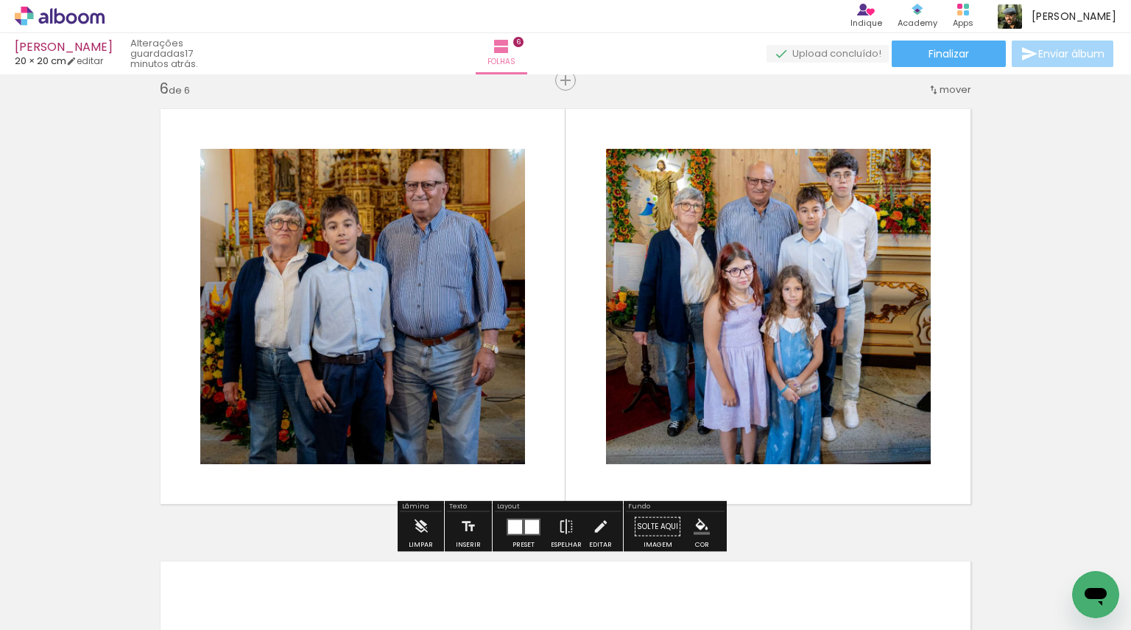
click at [694, 527] on iron-icon "color picker" at bounding box center [702, 527] width 16 height 16
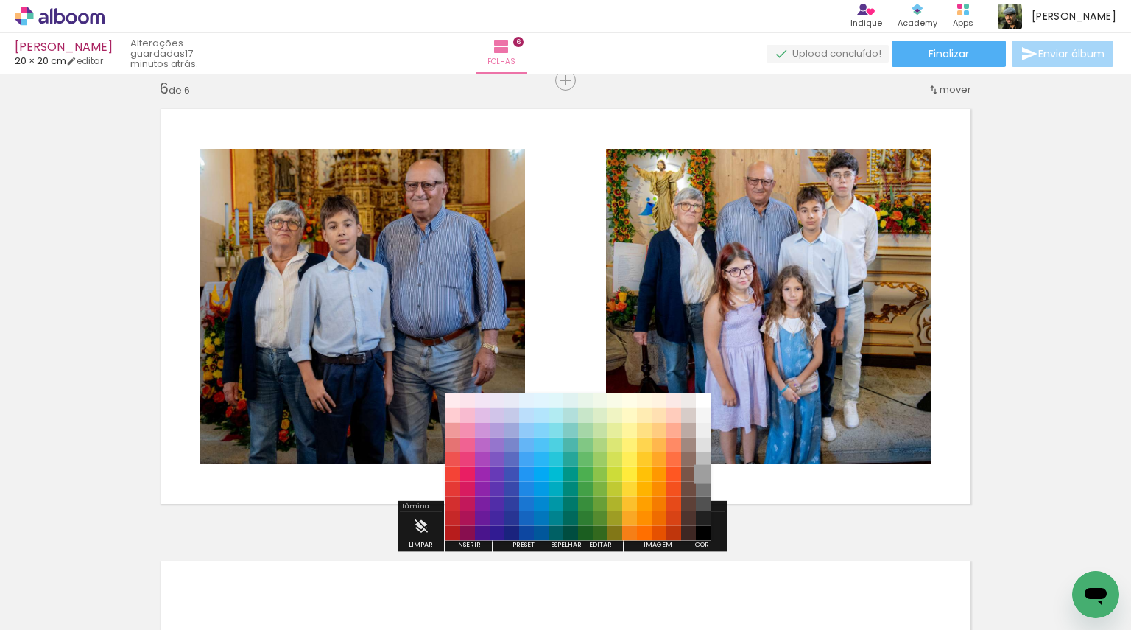
click at [703, 470] on paper-item "#9e9e9e" at bounding box center [703, 473] width 15 height 15
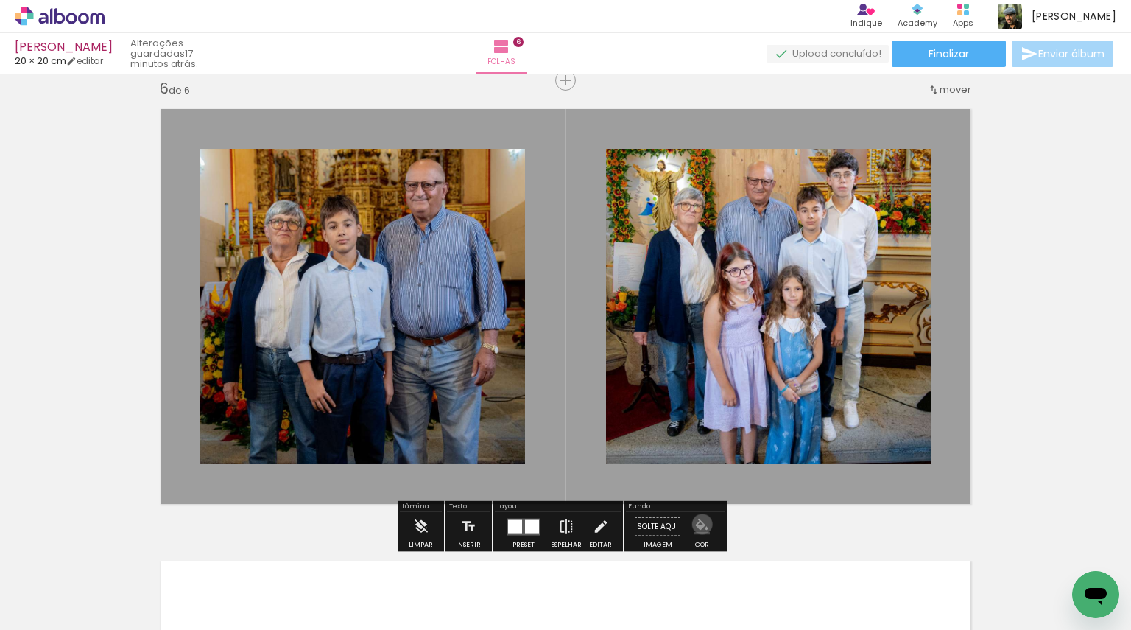
click at [697, 524] on iron-icon "color picker" at bounding box center [702, 527] width 16 height 16
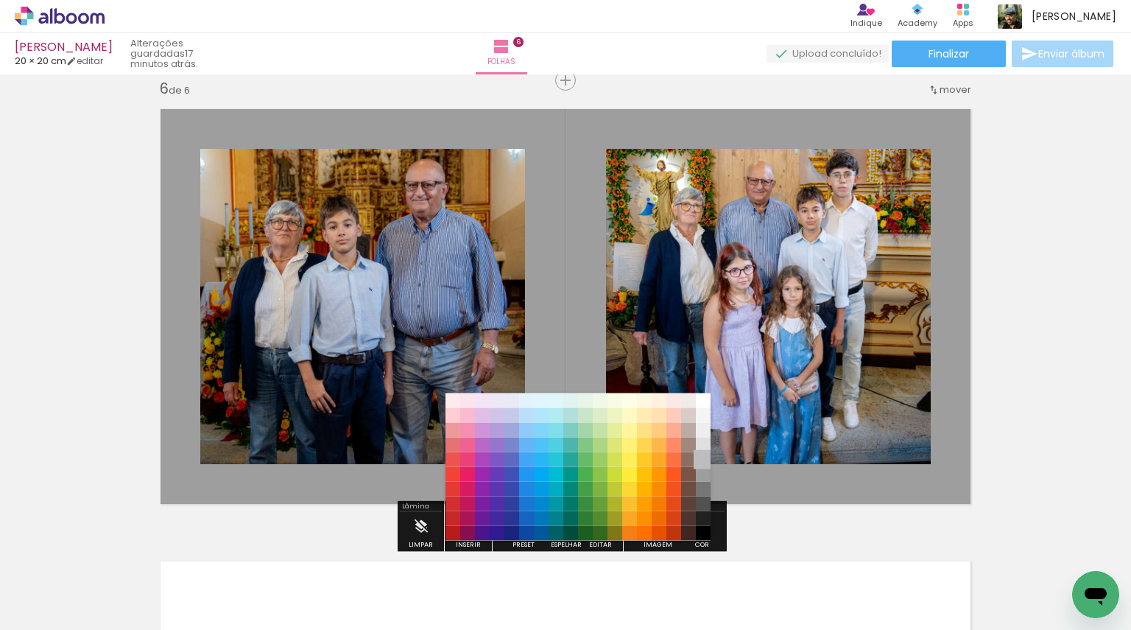
click at [703, 456] on paper-item "#bdbdbd" at bounding box center [703, 459] width 15 height 15
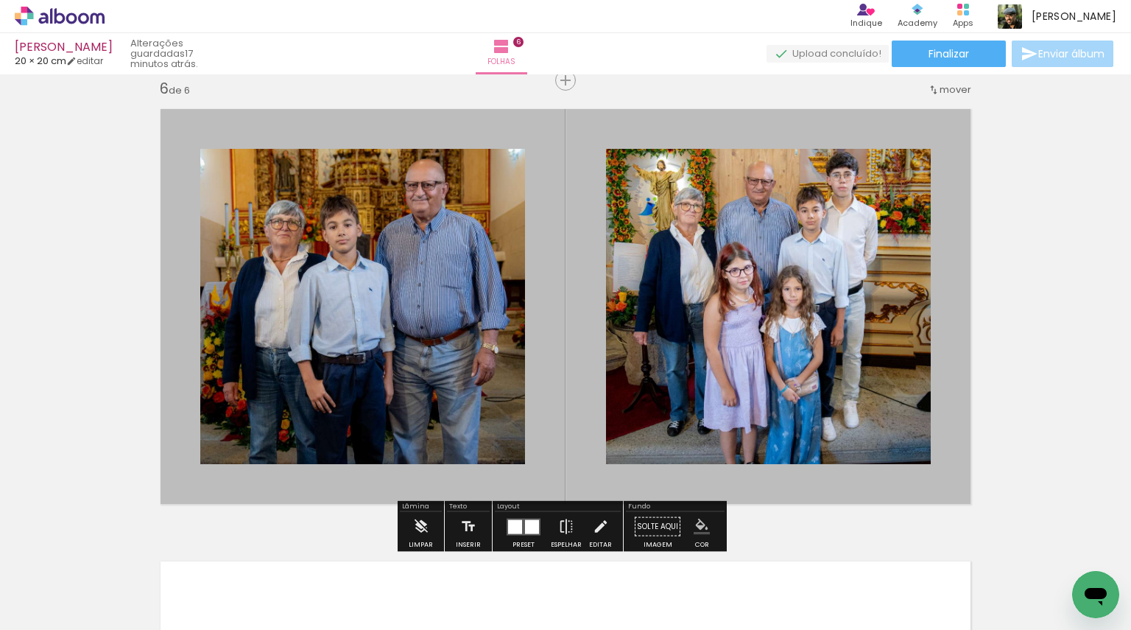
drag, startPoint x: 575, startPoint y: 618, endPoint x: 628, endPoint y: 618, distance: 53.0
click at [121, 618] on iron-horizontal-list at bounding box center [105, 584] width 29 height 92
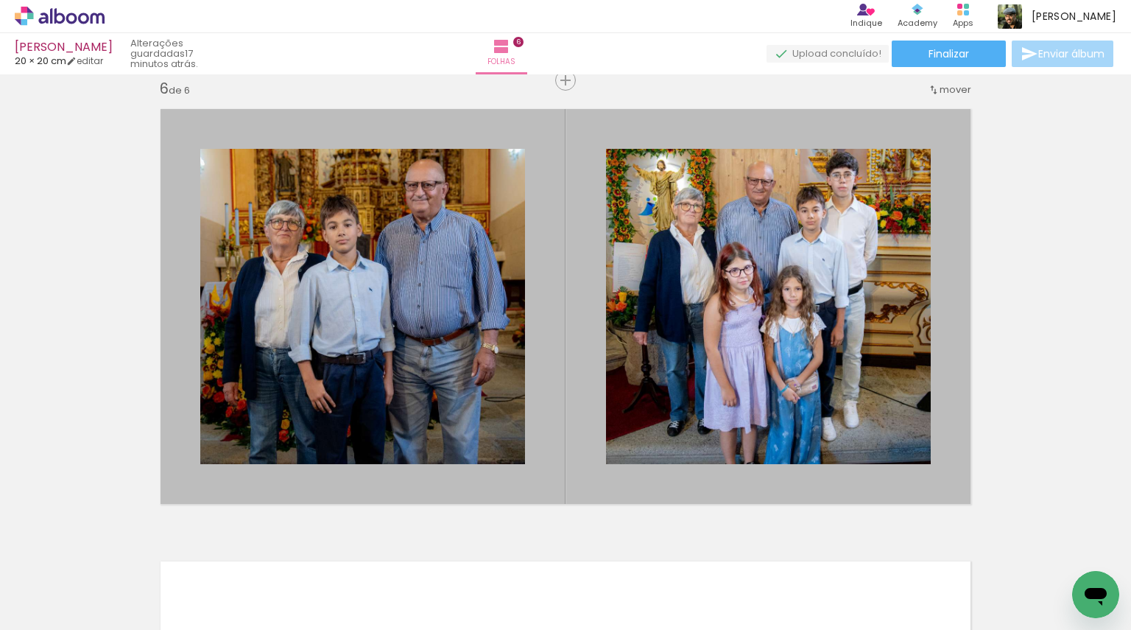
scroll to position [0, 643]
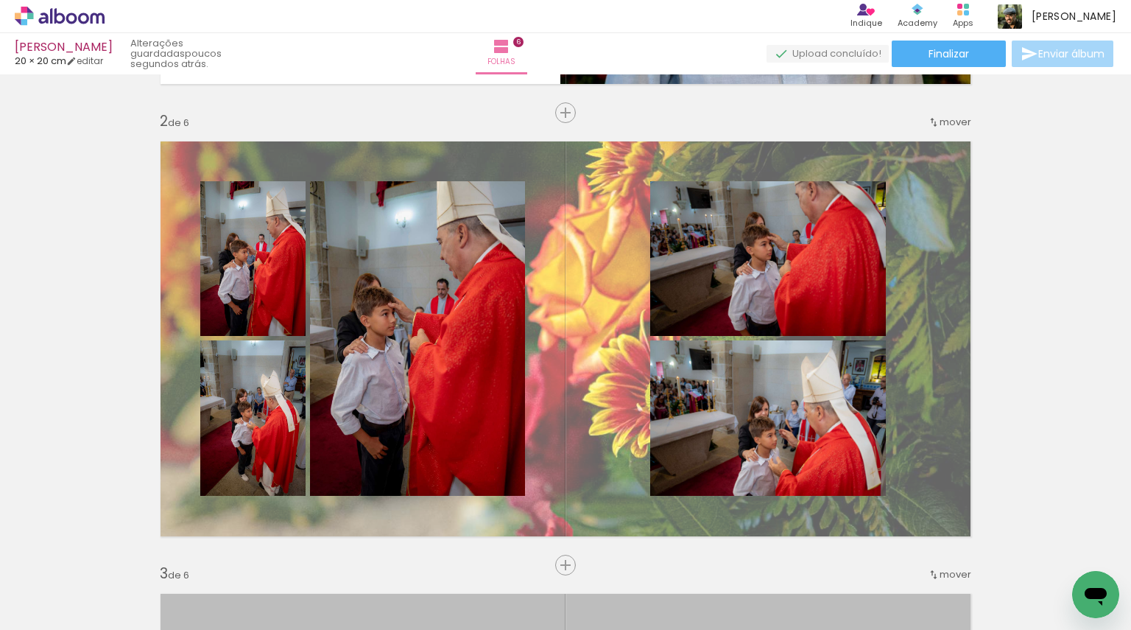
scroll to position [512, 0]
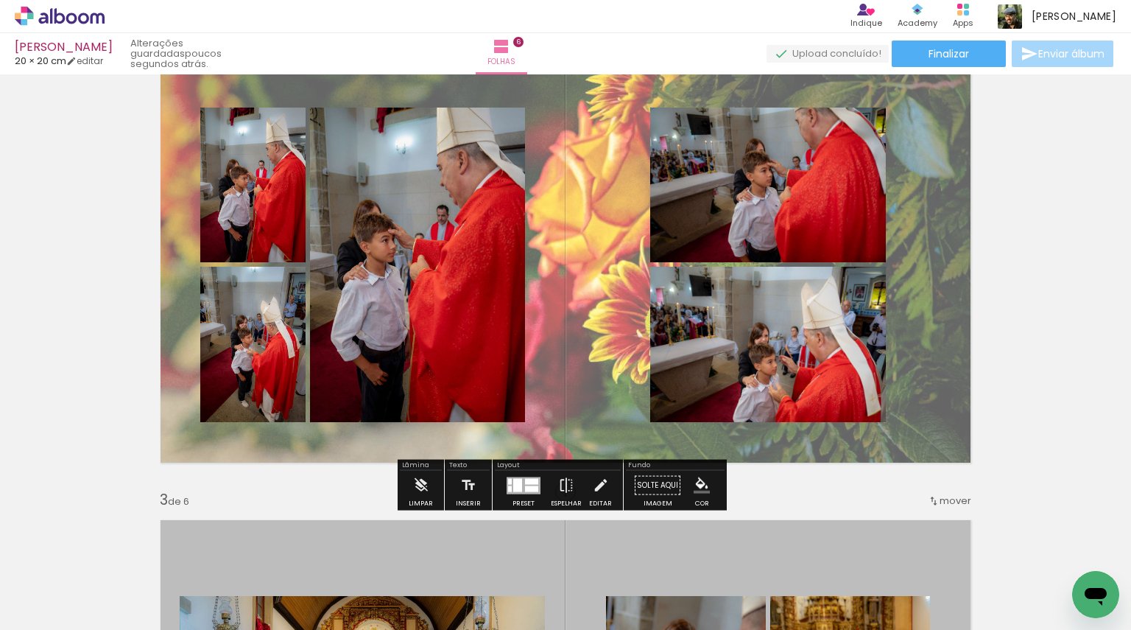
click at [948, 369] on quentale-layouter at bounding box center [565, 264] width 831 height 415
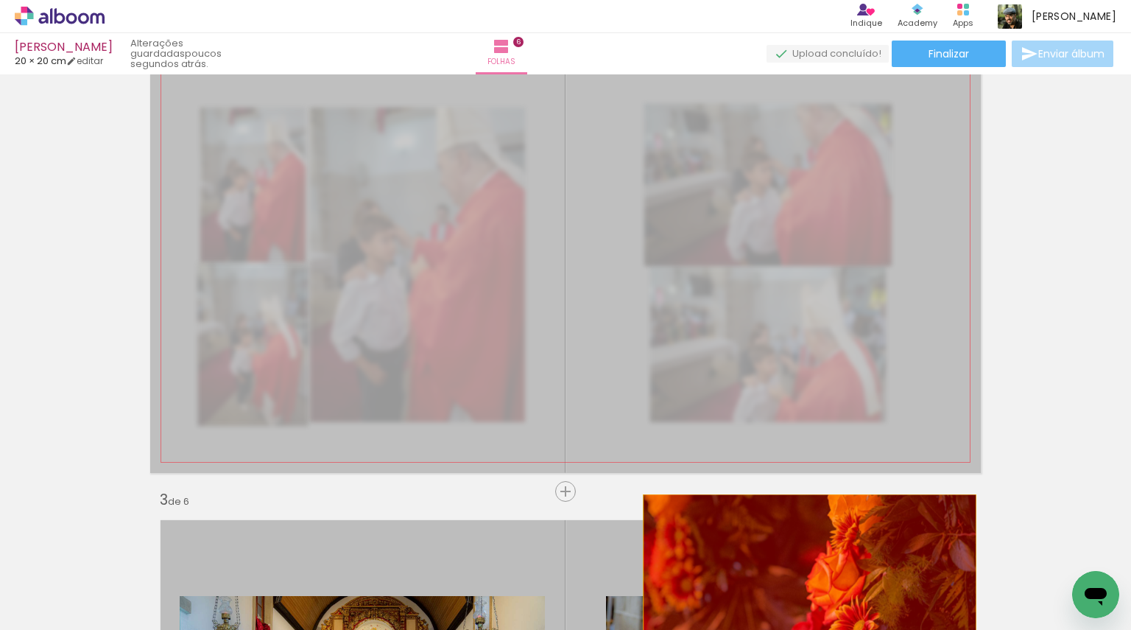
drag, startPoint x: 778, startPoint y: 334, endPoint x: 804, endPoint y: 572, distance: 239.4
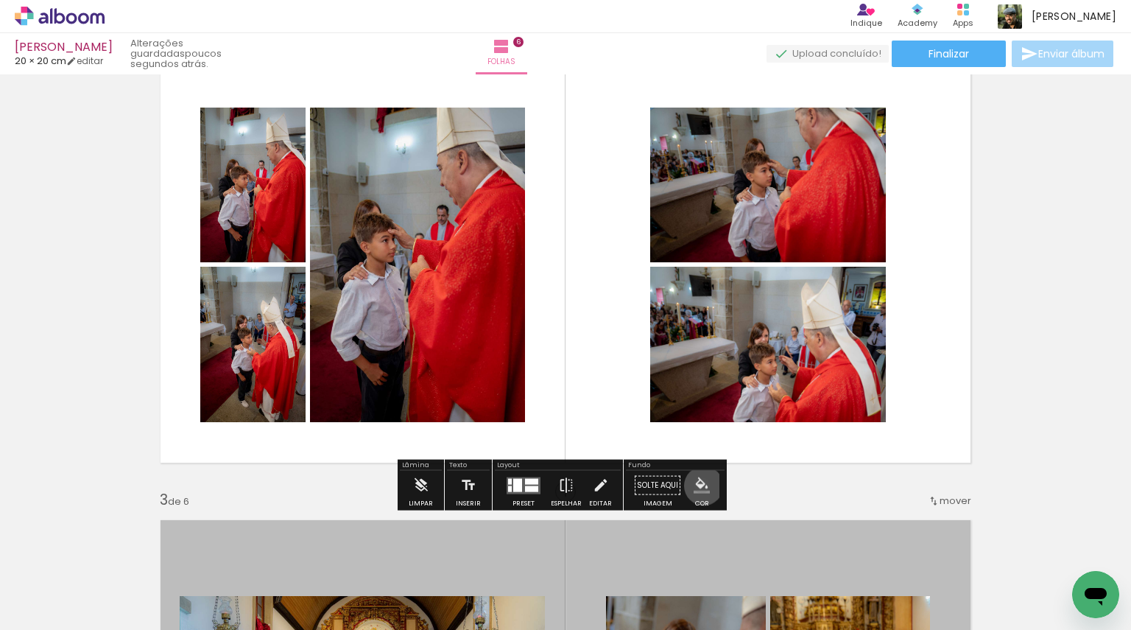
click at [698, 485] on iron-icon "color picker" at bounding box center [702, 485] width 16 height 16
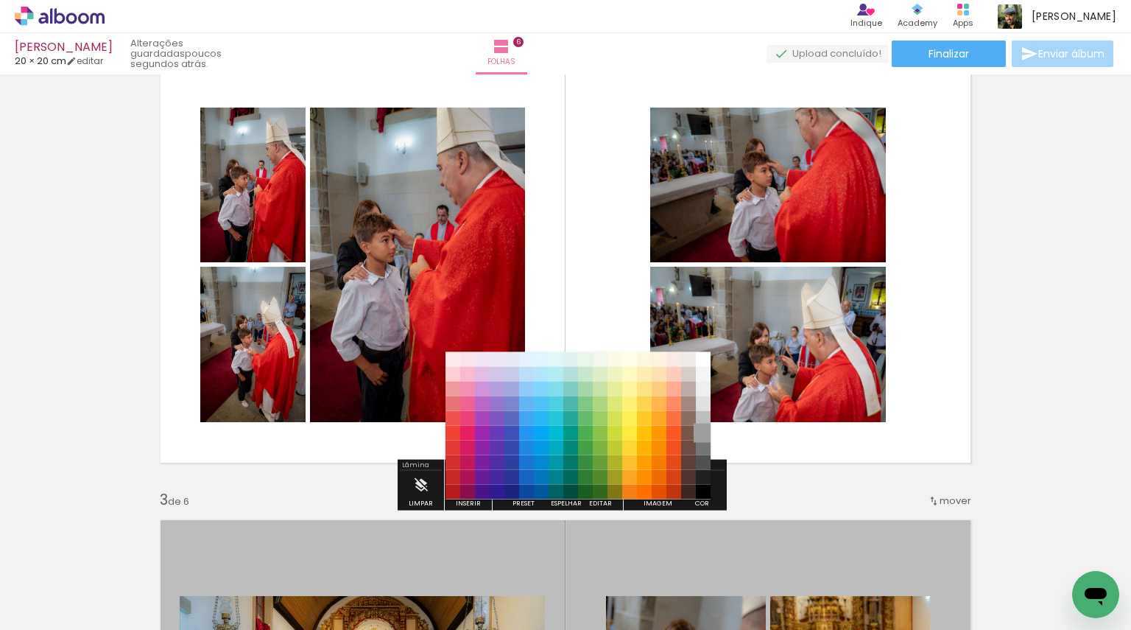
click at [704, 436] on paper-item "#9e9e9e" at bounding box center [703, 432] width 15 height 15
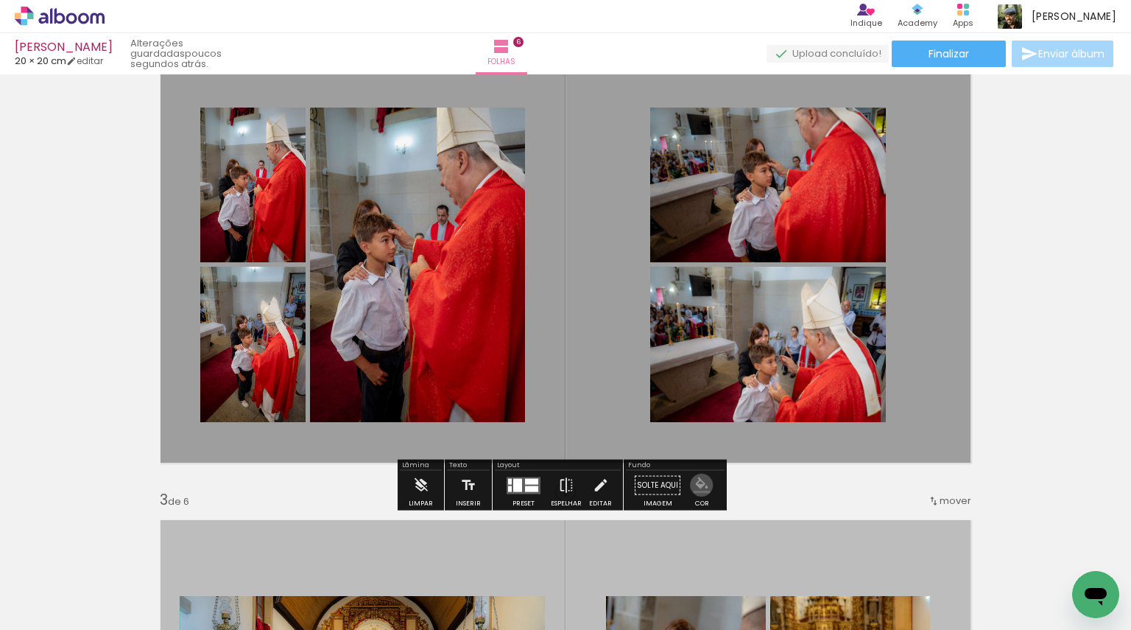
click at [696, 485] on iron-icon "color picker" at bounding box center [702, 485] width 16 height 16
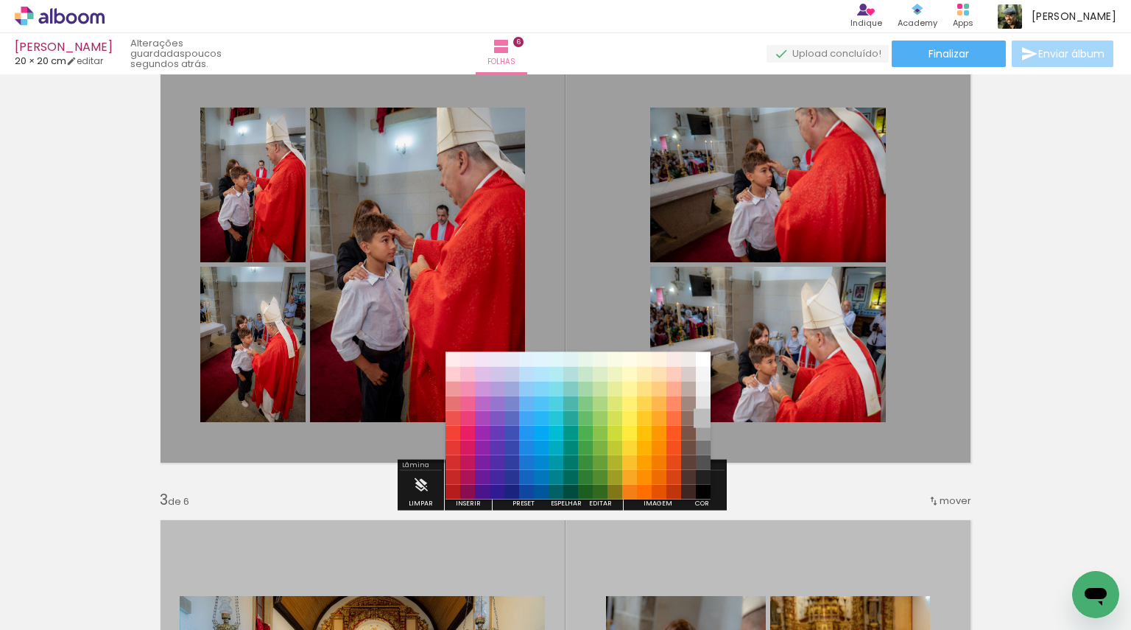
click at [708, 412] on paper-item "#bdbdbd" at bounding box center [703, 417] width 15 height 15
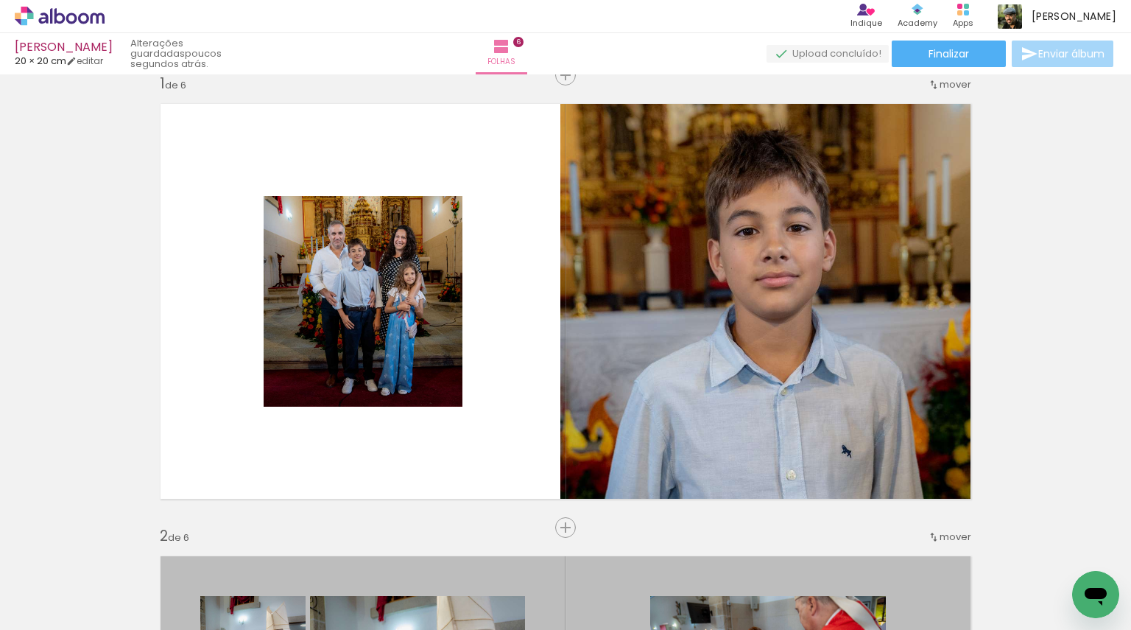
scroll to position [0, 0]
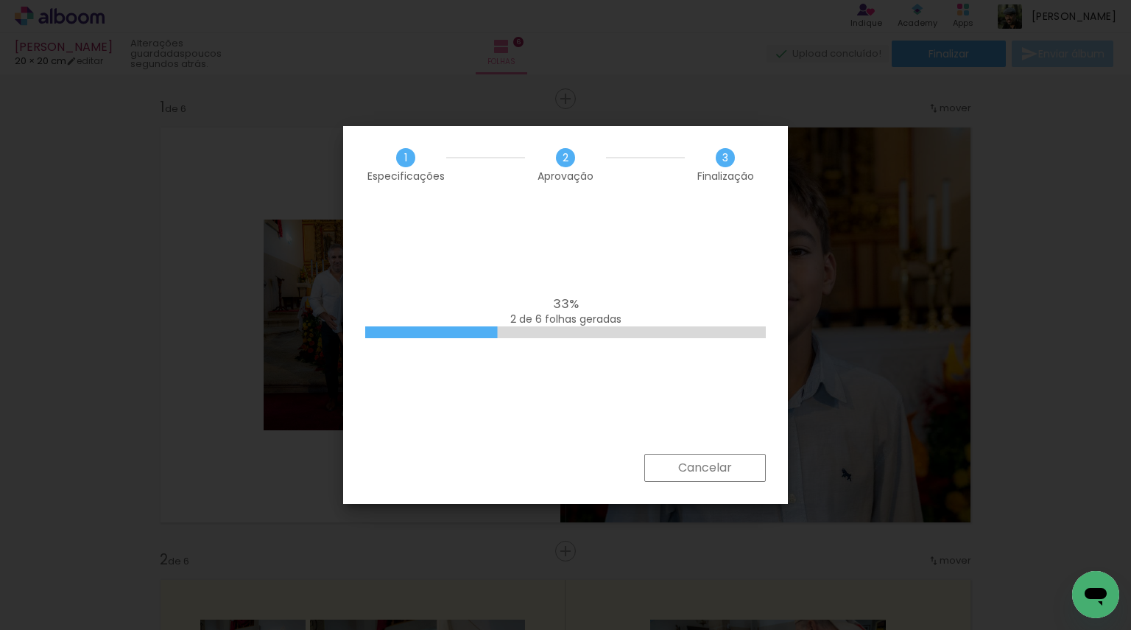
scroll to position [0, 643]
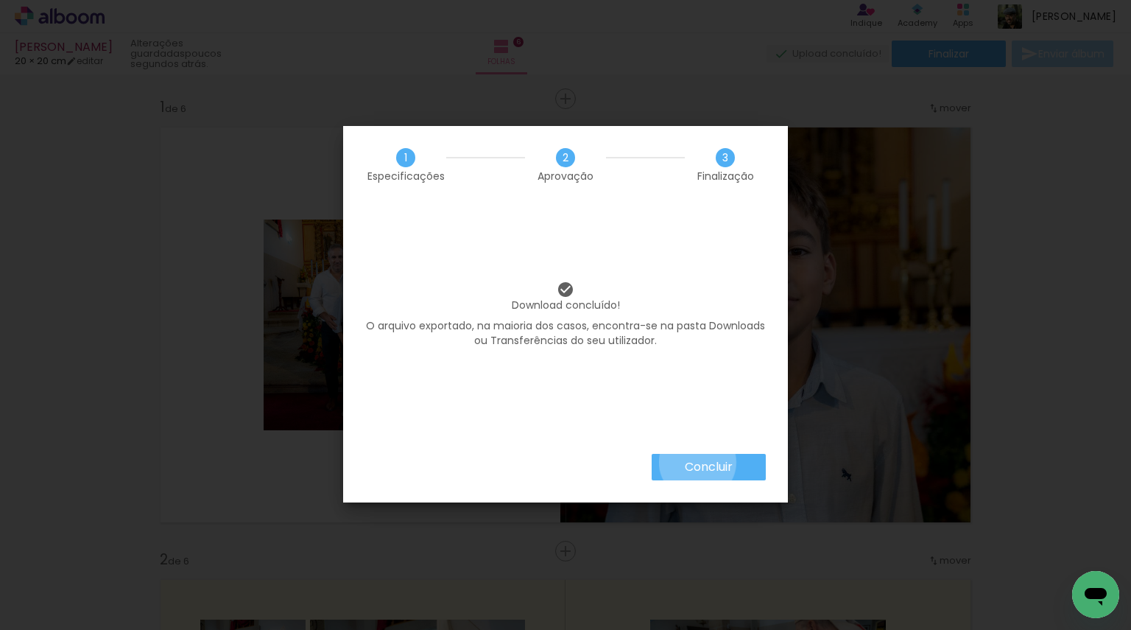
click at [0, 0] on slot "Concluir" at bounding box center [0, 0] width 0 height 0
